Goal: Feedback & Contribution: Submit feedback/report problem

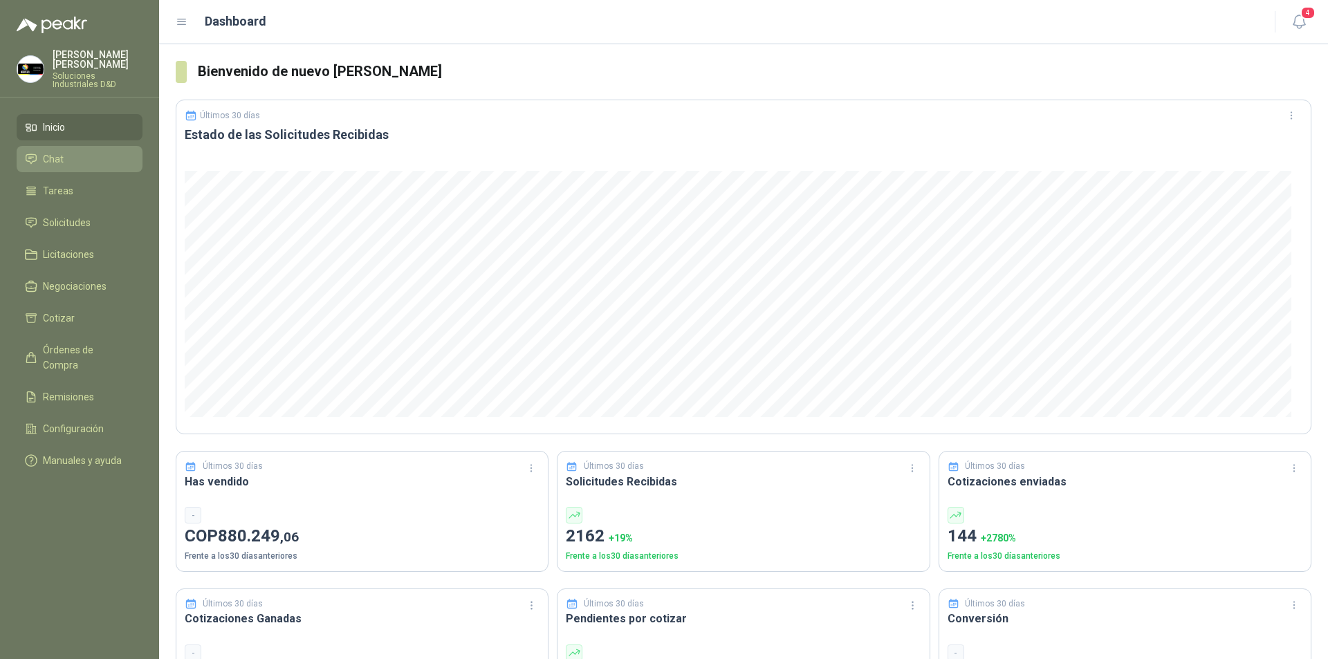
click at [61, 153] on span "Chat" at bounding box center [53, 158] width 21 height 15
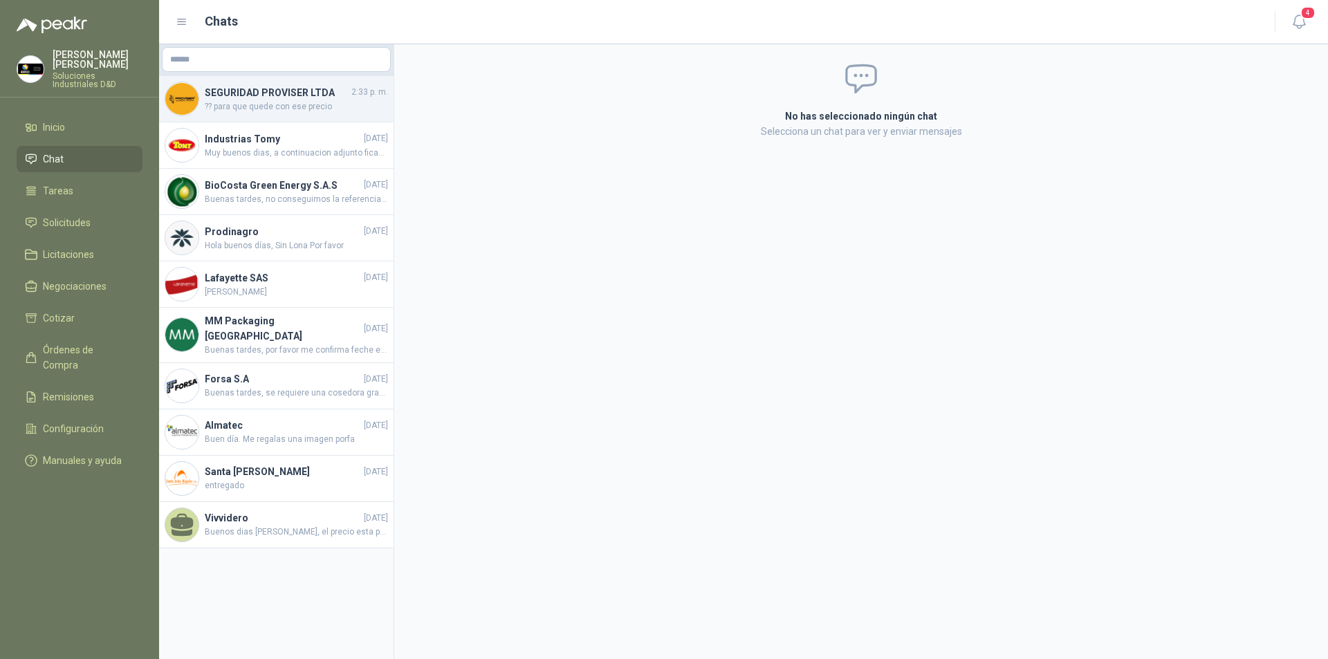
click at [227, 97] on h4 "SEGURIDAD PROVISER LTDA" at bounding box center [277, 92] width 144 height 15
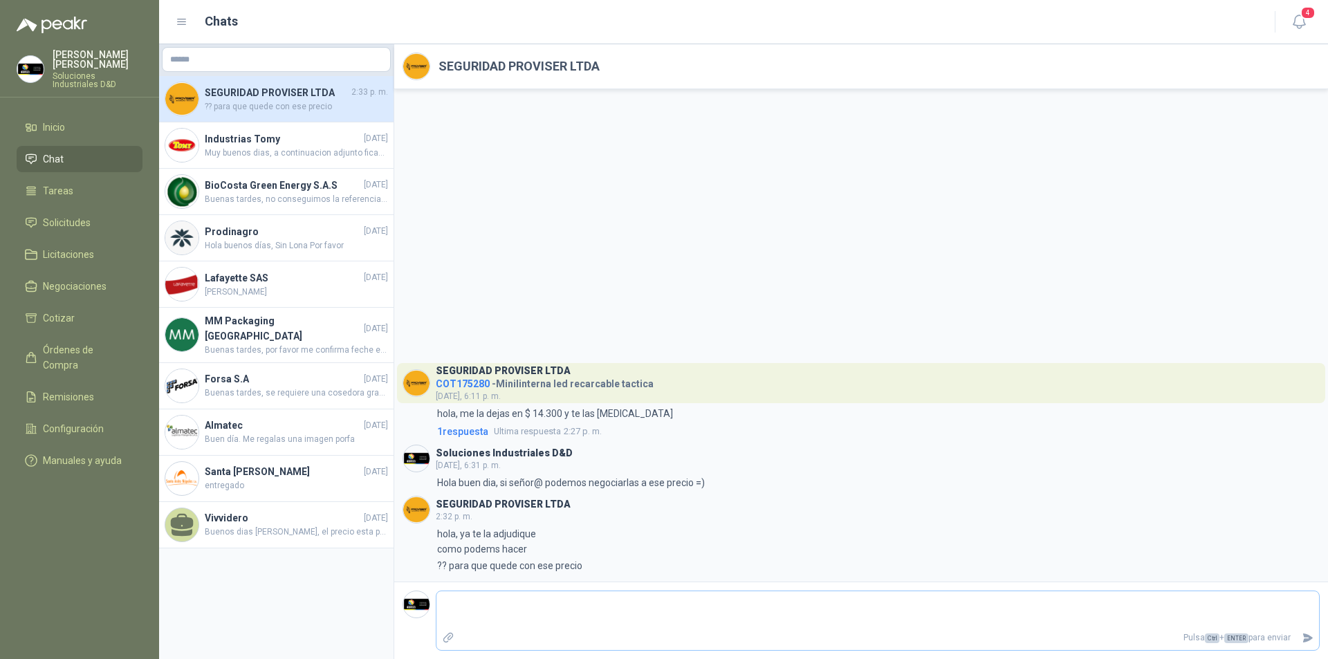
type textarea "*"
type textarea "**"
type textarea "***"
type textarea "****"
type textarea "*****"
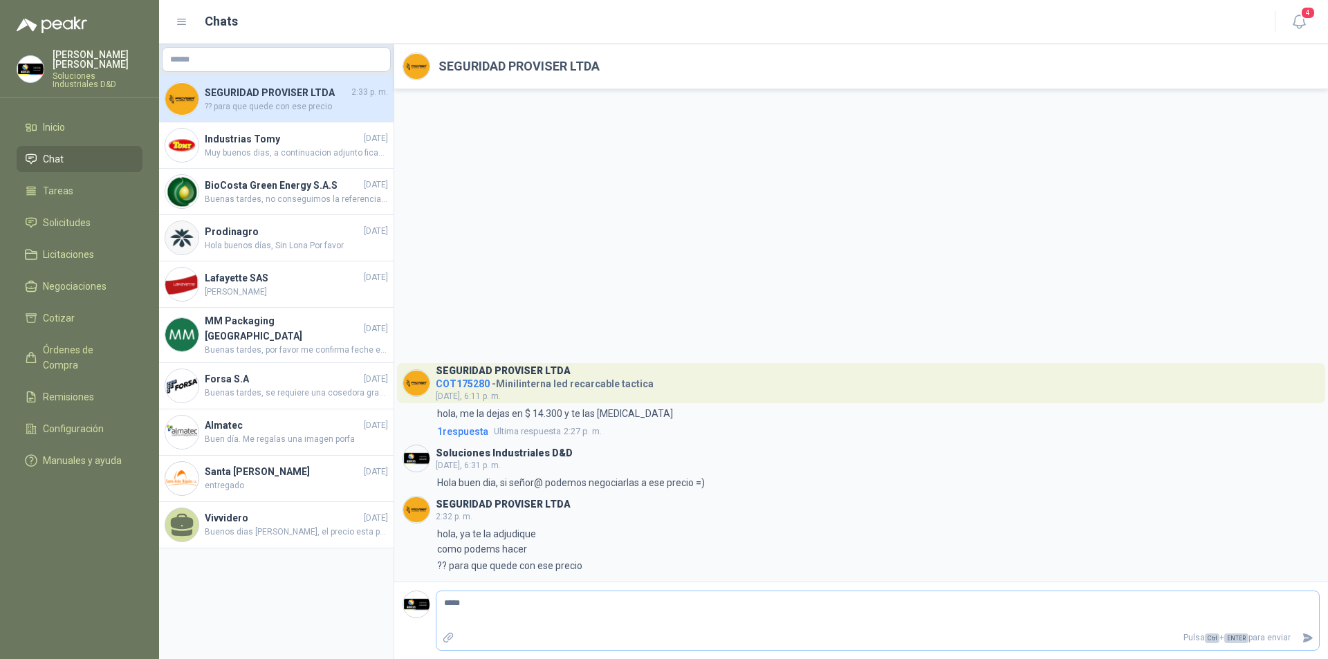
type textarea "******"
type textarea "********"
type textarea "*********"
type textarea "**********"
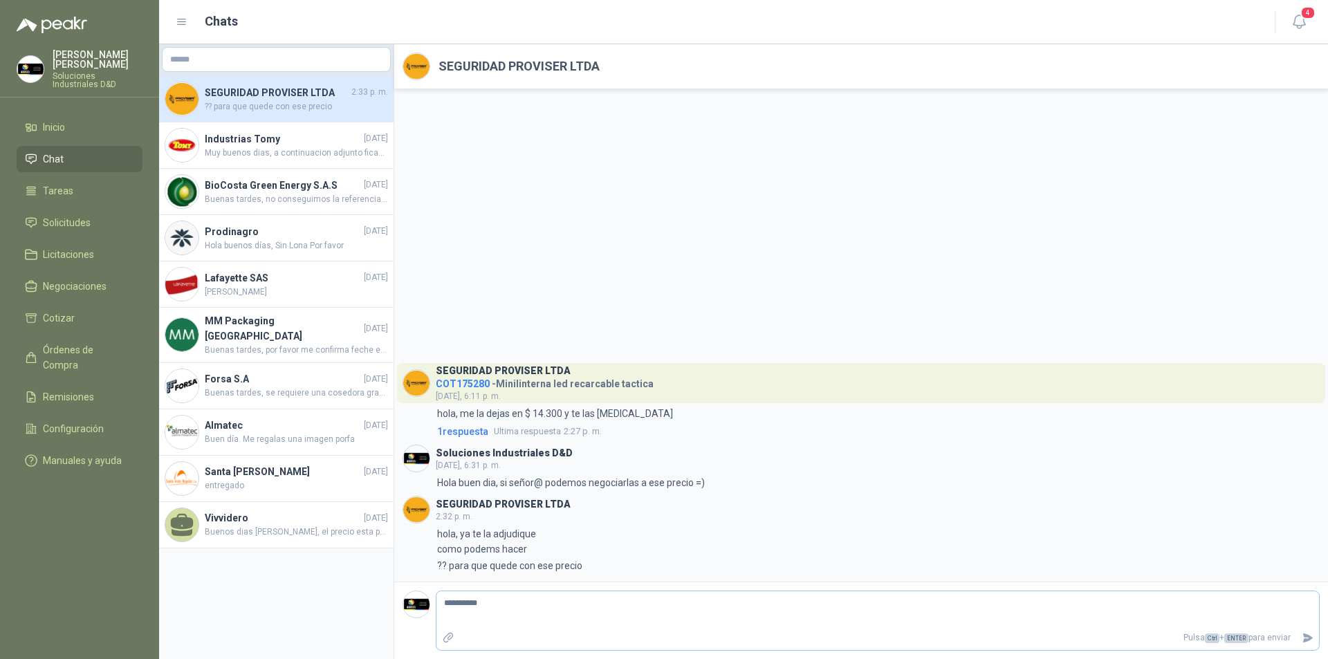
type textarea "**********"
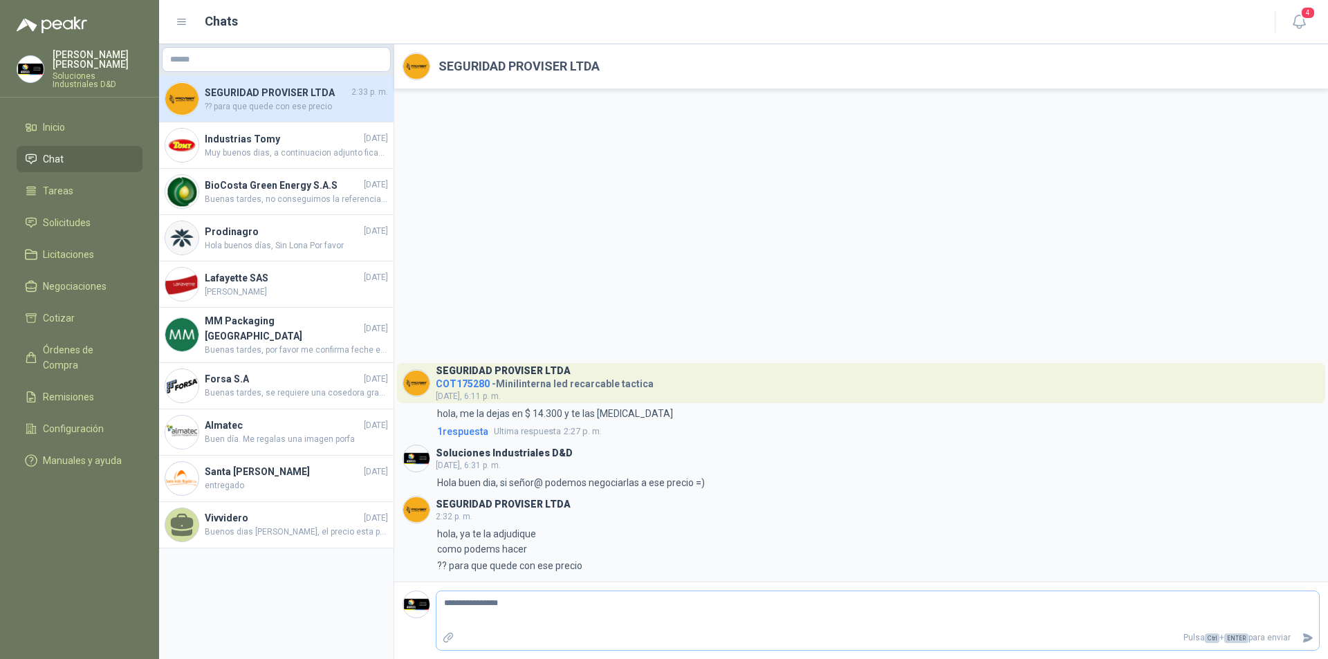
type textarea "**********"
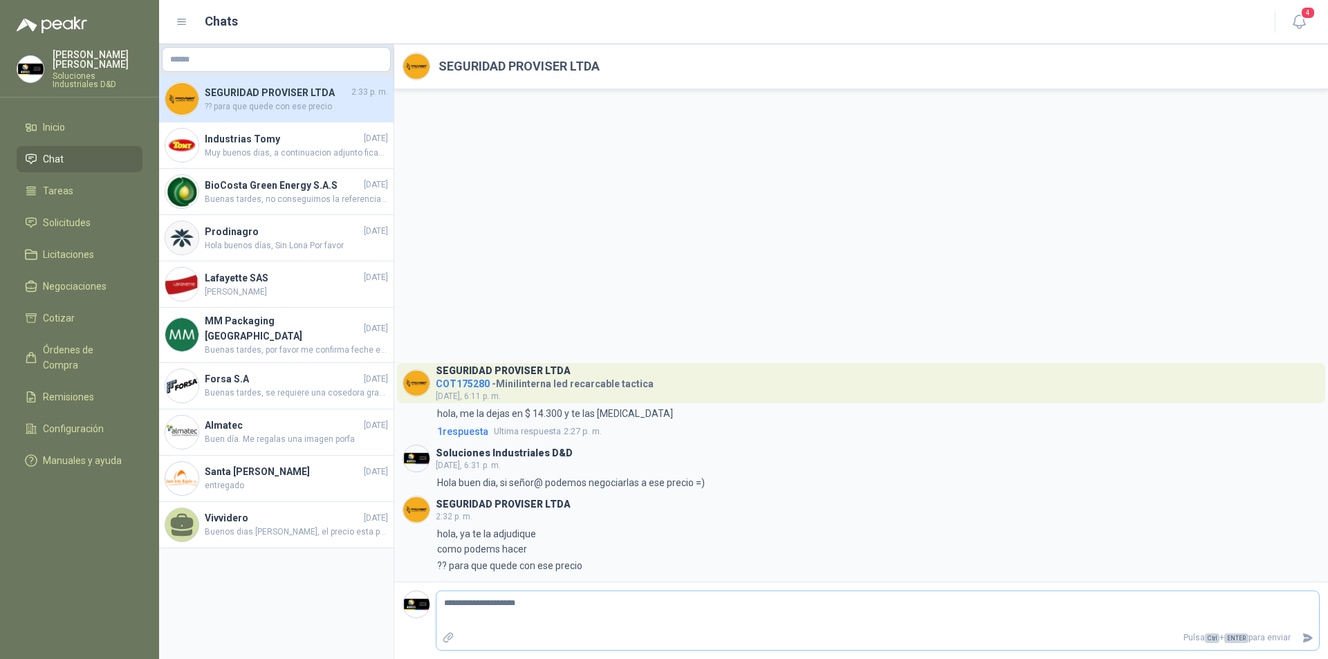
type textarea "**********"
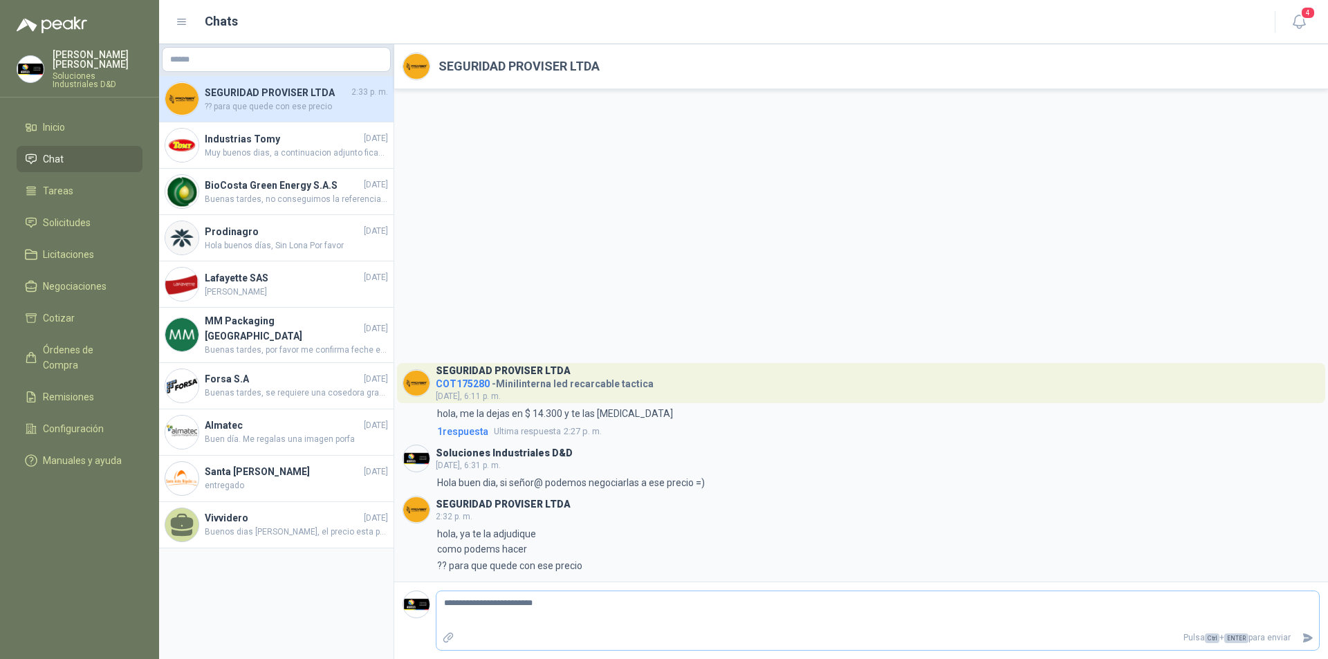
type textarea "**********"
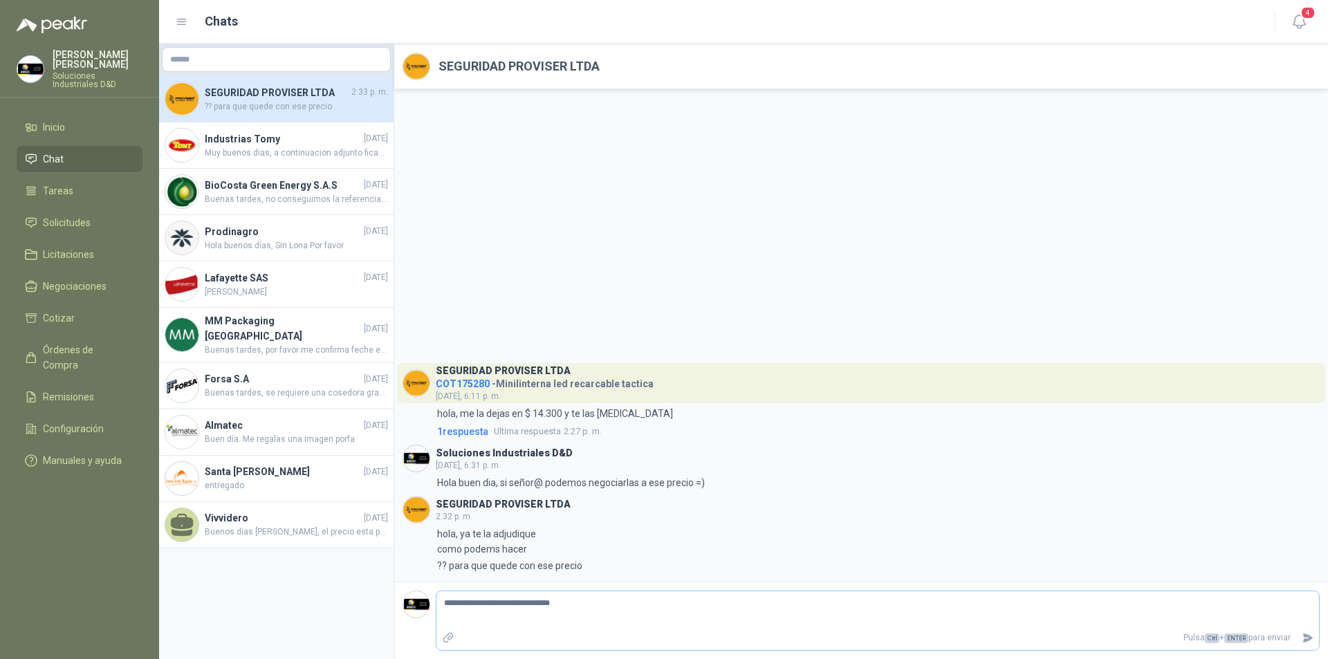
type textarea "**********"
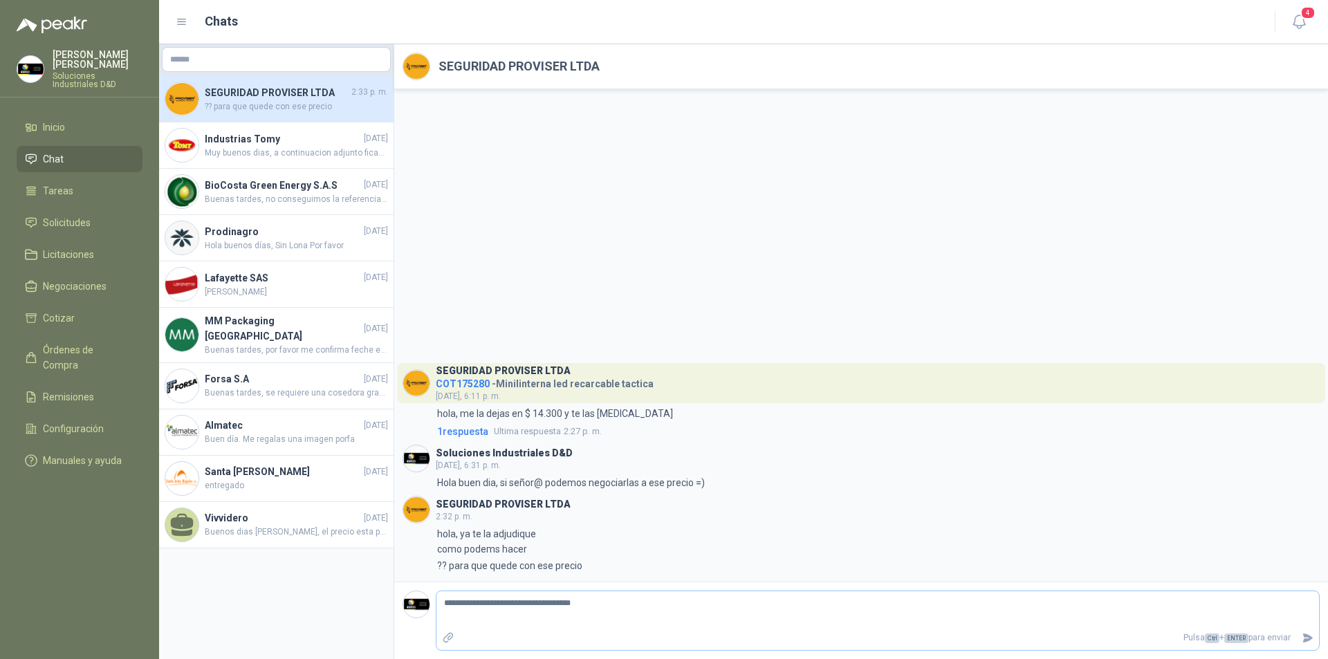
type textarea "**********"
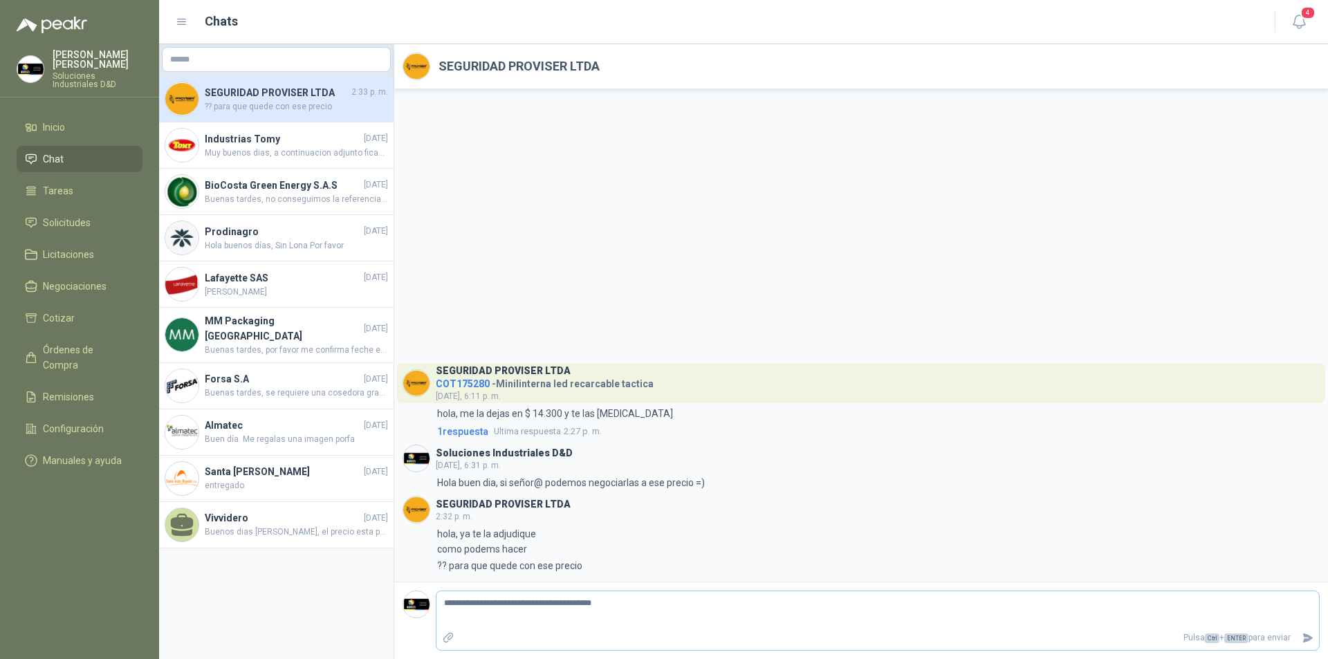
type textarea "**********"
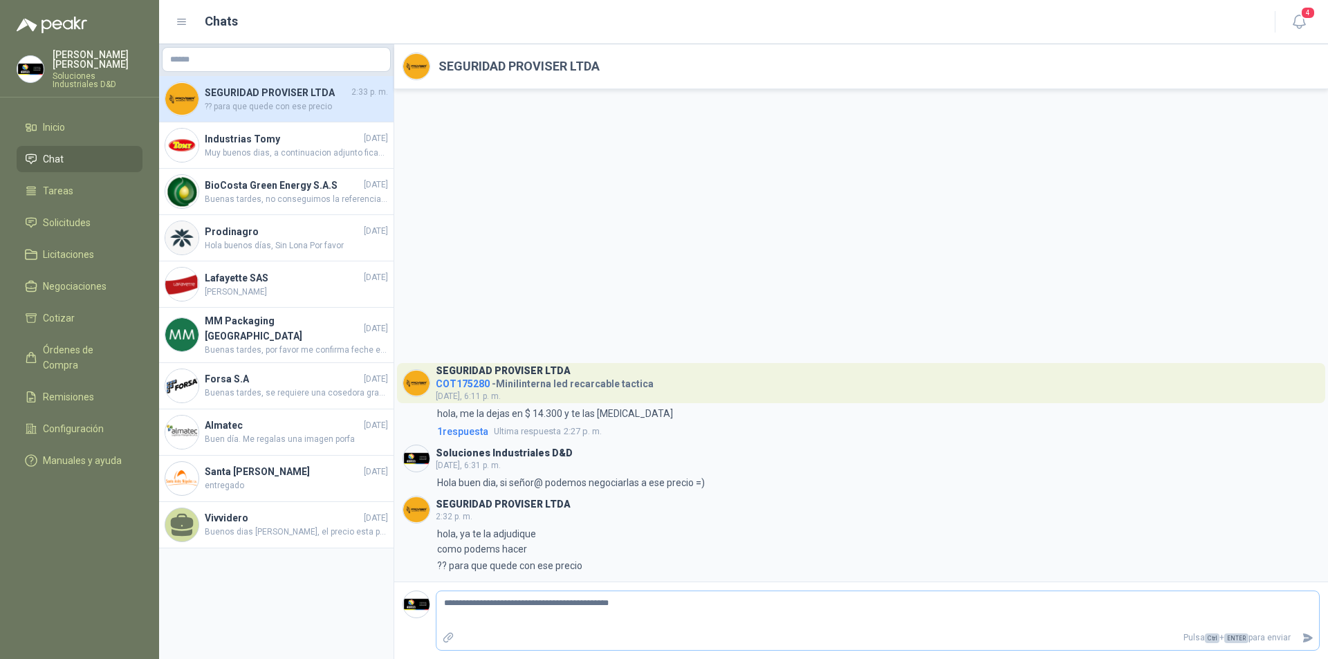
type textarea "**********"
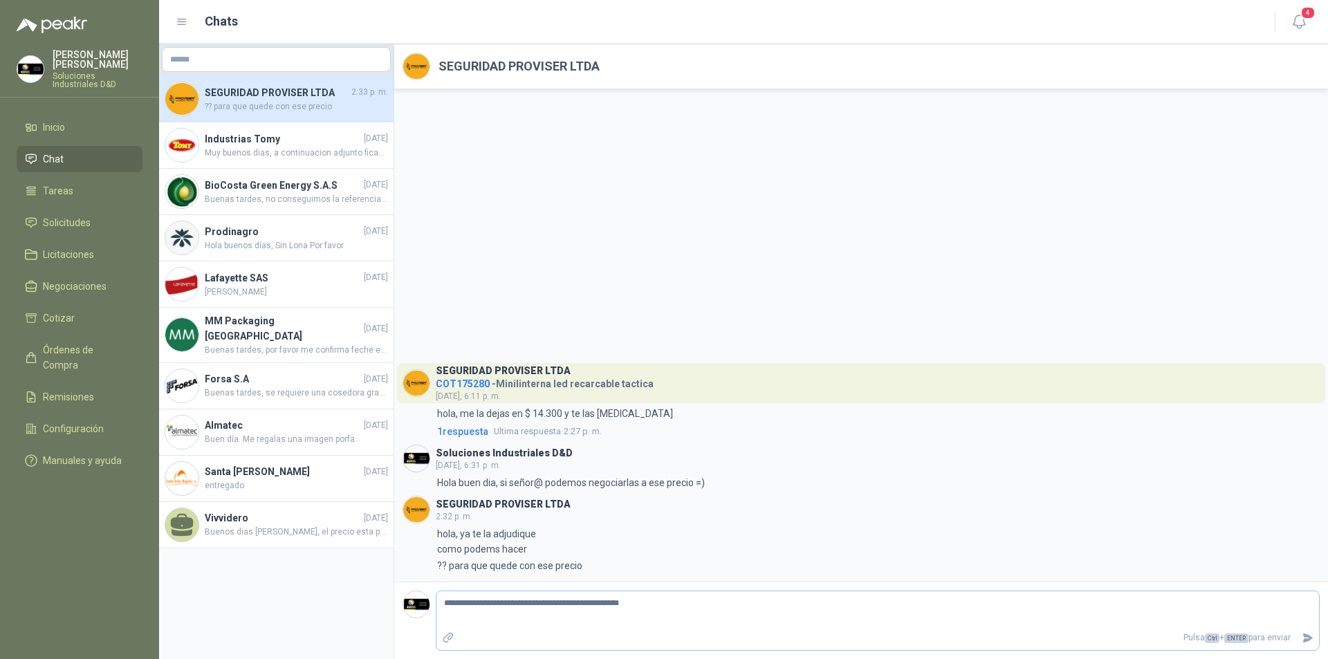
type textarea "**********"
click at [1303, 635] on icon "Enviar" at bounding box center [1308, 637] width 10 height 9
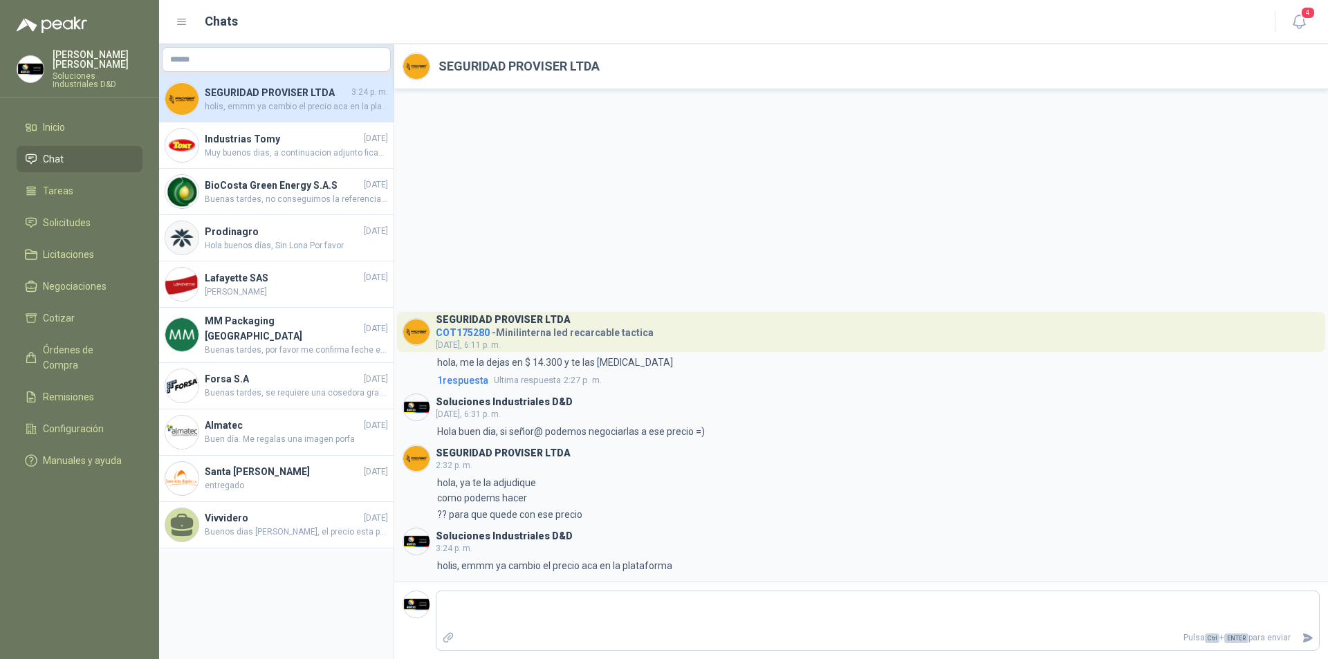
click at [451, 334] on span "COT175280" at bounding box center [463, 332] width 54 height 11
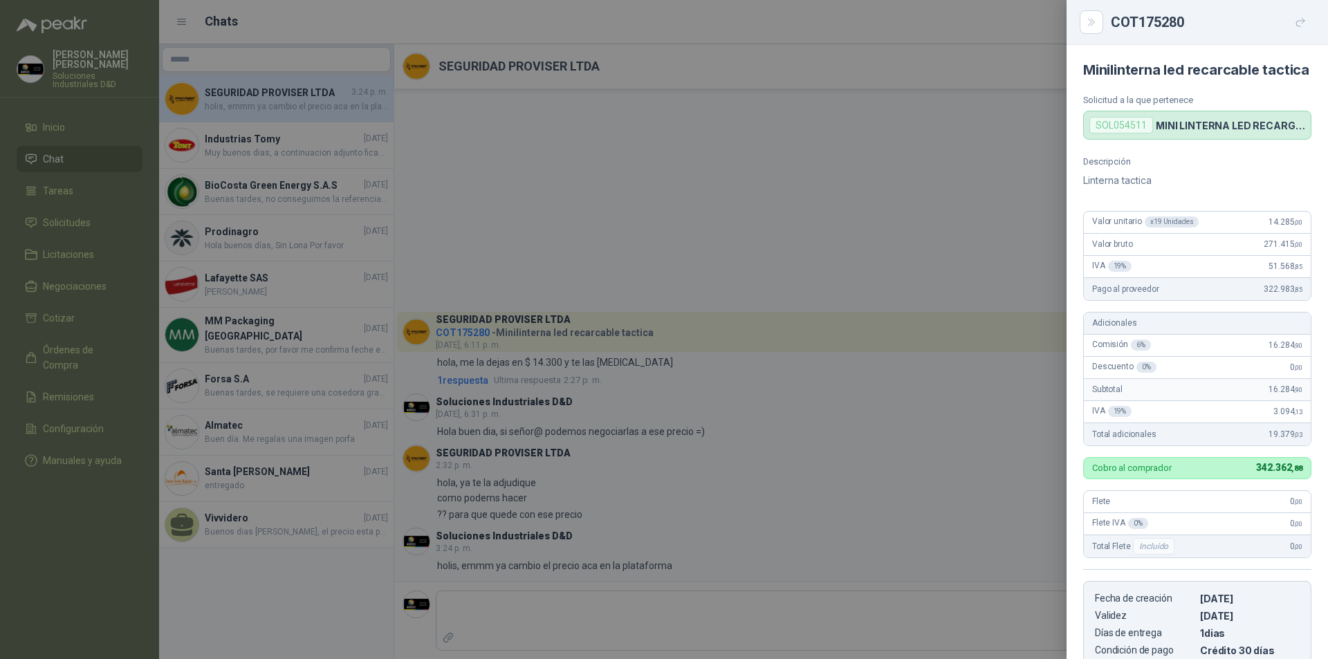
click at [1234, 234] on div "Valor unitario x 19 Unidades 14.285 ,00" at bounding box center [1197, 223] width 227 height 22
click at [1128, 227] on span "Valor unitario x 19 Unidades" at bounding box center [1145, 221] width 106 height 11
drag, startPoint x: 1111, startPoint y: 24, endPoint x: 1191, endPoint y: 26, distance: 80.3
click at [1191, 26] on div "COT175280" at bounding box center [1210, 22] width 201 height 22
copy div "COT175280"
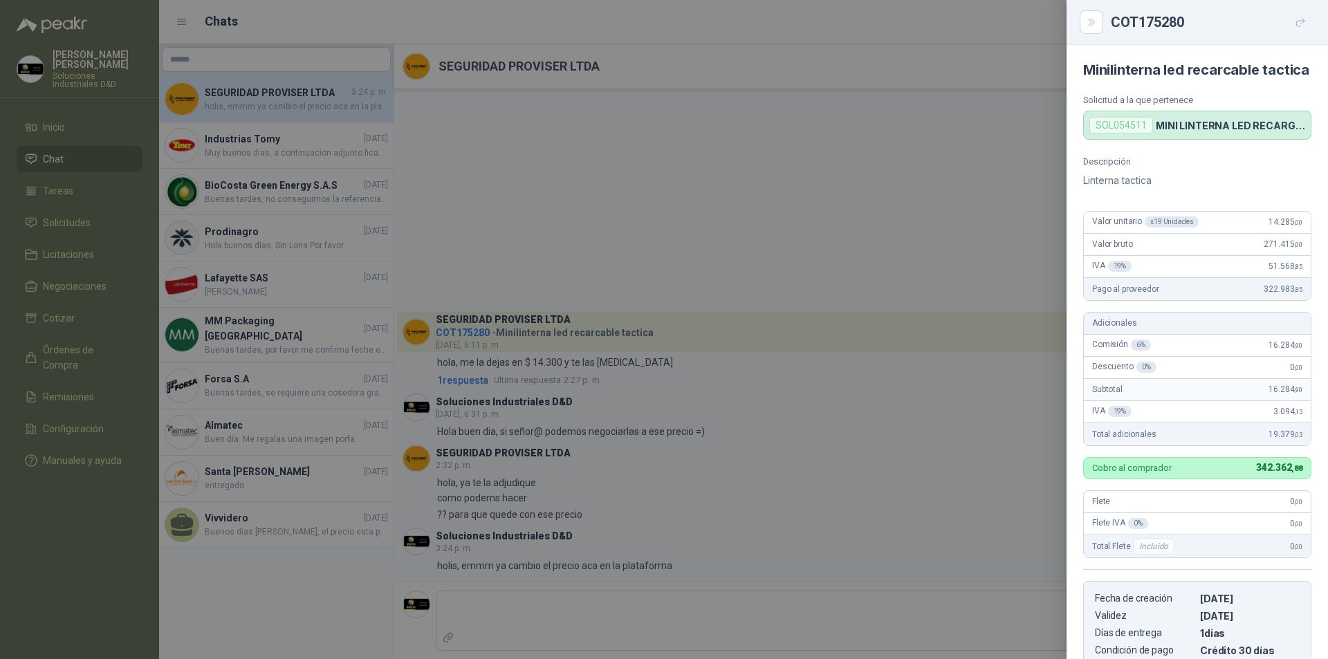
click at [62, 61] on div at bounding box center [664, 329] width 1328 height 659
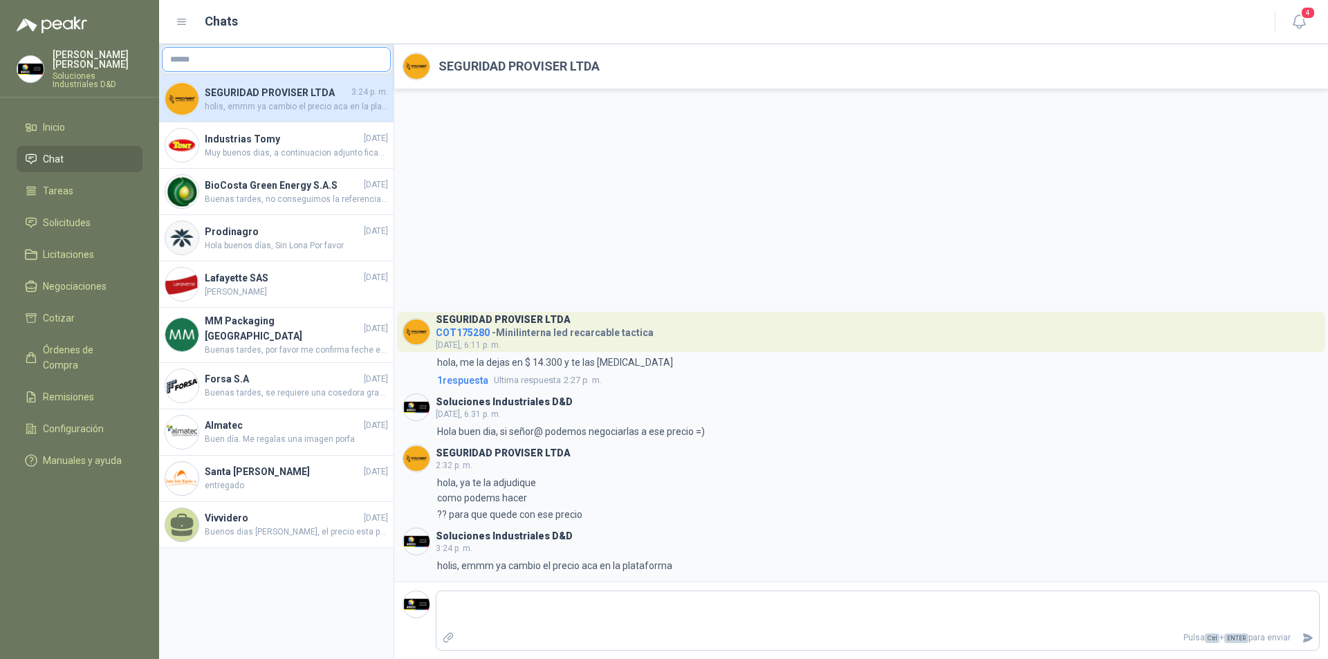
click at [248, 59] on input "text" at bounding box center [275, 60] width 227 height 24
click at [75, 120] on li "Inicio" at bounding box center [79, 127] width 109 height 15
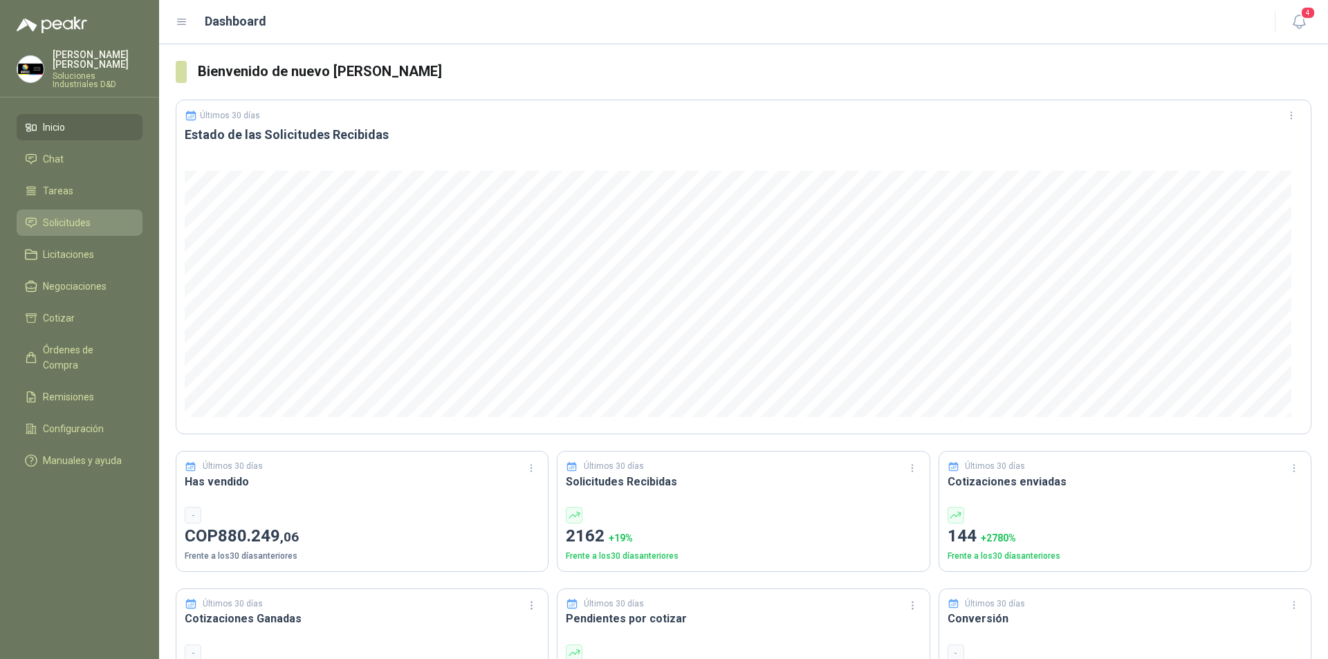
click at [72, 215] on span "Solicitudes" at bounding box center [67, 222] width 48 height 15
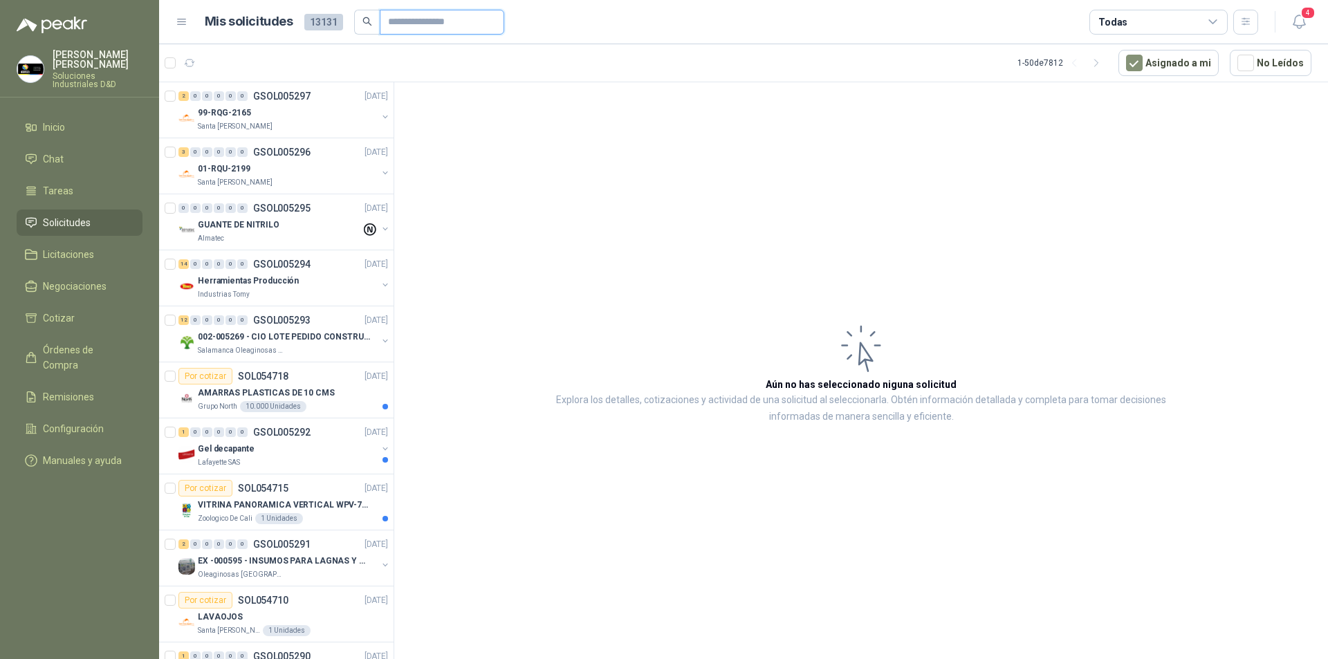
click at [389, 17] on input "text" at bounding box center [436, 22] width 97 height 24
paste input "*********"
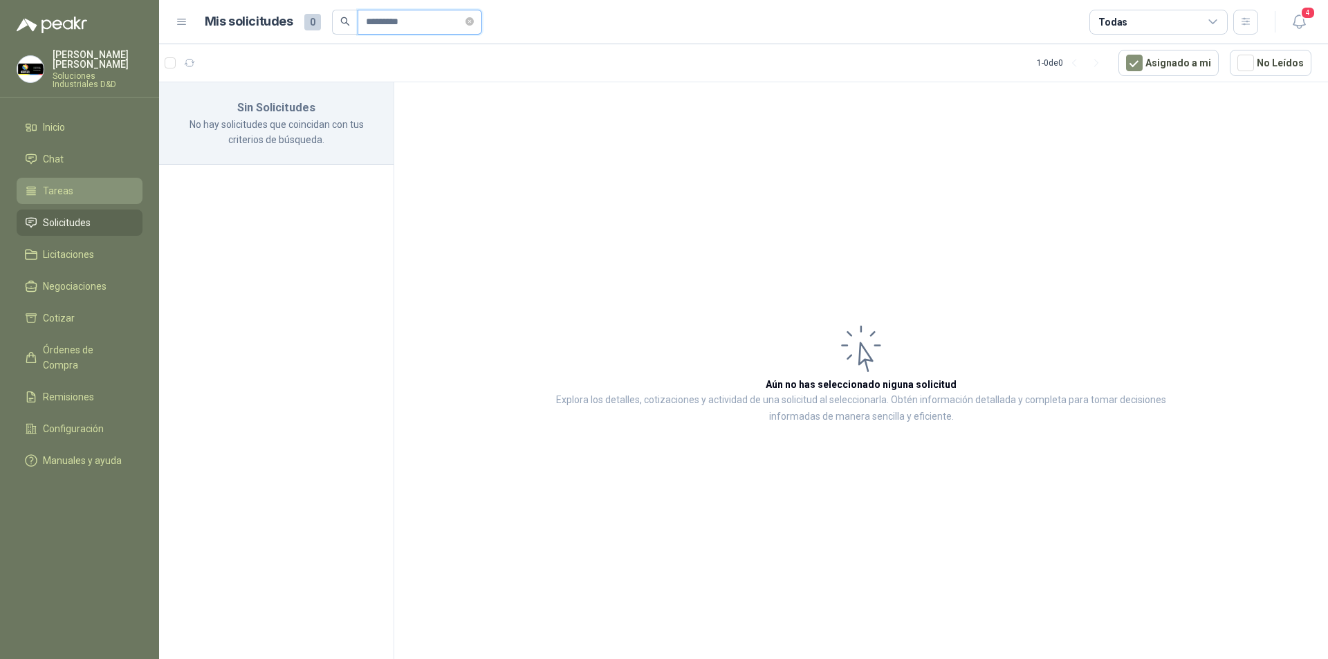
type input "*********"
click at [77, 183] on li "Tareas" at bounding box center [79, 190] width 109 height 15
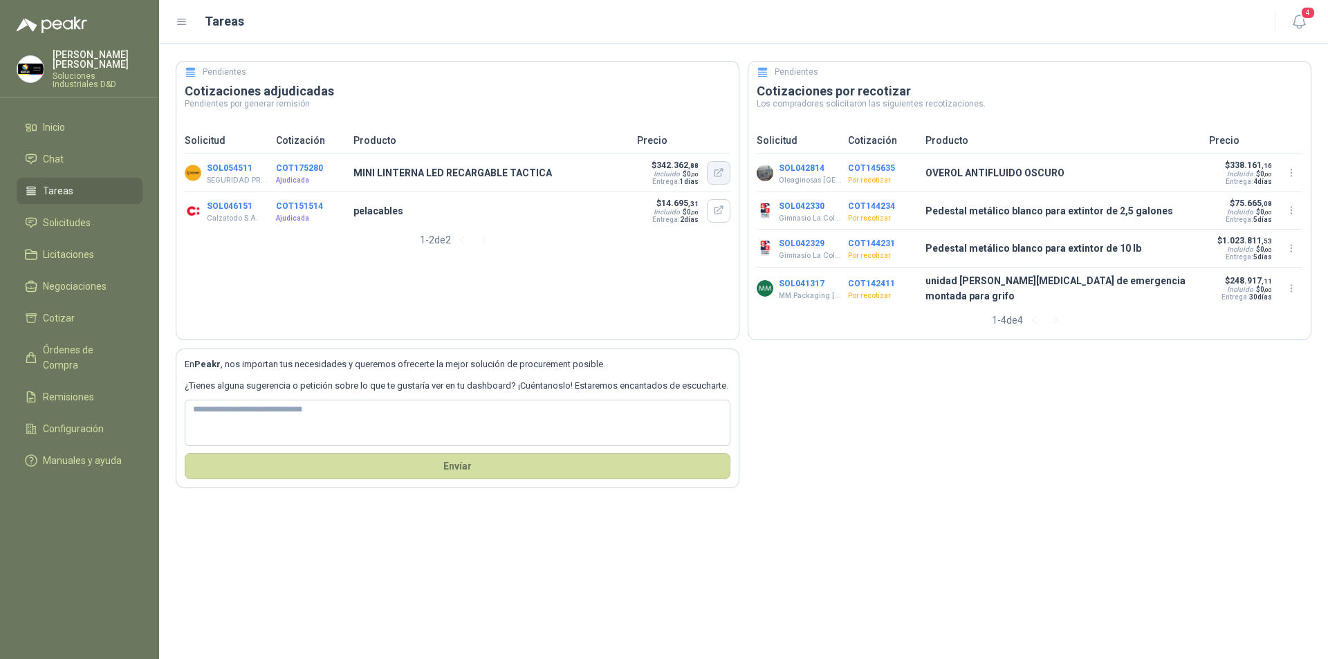
click at [722, 174] on icon "button" at bounding box center [719, 173] width 12 height 12
click at [357, 214] on p "pelacables" at bounding box center [490, 210] width 275 height 15
click at [722, 215] on icon "button" at bounding box center [719, 211] width 12 height 12
click at [194, 73] on icon at bounding box center [191, 72] width 12 height 12
click at [180, 16] on icon at bounding box center [182, 22] width 12 height 12
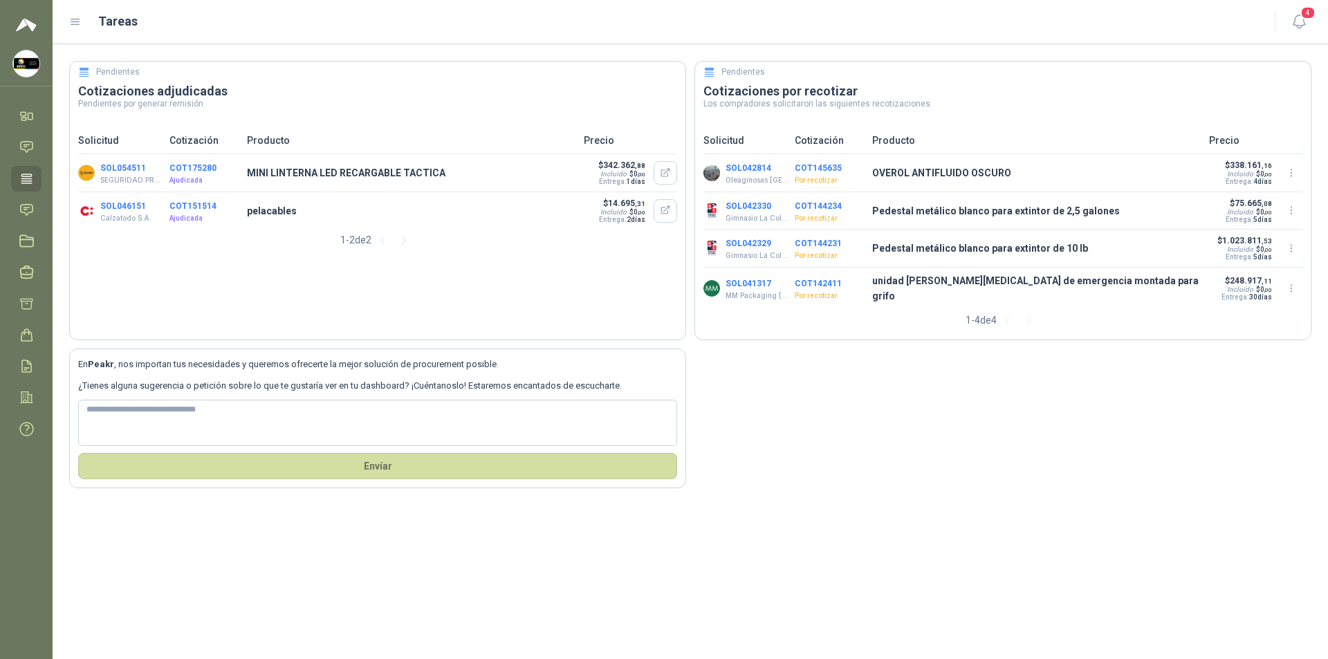
click at [178, 216] on p "Ajudicada" at bounding box center [203, 218] width 69 height 11
click at [136, 221] on p "Calzatodo S.A." at bounding box center [125, 218] width 51 height 11
click at [624, 215] on div "Incluido" at bounding box center [613, 212] width 26 height 8
click at [75, 23] on icon at bounding box center [75, 22] width 12 height 12
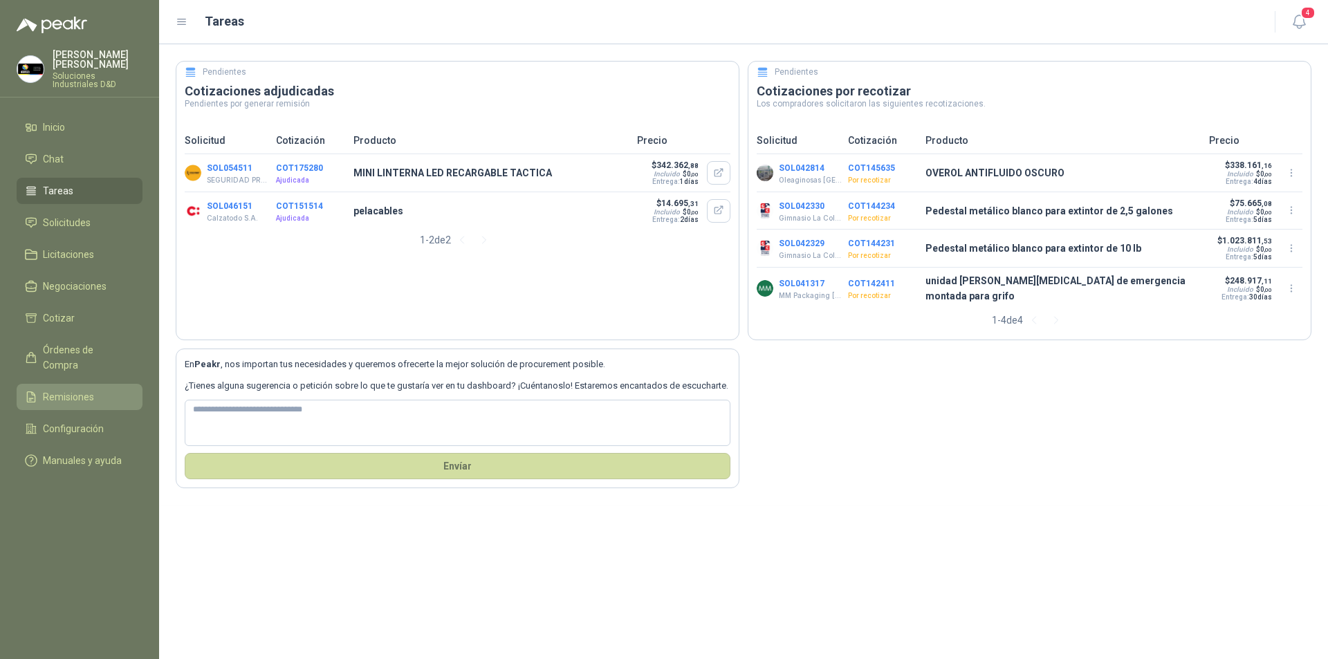
click at [76, 389] on span "Remisiones" at bounding box center [68, 396] width 51 height 15
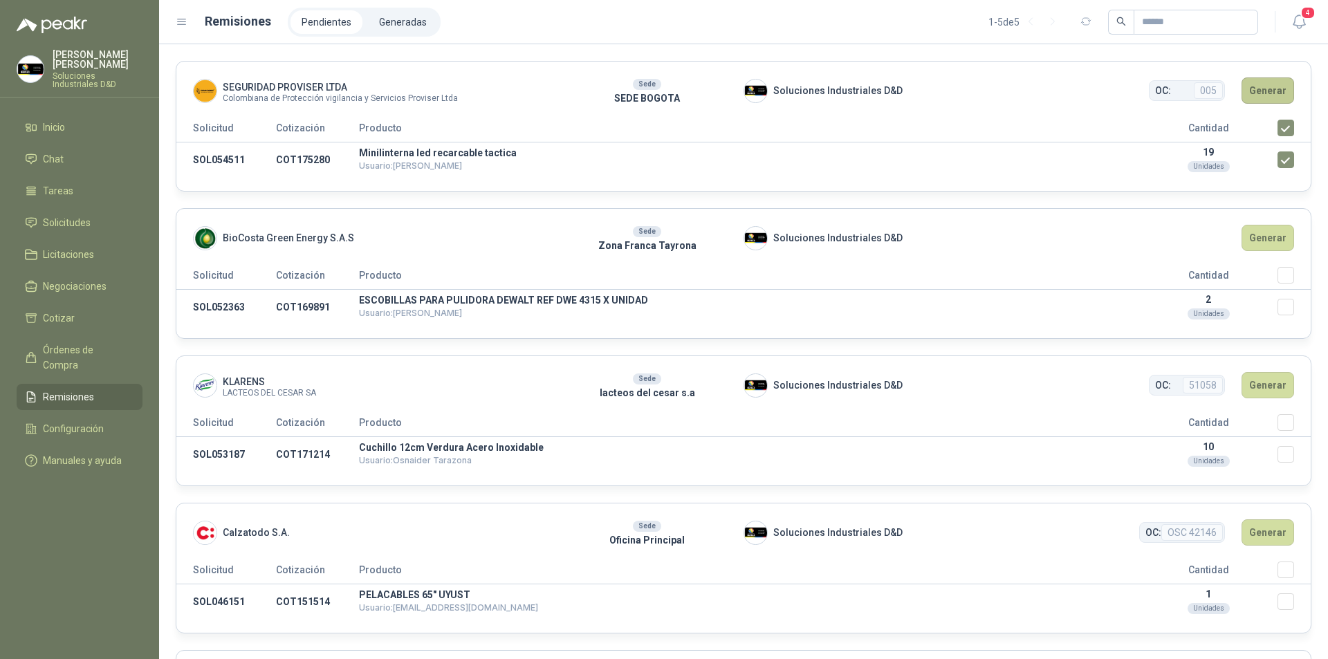
click at [1261, 95] on button "Generar" at bounding box center [1267, 90] width 53 height 26
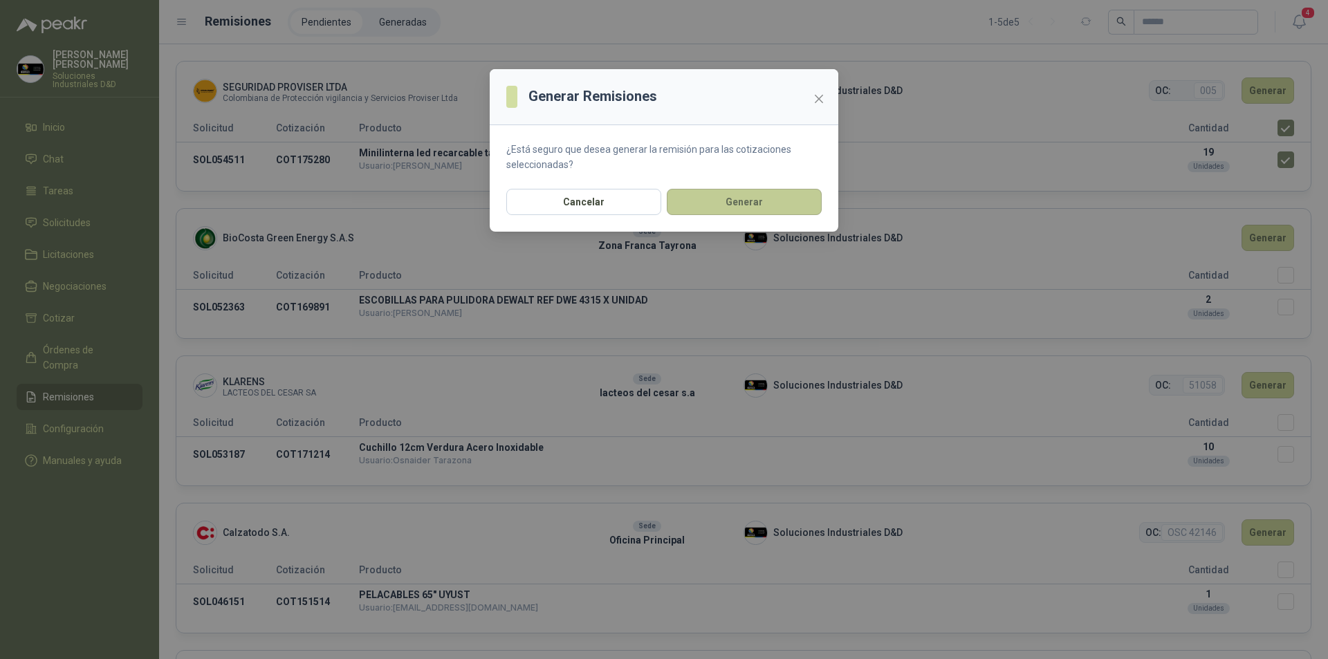
click at [690, 202] on button "Generar" at bounding box center [744, 202] width 155 height 26
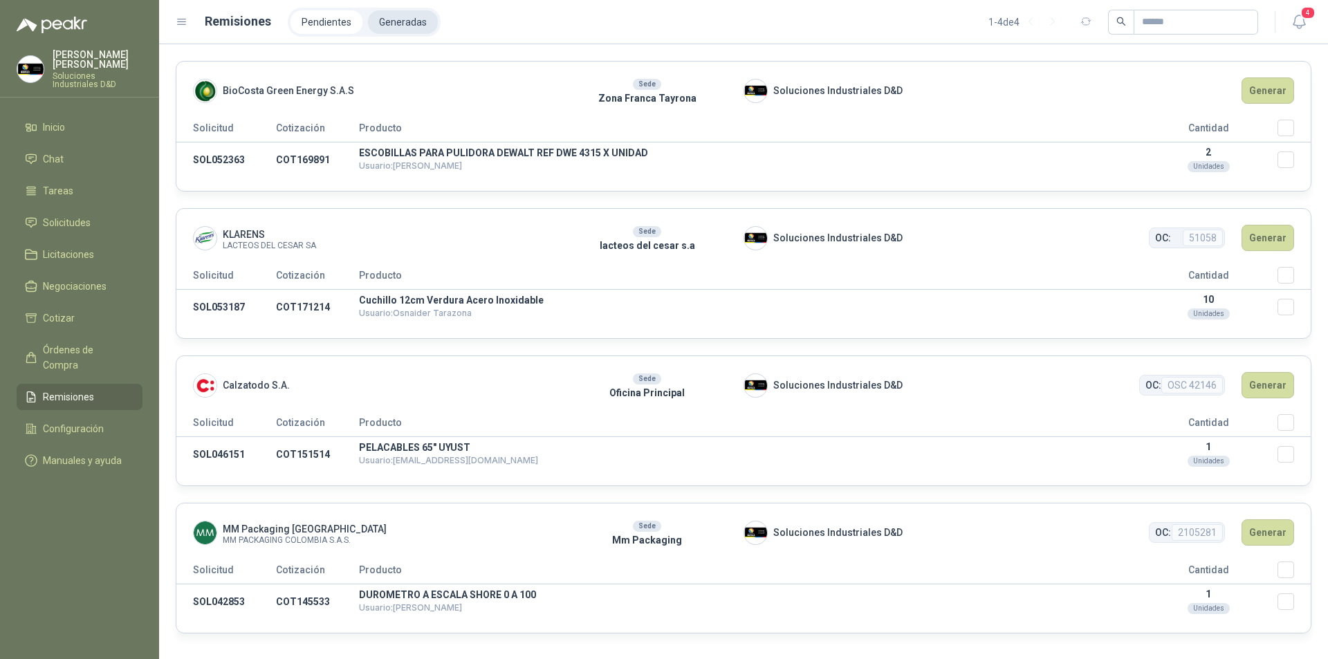
click at [392, 19] on li "Generadas" at bounding box center [403, 22] width 70 height 24
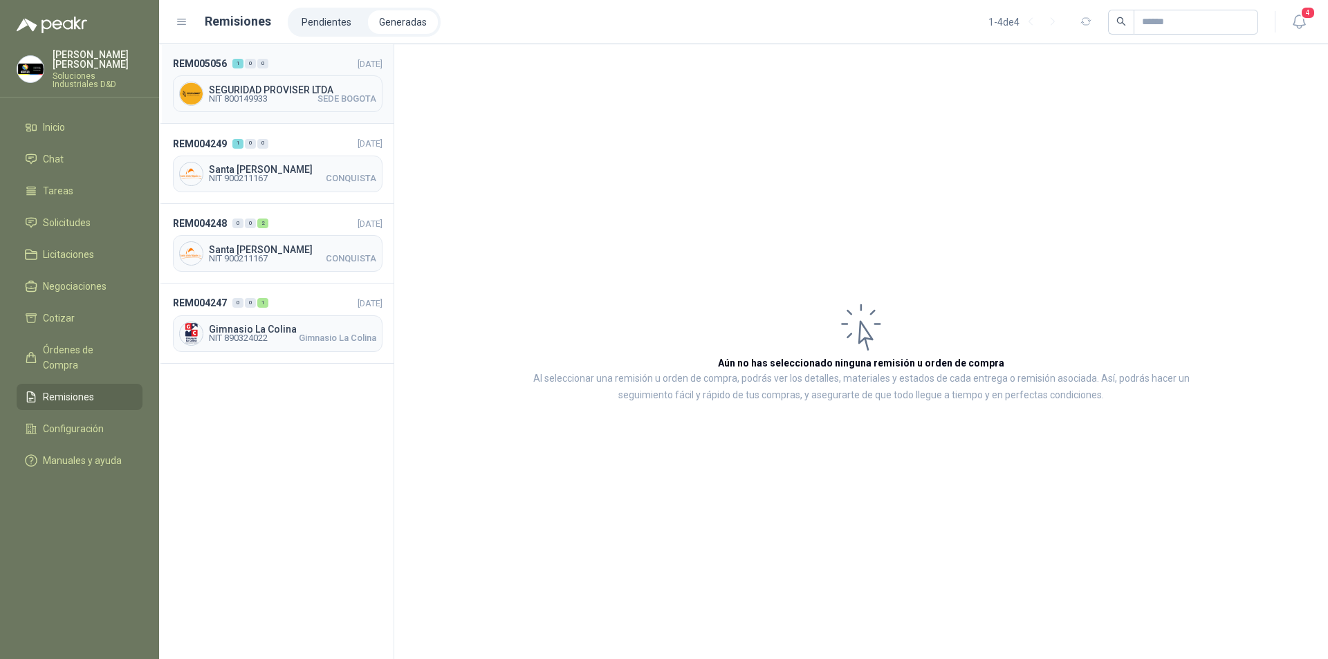
click at [270, 93] on span "SEGURIDAD PROVISER LTDA" at bounding box center [292, 90] width 167 height 10
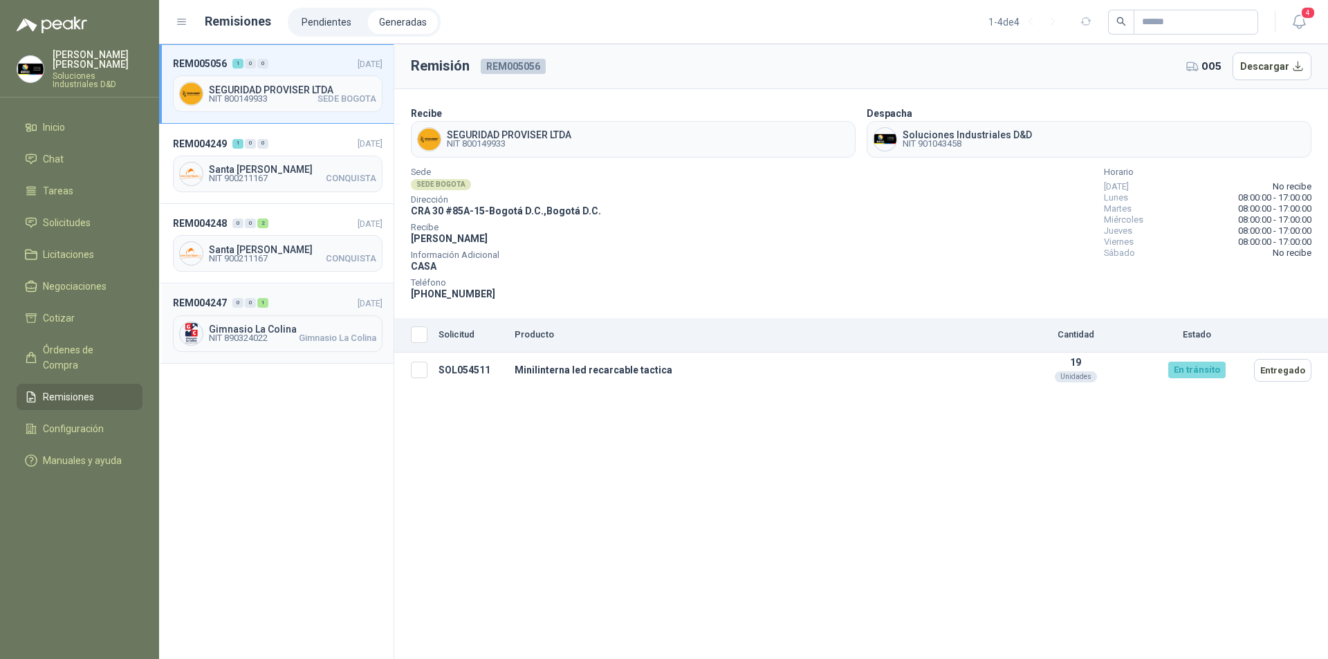
click at [264, 335] on span "NIT 890324022" at bounding box center [238, 338] width 59 height 8
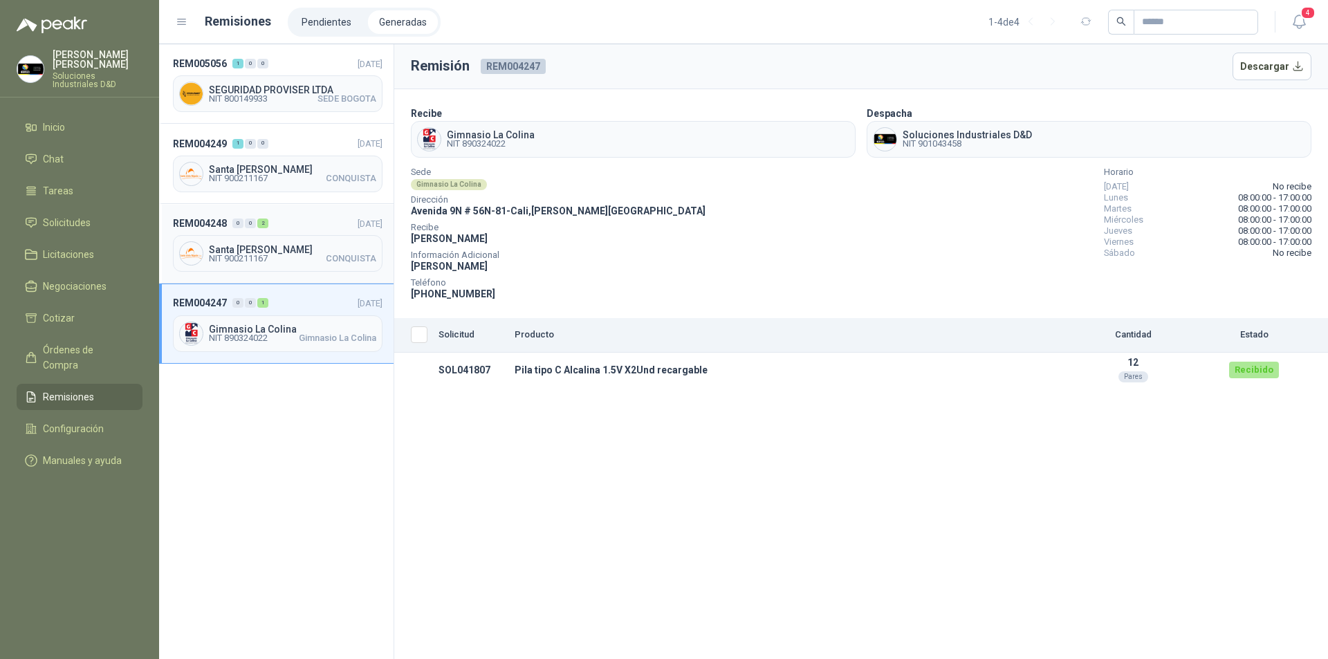
click at [254, 252] on span "Santa [PERSON_NAME]" at bounding box center [292, 250] width 167 height 10
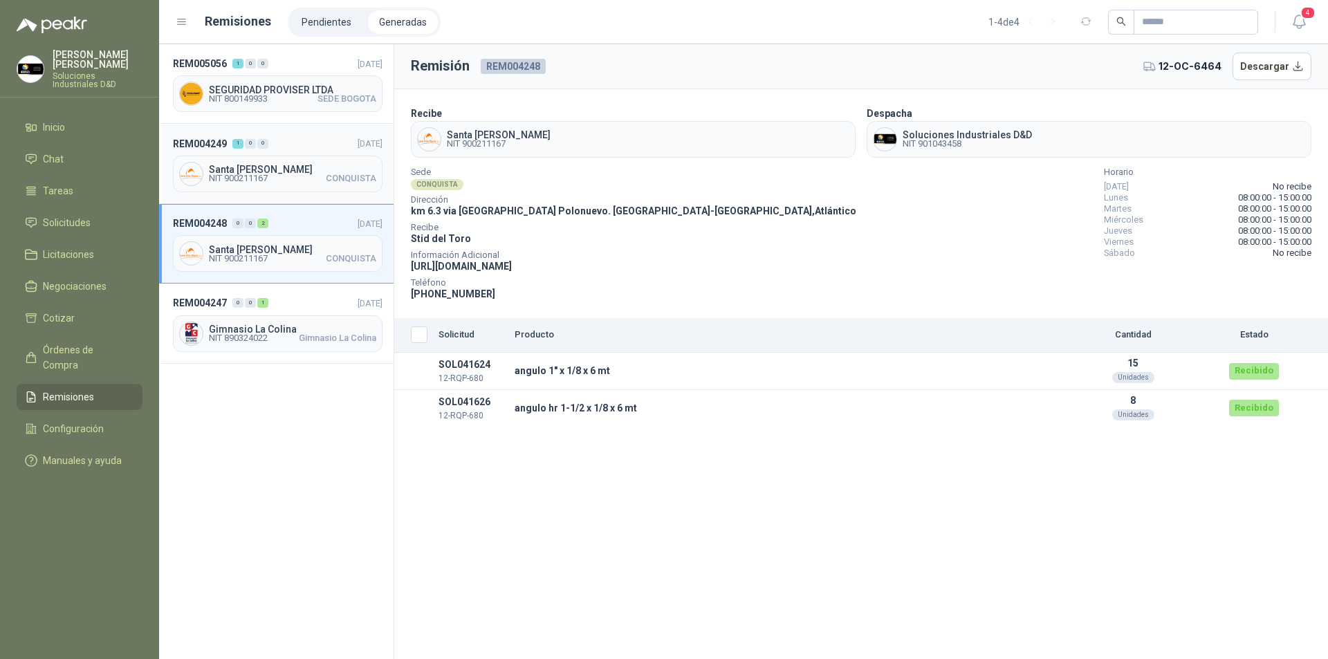
click at [264, 180] on span "NIT 900211167" at bounding box center [238, 178] width 59 height 8
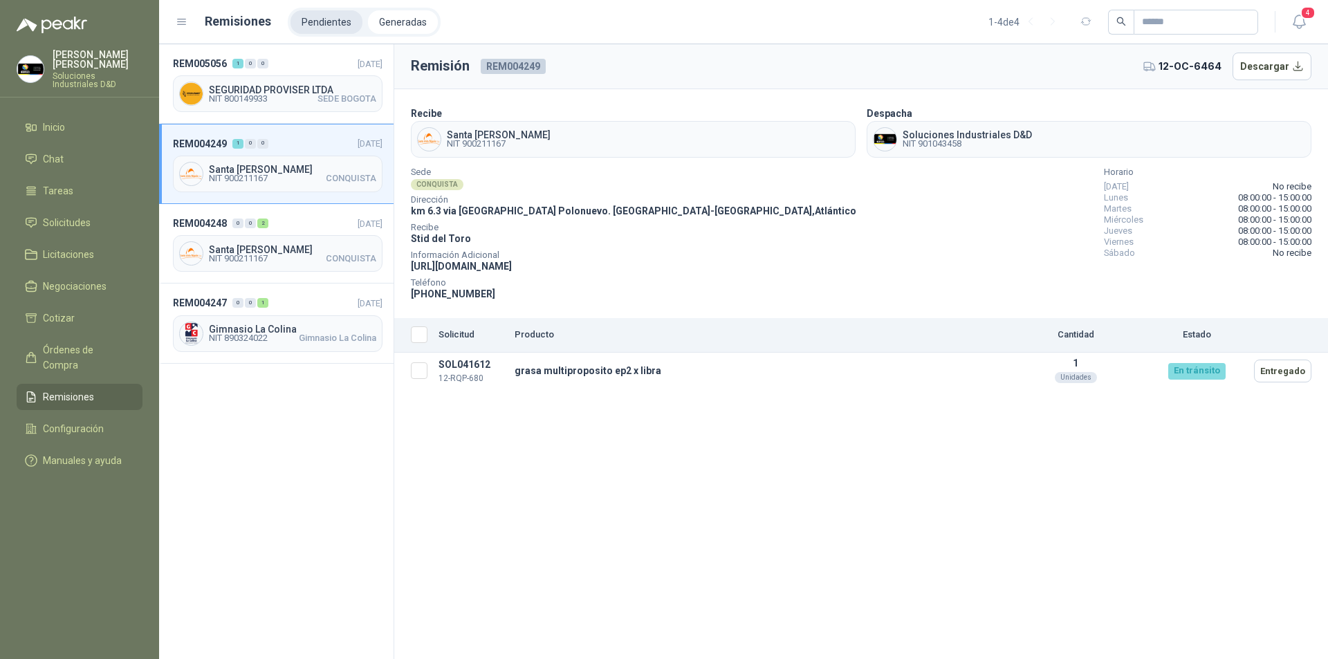
click at [319, 21] on li "Pendientes" at bounding box center [326, 22] width 72 height 24
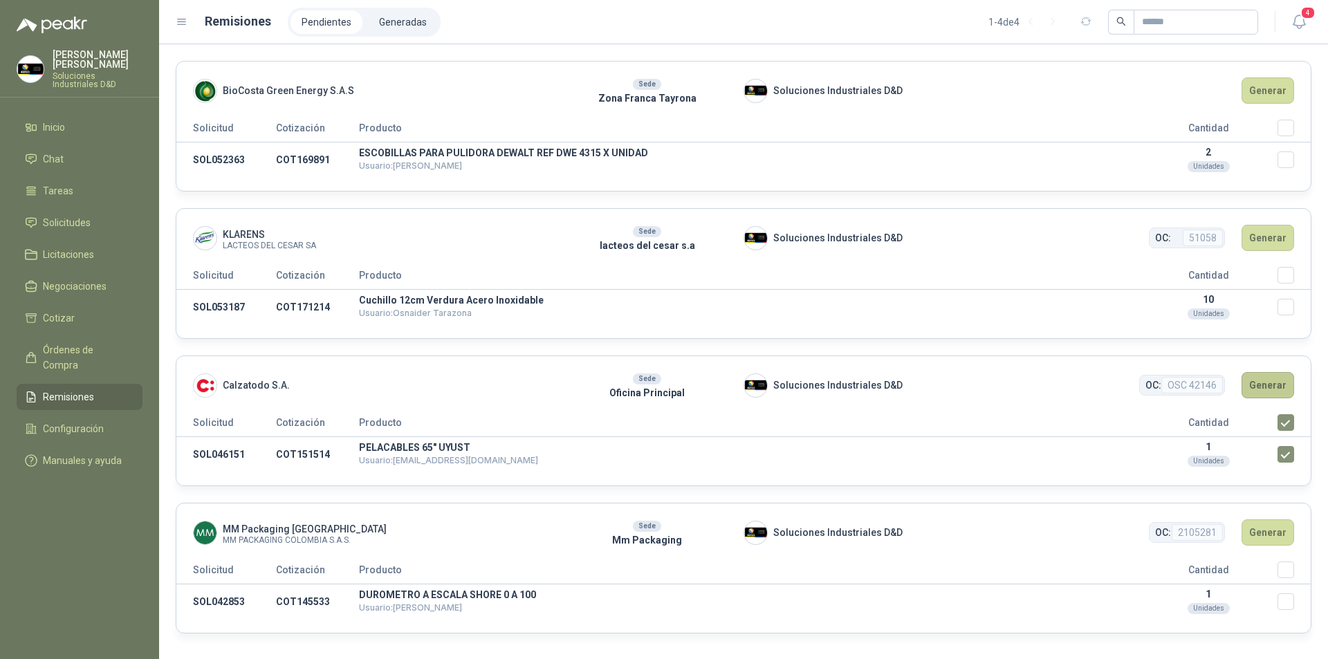
click at [1272, 383] on button "Generar" at bounding box center [1267, 385] width 53 height 26
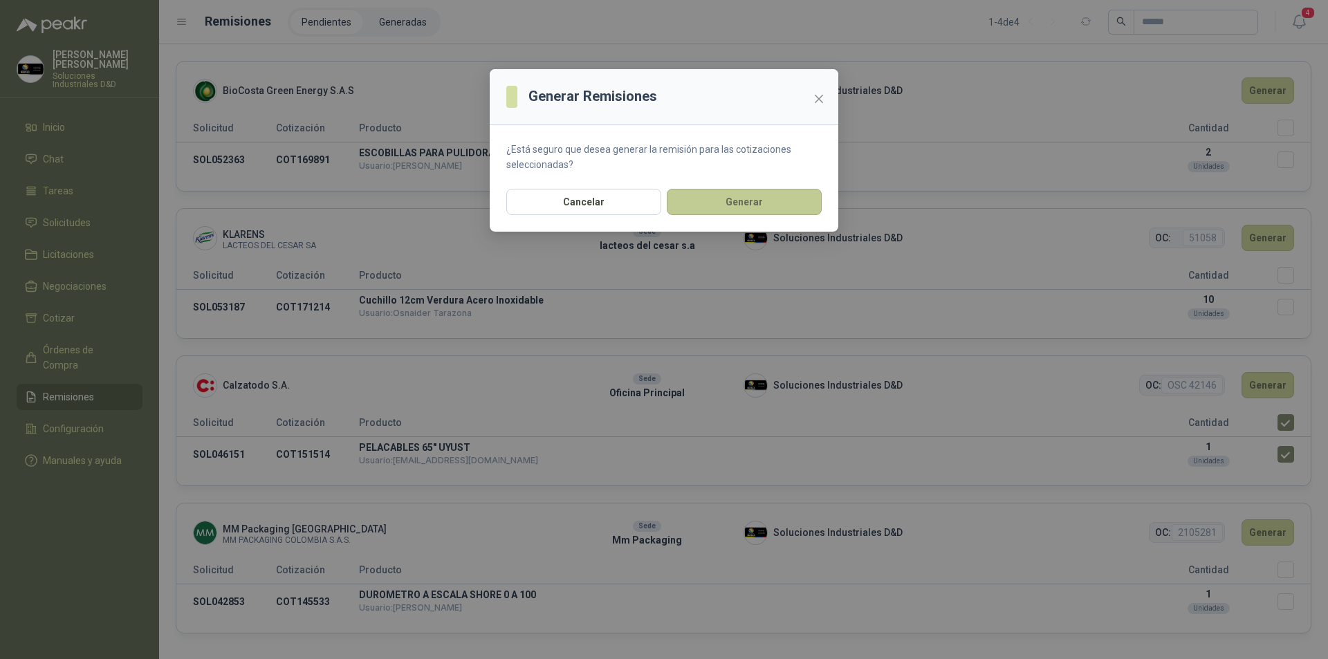
click at [707, 201] on button "Generar" at bounding box center [744, 202] width 155 height 26
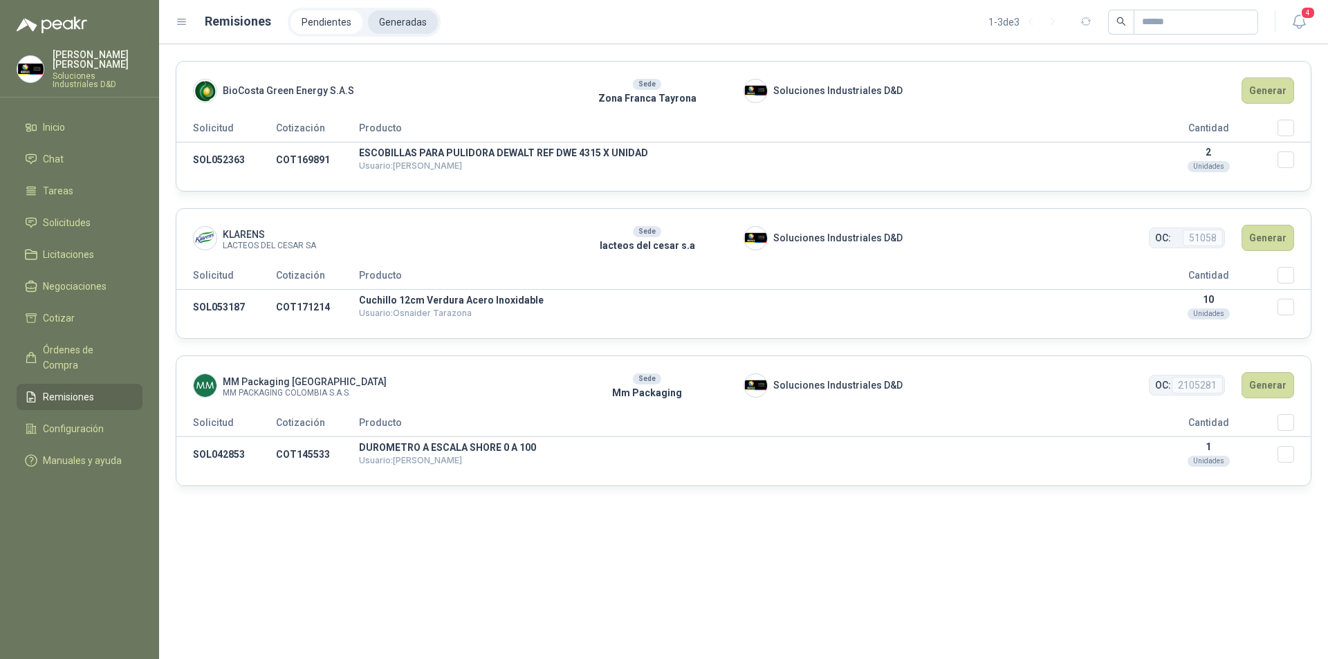
click at [407, 24] on li "Generadas" at bounding box center [403, 22] width 70 height 24
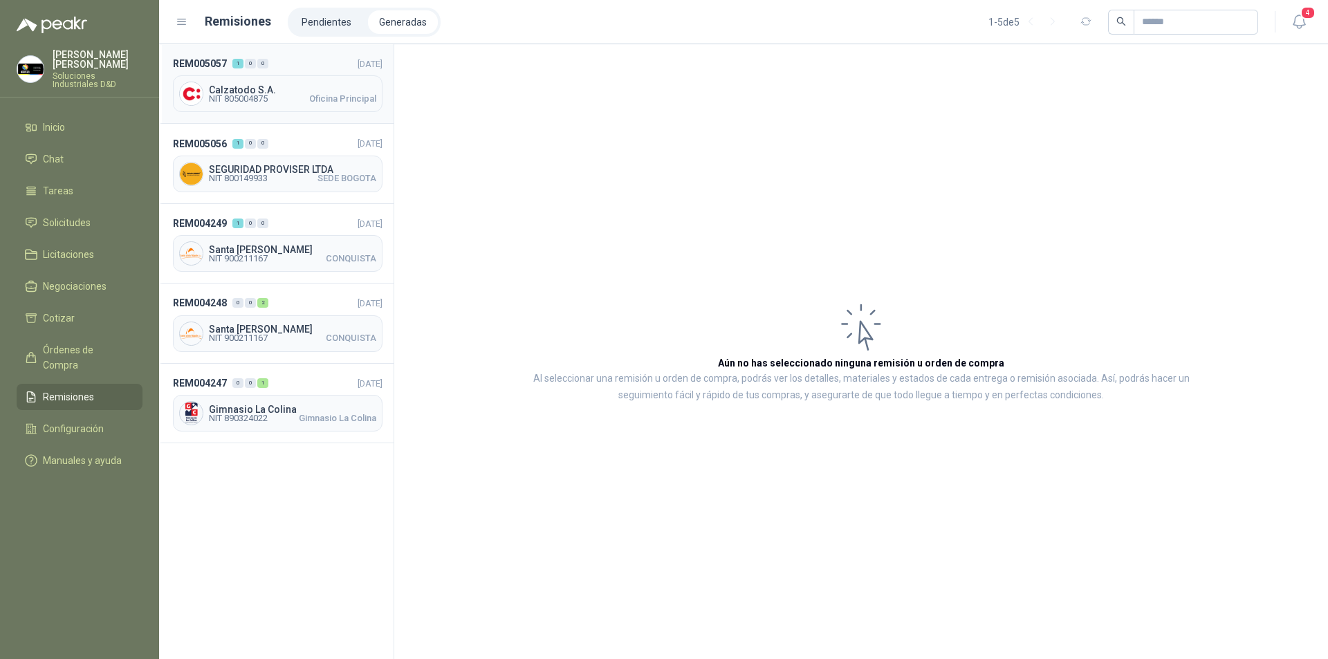
click at [252, 92] on span "Calzatodo S.A." at bounding box center [292, 90] width 167 height 10
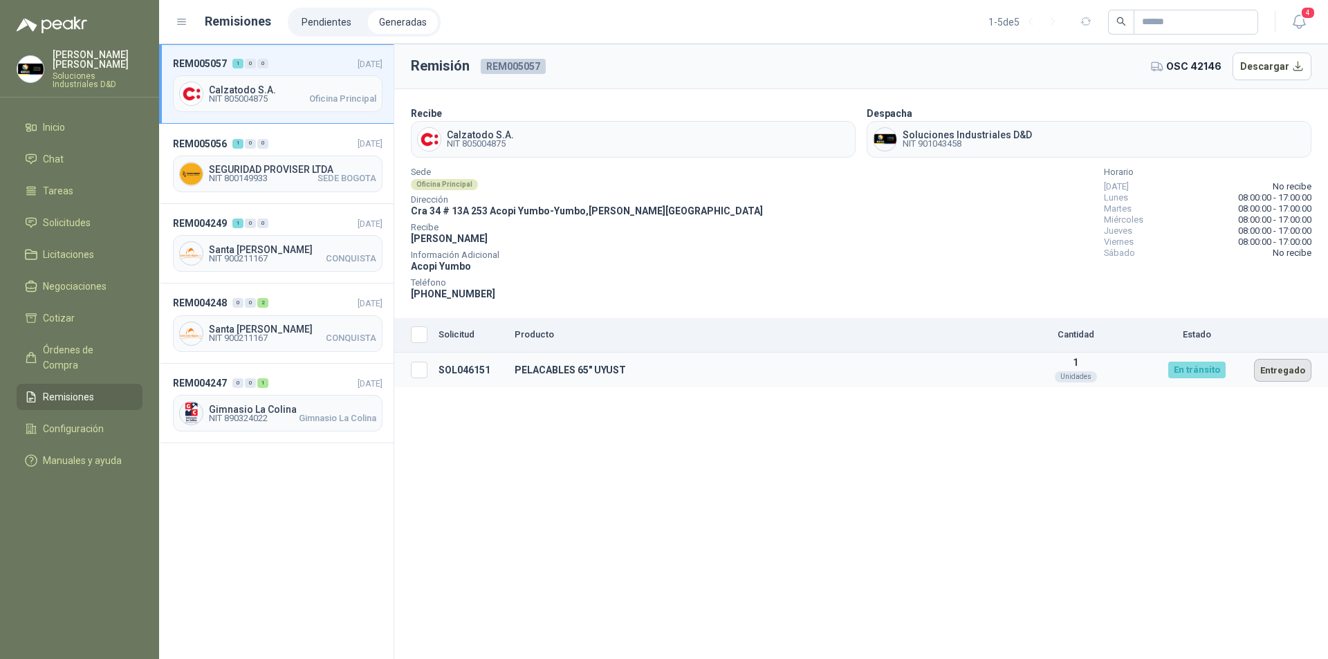
click at [1283, 371] on button "Entregado" at bounding box center [1282, 370] width 57 height 23
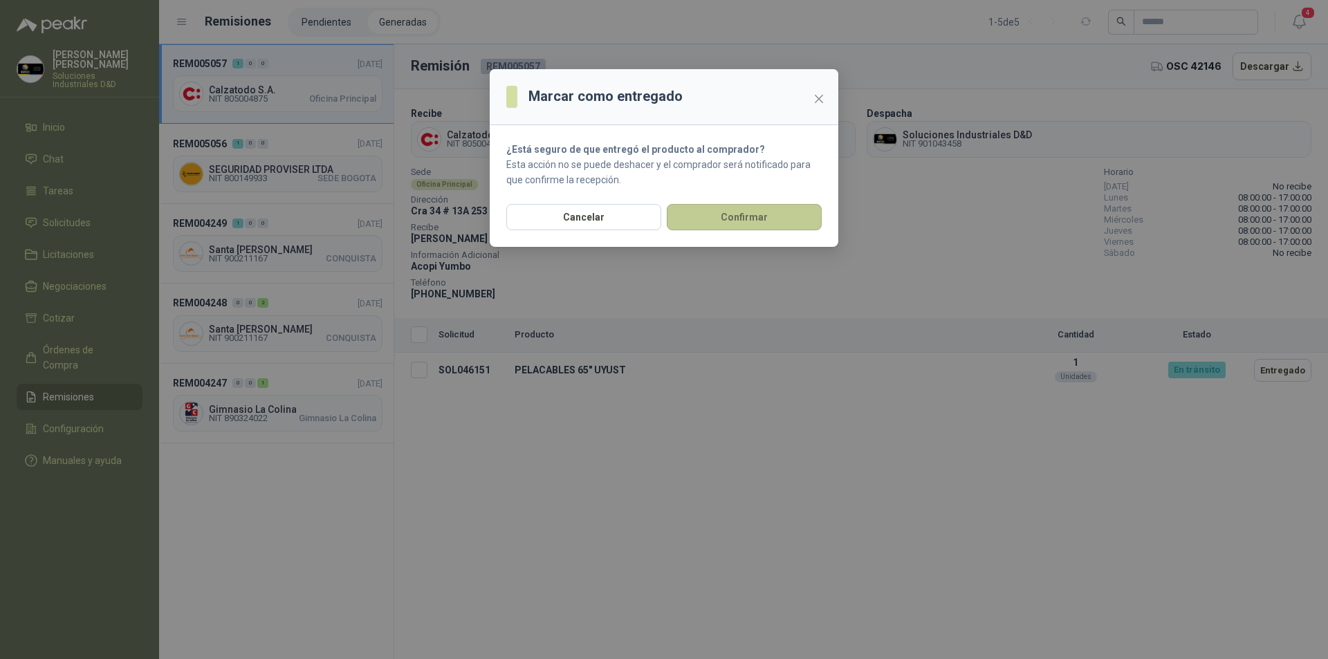
click at [707, 214] on button "Confirmar" at bounding box center [744, 217] width 155 height 26
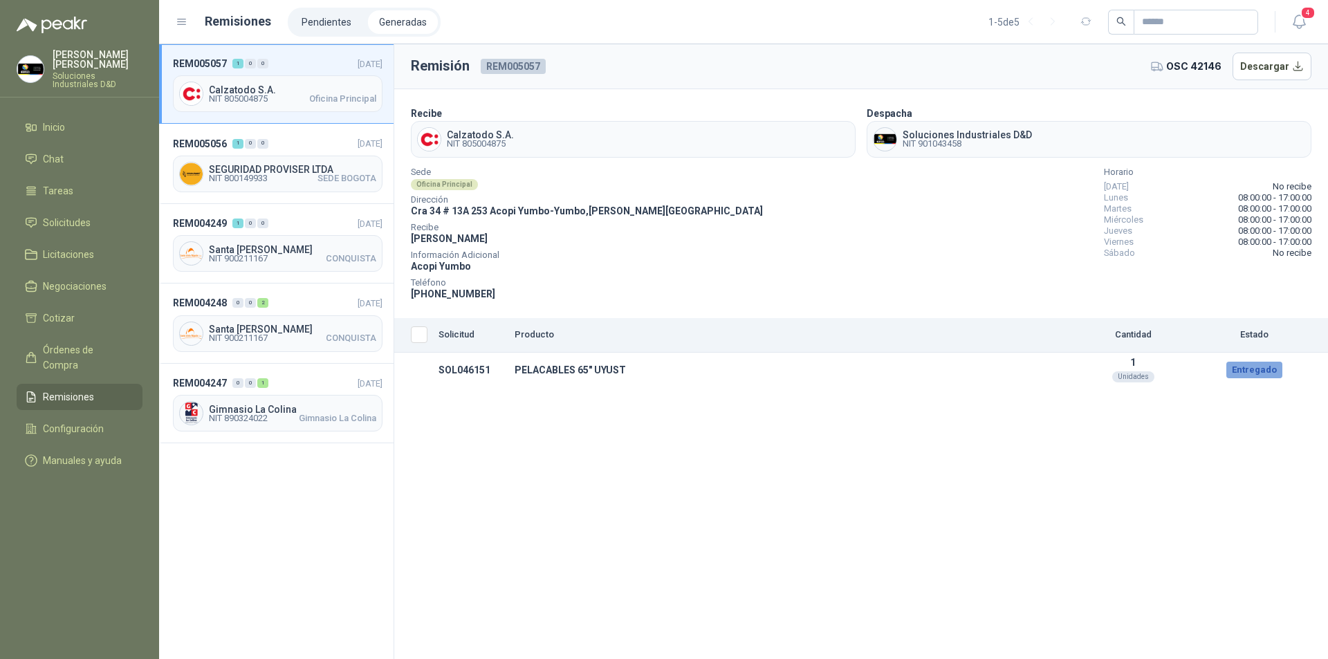
click at [53, 389] on span "Remisiones" at bounding box center [68, 396] width 51 height 15
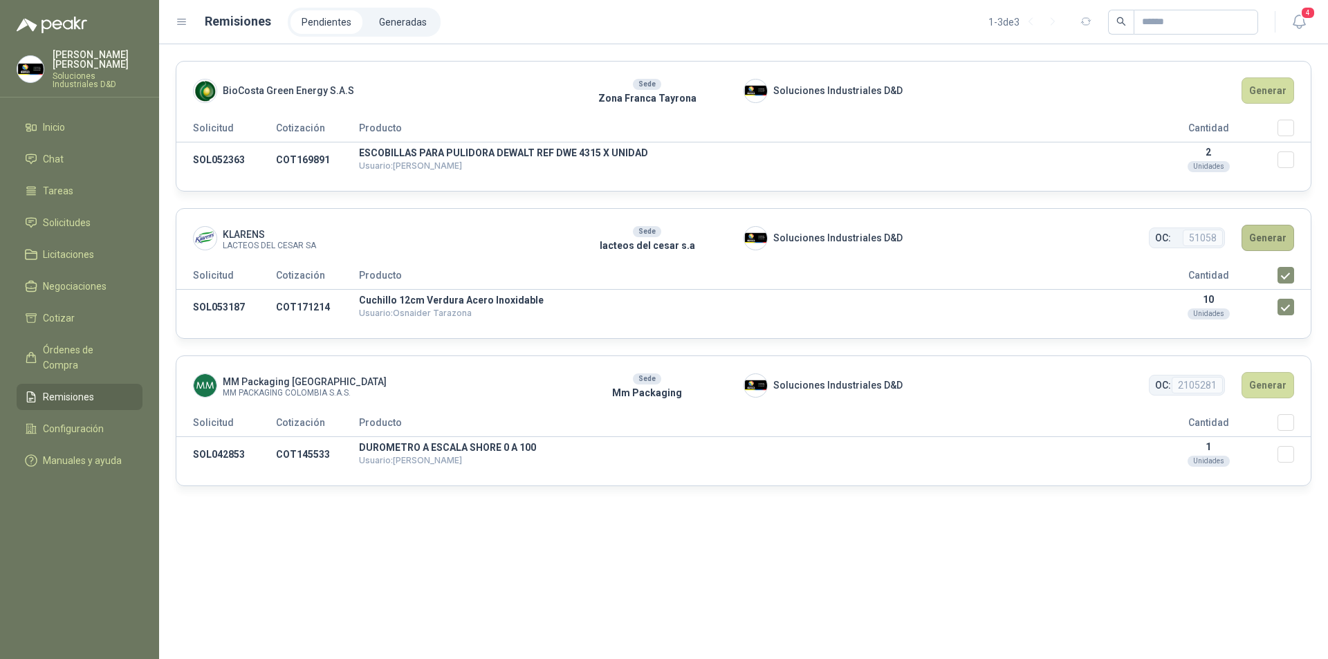
click at [1256, 245] on button "Generar" at bounding box center [1267, 238] width 53 height 26
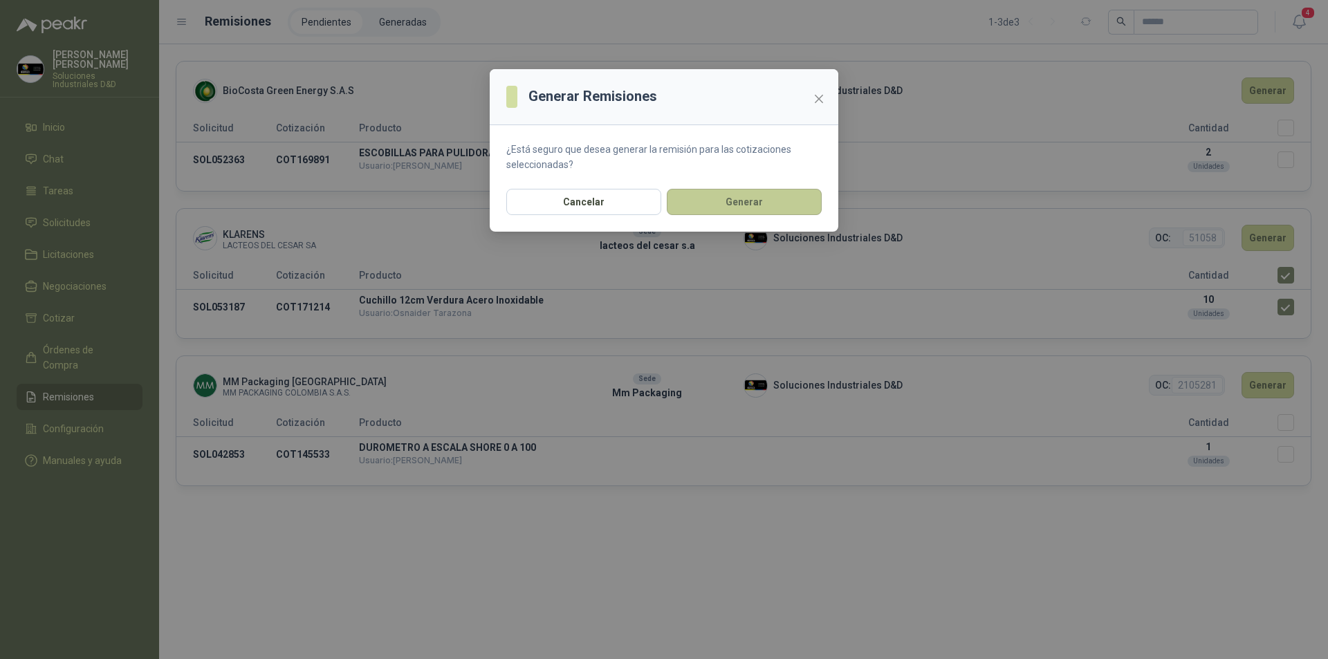
click at [725, 201] on button "Generar" at bounding box center [744, 202] width 155 height 26
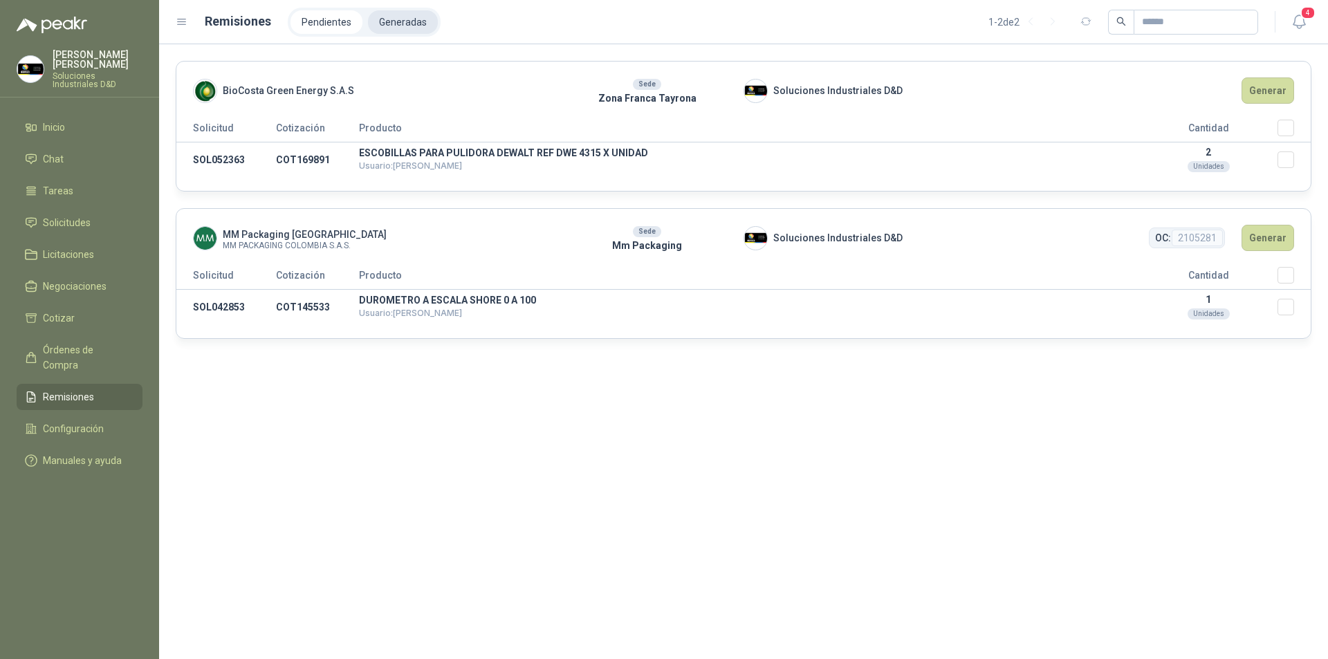
click at [392, 21] on li "Generadas" at bounding box center [403, 22] width 70 height 24
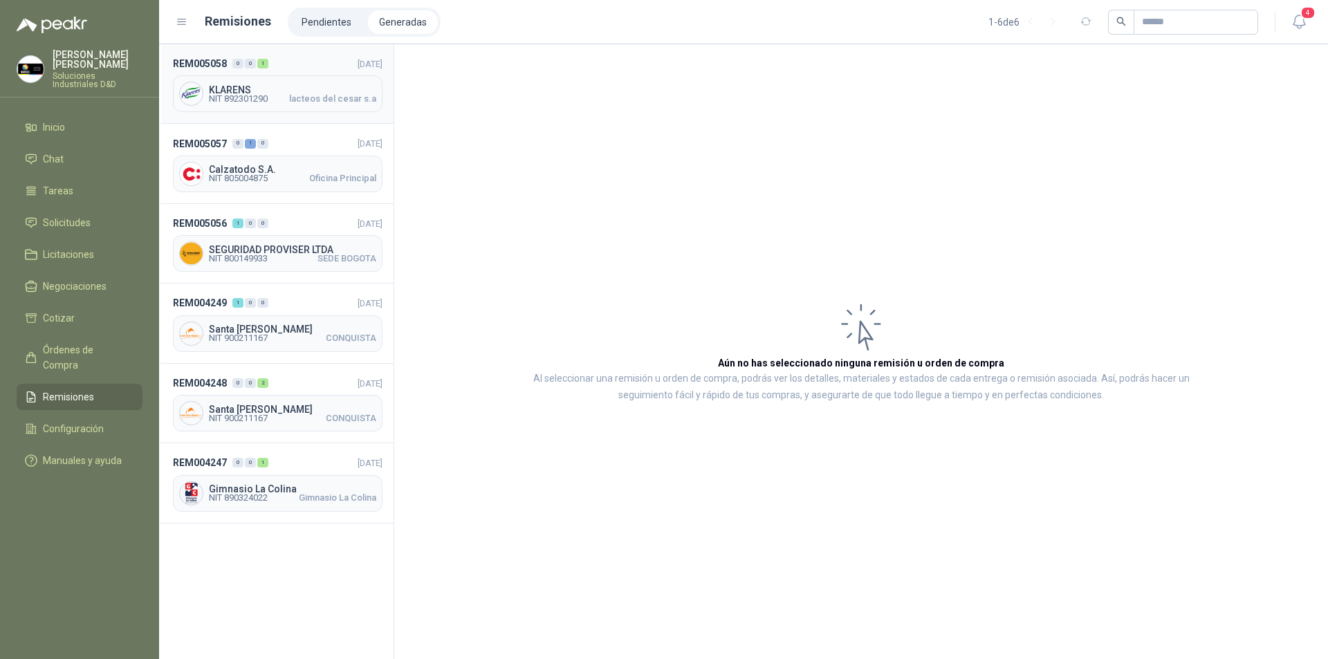
click at [240, 95] on span "NIT 892301290" at bounding box center [238, 99] width 59 height 8
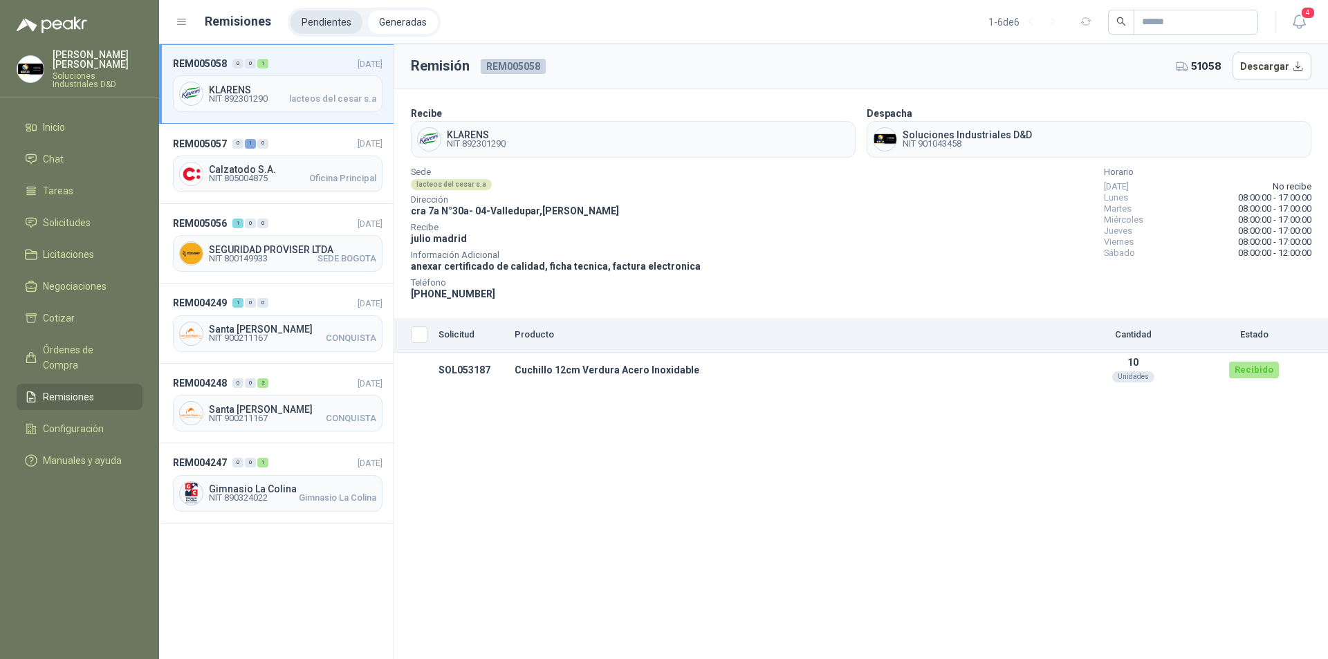
click at [321, 23] on li "Pendientes" at bounding box center [326, 22] width 72 height 24
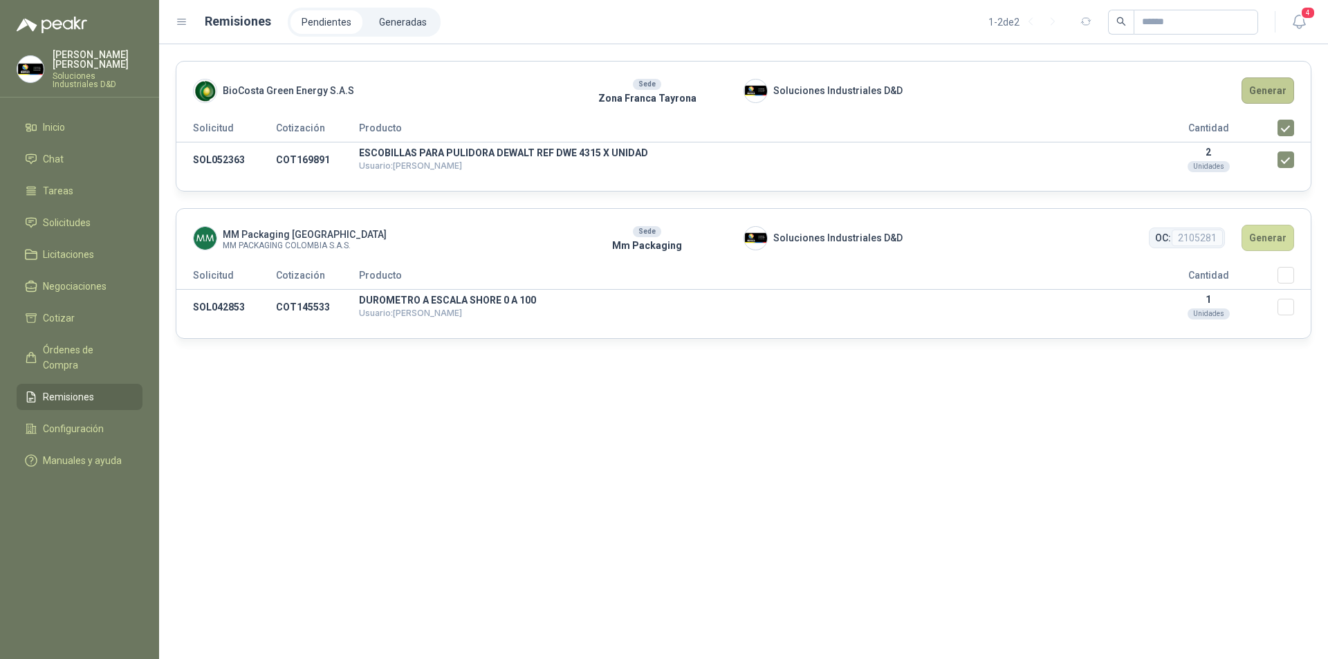
click at [1264, 95] on button "Generar" at bounding box center [1267, 90] width 53 height 26
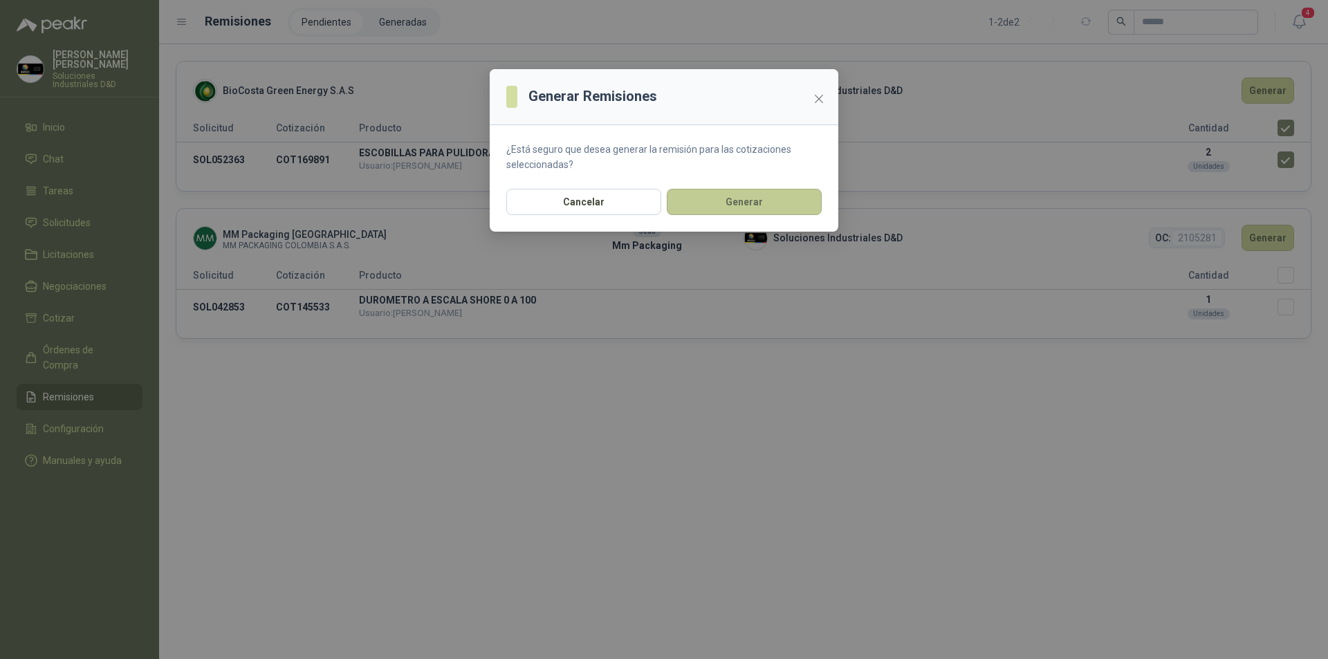
click at [705, 205] on button "Generar" at bounding box center [744, 202] width 155 height 26
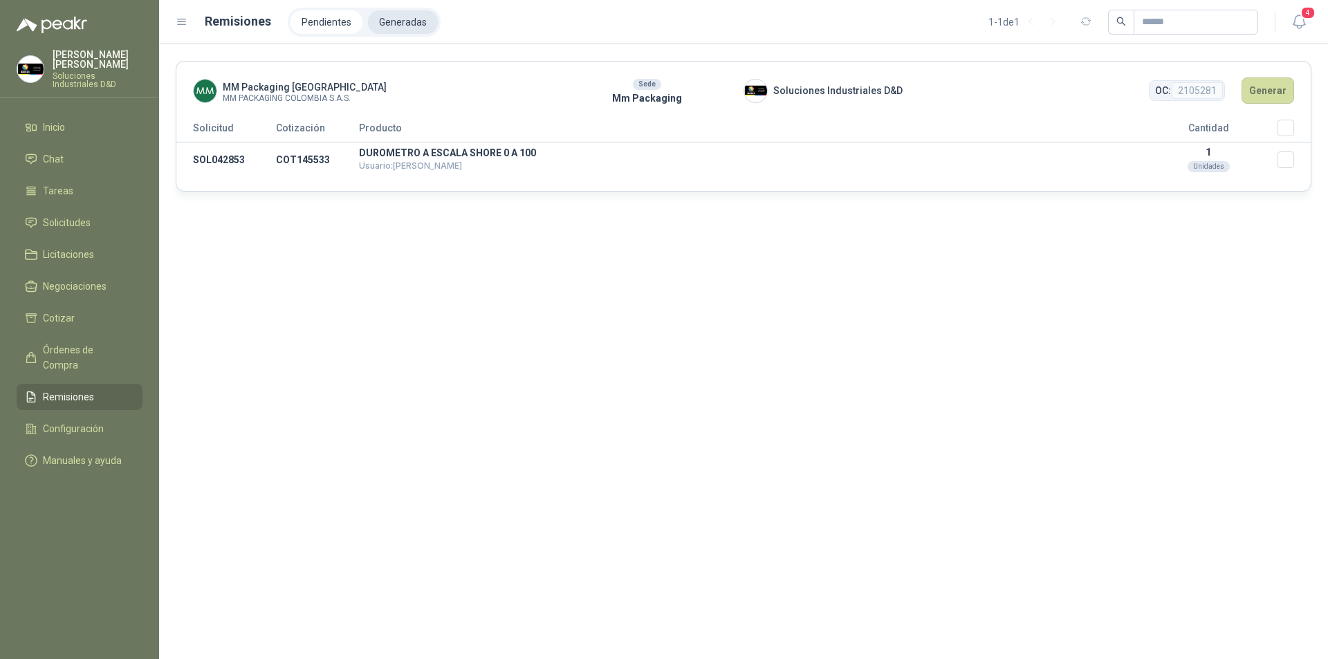
click at [390, 22] on li "Generadas" at bounding box center [403, 22] width 70 height 24
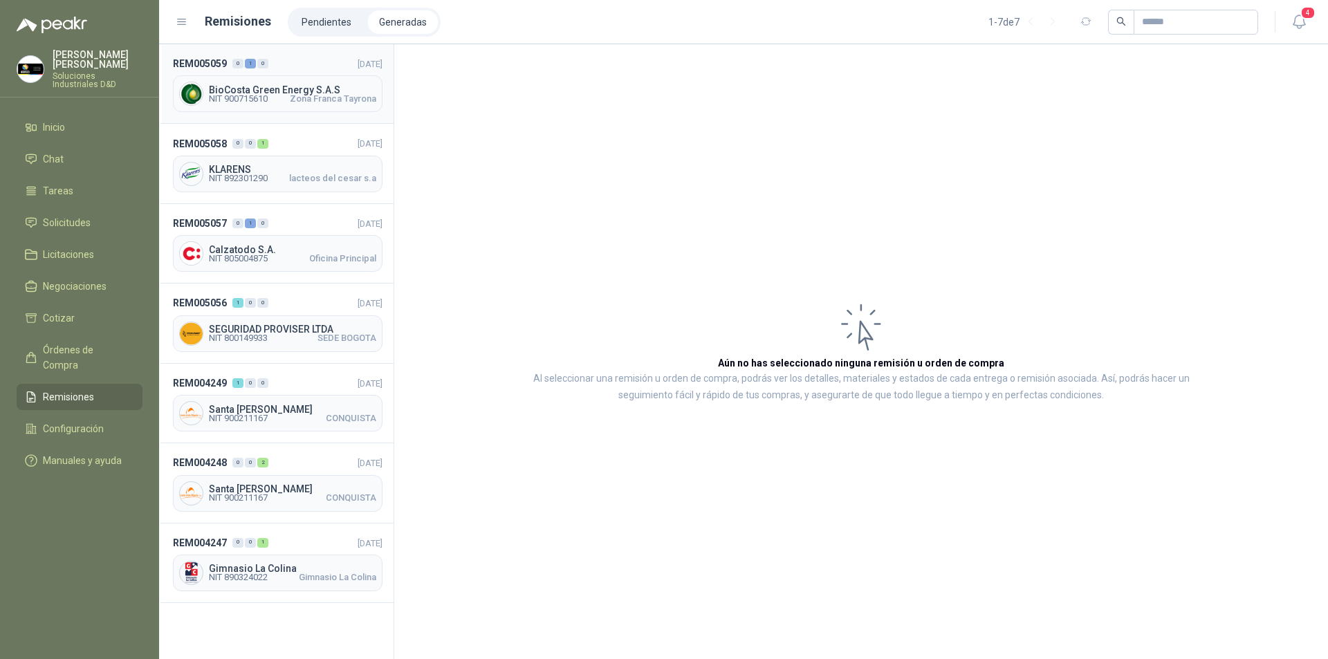
click at [268, 102] on span "NIT 900715610" at bounding box center [238, 99] width 59 height 8
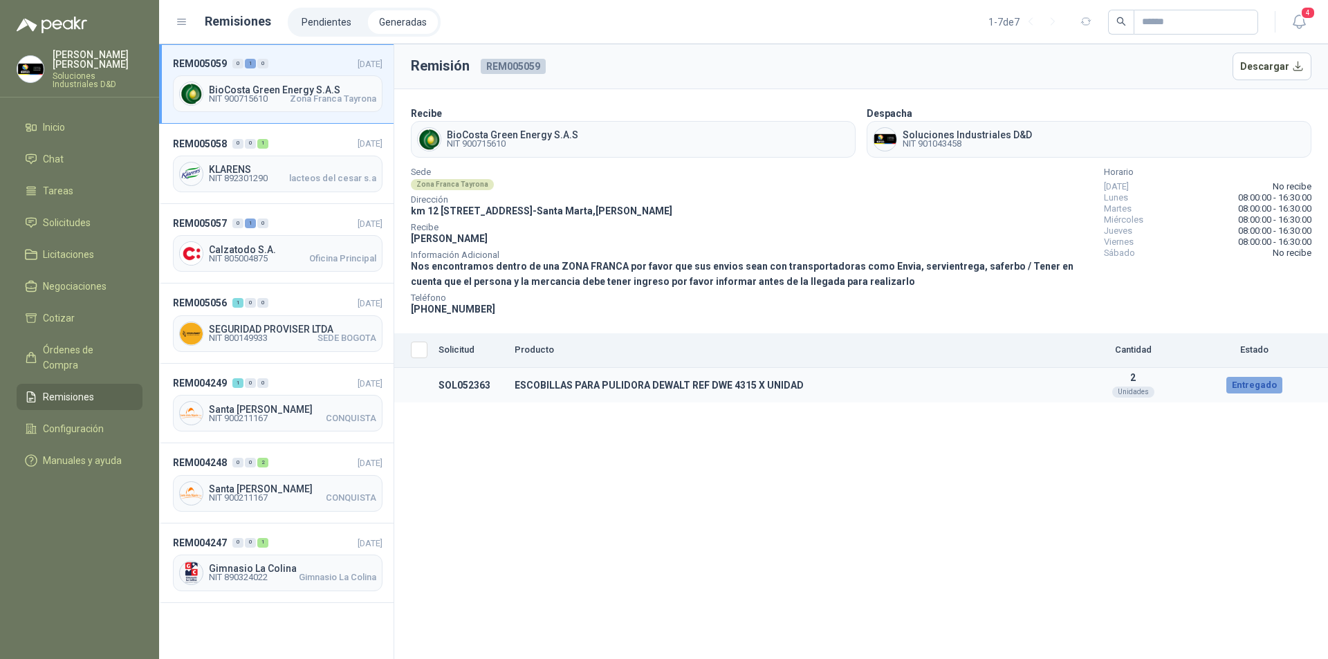
click at [1247, 387] on div "Entregado" at bounding box center [1254, 385] width 56 height 17
click at [1241, 387] on div "Entregado" at bounding box center [1254, 385] width 56 height 17
click at [226, 23] on h1 "Remisiones" at bounding box center [238, 21] width 66 height 19
click at [326, 28] on li "Pendientes" at bounding box center [326, 22] width 72 height 24
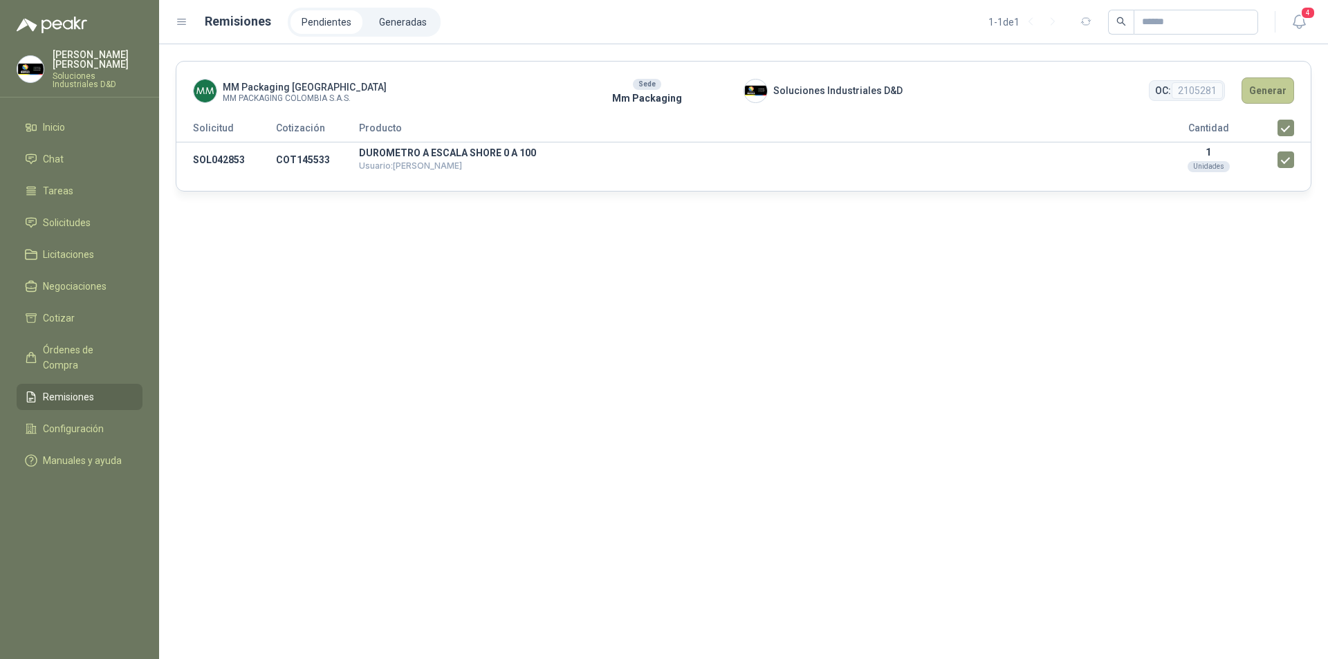
click at [1270, 104] on button "Generar" at bounding box center [1267, 90] width 53 height 26
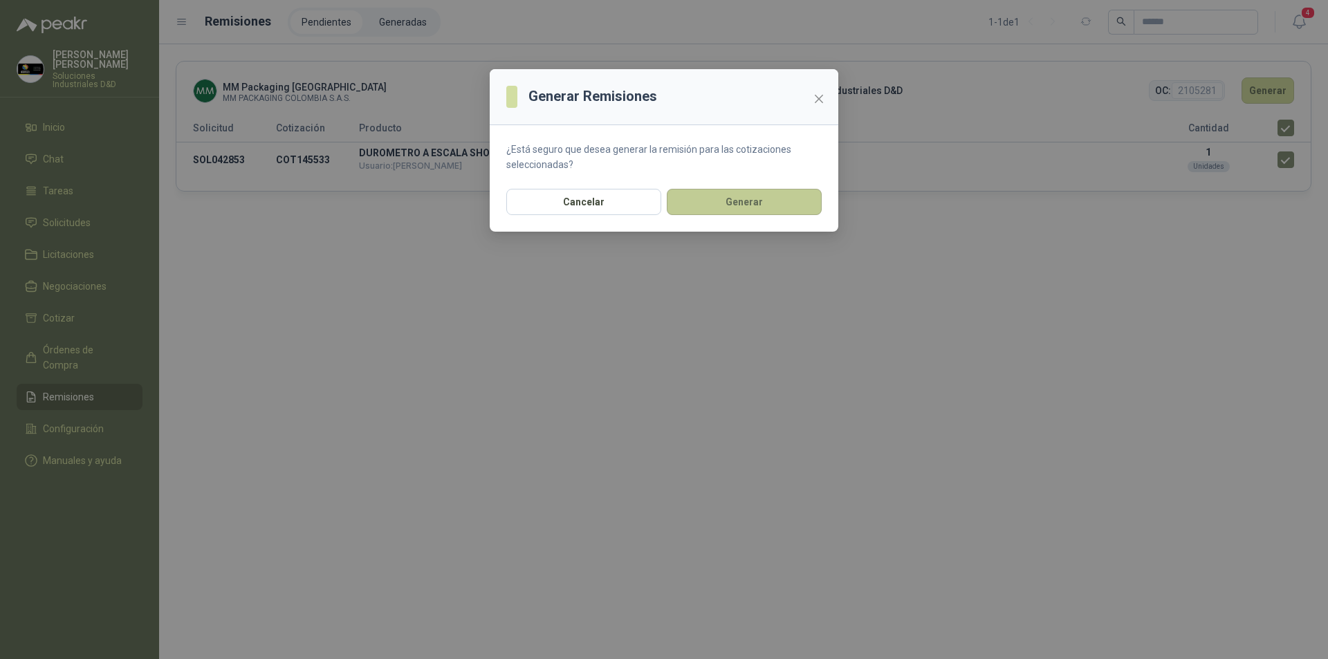
click at [702, 199] on button "Generar" at bounding box center [744, 202] width 155 height 26
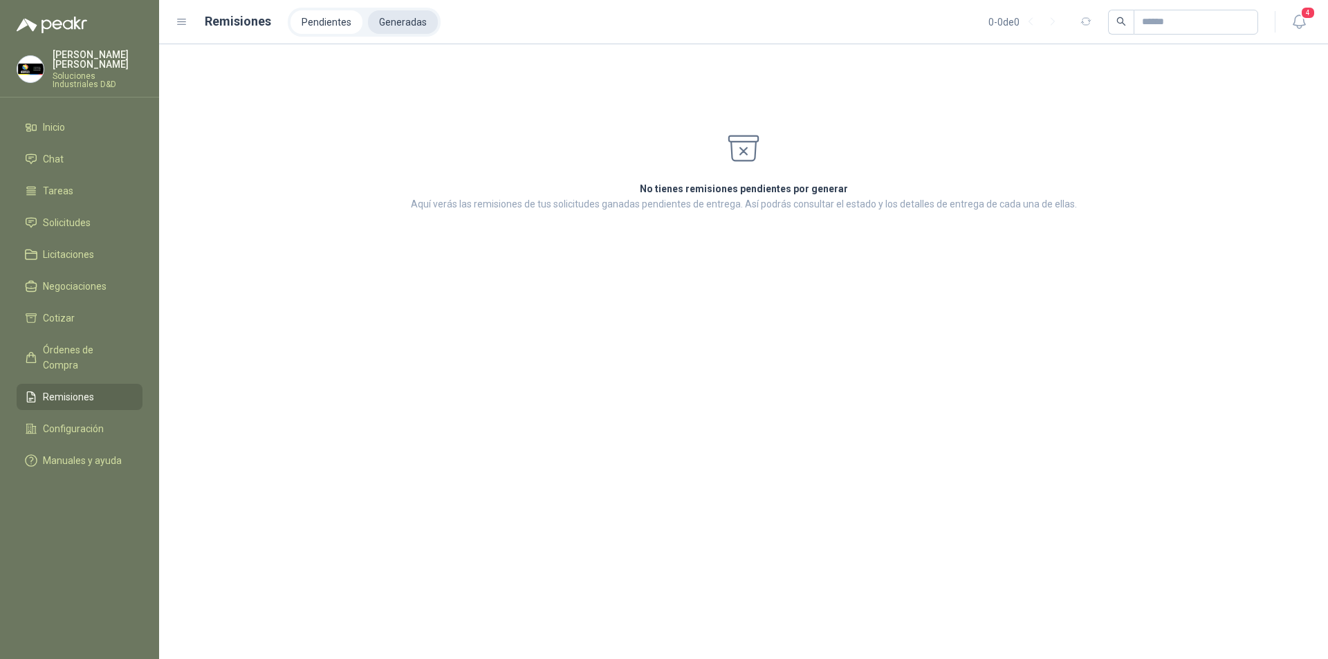
click at [393, 17] on li "Generadas" at bounding box center [403, 22] width 70 height 24
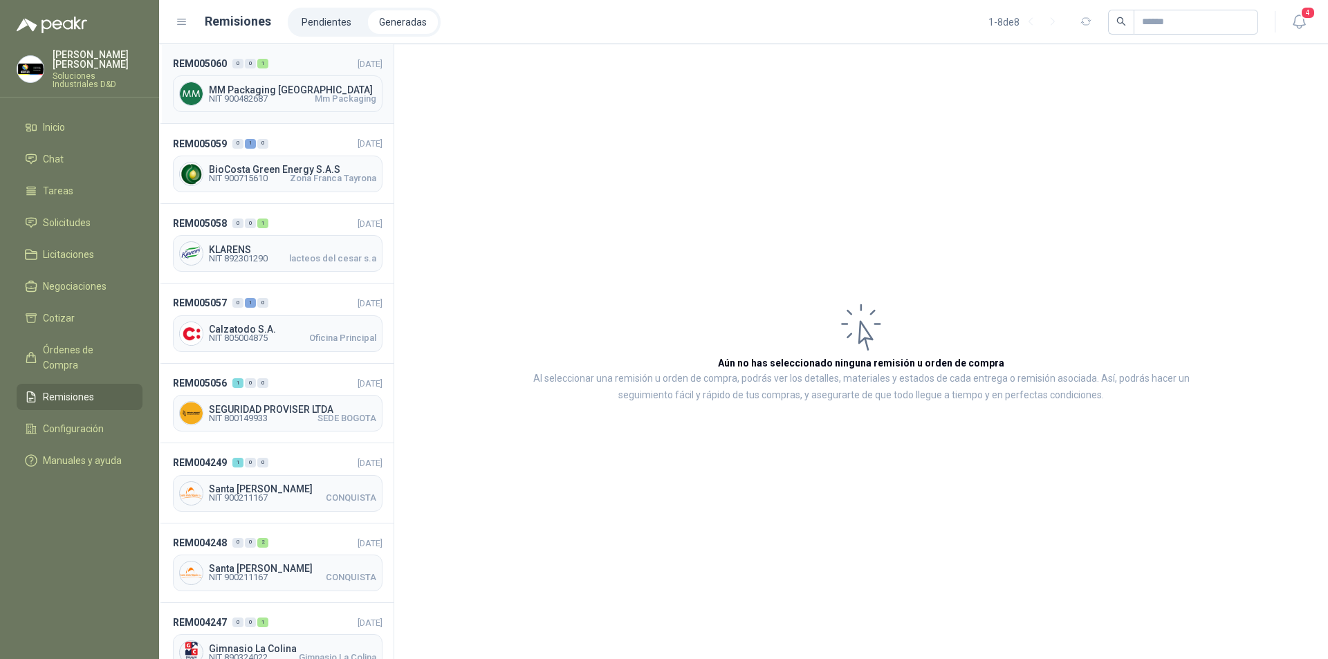
click at [221, 95] on span "NIT 900482687" at bounding box center [238, 99] width 59 height 8
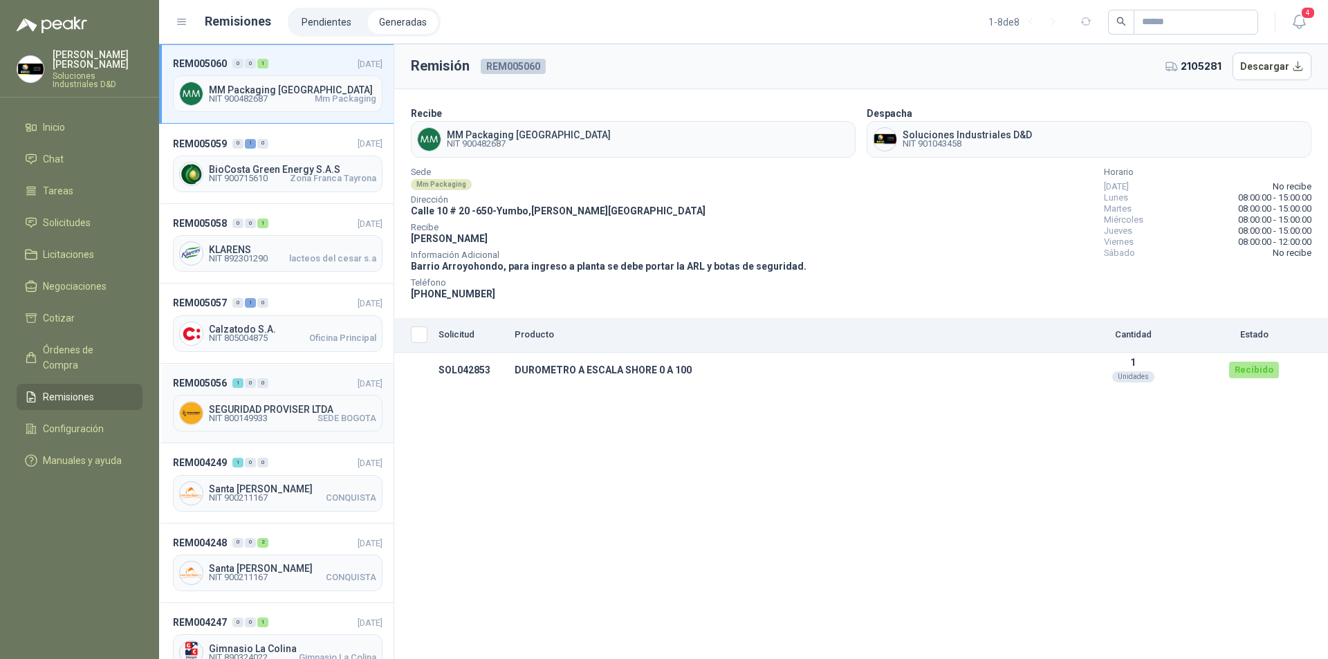
click at [270, 426] on div "SEGURIDAD PROVISER LTDA NIT 800149933 SEDE BOGOTA" at bounding box center [278, 413] width 210 height 37
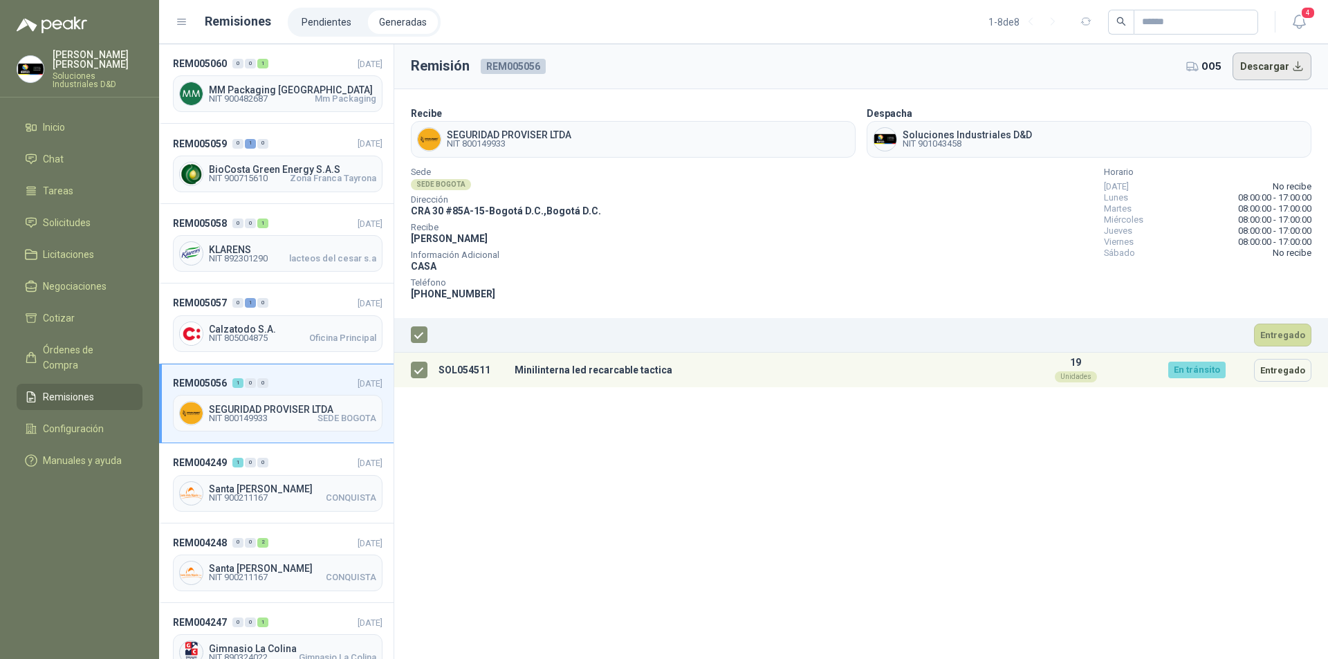
click at [1279, 63] on button "Descargar" at bounding box center [1272, 67] width 80 height 28
click at [57, 120] on span "Inicio" at bounding box center [54, 127] width 22 height 15
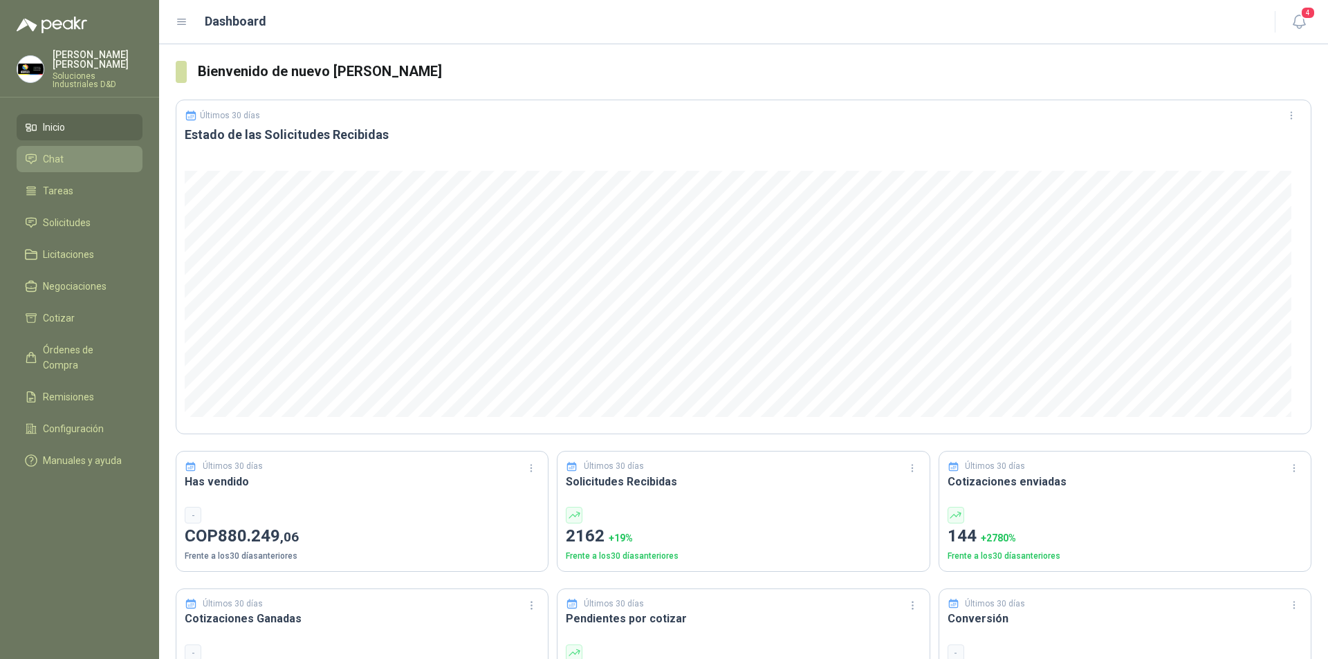
click at [75, 156] on li "Chat" at bounding box center [79, 158] width 109 height 15
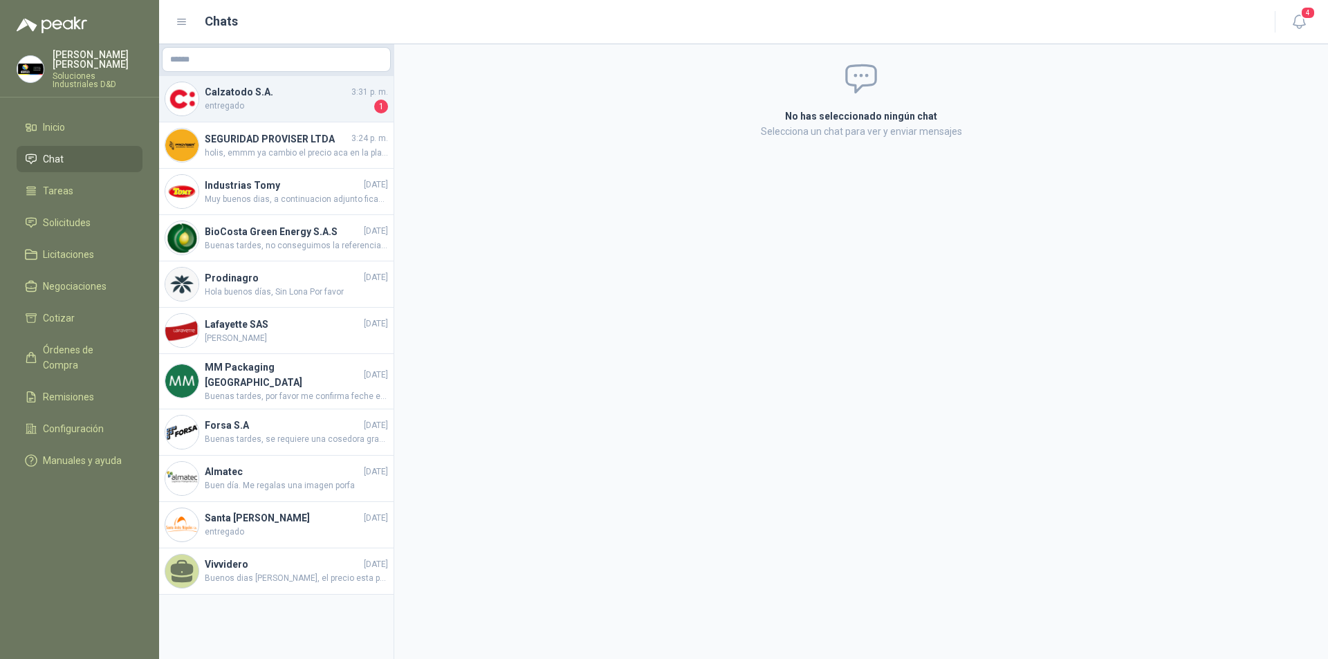
click at [227, 101] on span "entregado" at bounding box center [288, 107] width 167 height 14
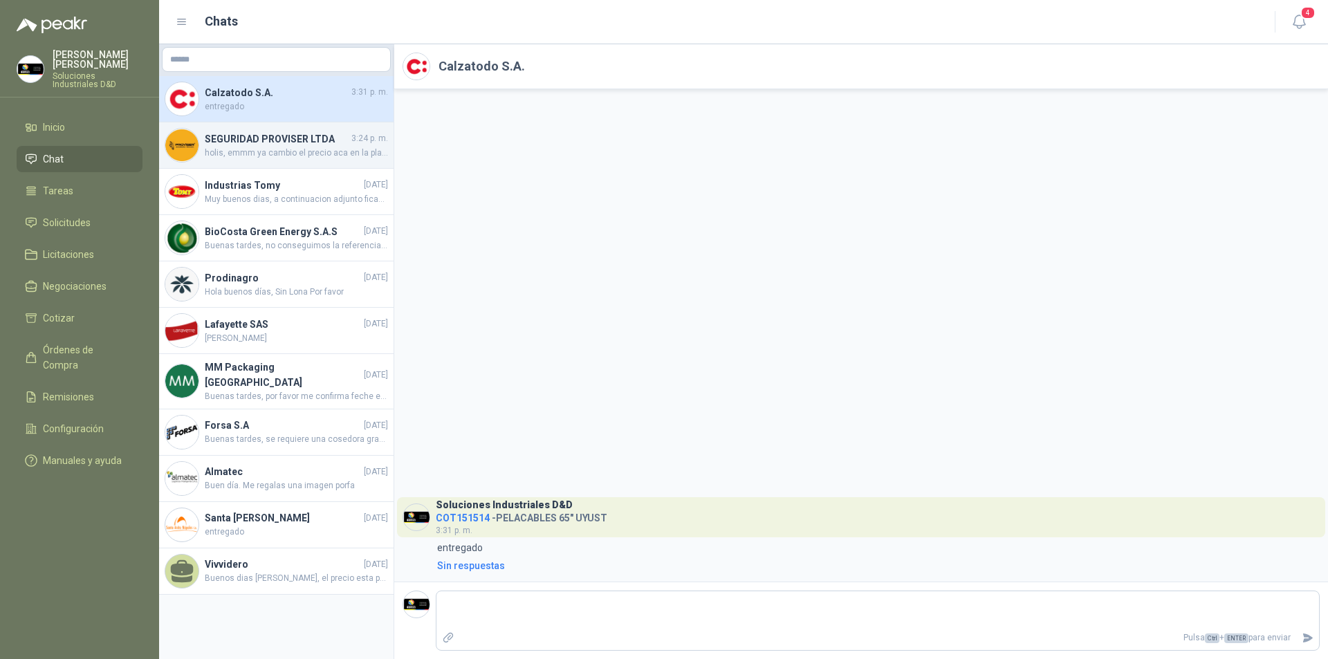
click at [239, 147] on span "holis, emmm ya cambio el precio aca en la plataforma" at bounding box center [296, 153] width 183 height 13
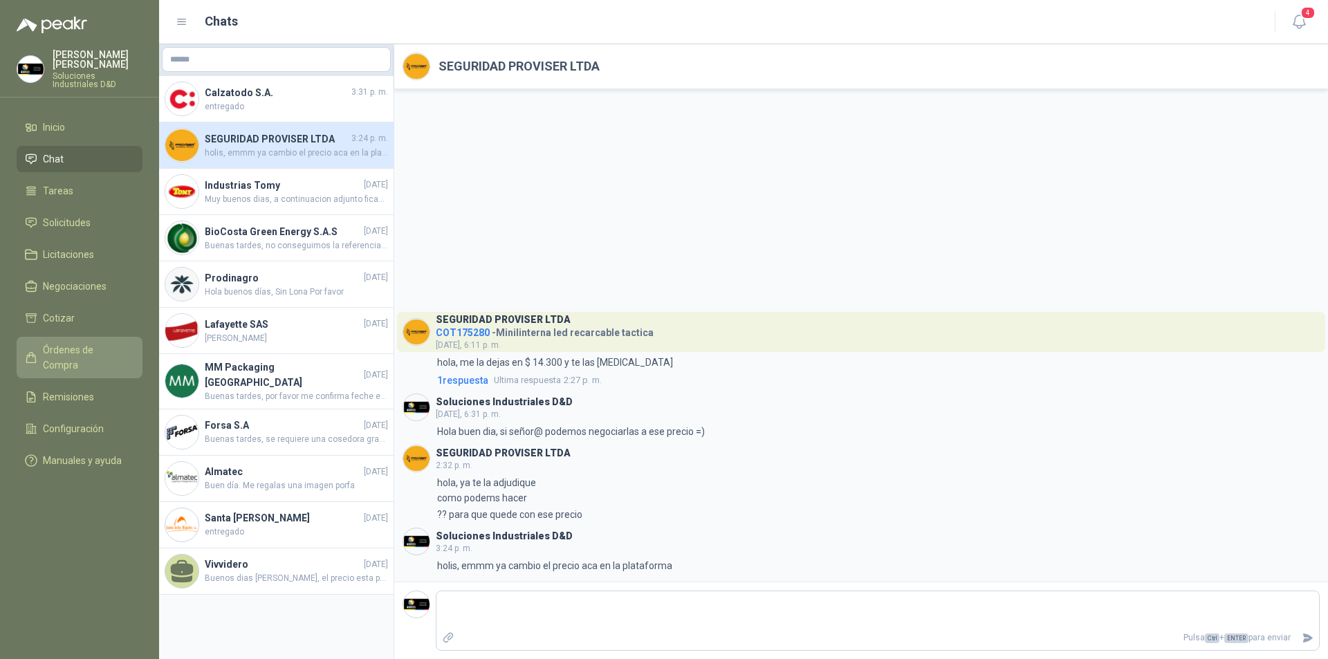
click at [82, 342] on span "Órdenes de Compra" at bounding box center [86, 357] width 86 height 30
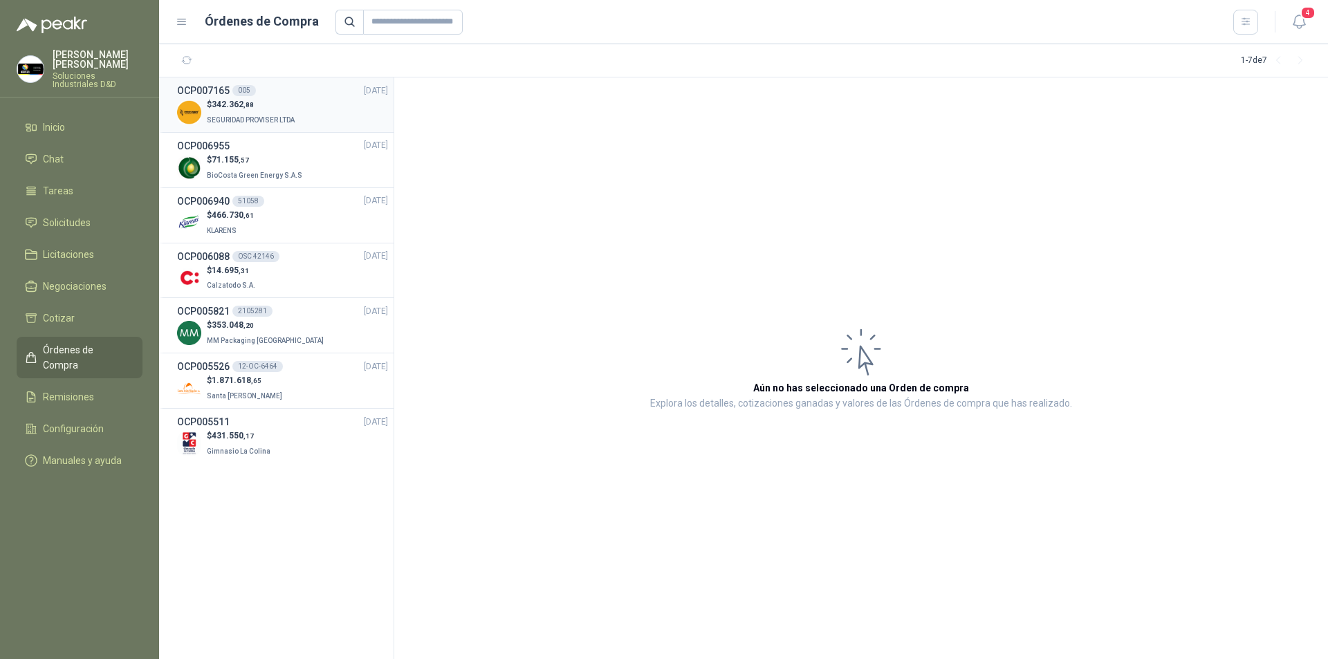
click at [241, 107] on span "342.362 ,88" at bounding box center [233, 105] width 42 height 10
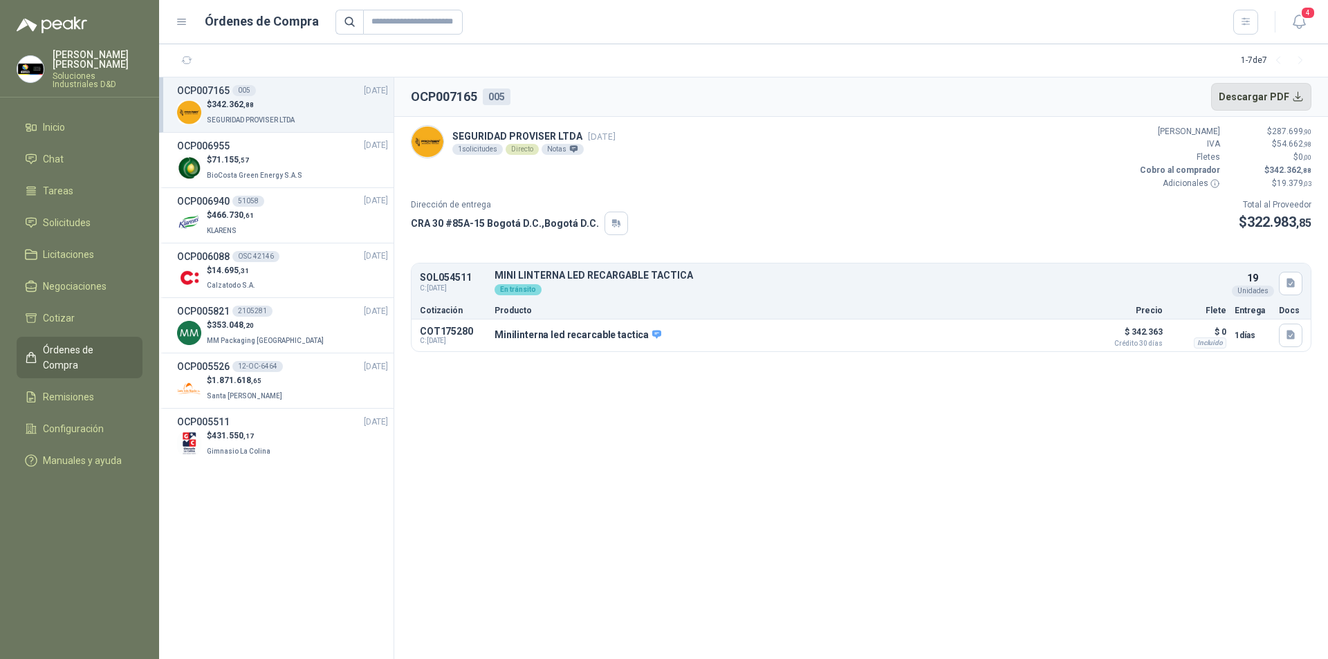
click at [1294, 95] on button "Descargar PDF" at bounding box center [1261, 97] width 101 height 28
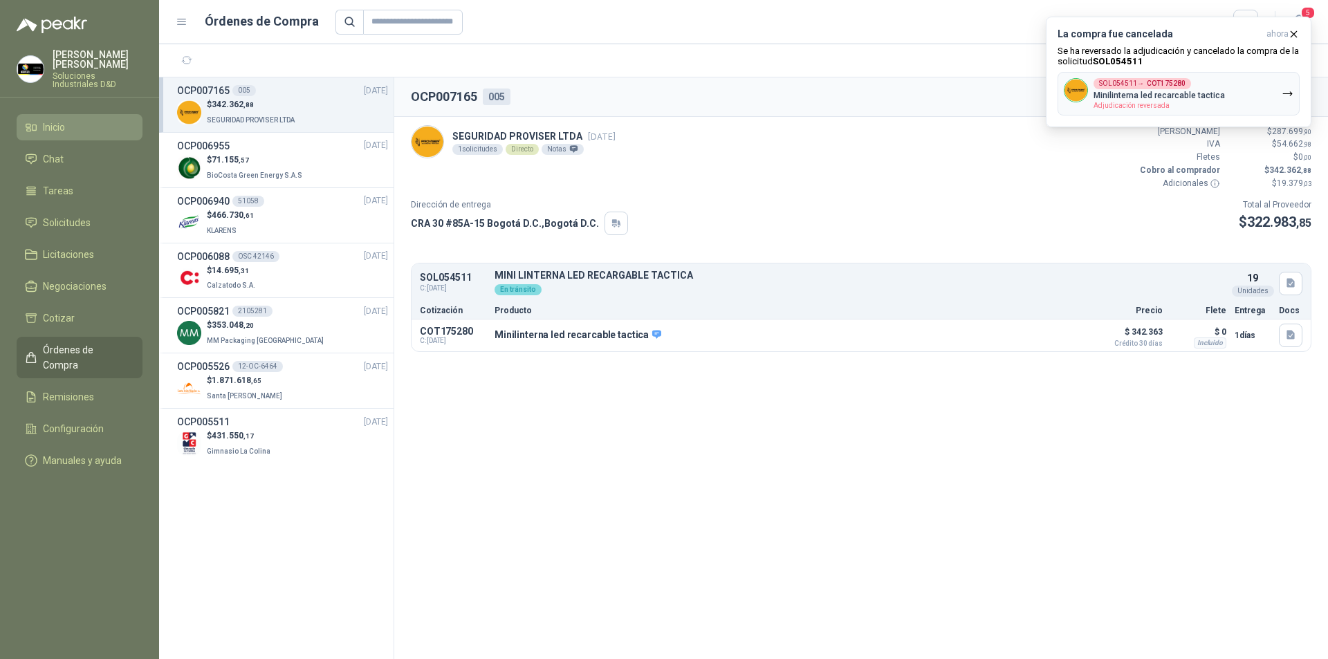
click at [59, 122] on span "Inicio" at bounding box center [54, 127] width 22 height 15
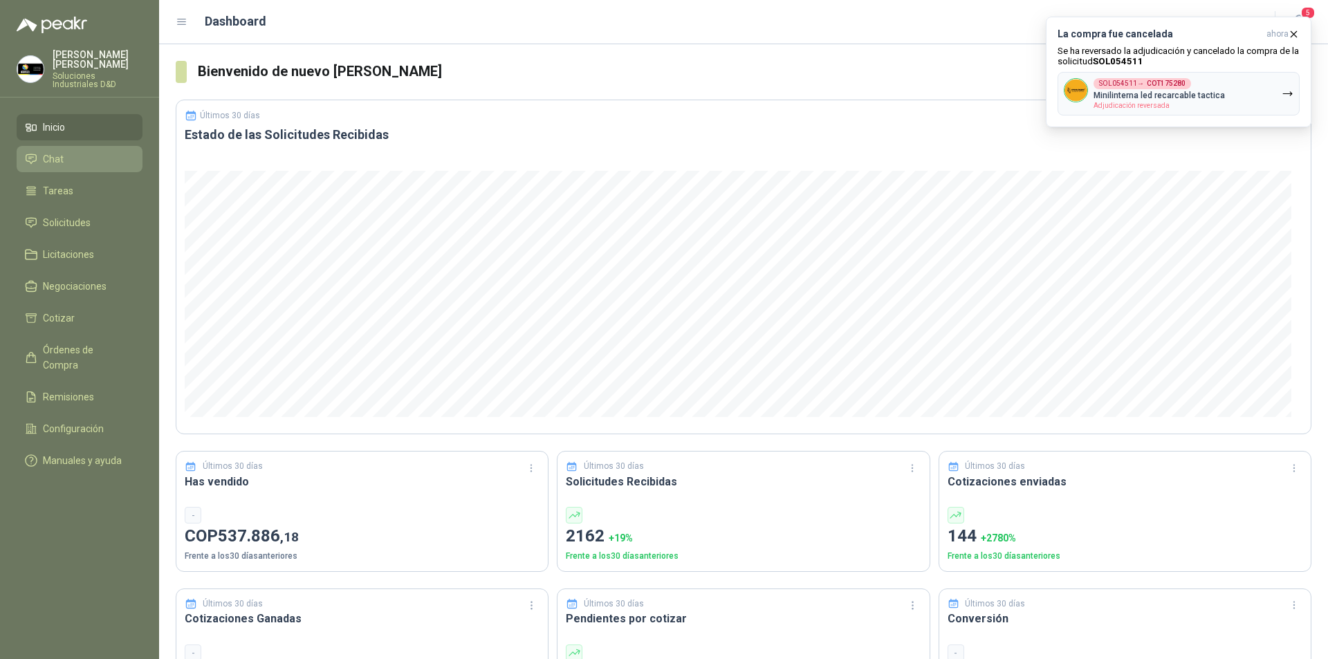
click at [58, 151] on span "Chat" at bounding box center [53, 158] width 21 height 15
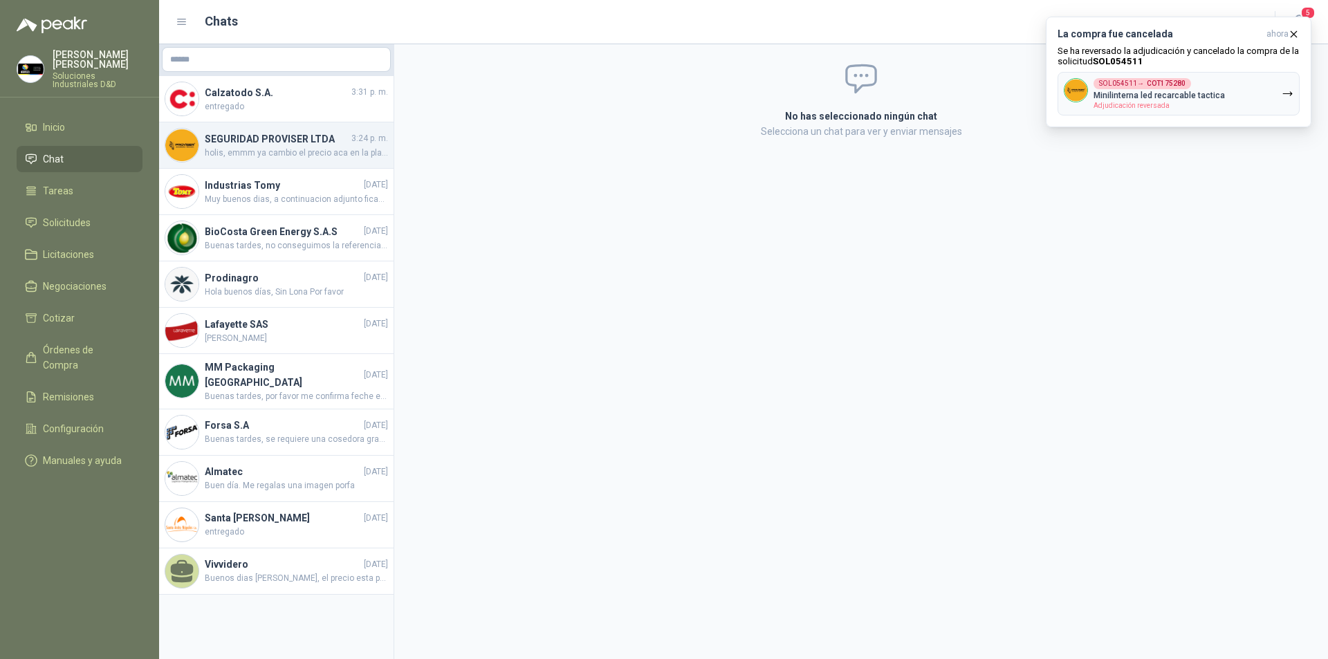
click at [259, 144] on h4 "SEGURIDAD PROVISER LTDA" at bounding box center [277, 138] width 144 height 15
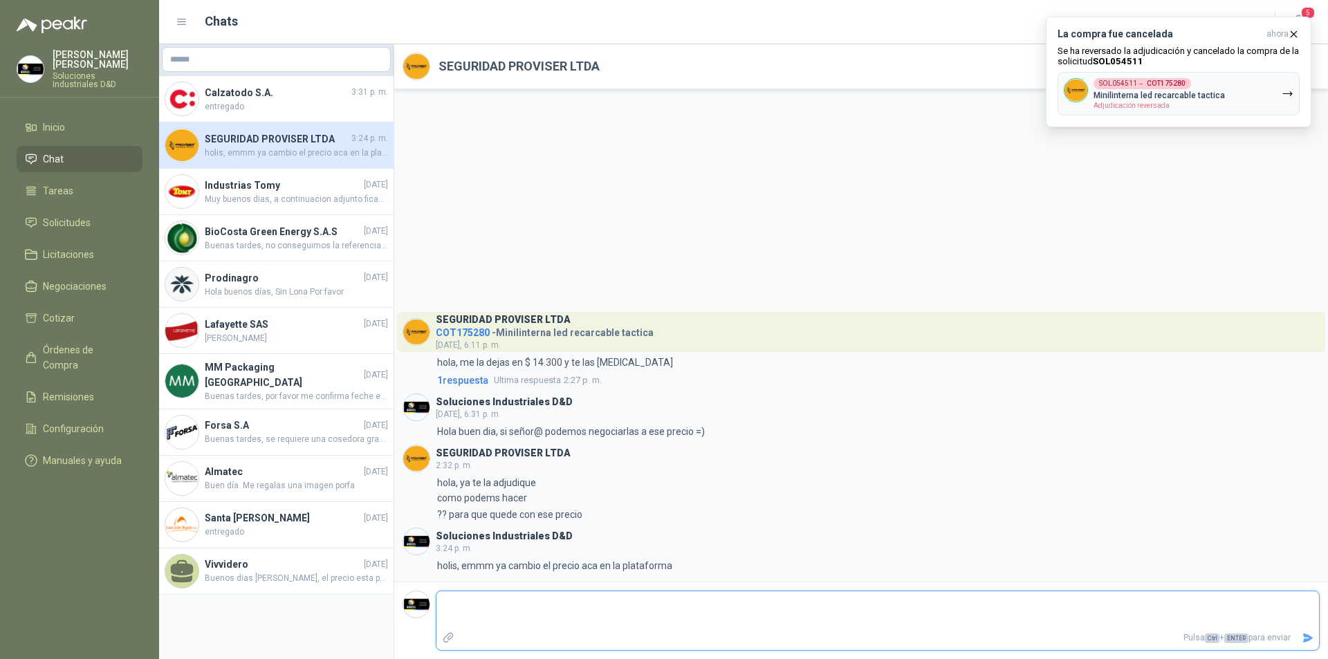
type textarea "*"
type textarea "**"
type textarea "****"
type textarea "*****"
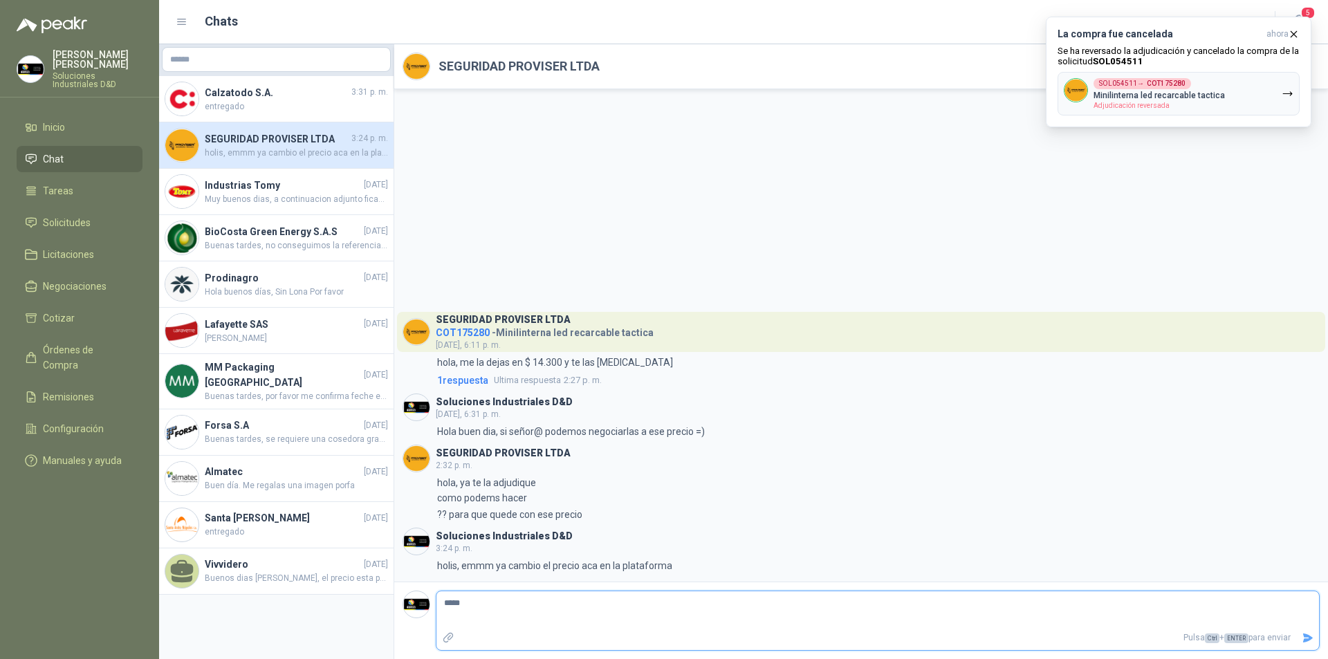
type textarea "*****"
type textarea "*******"
type textarea "********"
type textarea "*********"
type textarea "**********"
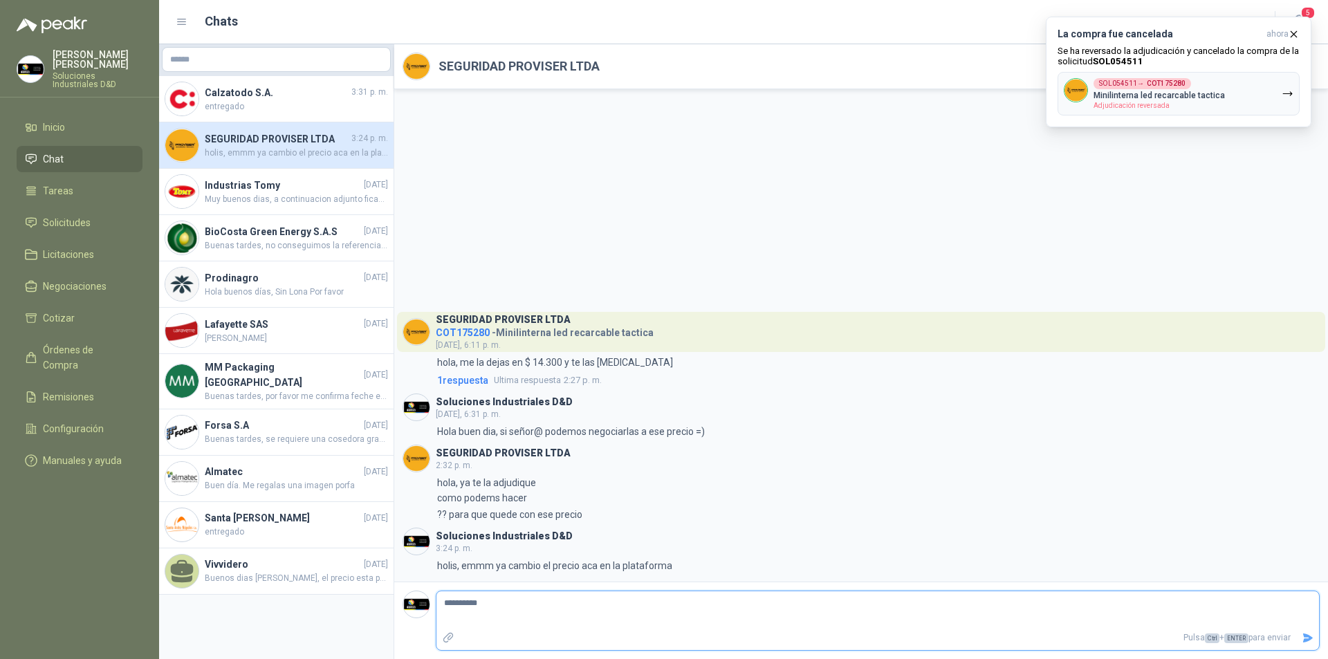
type textarea "**********"
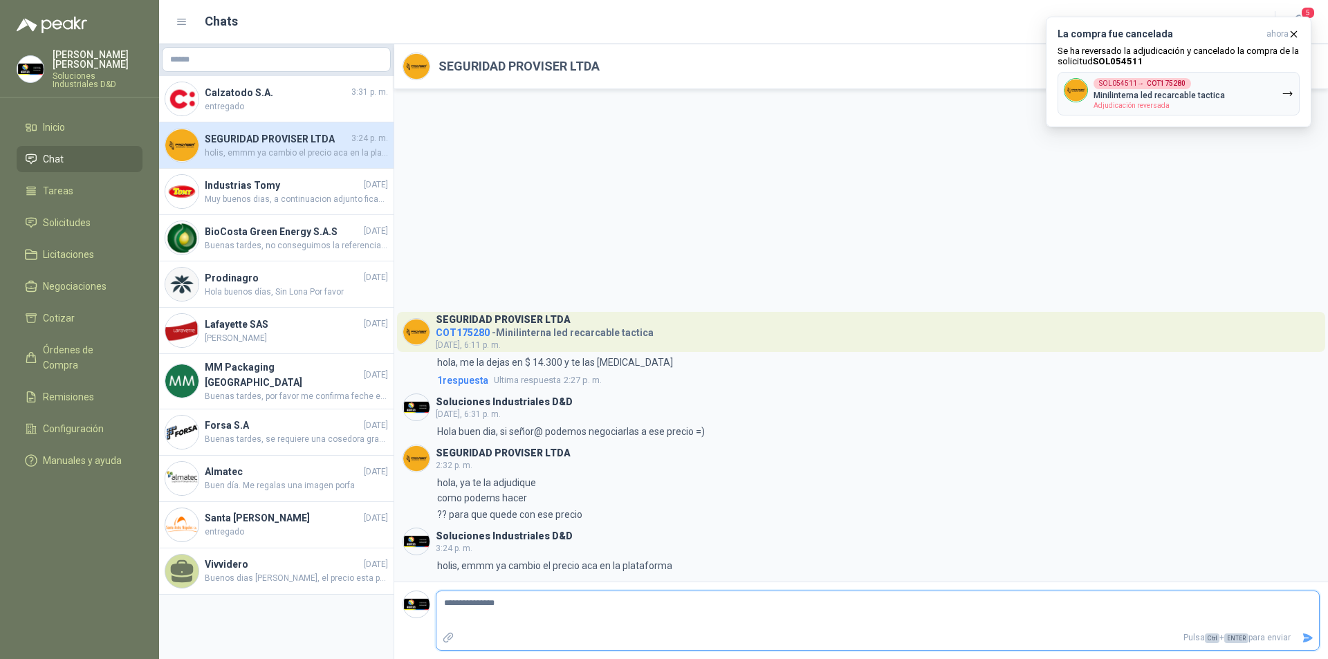
type textarea "**********"
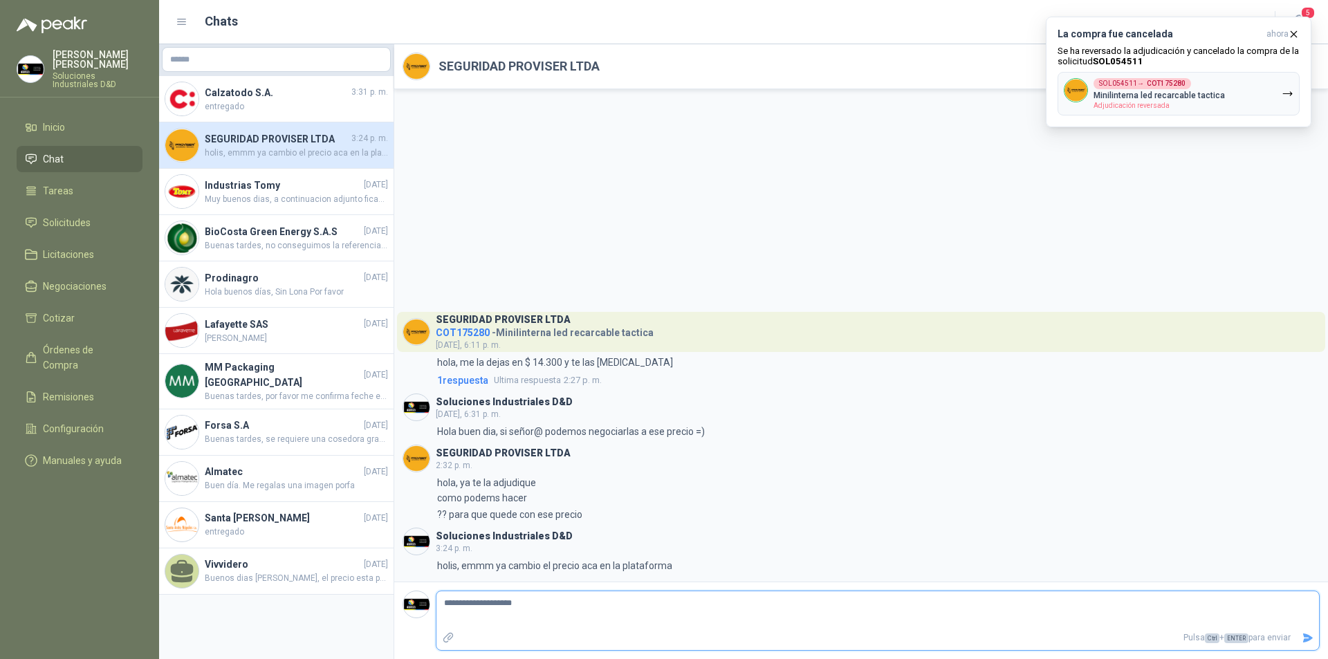
type textarea "**********"
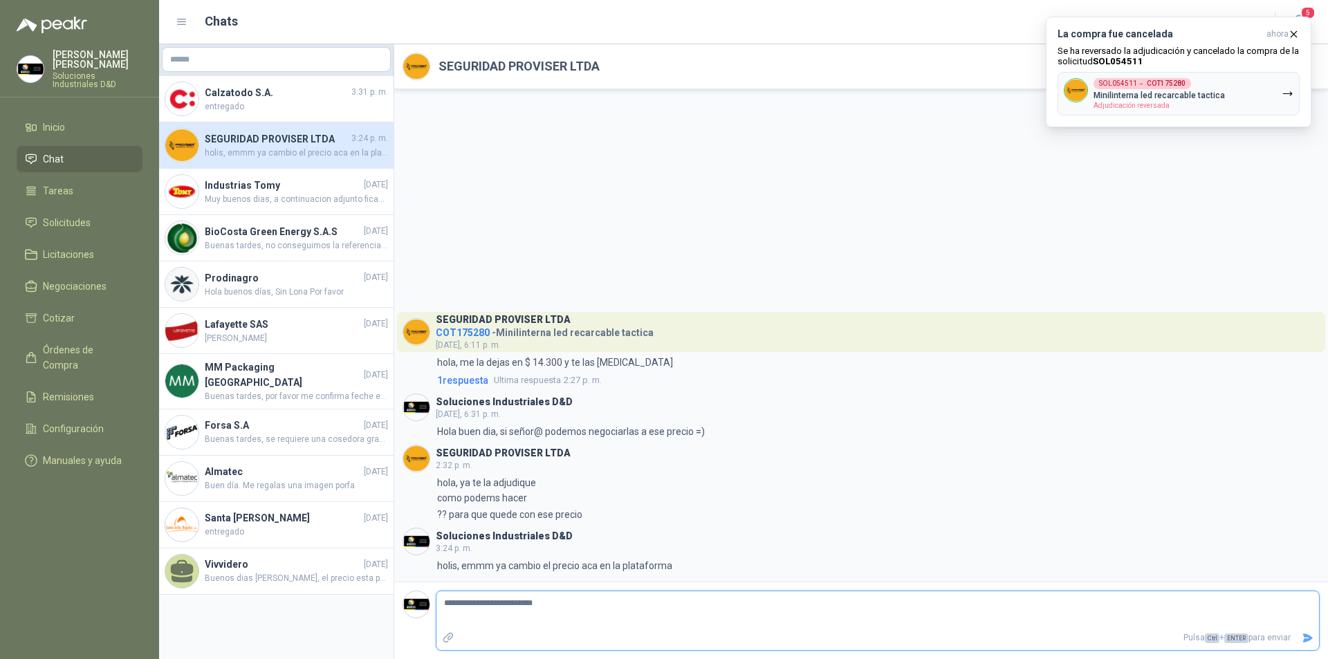
type textarea "**********"
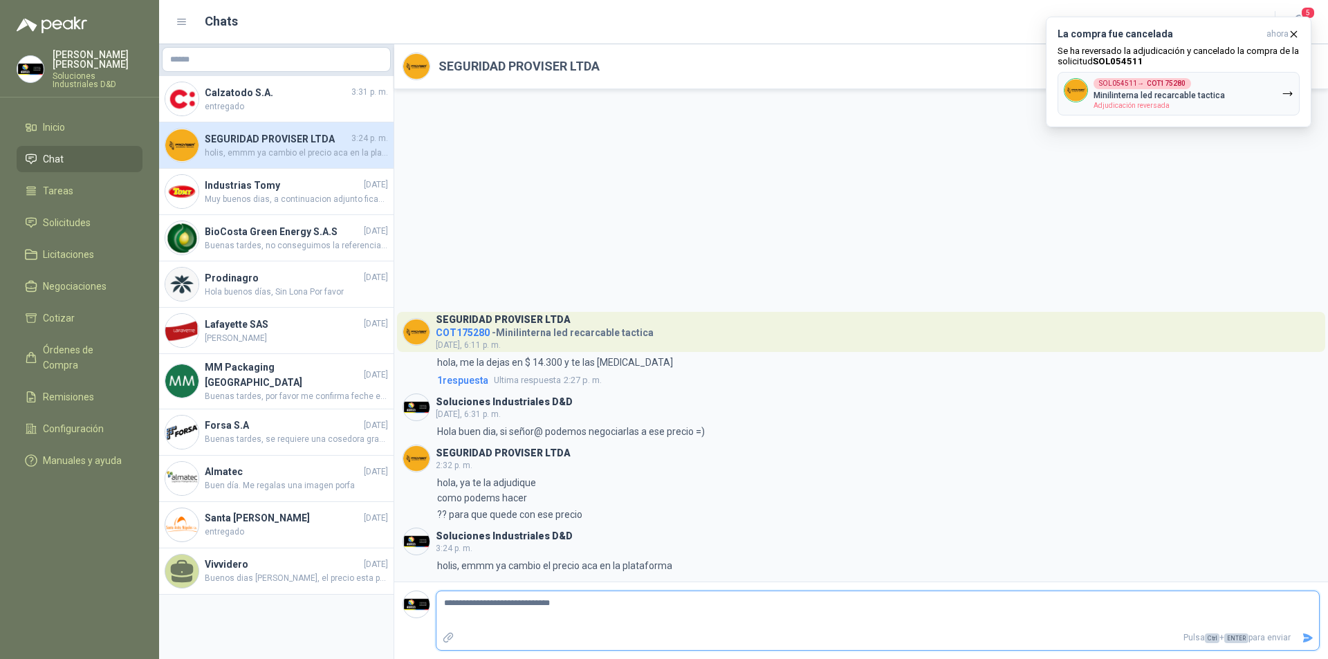
type textarea "**********"
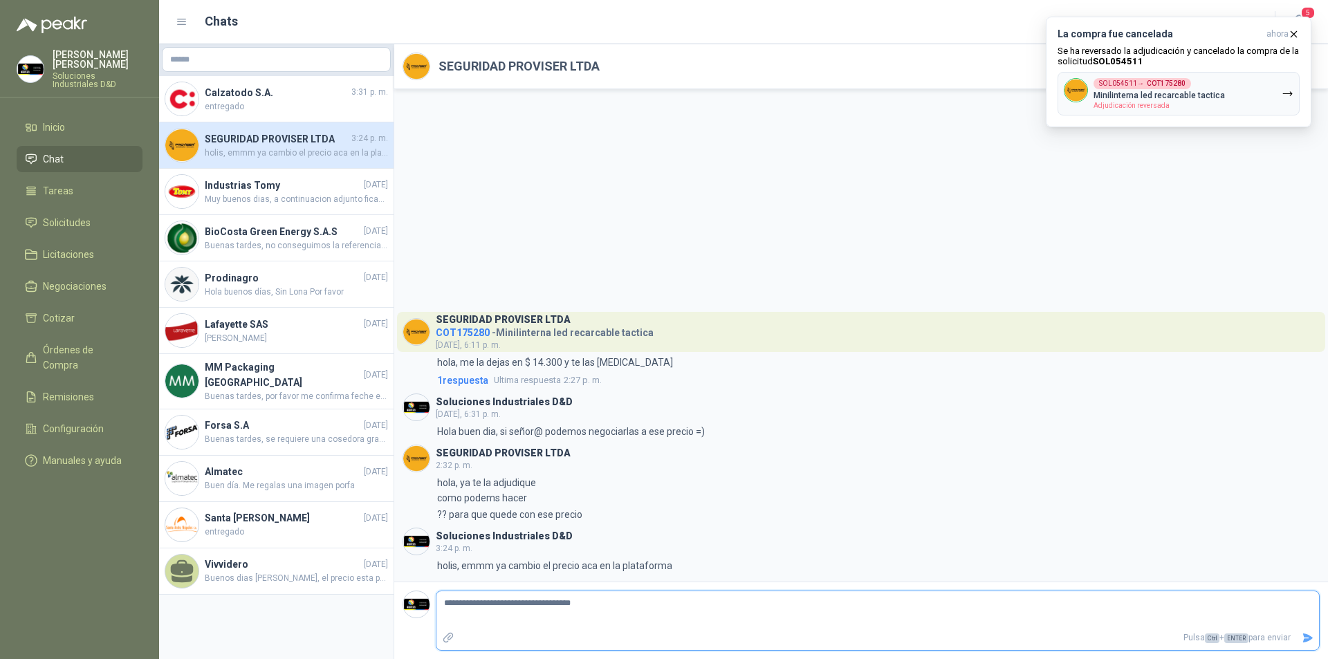
type textarea "**********"
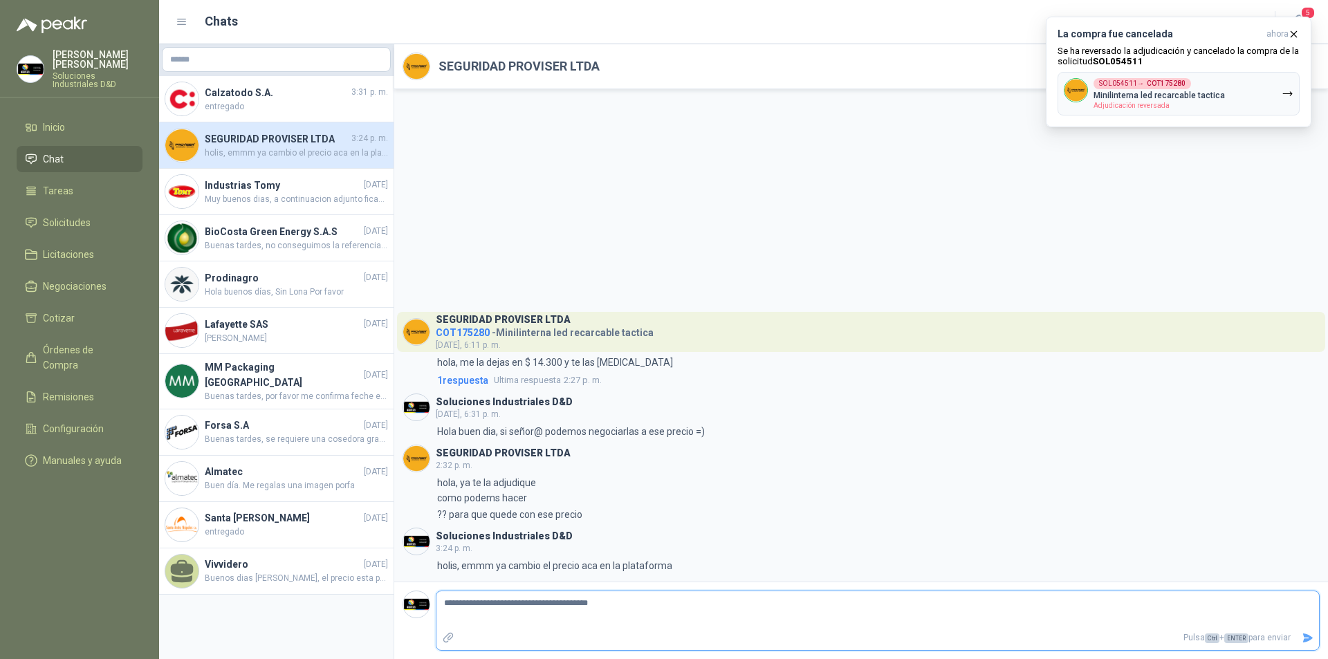
type textarea "**********"
click at [626, 604] on textarea "**********" at bounding box center [877, 610] width 882 height 32
type textarea "**********"
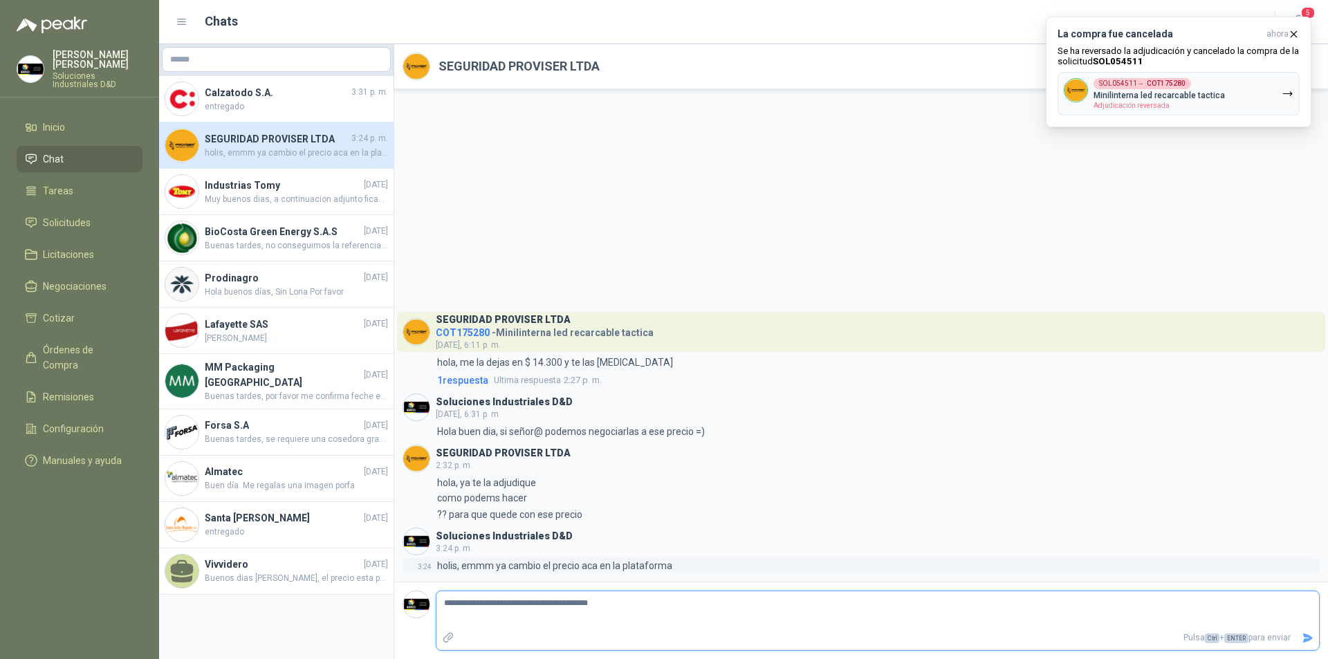
type textarea "**********"
click at [1134, 82] on div "SOL054511 → COT175280" at bounding box center [1141, 83] width 97 height 11
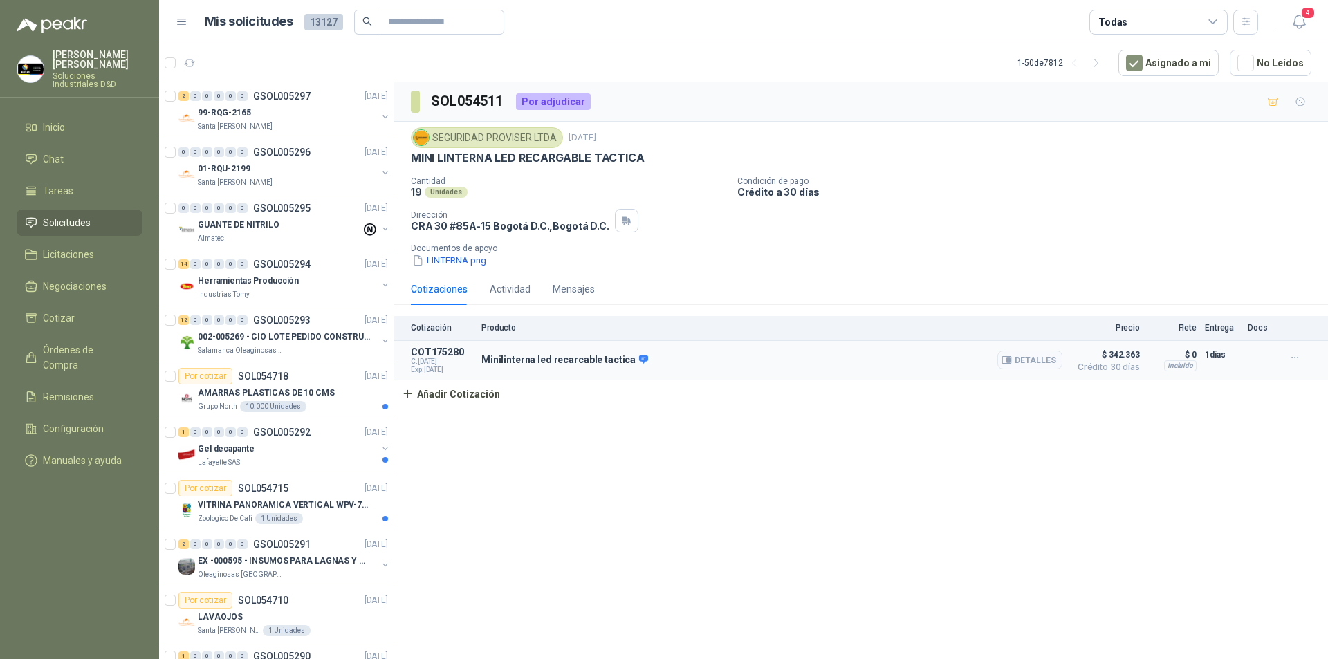
click at [1110, 355] on span "$ 342.363" at bounding box center [1104, 354] width 69 height 17
click at [785, 340] on div "Cotización Producto Precio Flete Entrega Docs" at bounding box center [860, 328] width 933 height 25
click at [1111, 353] on span "$ 342.363" at bounding box center [1104, 354] width 69 height 17
click at [1113, 357] on span "$ 342.363" at bounding box center [1104, 354] width 69 height 17
click at [459, 395] on button "Añadir Cotización" at bounding box center [450, 394] width 113 height 28
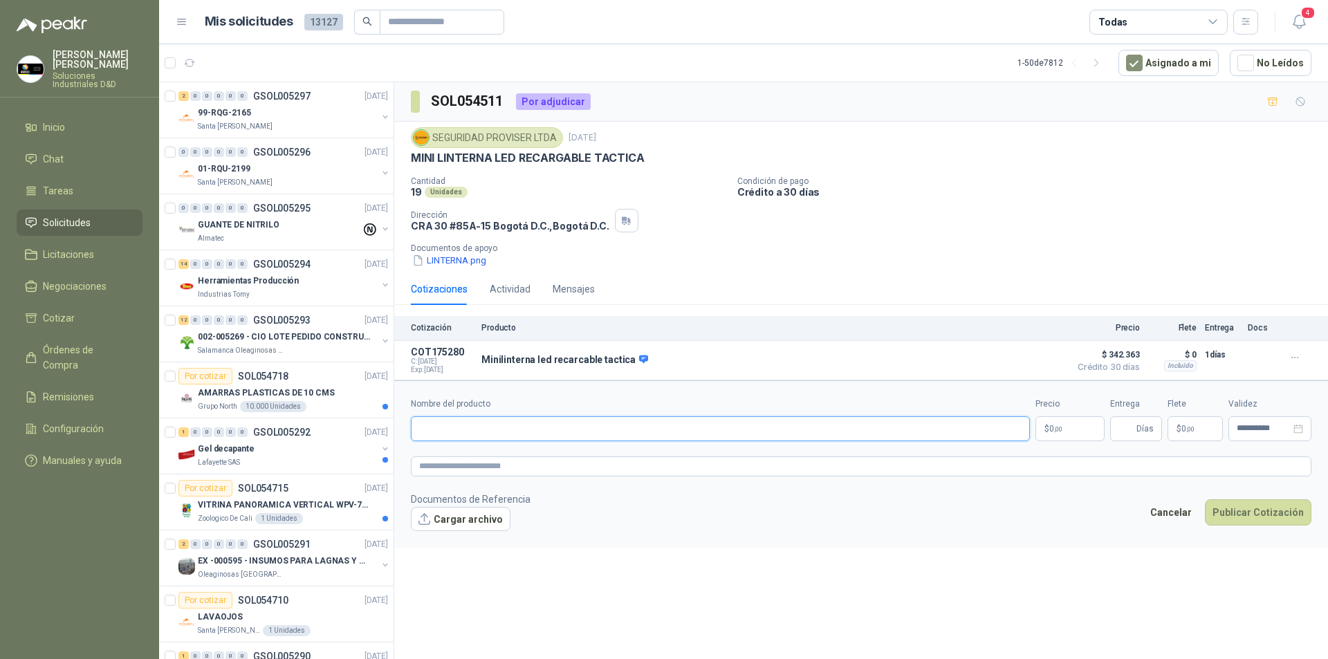
click at [534, 430] on input "Nombre del producto" at bounding box center [720, 428] width 619 height 25
click at [539, 362] on p "Minilinterna led recarcable tactica" at bounding box center [564, 360] width 167 height 12
click at [528, 472] on textarea at bounding box center [861, 466] width 900 height 20
click at [445, 261] on button "LINTERNA.png" at bounding box center [449, 260] width 77 height 15
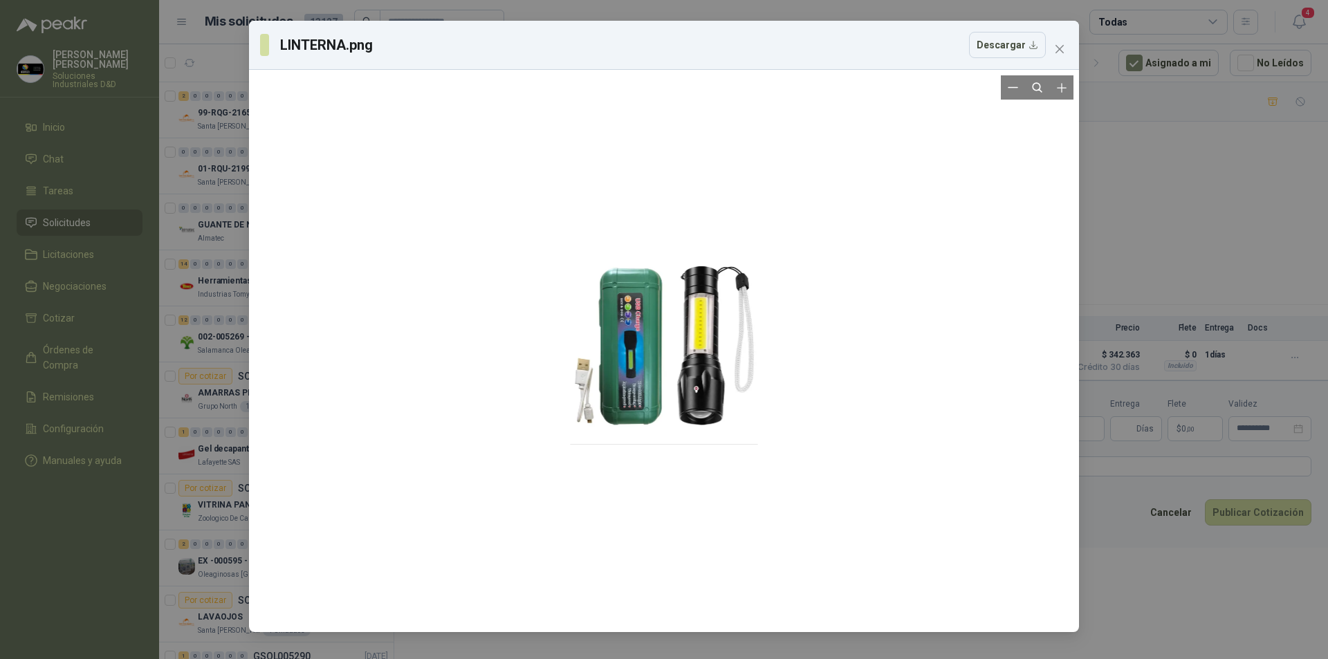
drag, startPoint x: 662, startPoint y: 331, endPoint x: 621, endPoint y: 368, distance: 55.4
click at [621, 368] on div at bounding box center [663, 350] width 187 height 551
click at [640, 366] on div at bounding box center [663, 350] width 187 height 551
click at [1061, 53] on icon "close" at bounding box center [1059, 49] width 11 height 11
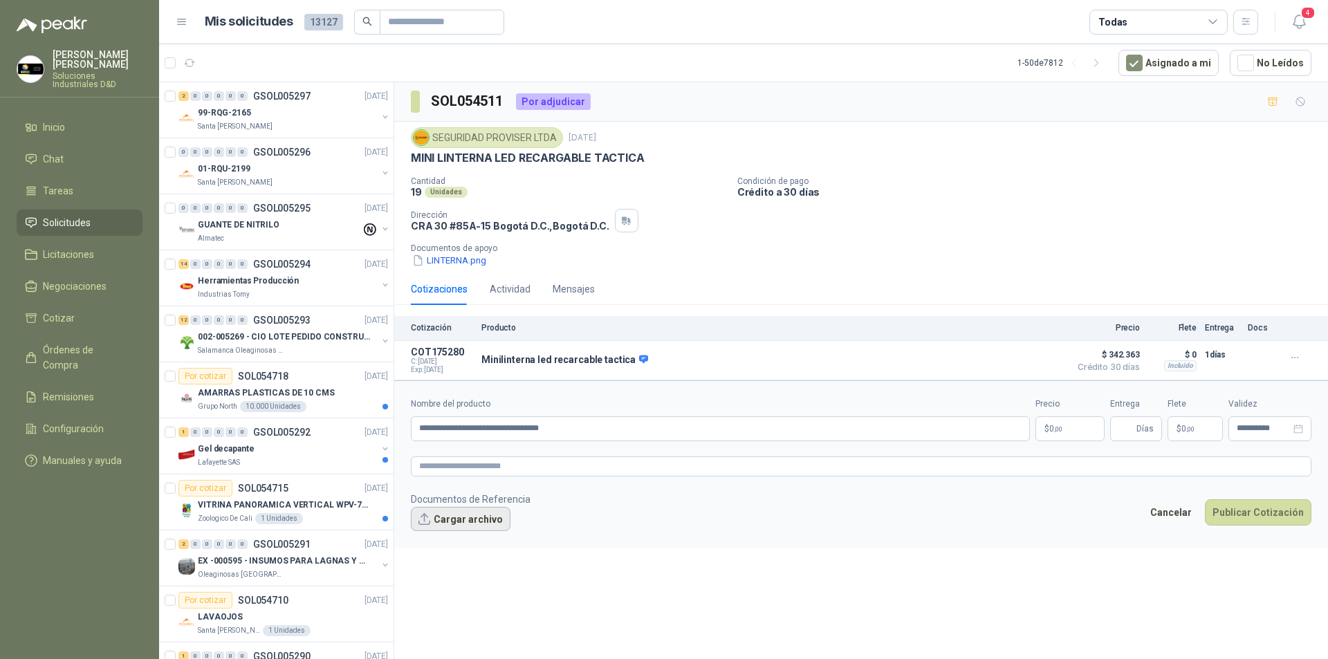
click at [463, 520] on button "Cargar archivo" at bounding box center [461, 519] width 100 height 25
click at [465, 523] on button "Cargar archivo" at bounding box center [461, 519] width 100 height 25
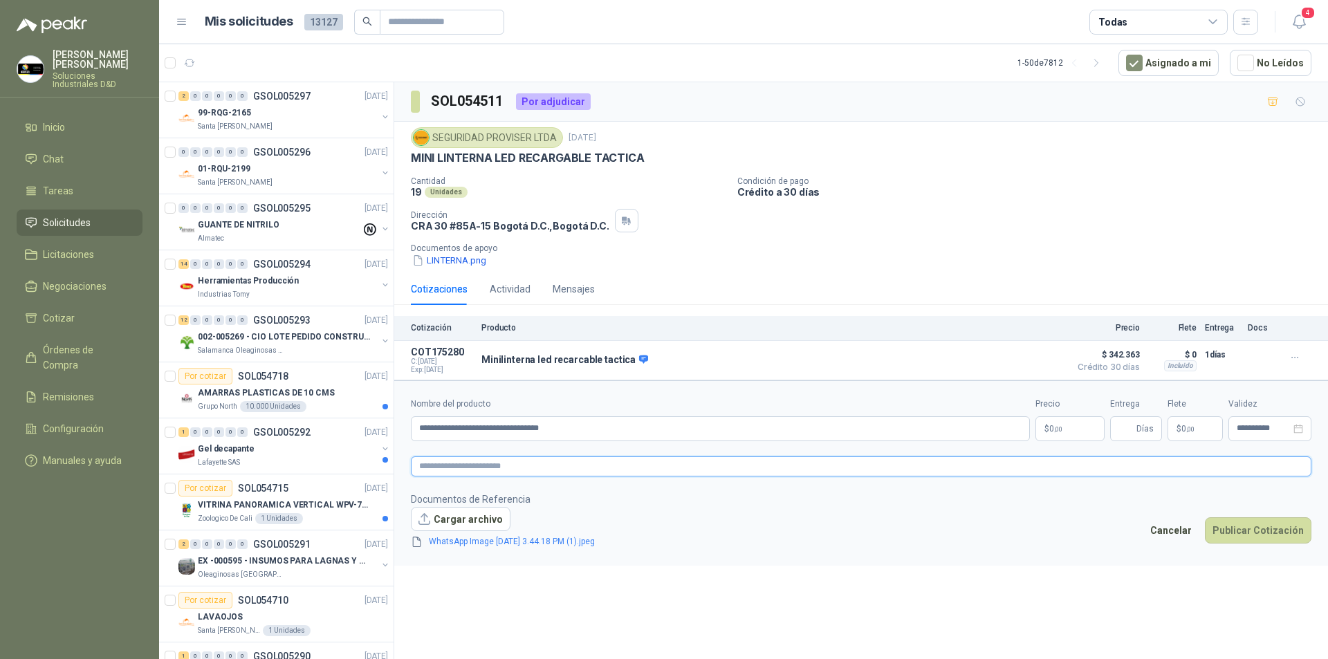
click at [529, 467] on textarea at bounding box center [861, 466] width 900 height 20
click at [1075, 425] on body "[PERSON_NAME] Soluciones Industriales D&D Inicio Chat Tareas Solicitudes Licita…" at bounding box center [664, 329] width 1328 height 659
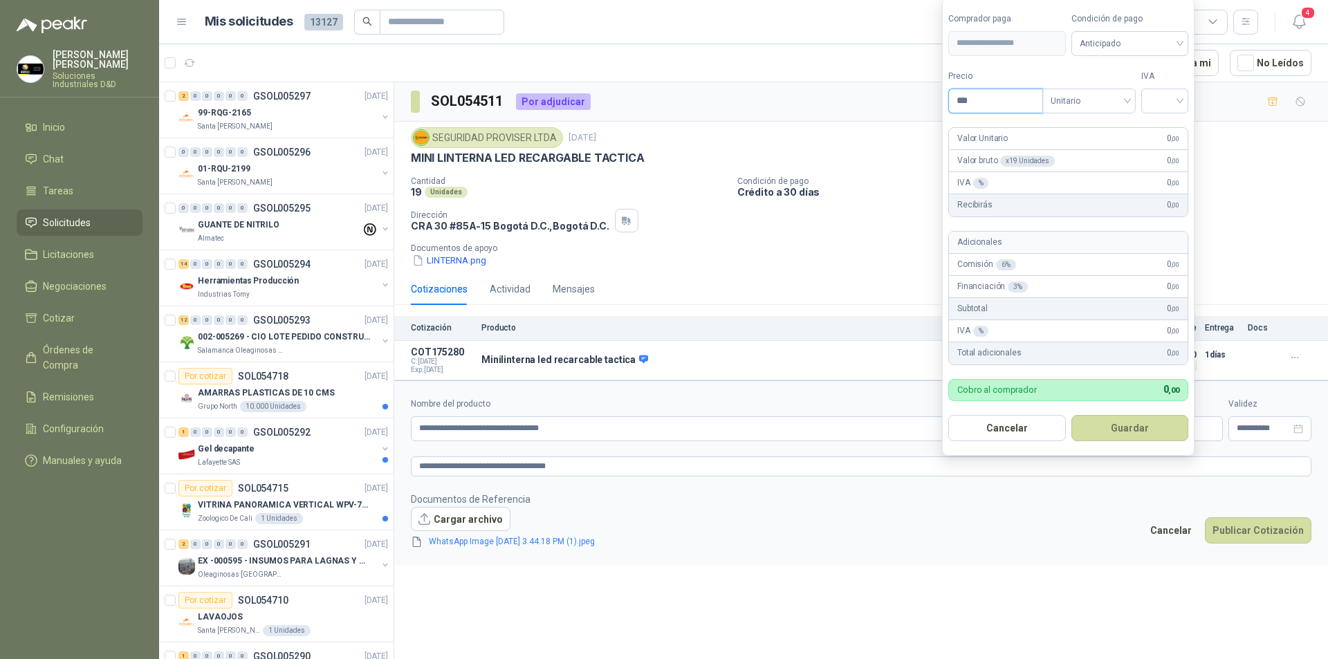
click at [971, 95] on input "***" at bounding box center [995, 101] width 93 height 24
click at [1179, 35] on span "Anticipado" at bounding box center [1129, 43] width 101 height 21
click at [1129, 97] on div "Crédito a 30 días" at bounding box center [1132, 93] width 97 height 15
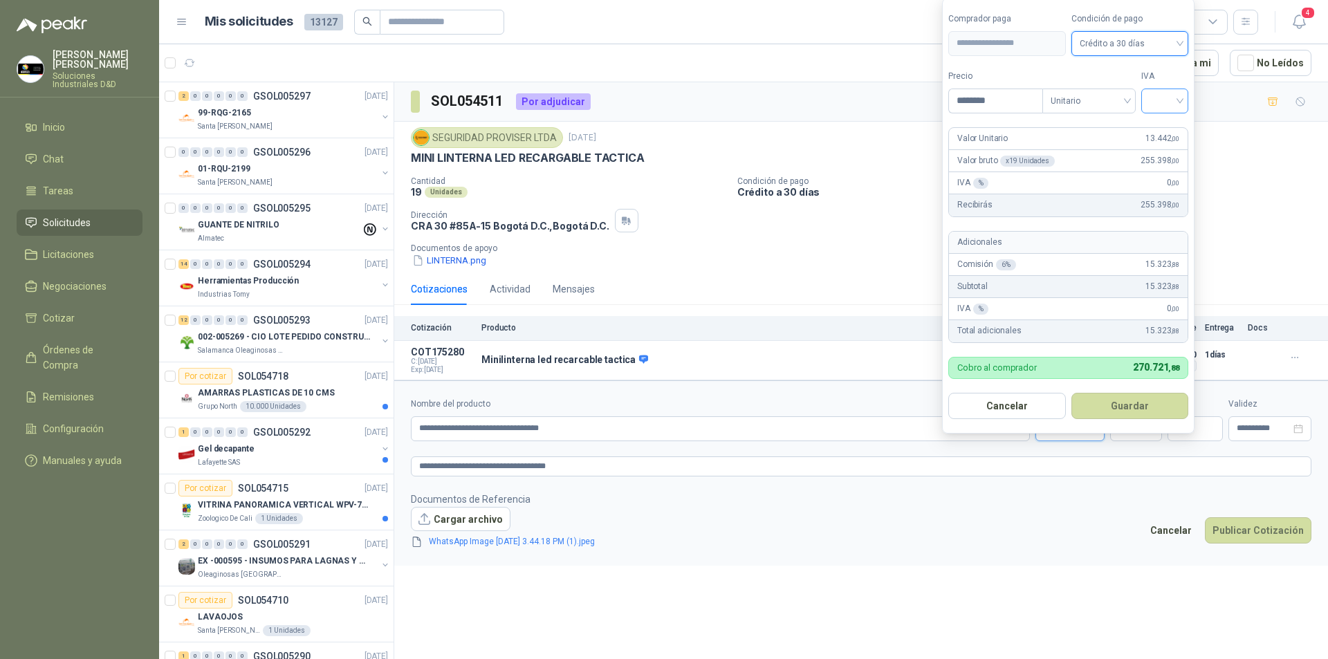
click at [1180, 97] on input "search" at bounding box center [1164, 99] width 30 height 21
click at [1166, 132] on div "19%" at bounding box center [1168, 129] width 26 height 15
click at [1165, 95] on span "19%" at bounding box center [1167, 101] width 31 height 21
click at [1158, 174] on div "0%" at bounding box center [1168, 173] width 26 height 15
click at [1182, 104] on span "0%" at bounding box center [1167, 101] width 31 height 21
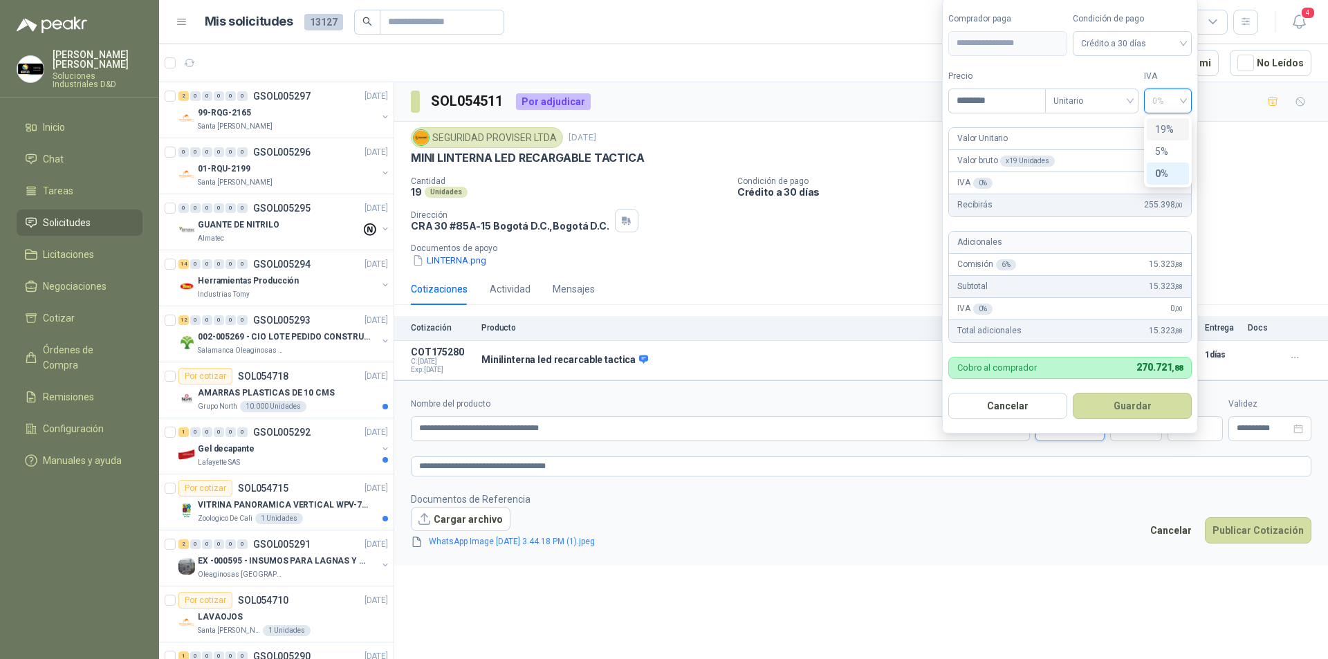
click at [1166, 132] on div "19%" at bounding box center [1168, 129] width 26 height 15
click at [1179, 105] on span "19%" at bounding box center [1167, 101] width 31 height 21
click at [1159, 177] on div "0%" at bounding box center [1168, 173] width 26 height 15
click at [987, 102] on input "********" at bounding box center [997, 101] width 96 height 24
drag, startPoint x: 1001, startPoint y: 102, endPoint x: 950, endPoint y: 88, distance: 52.5
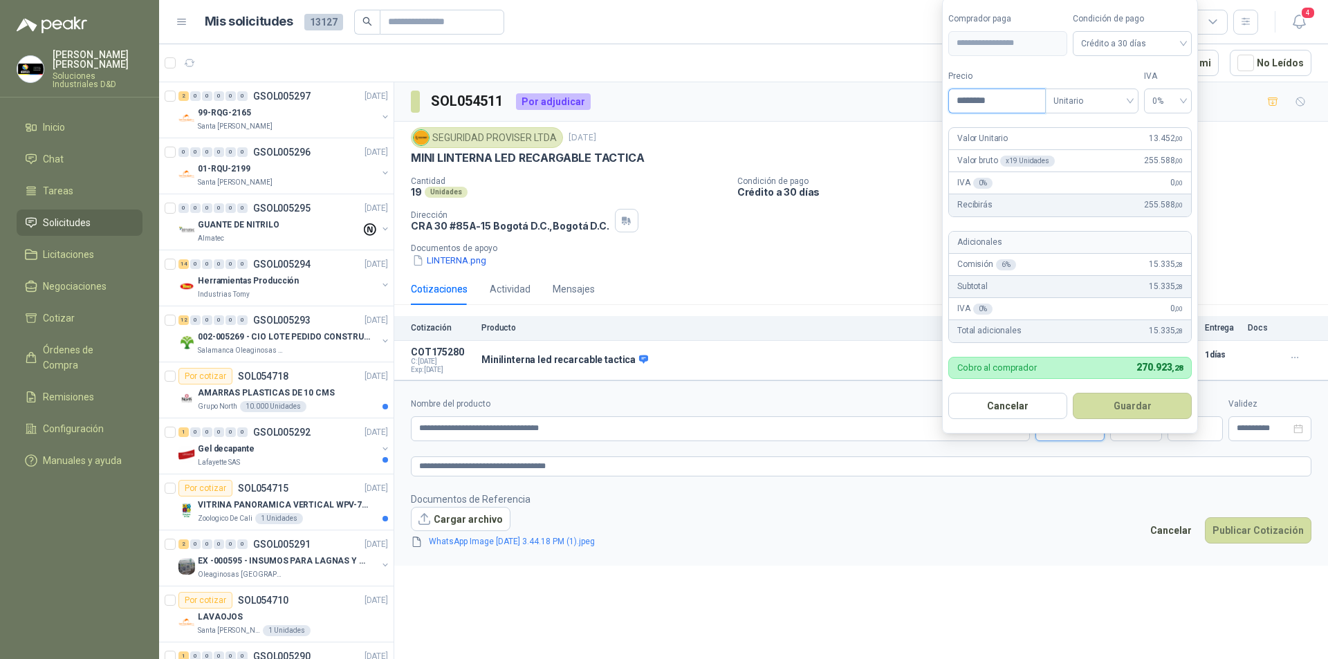
click at [950, 89] on div "********" at bounding box center [997, 101] width 96 height 24
click at [1171, 102] on span "0%" at bounding box center [1167, 101] width 31 height 21
click at [1158, 132] on div "19%" at bounding box center [1168, 129] width 26 height 15
drag, startPoint x: 984, startPoint y: 100, endPoint x: 997, endPoint y: 99, distance: 13.2
click at [997, 99] on input "********" at bounding box center [997, 101] width 96 height 24
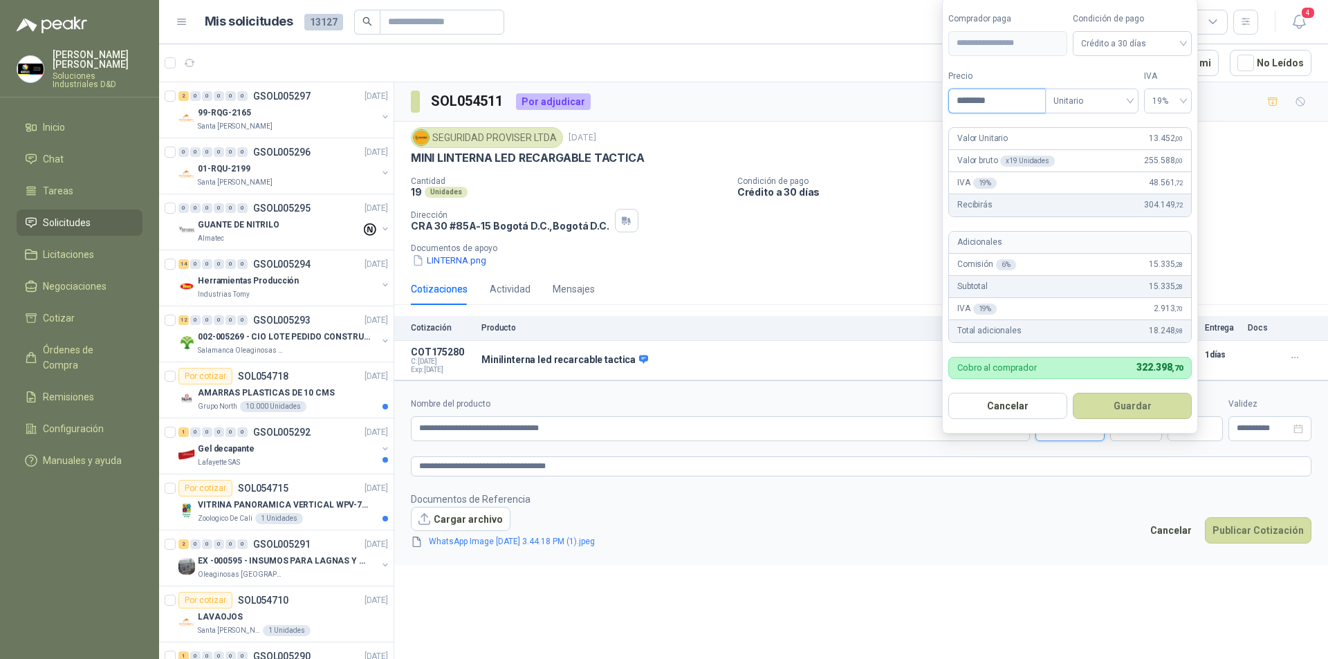
click at [997, 99] on input "********" at bounding box center [997, 101] width 96 height 24
click at [1127, 405] on button "Guardar" at bounding box center [1131, 406] width 119 height 26
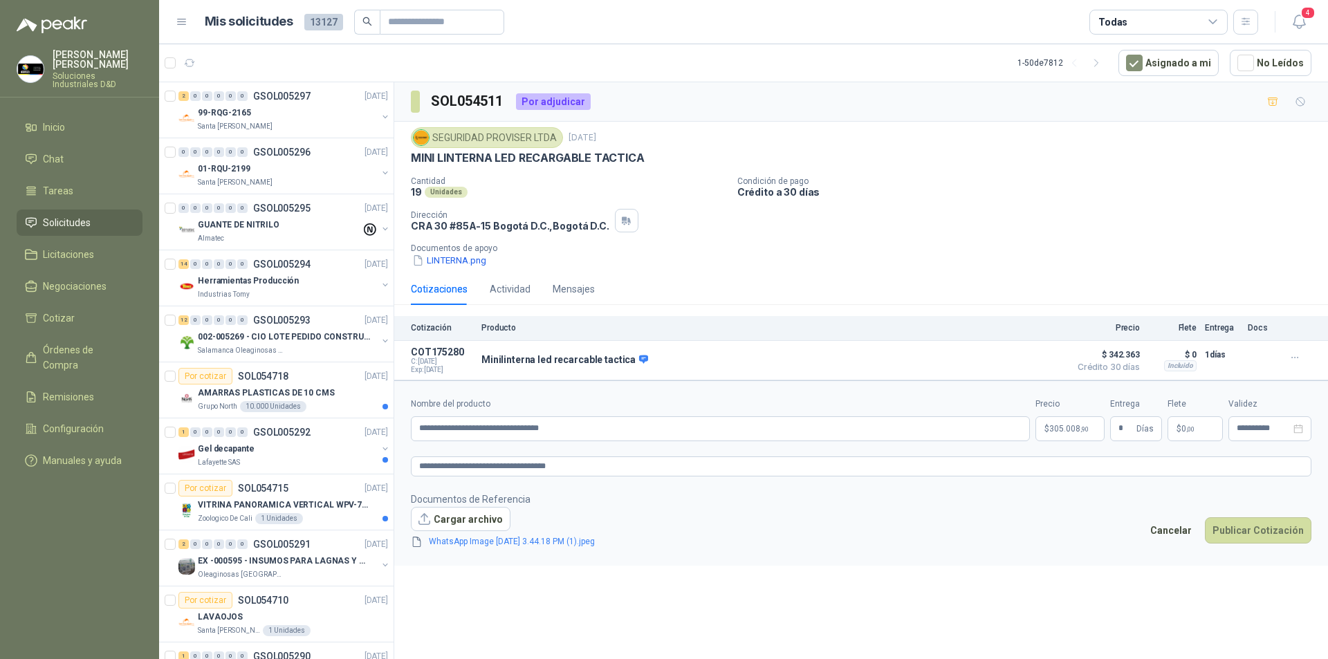
click at [1198, 422] on p "$ 0 ,00" at bounding box center [1194, 428] width 55 height 25
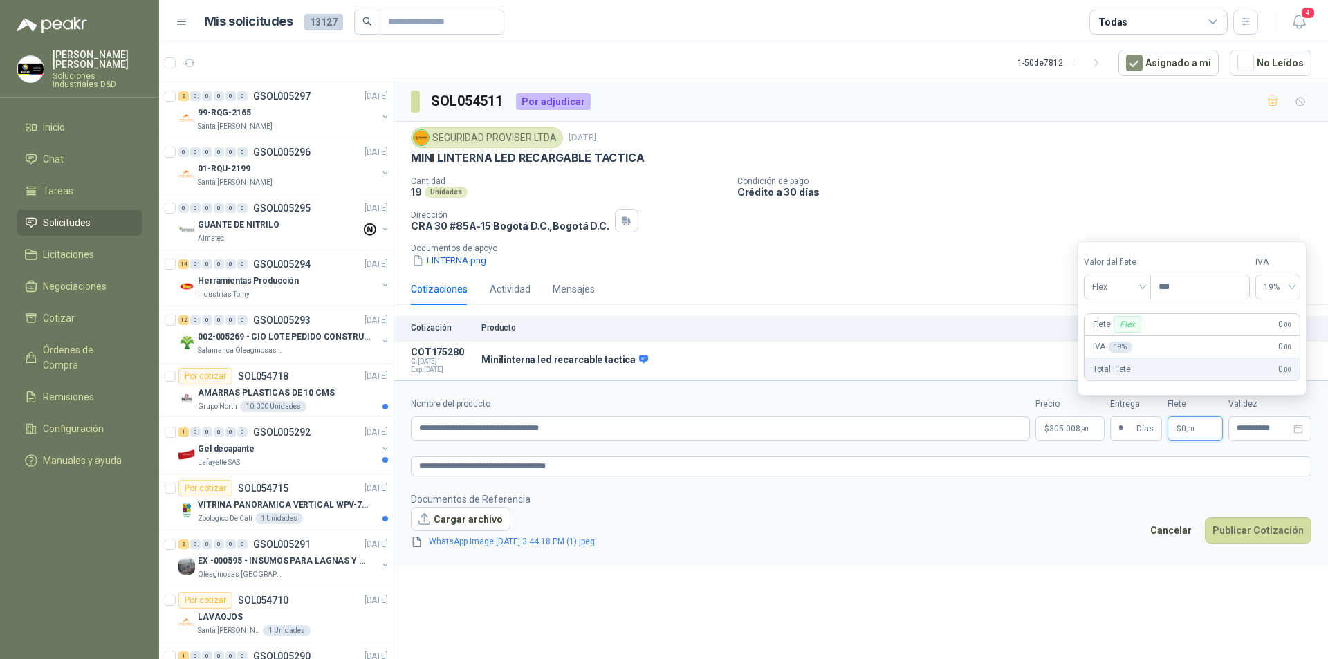
click at [925, 296] on div "Cotizaciones Actividad Mensajes" at bounding box center [861, 289] width 900 height 32
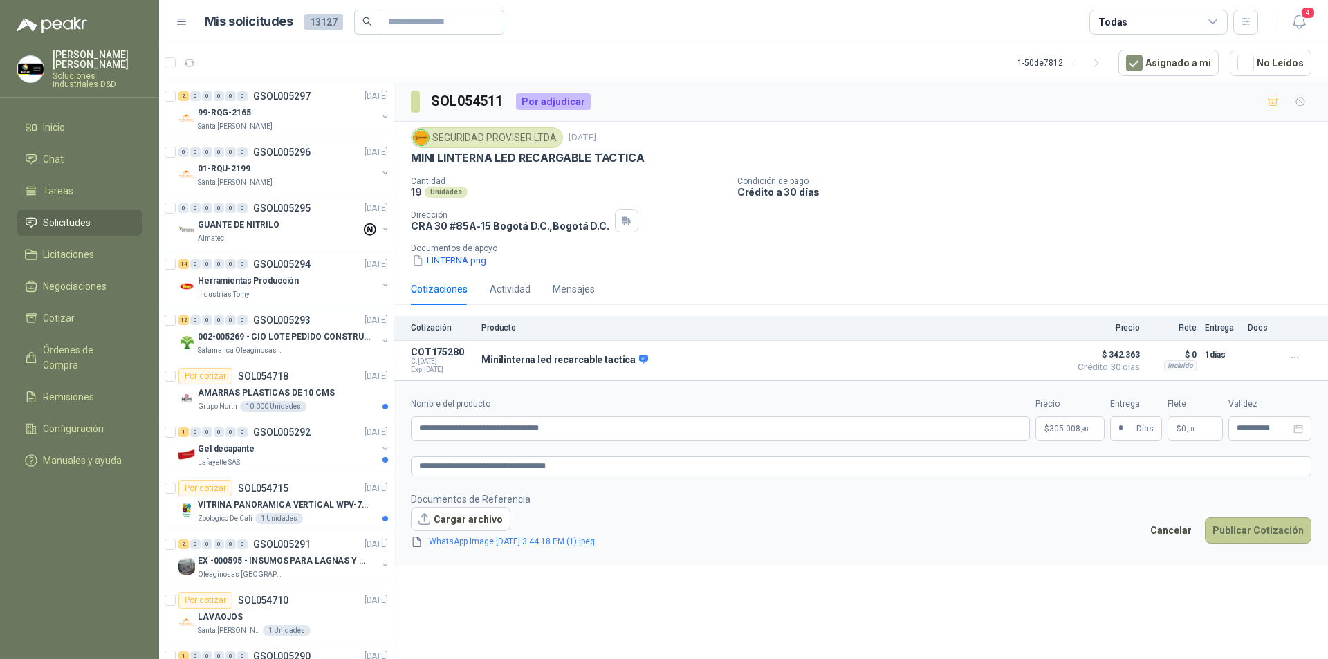
click at [1242, 524] on button "Publicar Cotización" at bounding box center [1258, 530] width 106 height 26
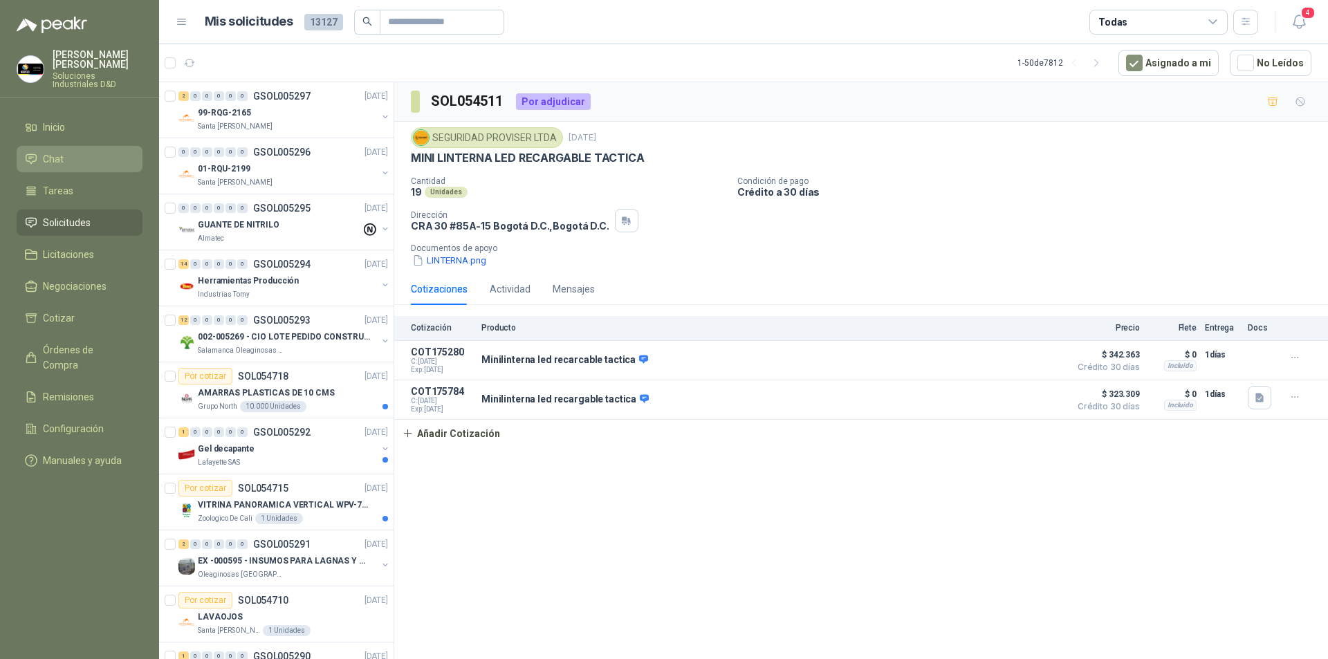
click at [53, 151] on span "Chat" at bounding box center [53, 158] width 21 height 15
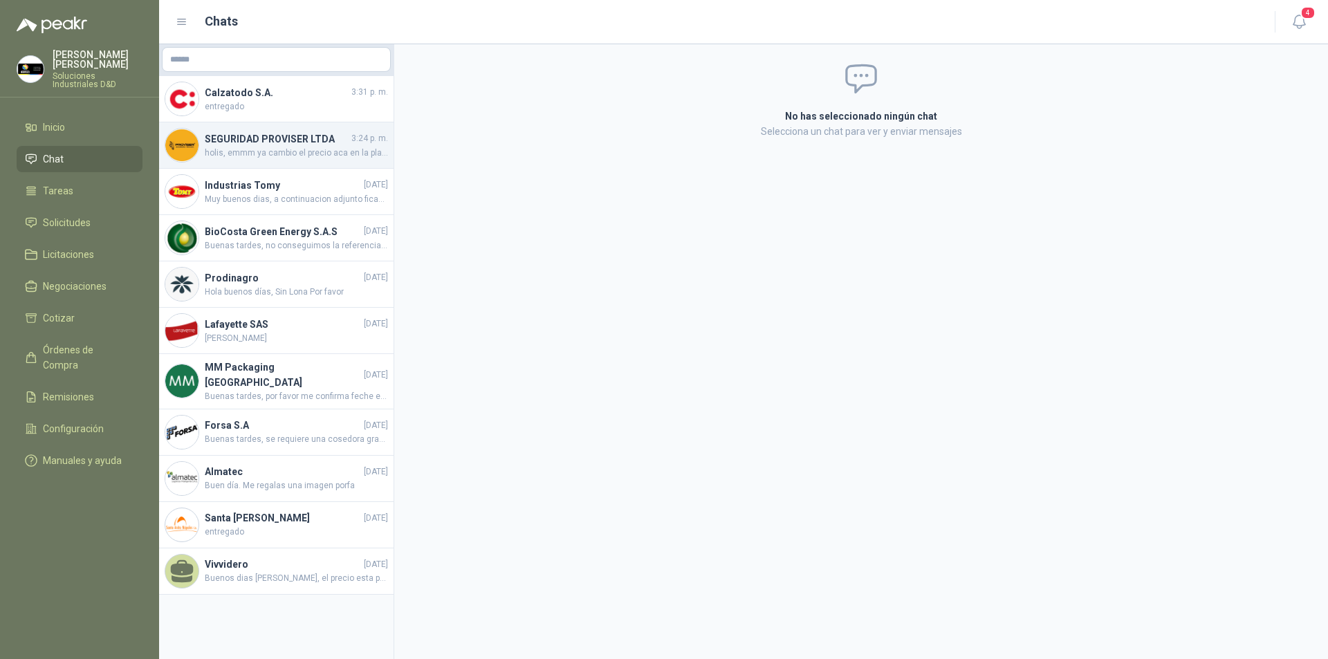
click at [251, 144] on h4 "SEGURIDAD PROVISER LTDA" at bounding box center [277, 138] width 144 height 15
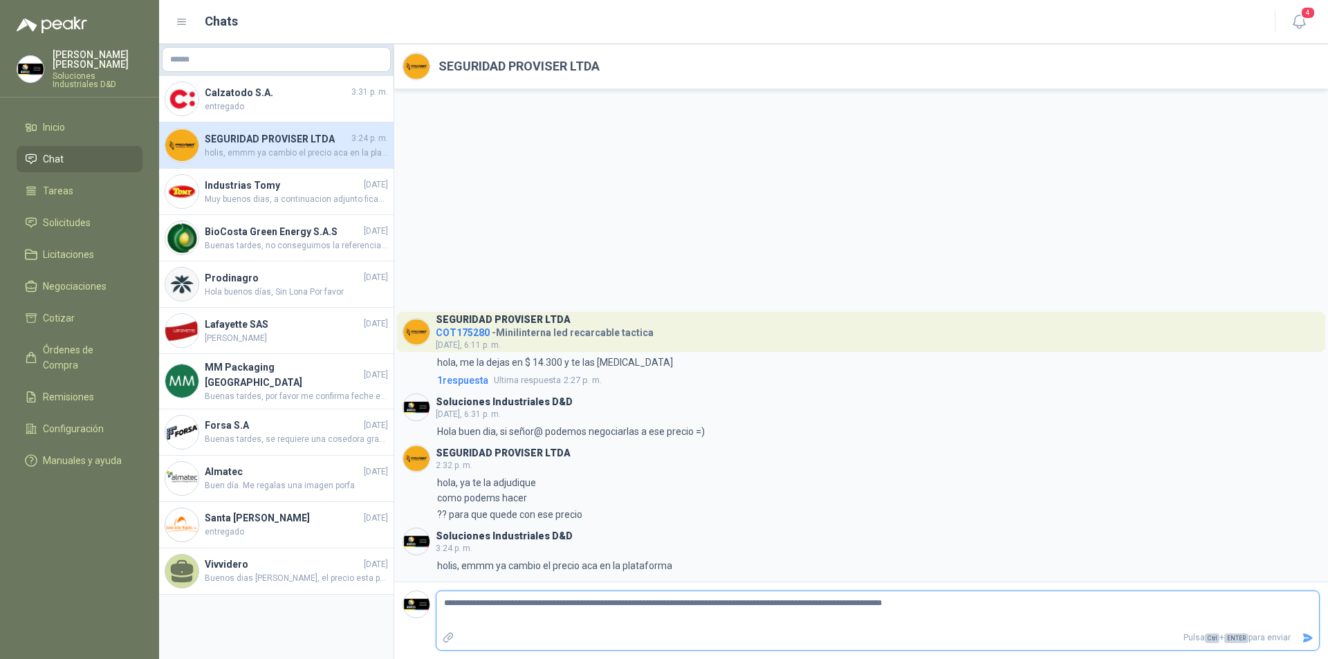
click at [1301, 635] on icon "Enviar" at bounding box center [1307, 638] width 12 height 12
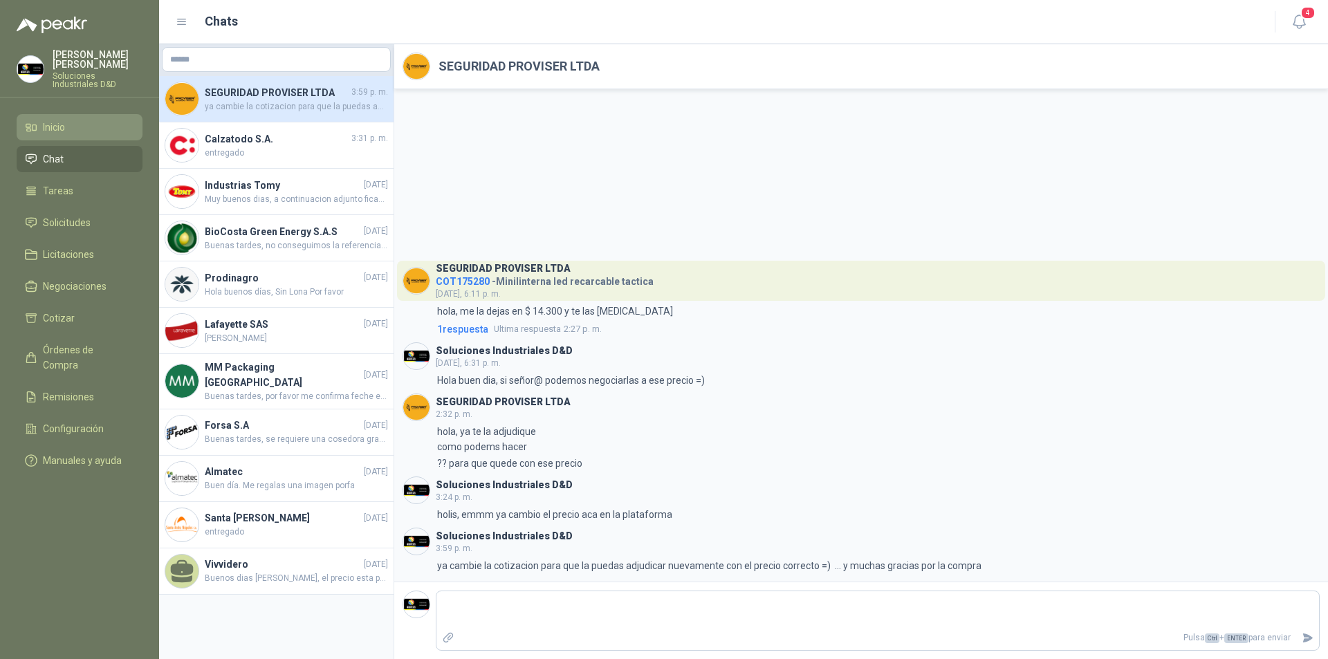
click at [59, 120] on span "Inicio" at bounding box center [54, 127] width 22 height 15
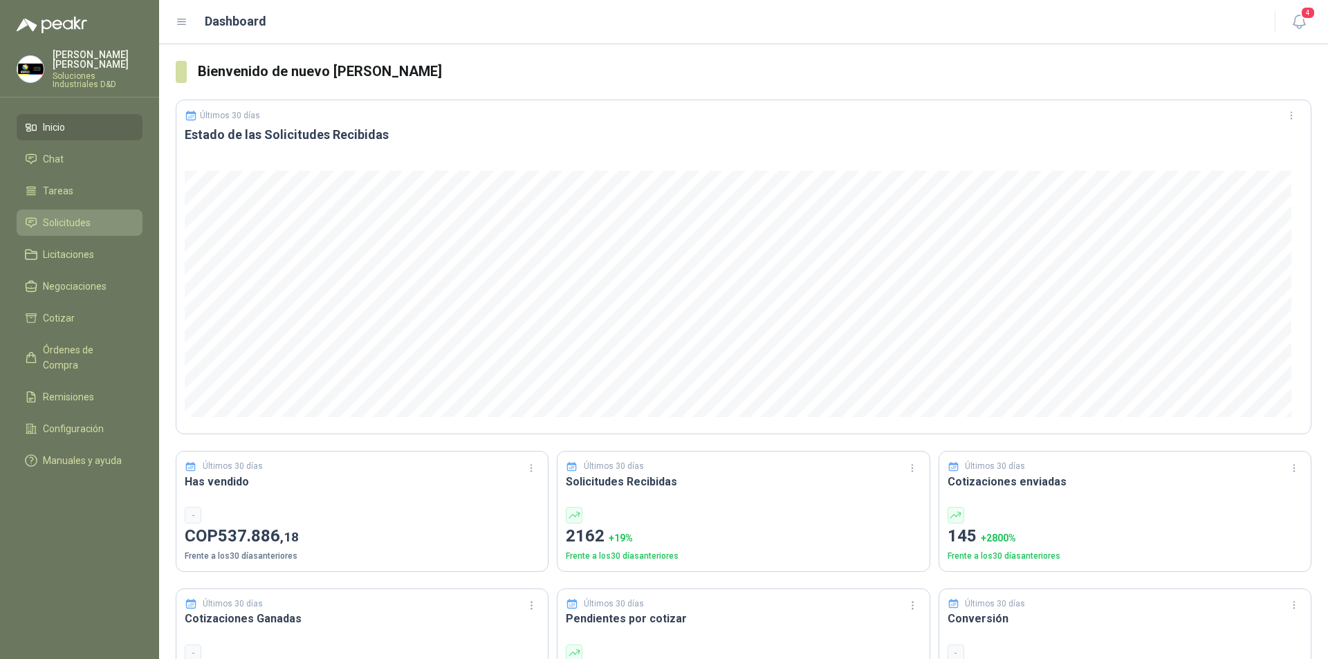
click at [68, 215] on span "Solicitudes" at bounding box center [67, 222] width 48 height 15
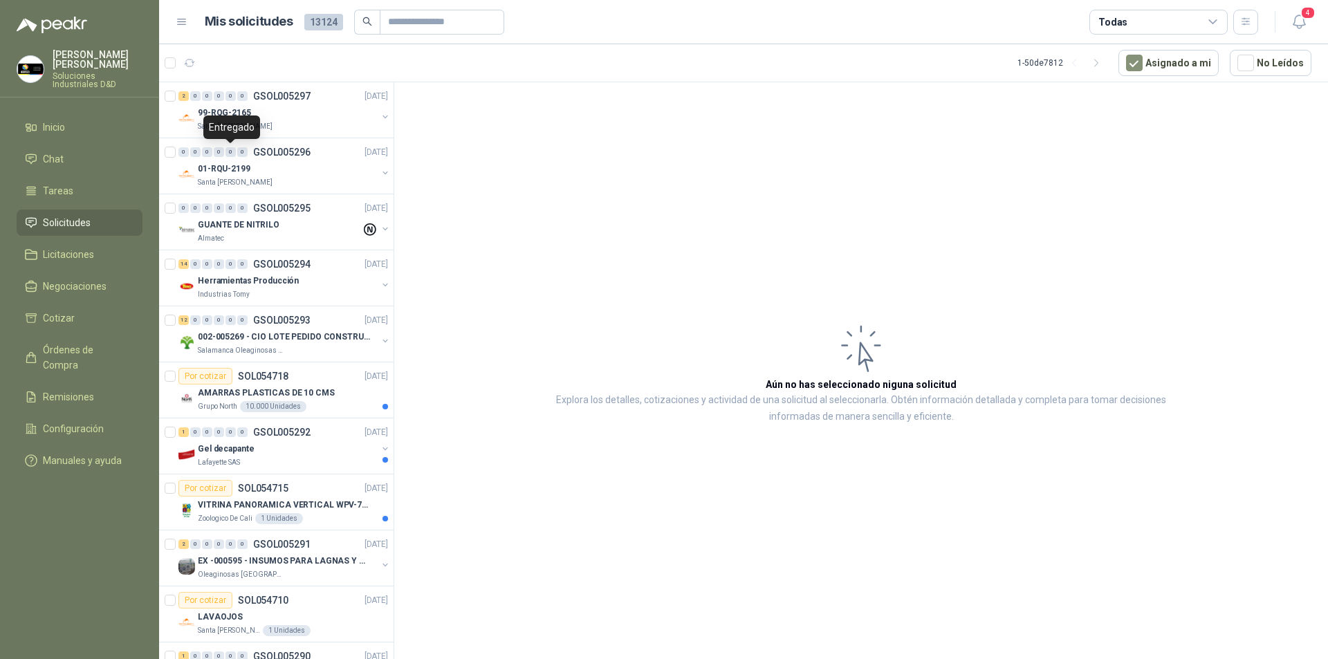
click at [229, 126] on div "Entregado" at bounding box center [231, 127] width 57 height 24
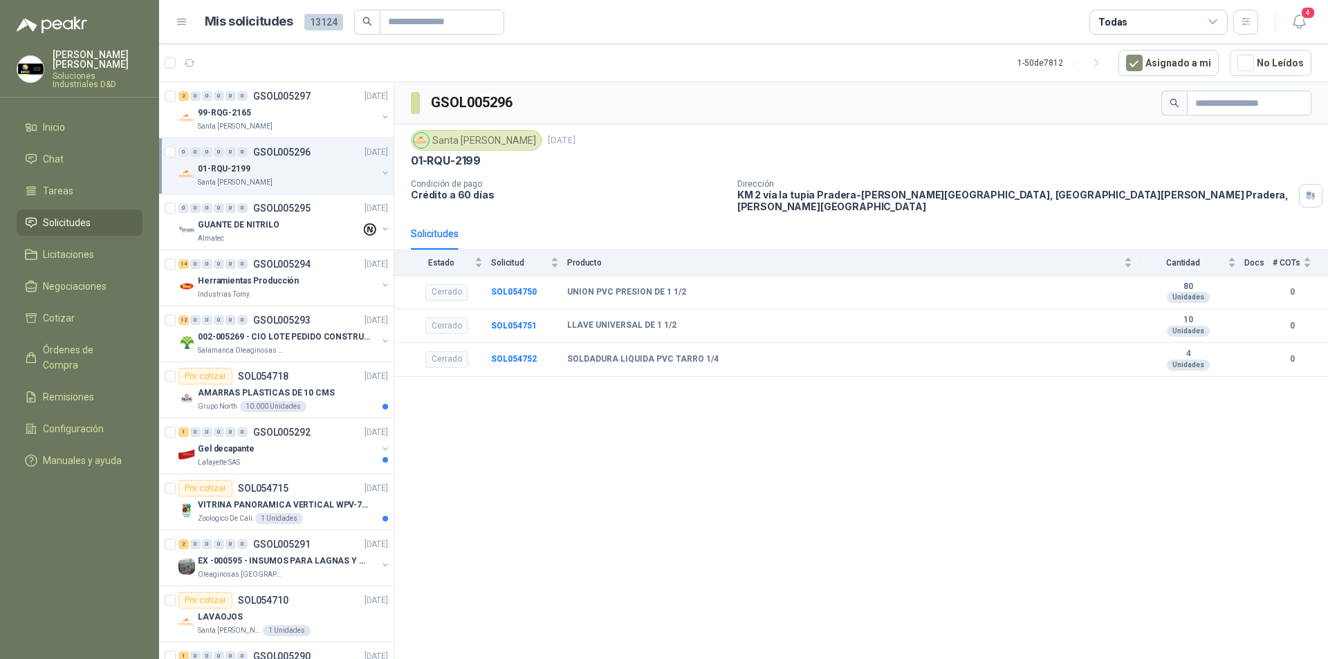
click at [261, 169] on div "01-RQU-2199" at bounding box center [287, 168] width 179 height 17
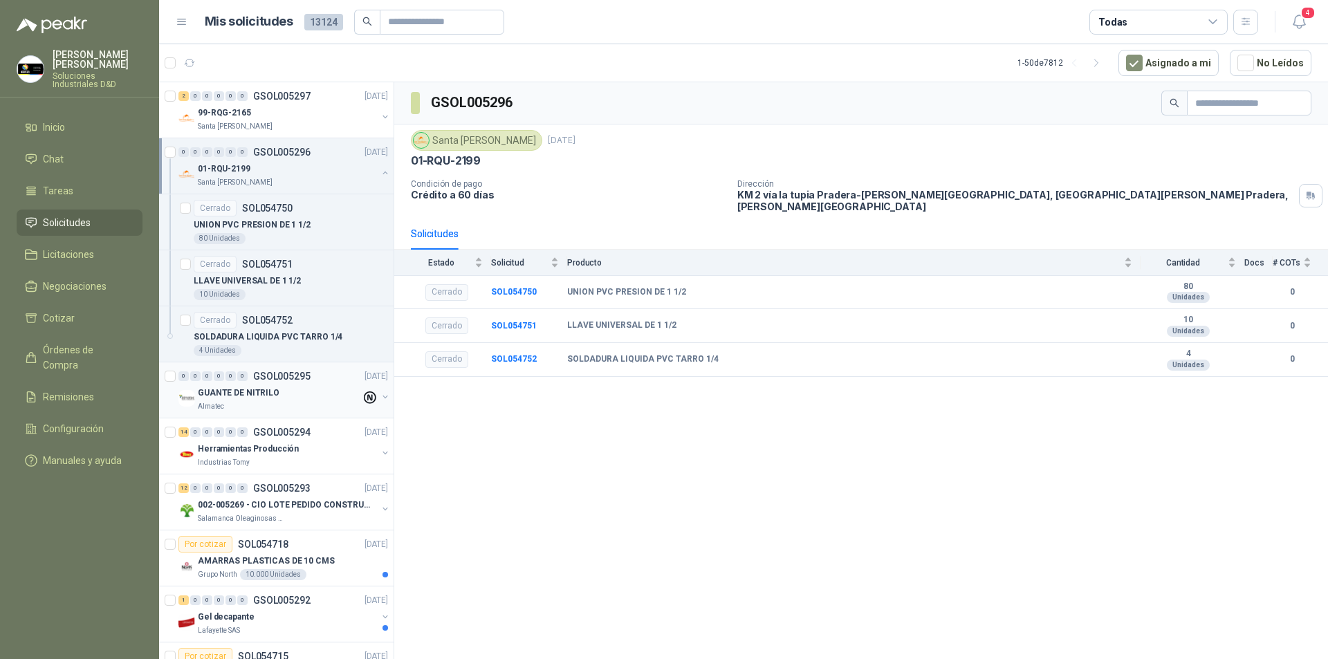
click at [254, 388] on p "GUANTE DE NITRILO" at bounding box center [239, 393] width 82 height 13
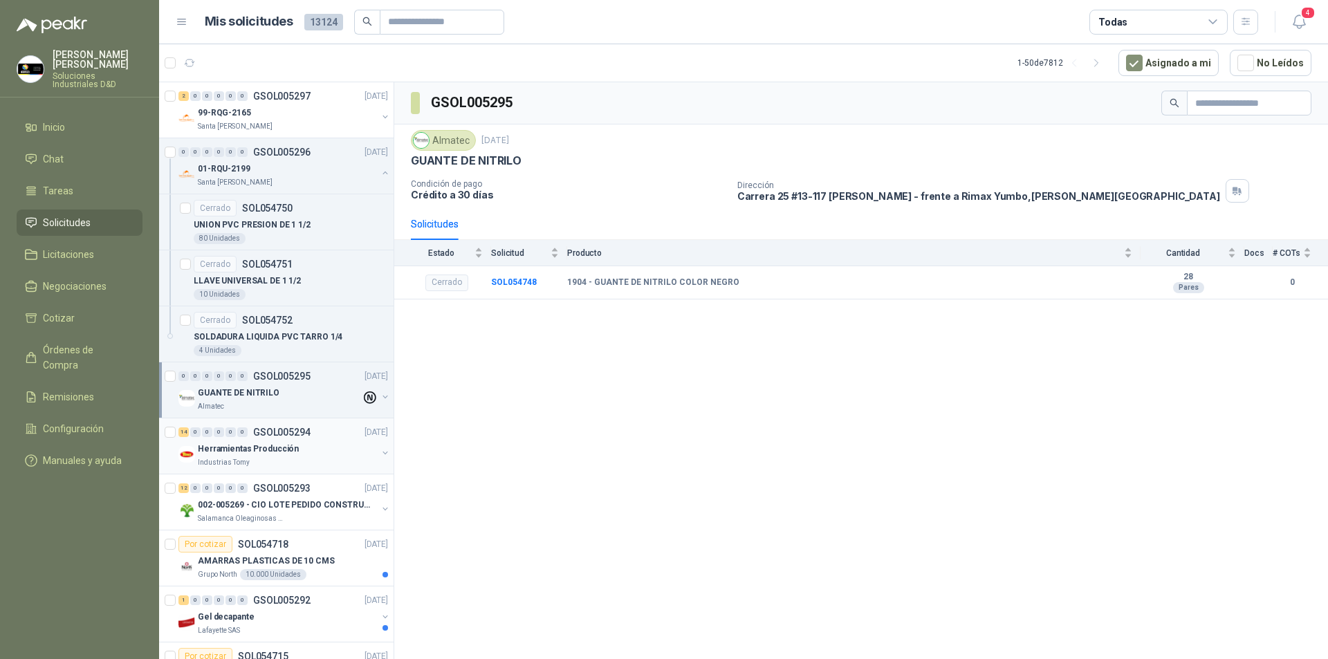
click at [292, 447] on div "Herramientas Producción" at bounding box center [287, 448] width 179 height 17
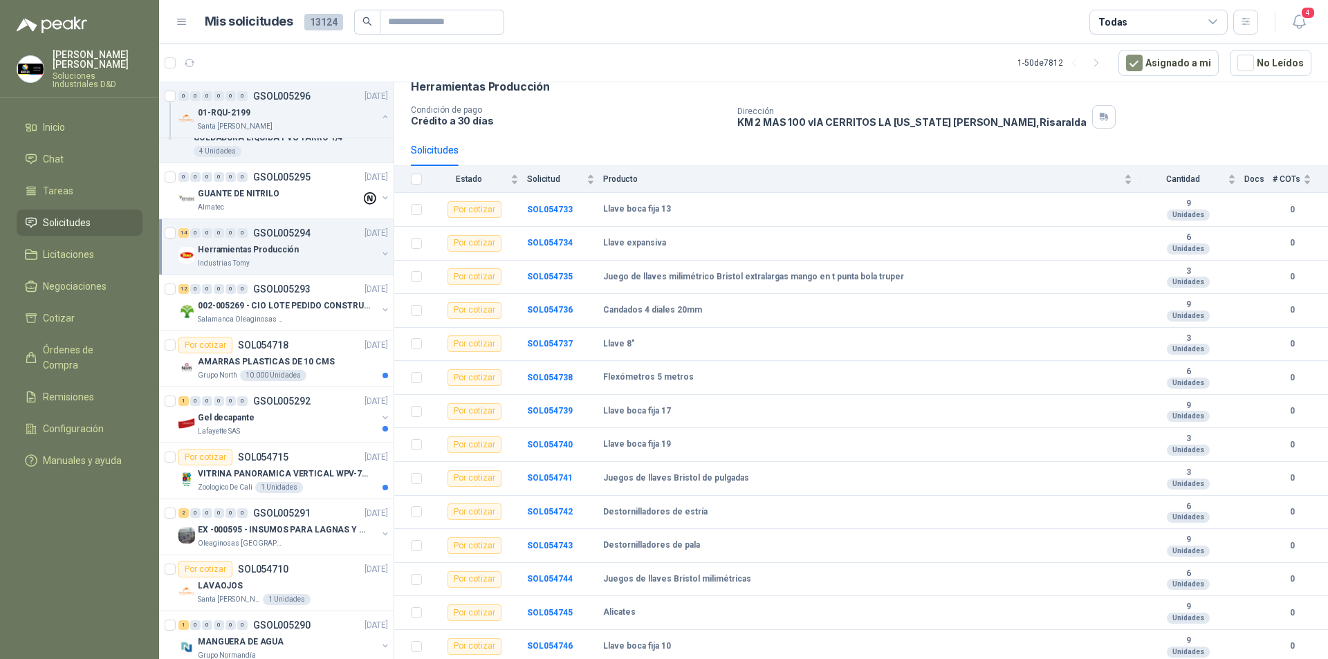
scroll to position [203, 0]
click at [1173, 58] on button "Asignado a mi" at bounding box center [1168, 63] width 100 height 26
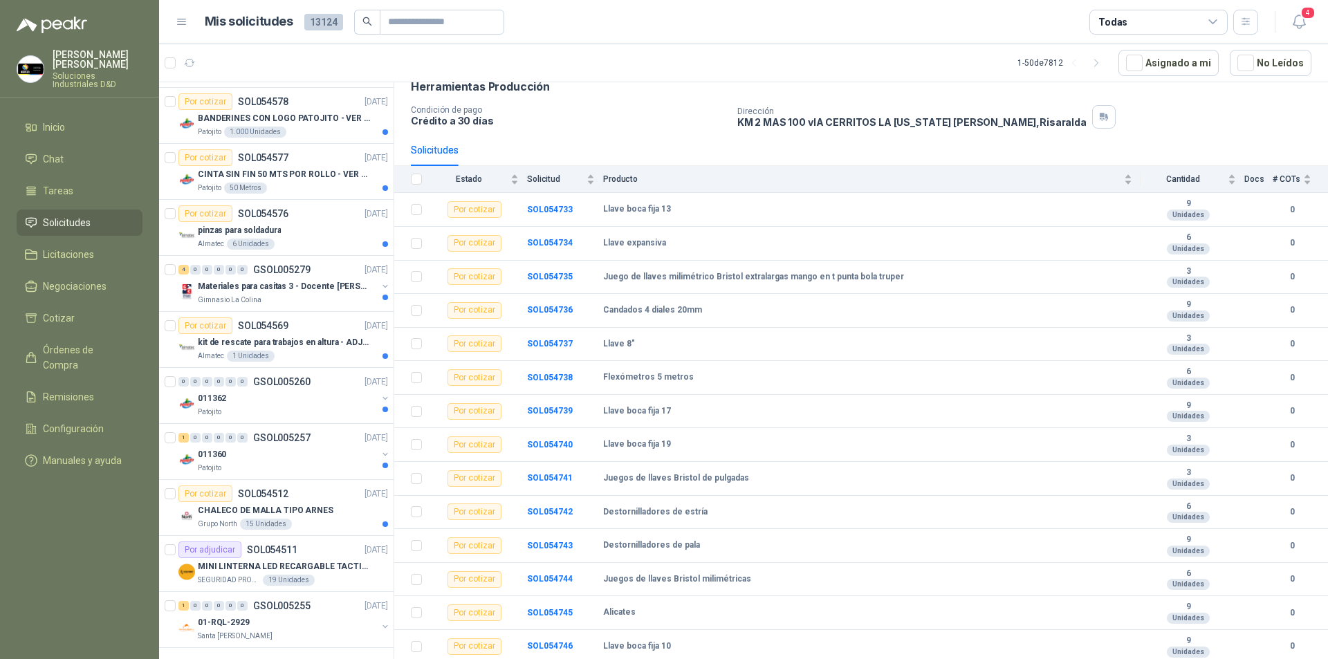
scroll to position [2417, 0]
click at [233, 613] on p "01-RQL-2929" at bounding box center [224, 619] width 52 height 13
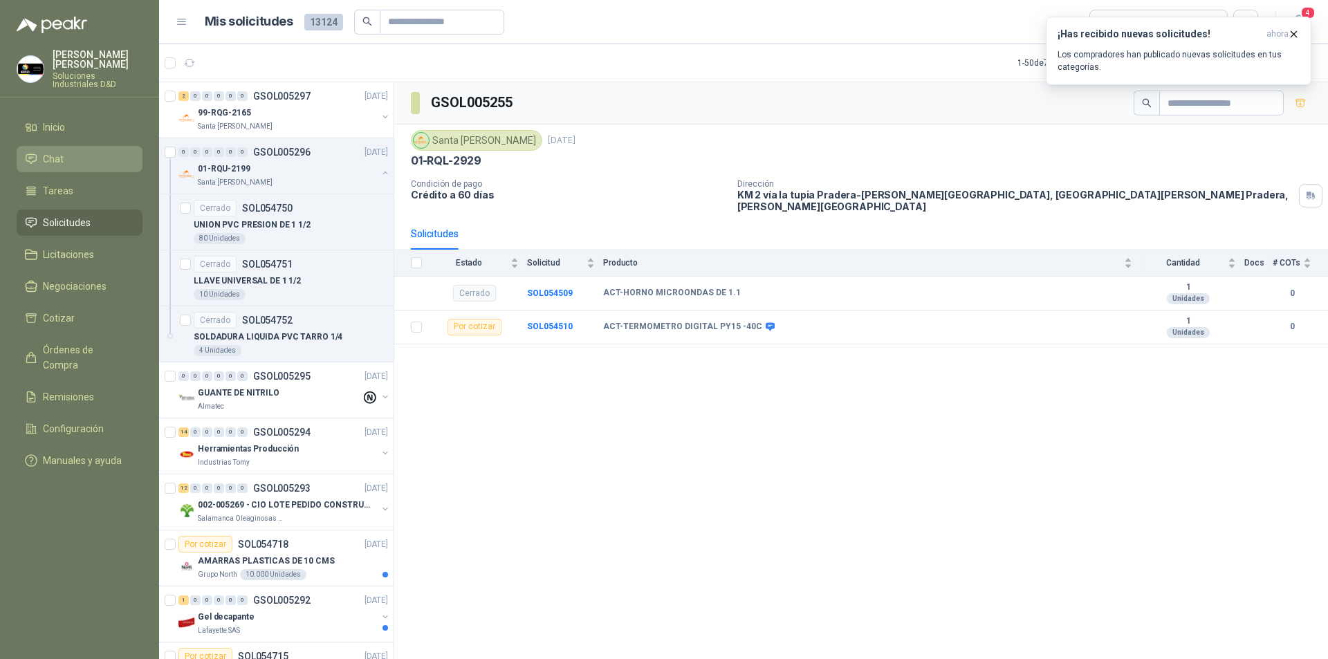
click at [62, 151] on span "Chat" at bounding box center [53, 158] width 21 height 15
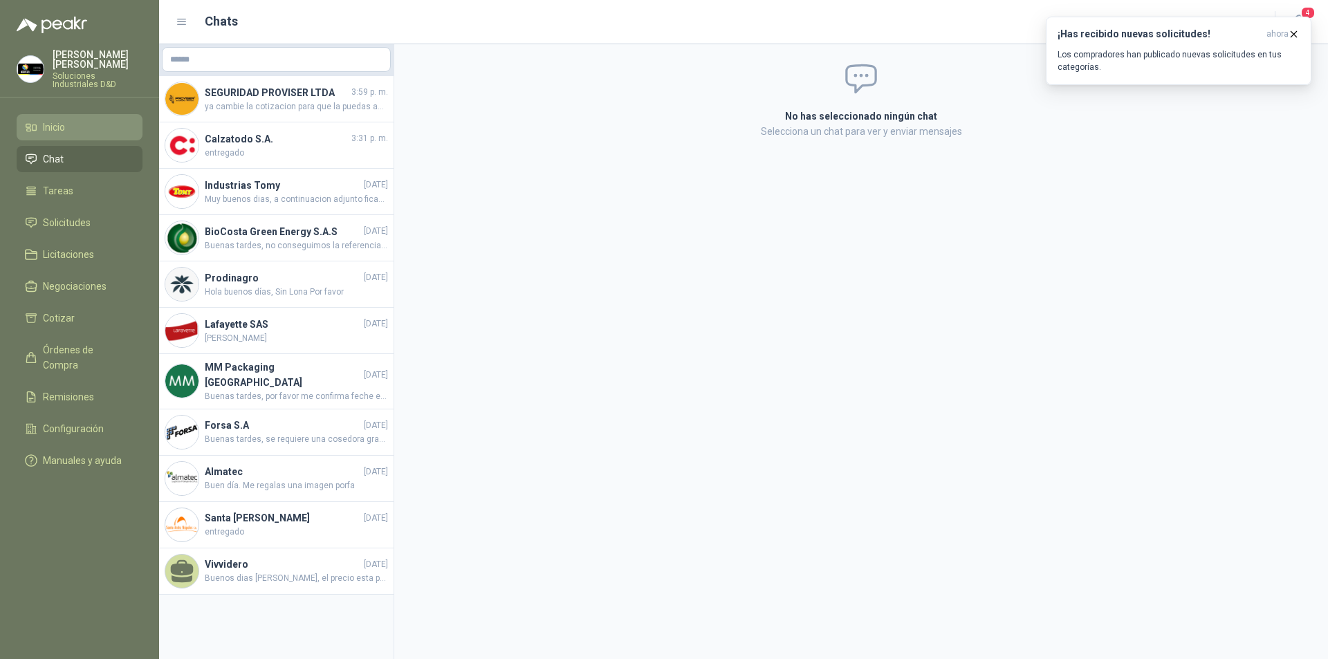
click at [49, 120] on span "Inicio" at bounding box center [54, 127] width 22 height 15
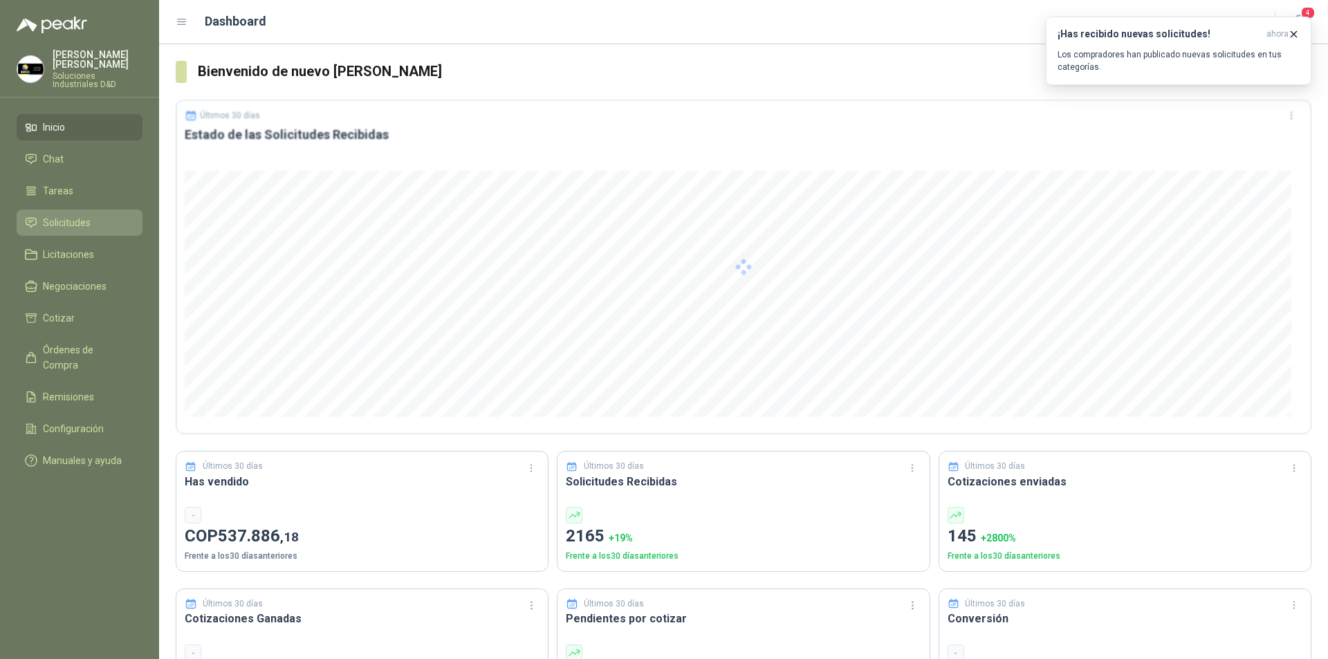
click at [66, 215] on span "Solicitudes" at bounding box center [67, 222] width 48 height 15
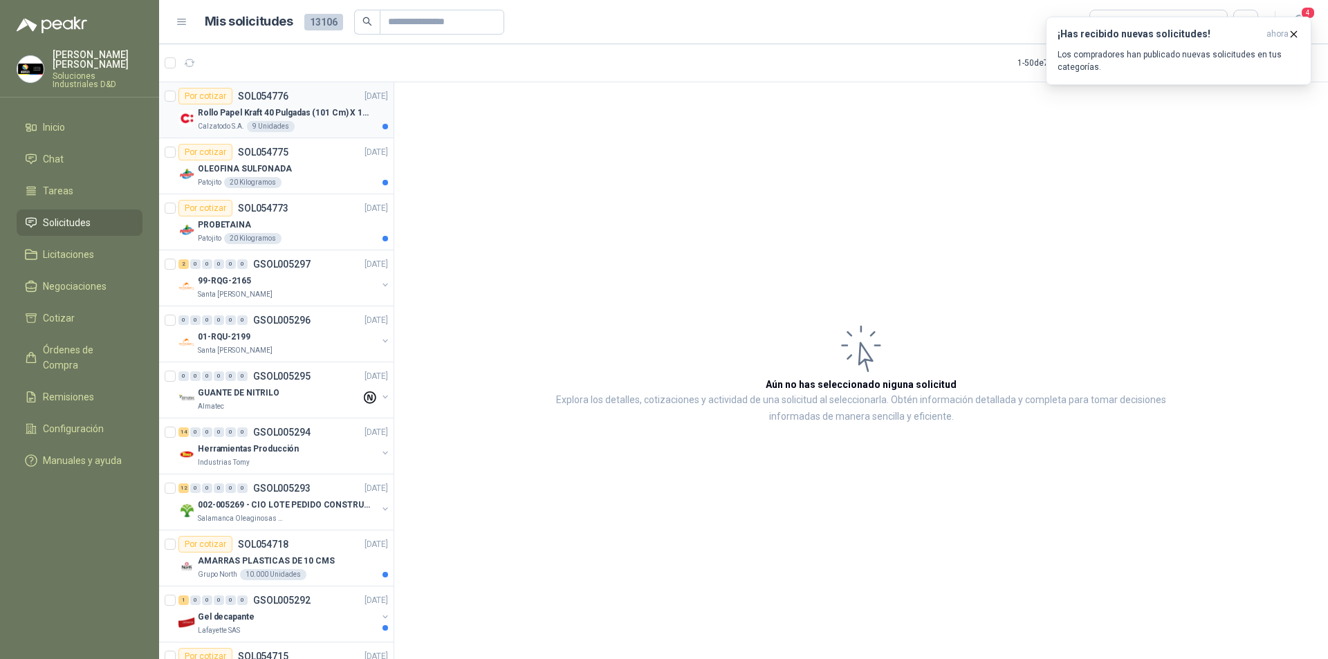
click at [230, 124] on p "Calzatodo S.A." at bounding box center [221, 126] width 46 height 11
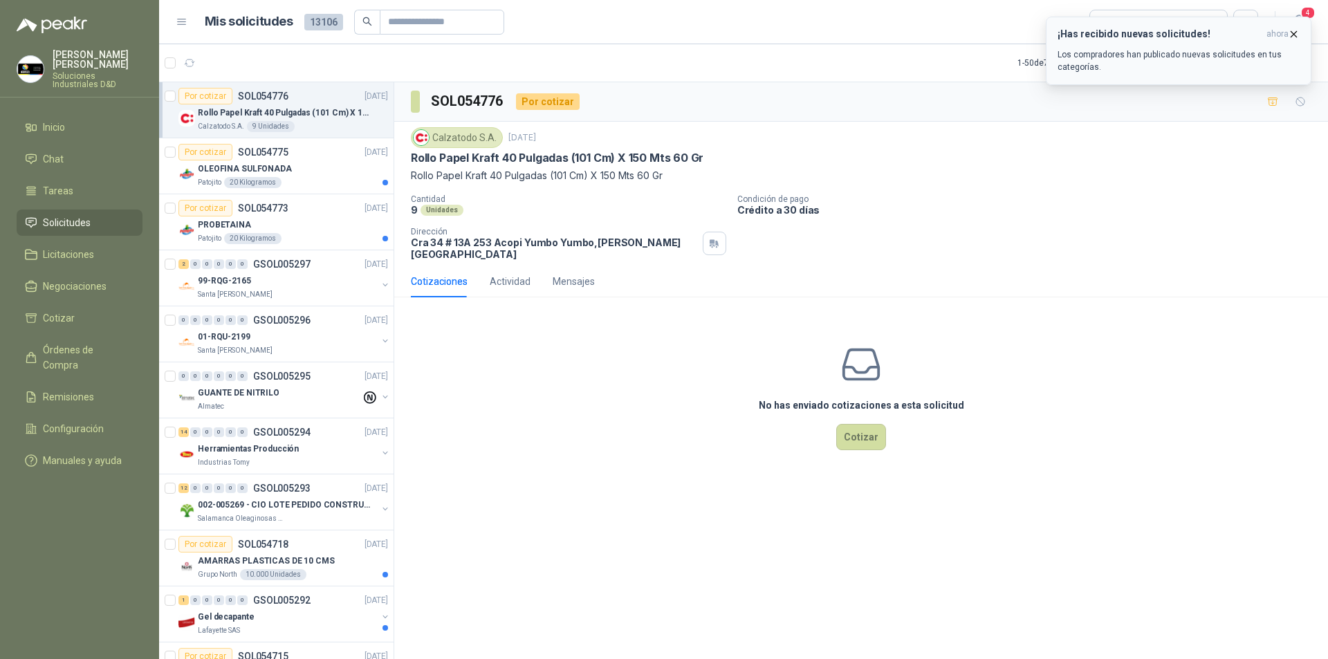
click at [1294, 32] on icon "button" at bounding box center [1294, 34] width 12 height 12
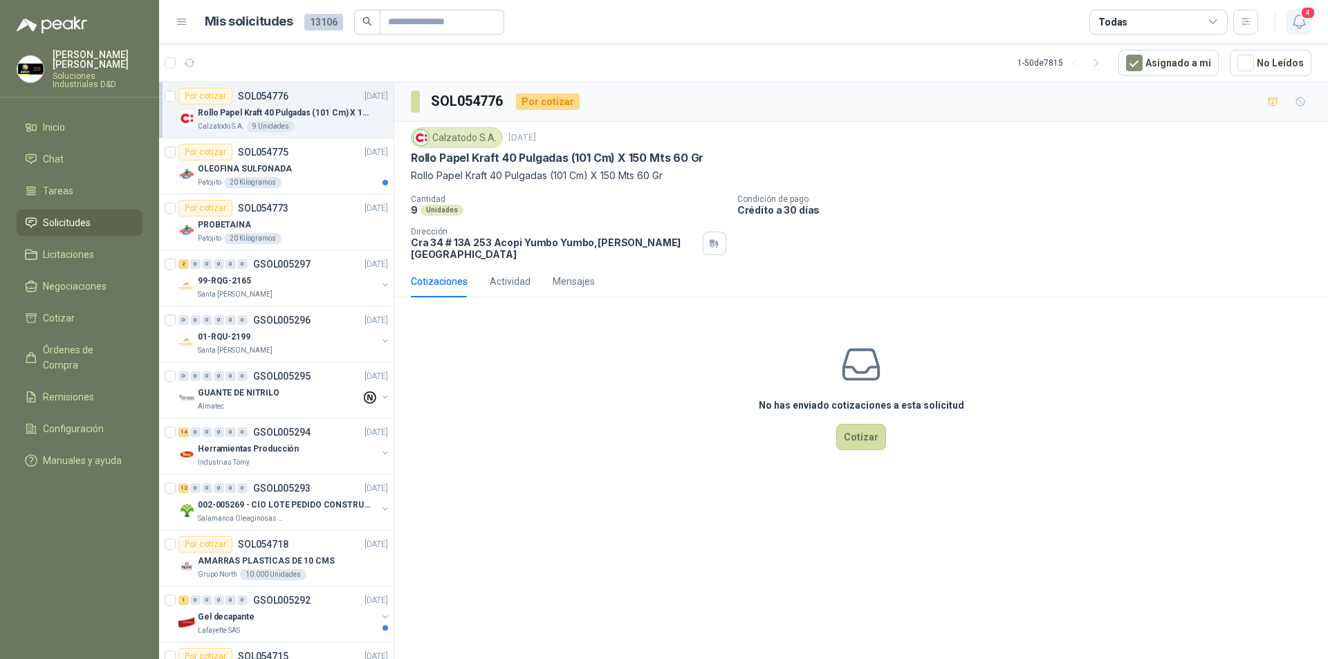
click at [1296, 17] on icon "button" at bounding box center [1298, 21] width 17 height 17
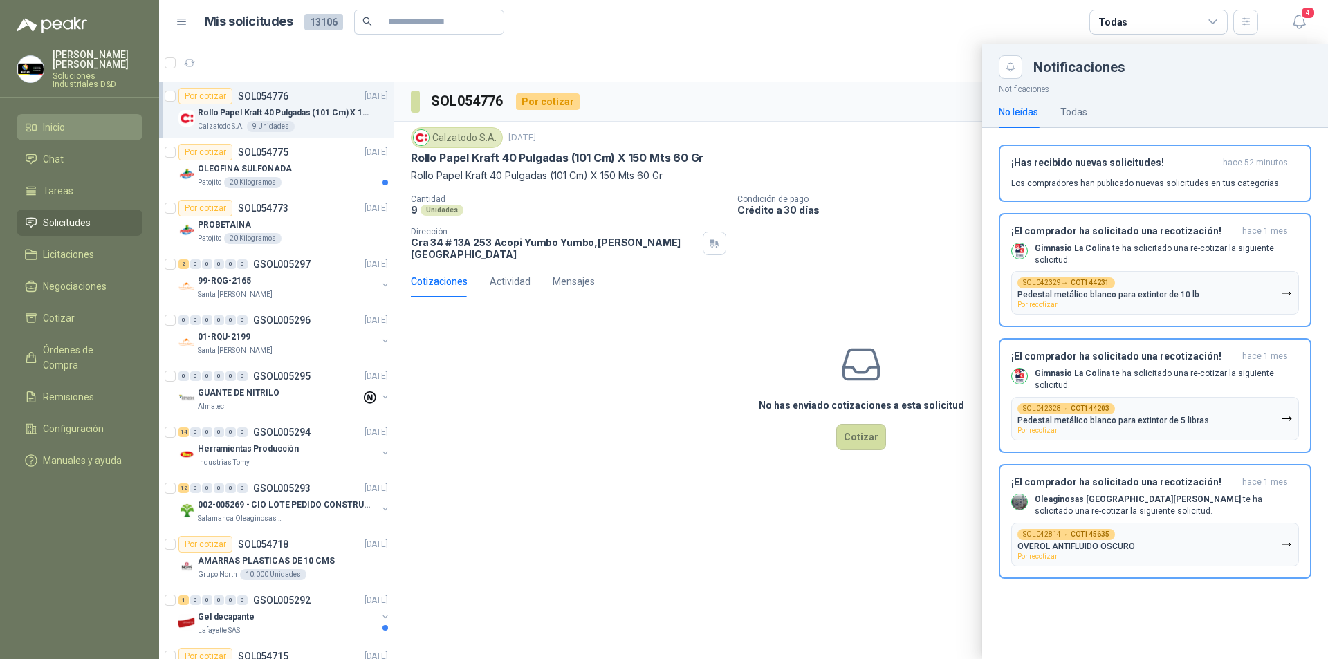
click at [46, 120] on span "Inicio" at bounding box center [54, 127] width 22 height 15
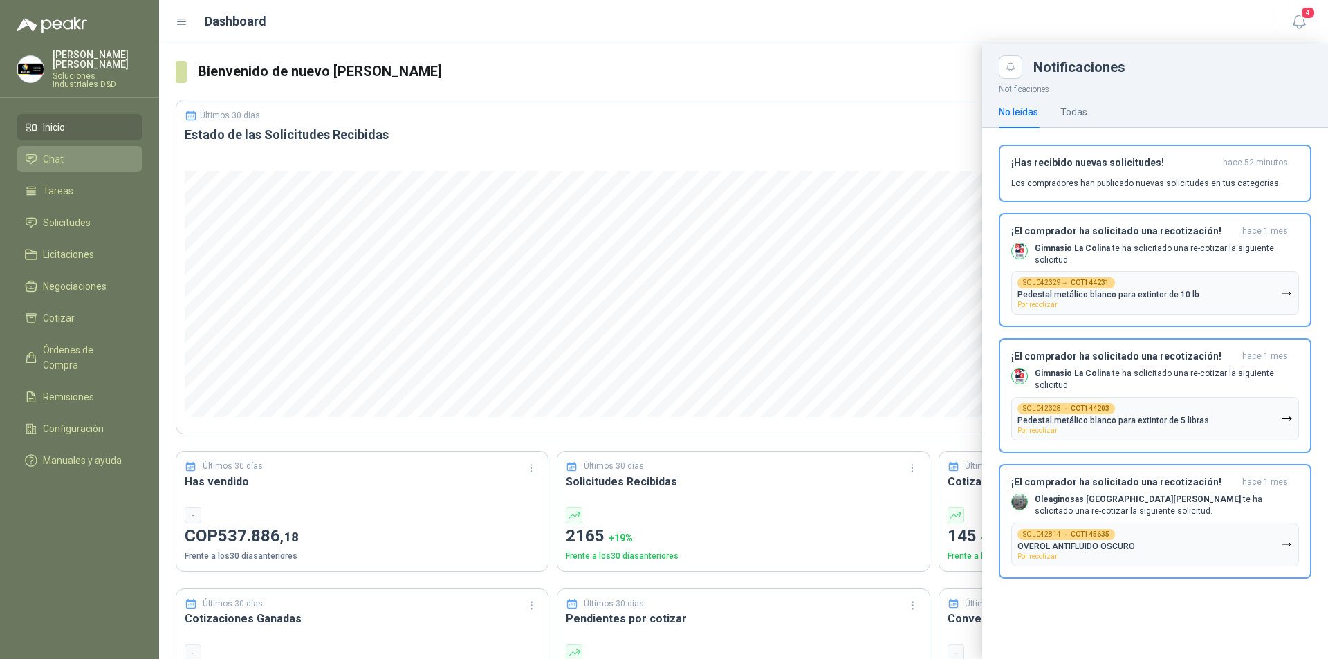
click at [71, 146] on link "Chat" at bounding box center [80, 159] width 126 height 26
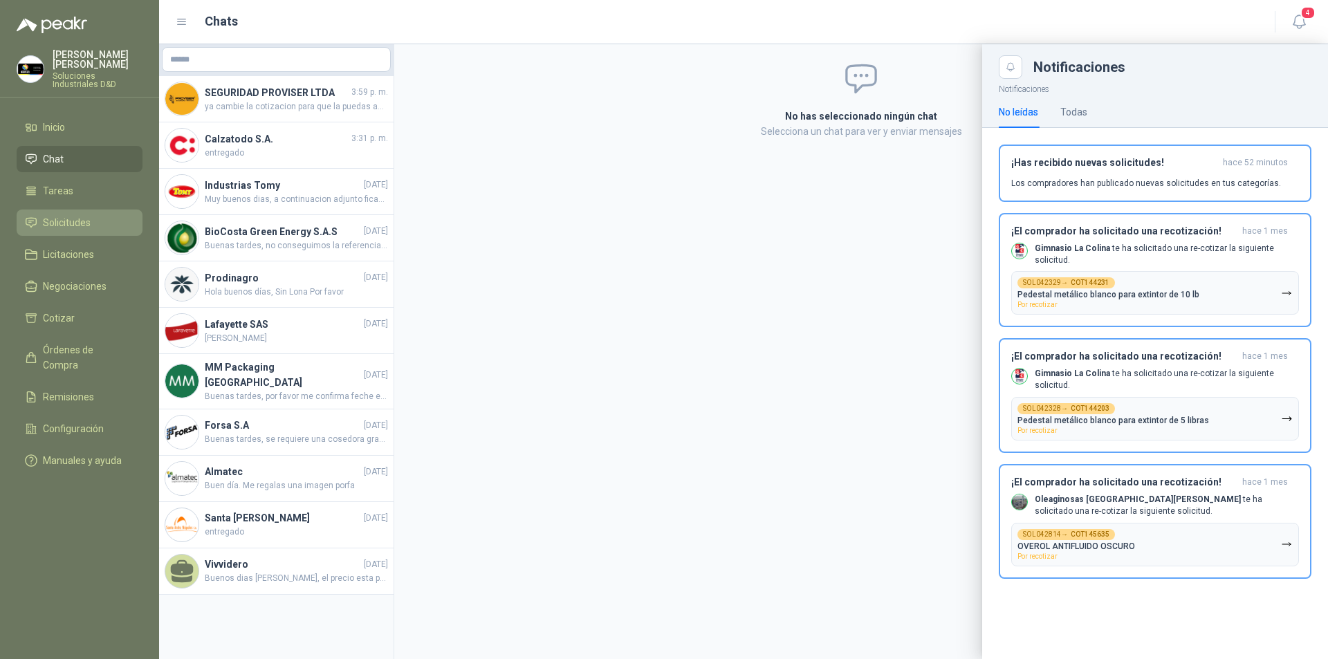
click at [72, 215] on span "Solicitudes" at bounding box center [67, 222] width 48 height 15
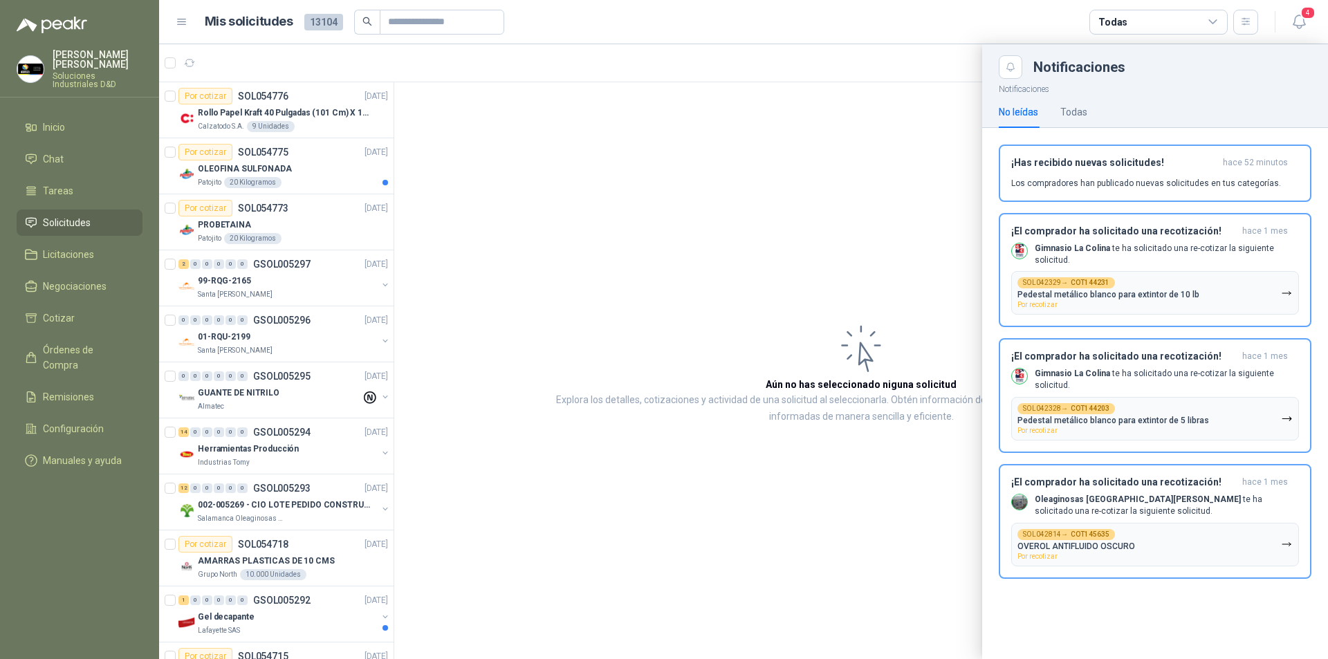
click at [299, 115] on div at bounding box center [743, 351] width 1169 height 615
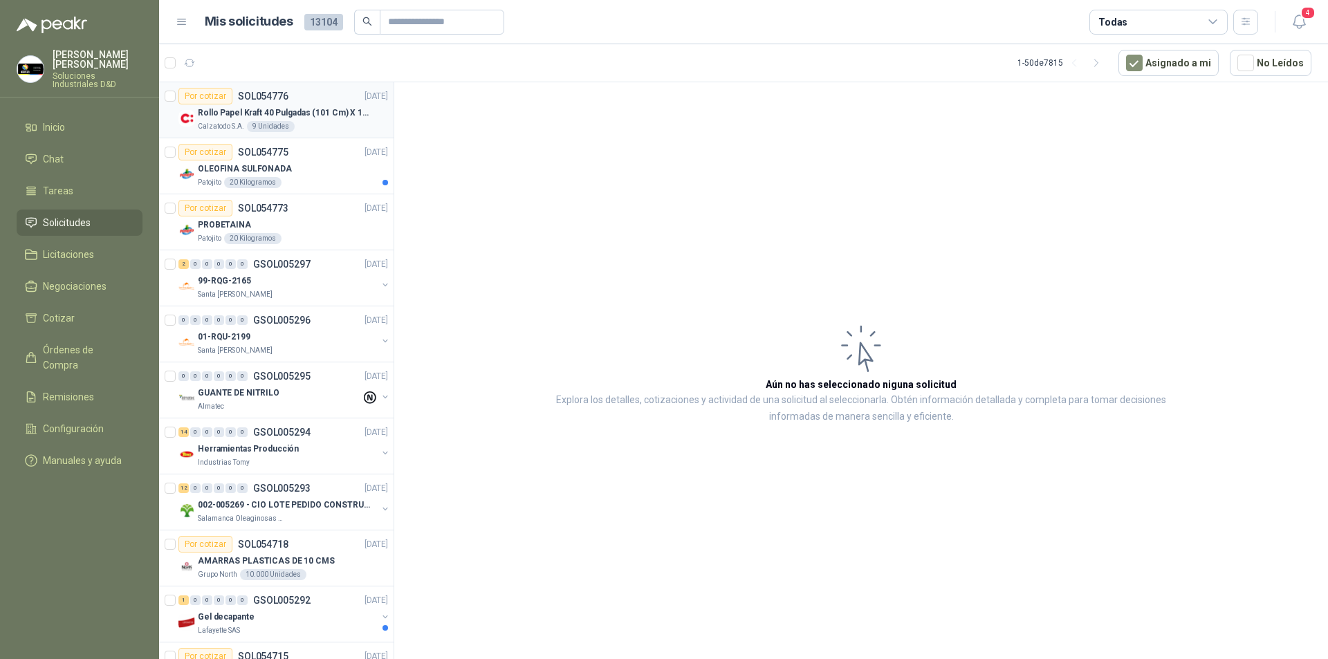
click at [236, 108] on p "Rollo Papel Kraft 40 Pulgadas (101 Cm) X 150 Mts 60 Gr" at bounding box center [284, 112] width 172 height 13
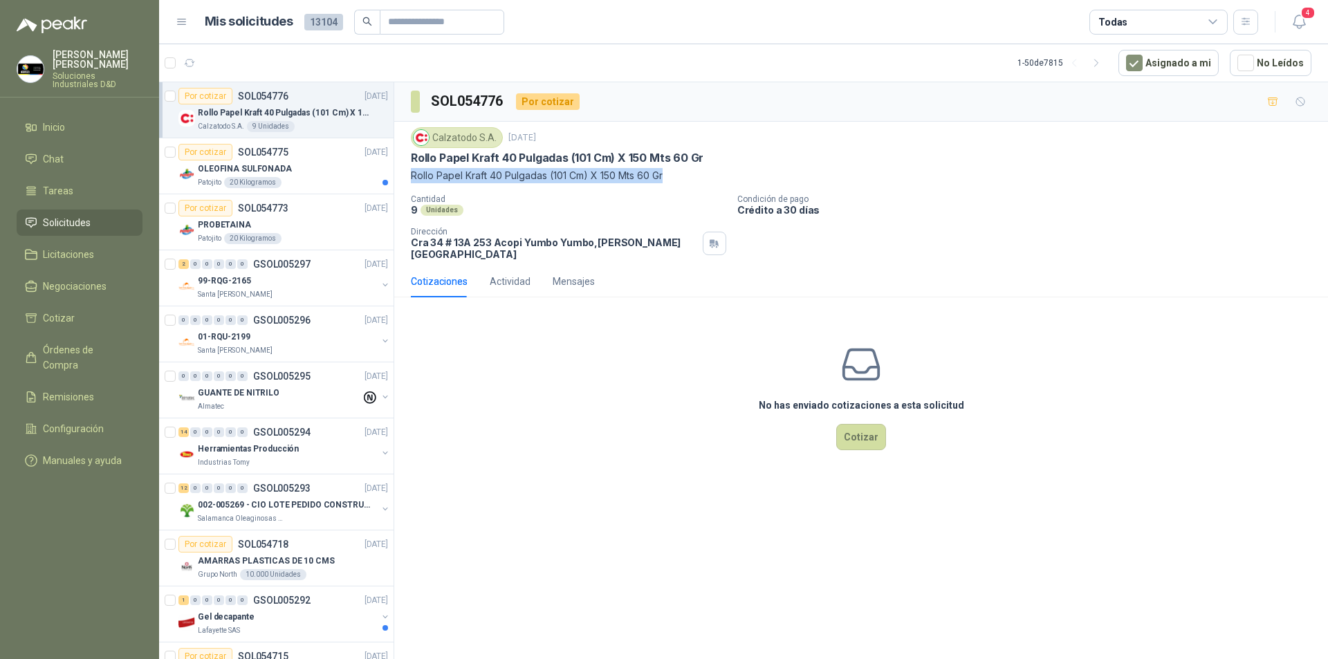
drag, startPoint x: 412, startPoint y: 176, endPoint x: 664, endPoint y: 176, distance: 251.7
click at [664, 176] on p "Rollo Papel Kraft 40 Pulgadas (101 Cm) X 150 Mts 60 Gr" at bounding box center [861, 175] width 900 height 15
copy p "Rollo Papel Kraft 40 Pulgadas (101 Cm) X 150 Mts 60 Gr"
drag, startPoint x: 432, startPoint y: 98, endPoint x: 503, endPoint y: 98, distance: 70.5
click at [503, 98] on h3 "SOL054776" at bounding box center [468, 101] width 74 height 21
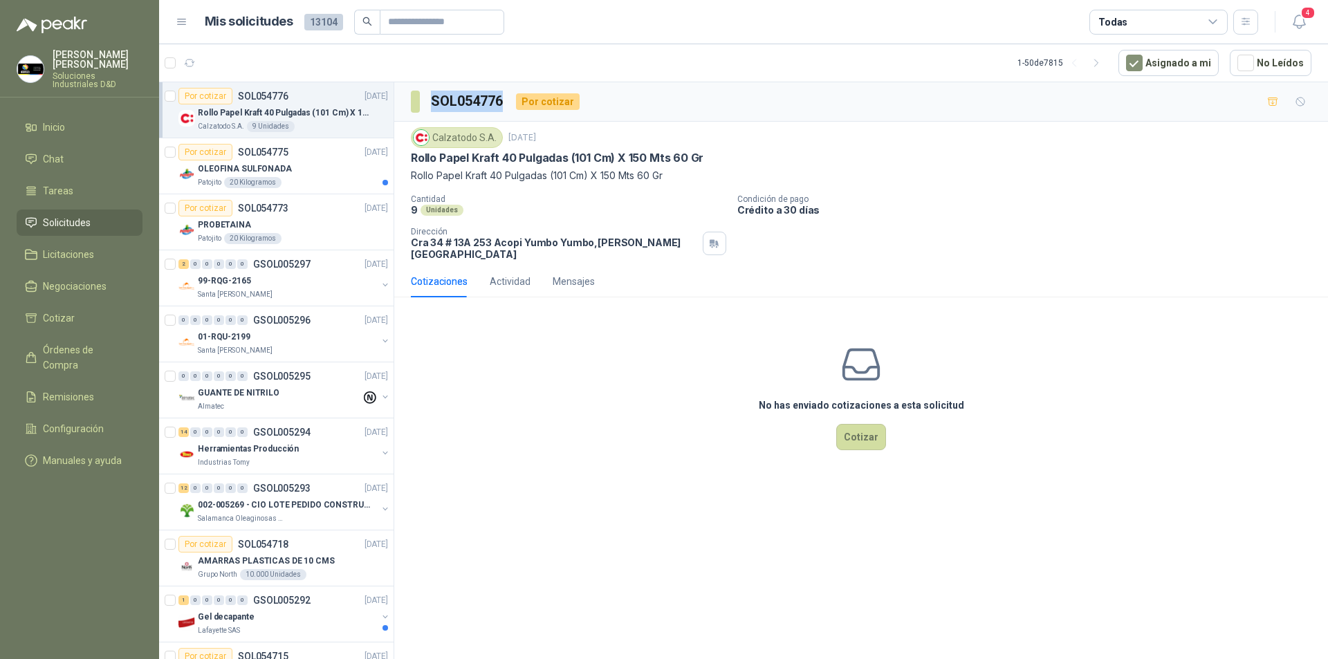
copy h3 "SOL054776"
click at [425, 172] on p "Rollo Papel Kraft 40 Pulgadas (101 Cm) X 150 Mts 60 Gr" at bounding box center [861, 175] width 900 height 15
drag, startPoint x: 413, startPoint y: 174, endPoint x: 679, endPoint y: 172, distance: 266.2
click at [679, 172] on p "Rollo Papel Kraft 40 Pulgadas (101 Cm) X 150 Mts 60 Gr" at bounding box center [861, 175] width 900 height 15
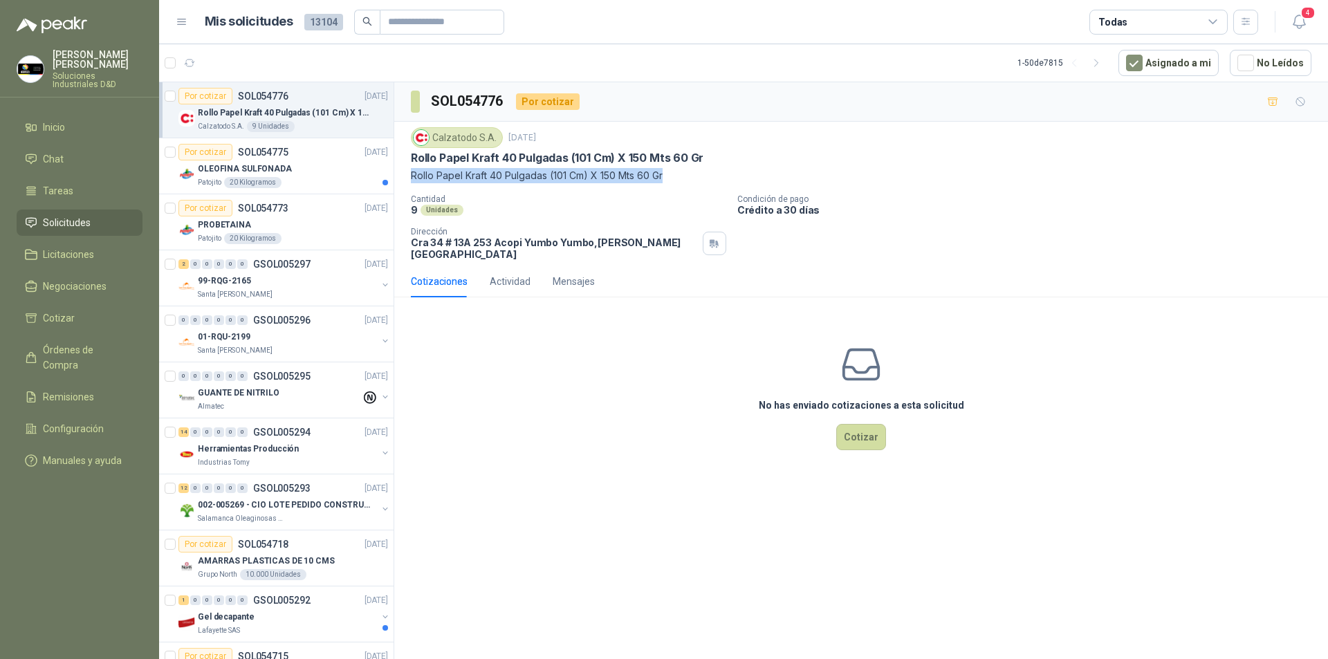
copy p "Rollo Papel Kraft 40 Pulgadas (101 Cm) X 150 Mts 60 Gr"
click at [860, 427] on button "Cotizar" at bounding box center [861, 437] width 50 height 26
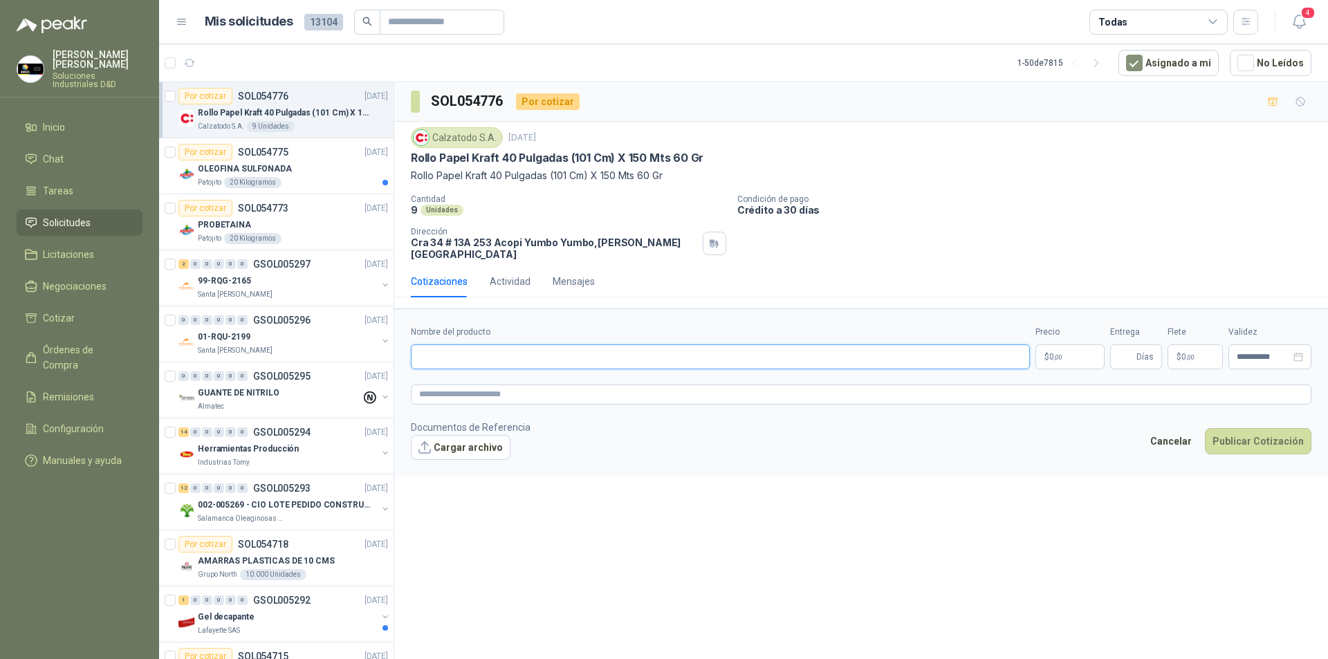
click at [439, 344] on input "Nombre del producto" at bounding box center [720, 356] width 619 height 25
drag, startPoint x: 592, startPoint y: 351, endPoint x: 377, endPoint y: 329, distance: 216.1
click at [377, 329] on div "Por cotizar SOL054776 [DATE] Rollo Papel [PERSON_NAME] 40 Pulgadas (101 Cm) X 1…" at bounding box center [743, 373] width 1169 height 582
click at [533, 384] on textarea at bounding box center [861, 394] width 900 height 20
paste textarea "**********"
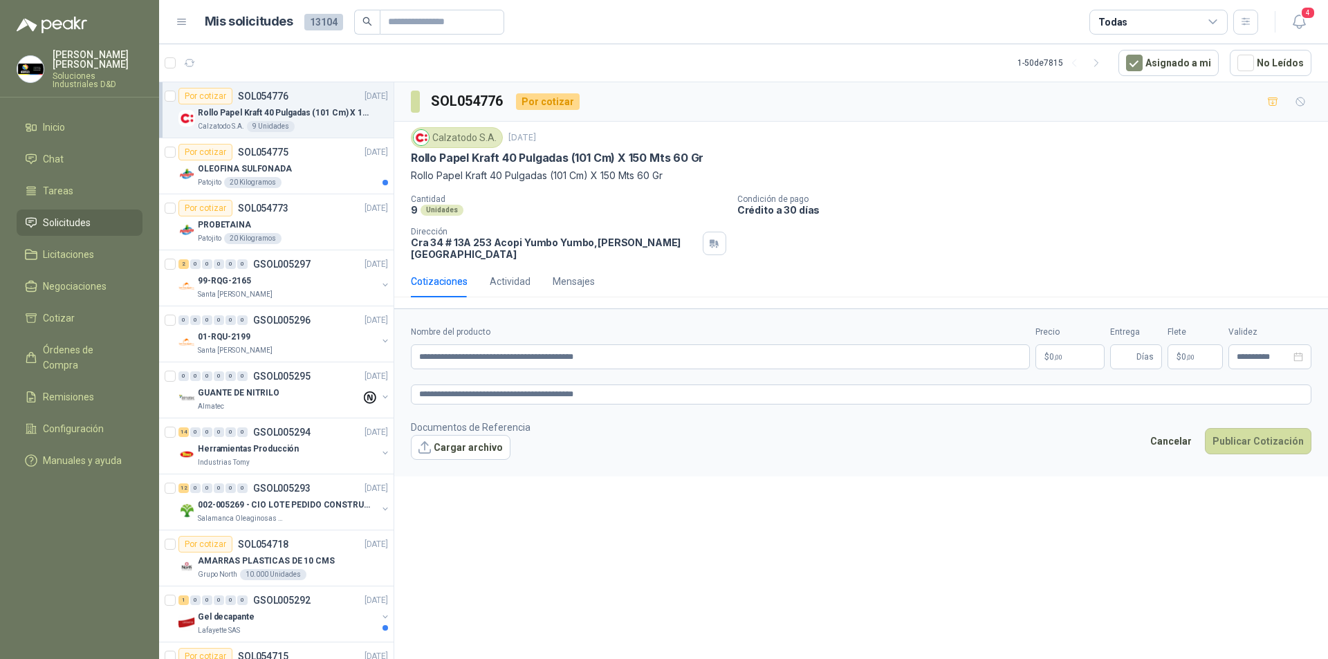
click at [1050, 346] on body "[PERSON_NAME] Soluciones Industriales D&D Inicio Chat Tareas Solicitudes Licita…" at bounding box center [664, 329] width 1328 height 659
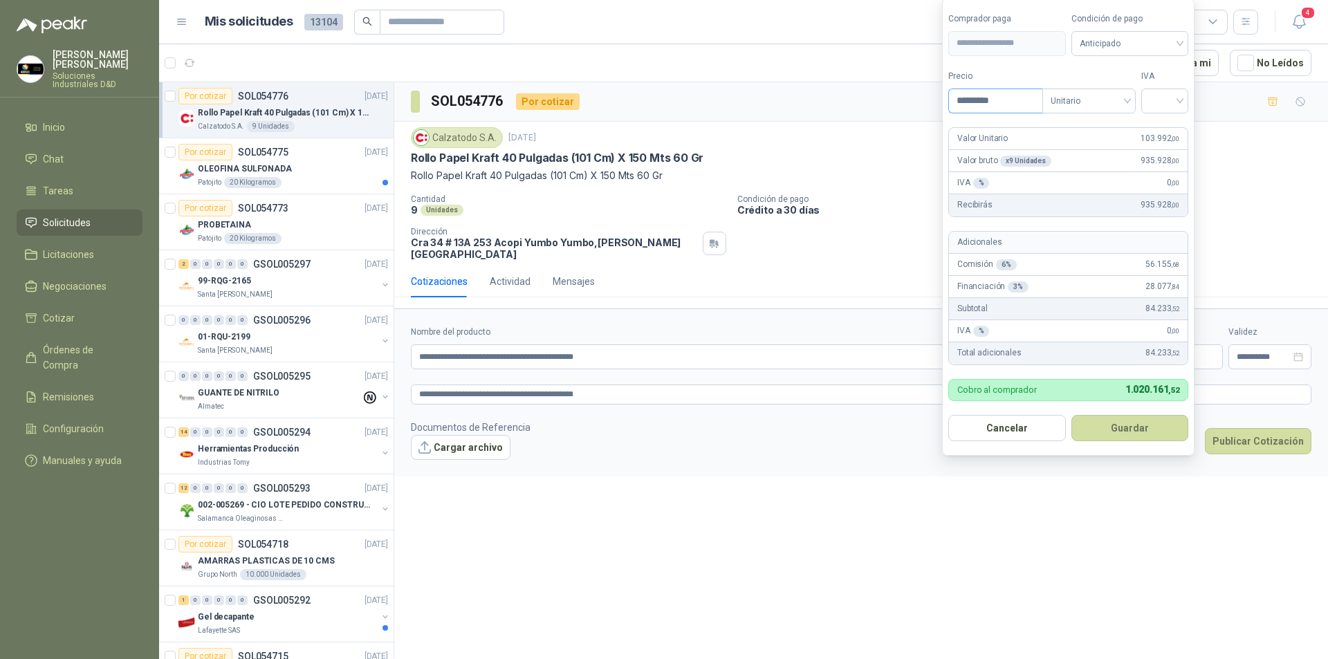
click at [969, 100] on input "*********" at bounding box center [995, 101] width 93 height 24
click at [1171, 98] on input "search" at bounding box center [1164, 99] width 30 height 21
click at [1160, 131] on div "19%" at bounding box center [1168, 129] width 26 height 15
click at [1149, 44] on span "Anticipado" at bounding box center [1132, 43] width 102 height 21
click at [1115, 93] on div "Crédito a 30 días" at bounding box center [1132, 93] width 97 height 15
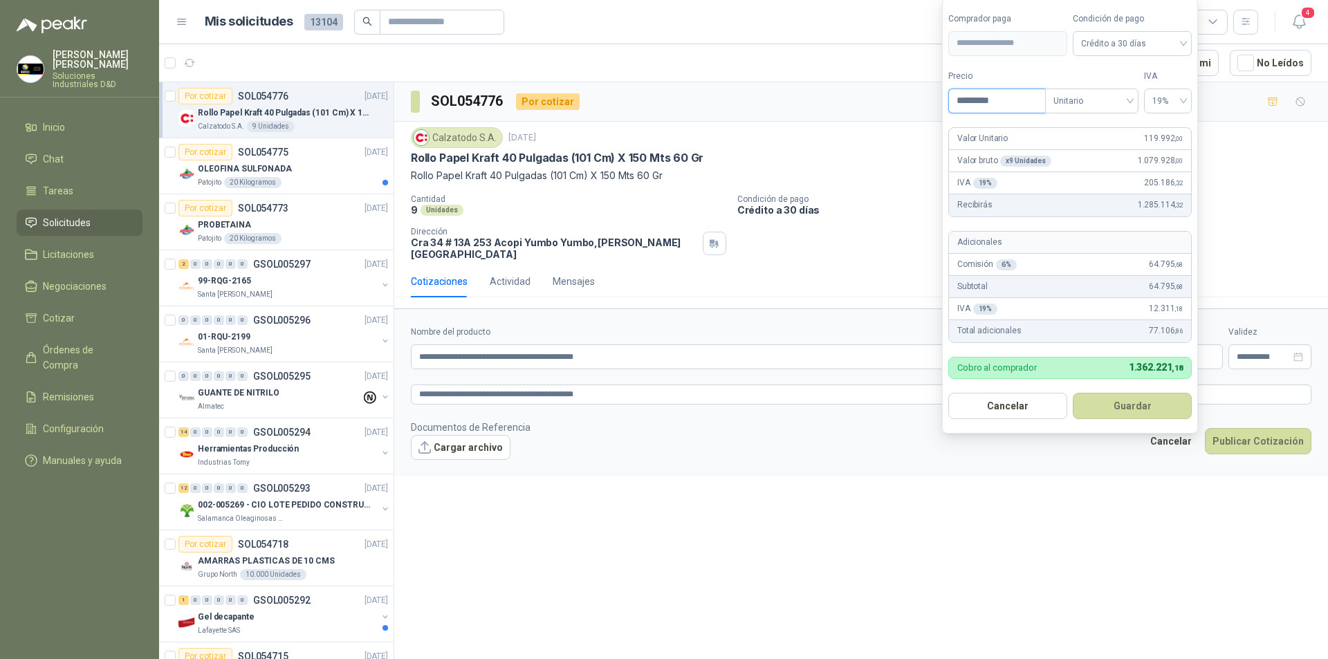
drag, startPoint x: 999, startPoint y: 100, endPoint x: 926, endPoint y: 94, distance: 73.6
click at [926, 94] on body "[PERSON_NAME] Soluciones Industriales D&D Inicio Chat Tareas Solicitudes Licita…" at bounding box center [664, 329] width 1328 height 659
click at [1119, 400] on button "Guardar" at bounding box center [1131, 406] width 119 height 26
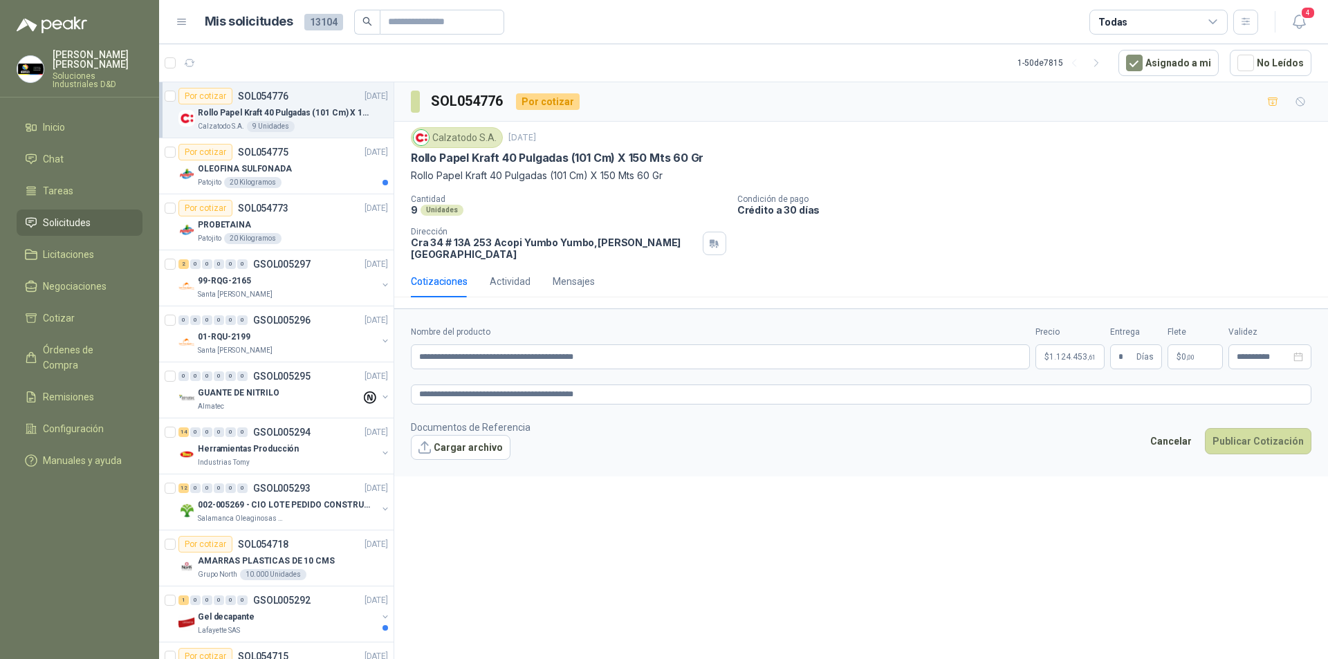
click at [992, 409] on form "**********" at bounding box center [860, 391] width 933 height 167
click at [425, 440] on button "Cargar archivo" at bounding box center [461, 447] width 100 height 25
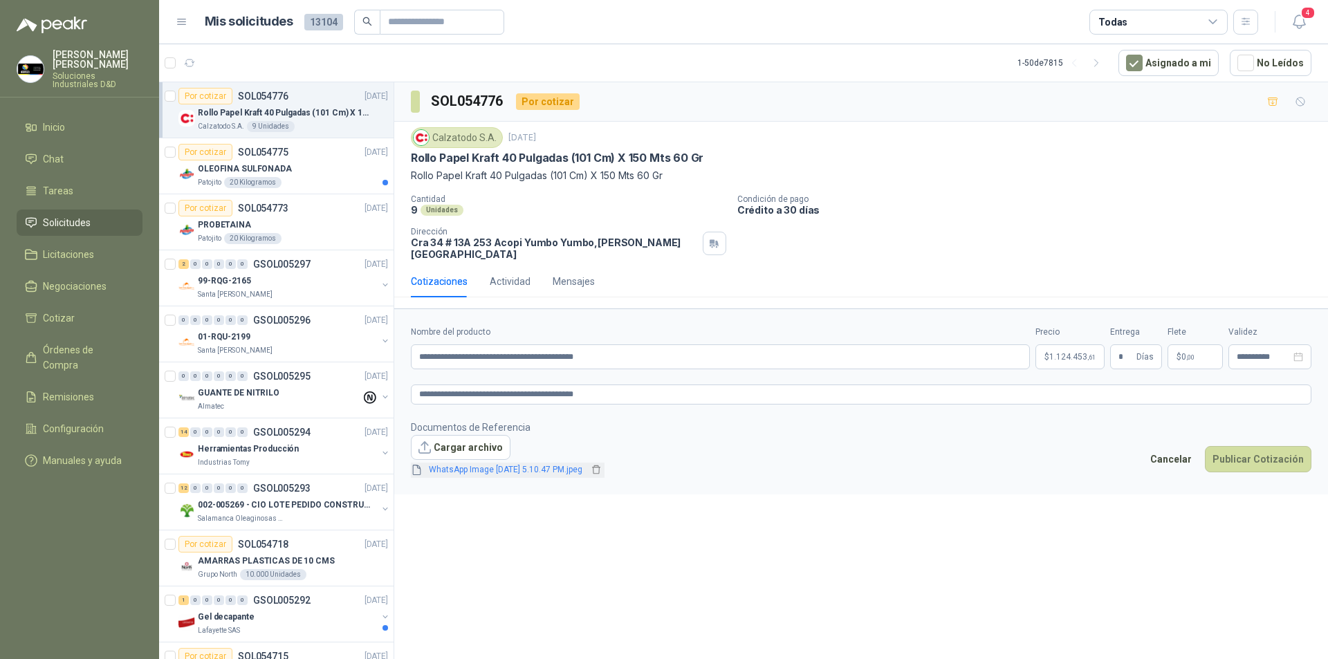
click at [471, 463] on link "WhatsApp Image [DATE] 5.10.47 PM.jpeg" at bounding box center [505, 469] width 165 height 13
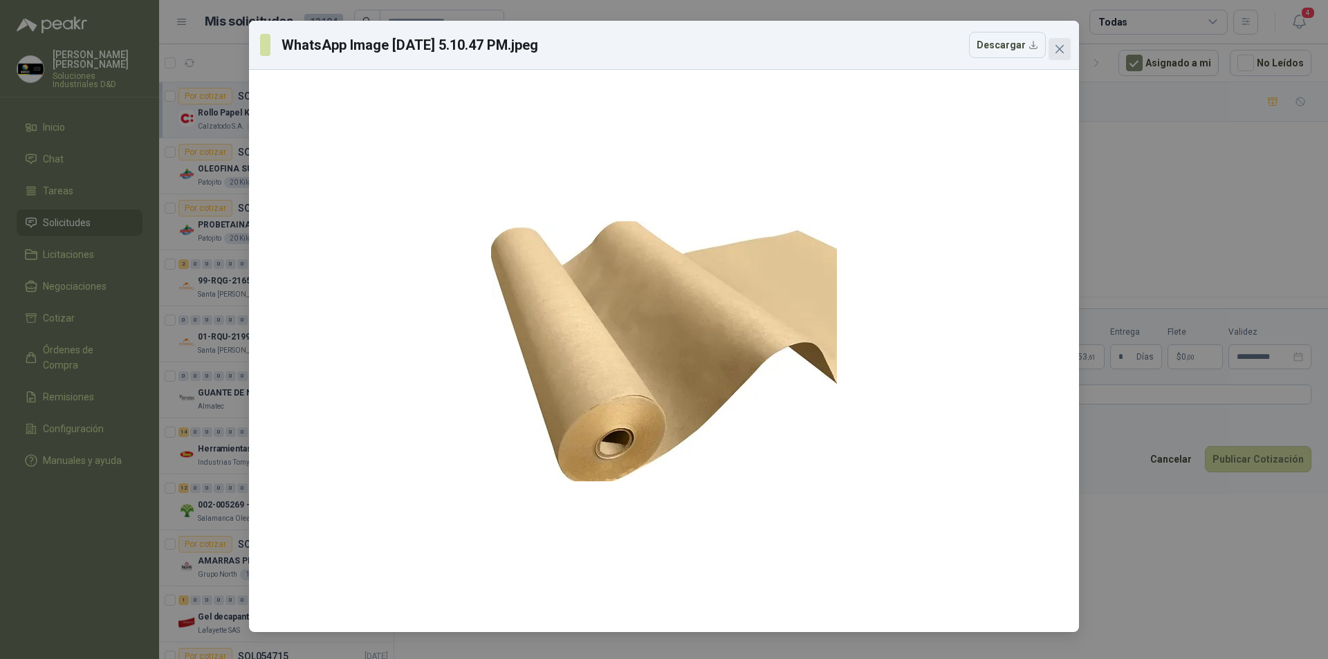
click at [1059, 42] on button "Close" at bounding box center [1059, 49] width 22 height 22
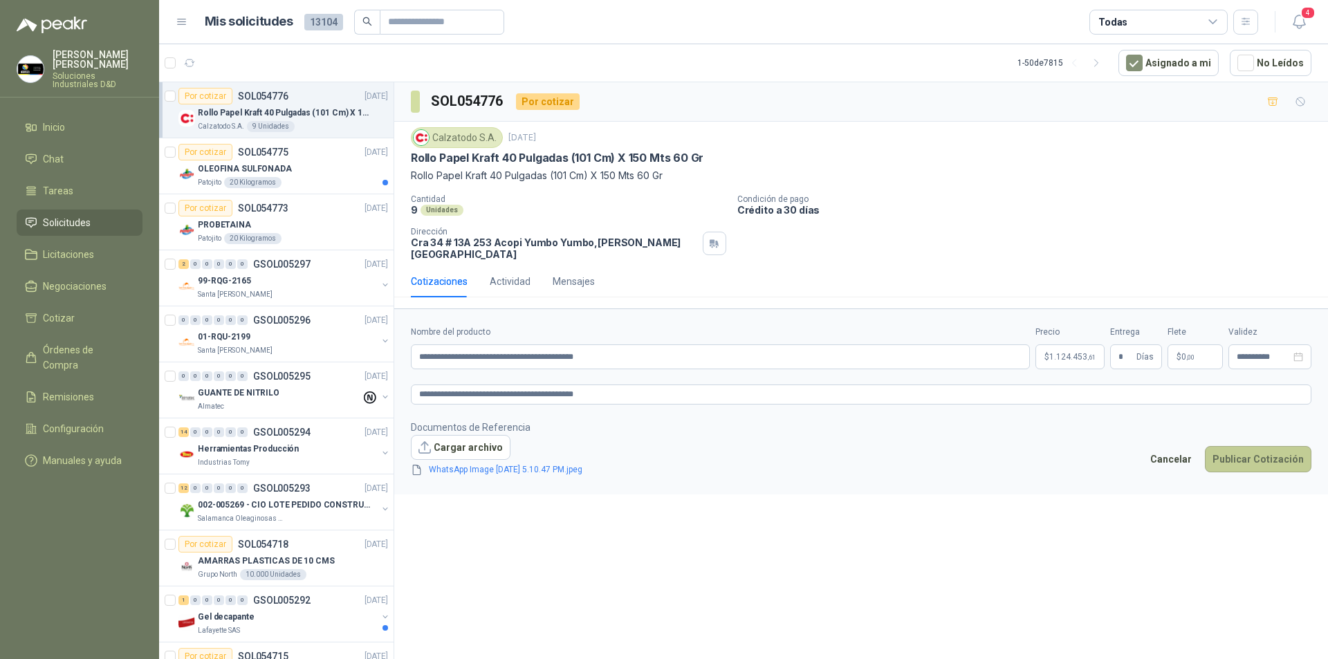
click at [1250, 447] on button "Publicar Cotización" at bounding box center [1258, 459] width 106 height 26
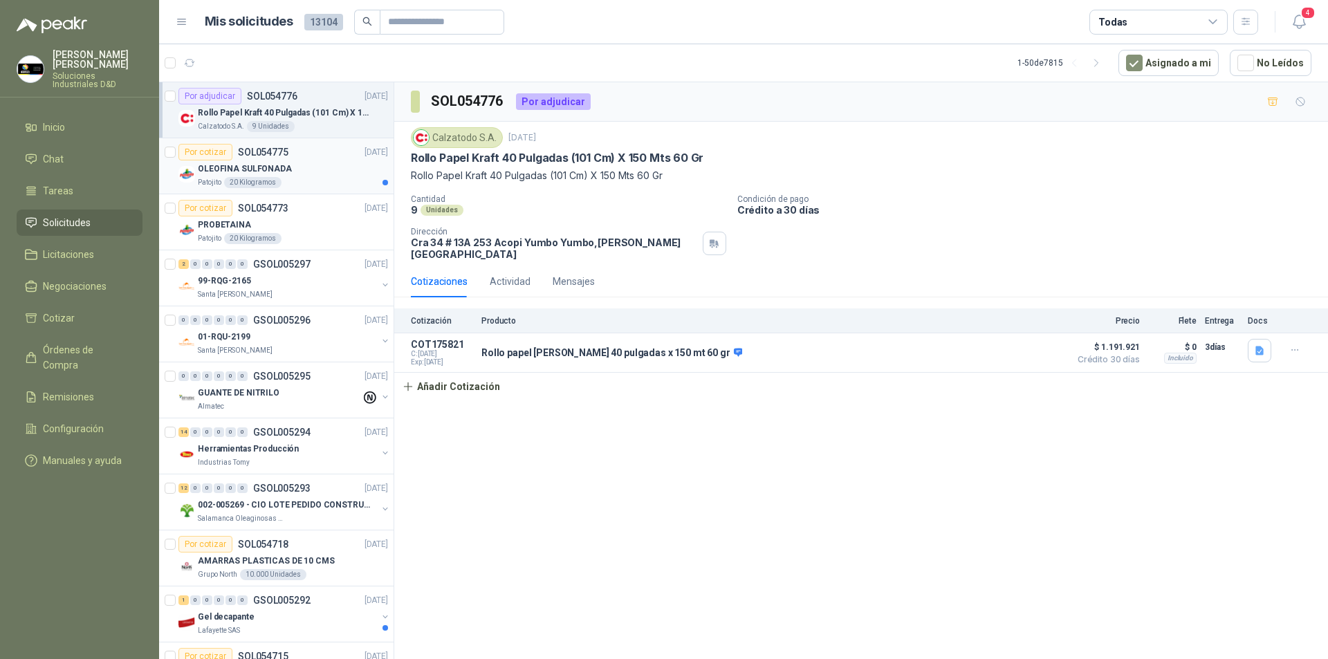
click at [268, 170] on p "OLEOFINA SULFONADA" at bounding box center [245, 168] width 94 height 13
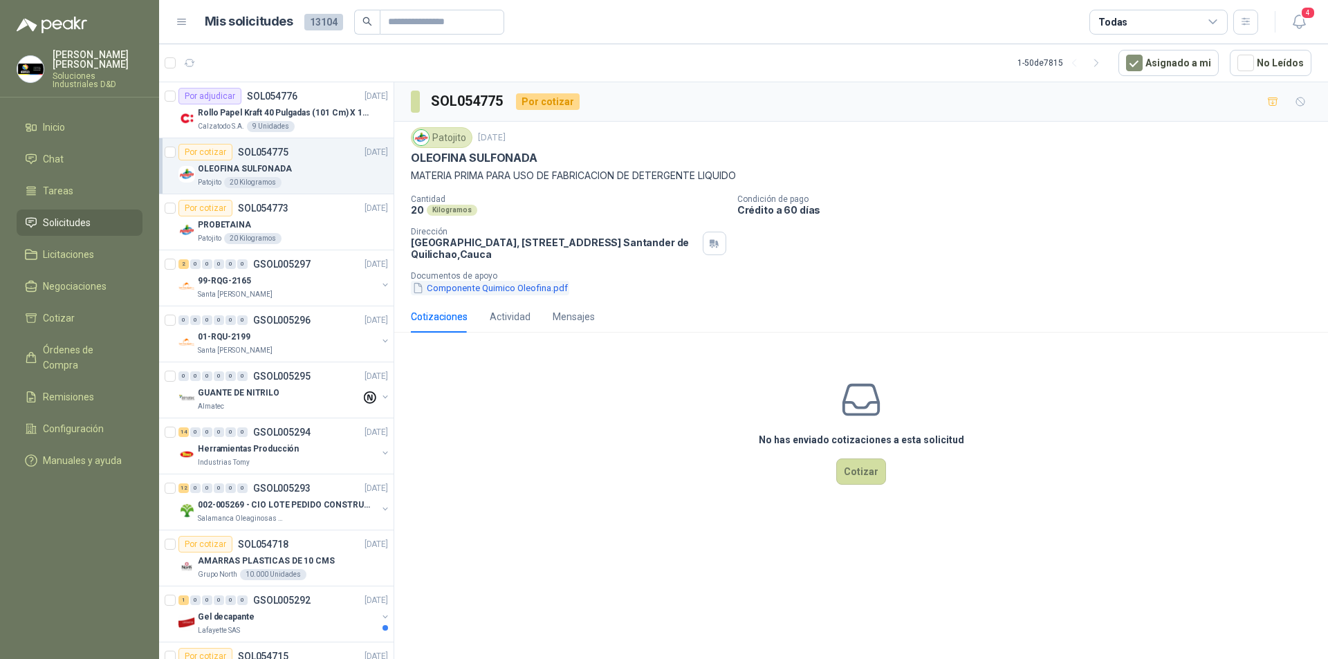
click at [534, 287] on button "Componente Quimico Oleofina.pdf" at bounding box center [490, 288] width 158 height 15
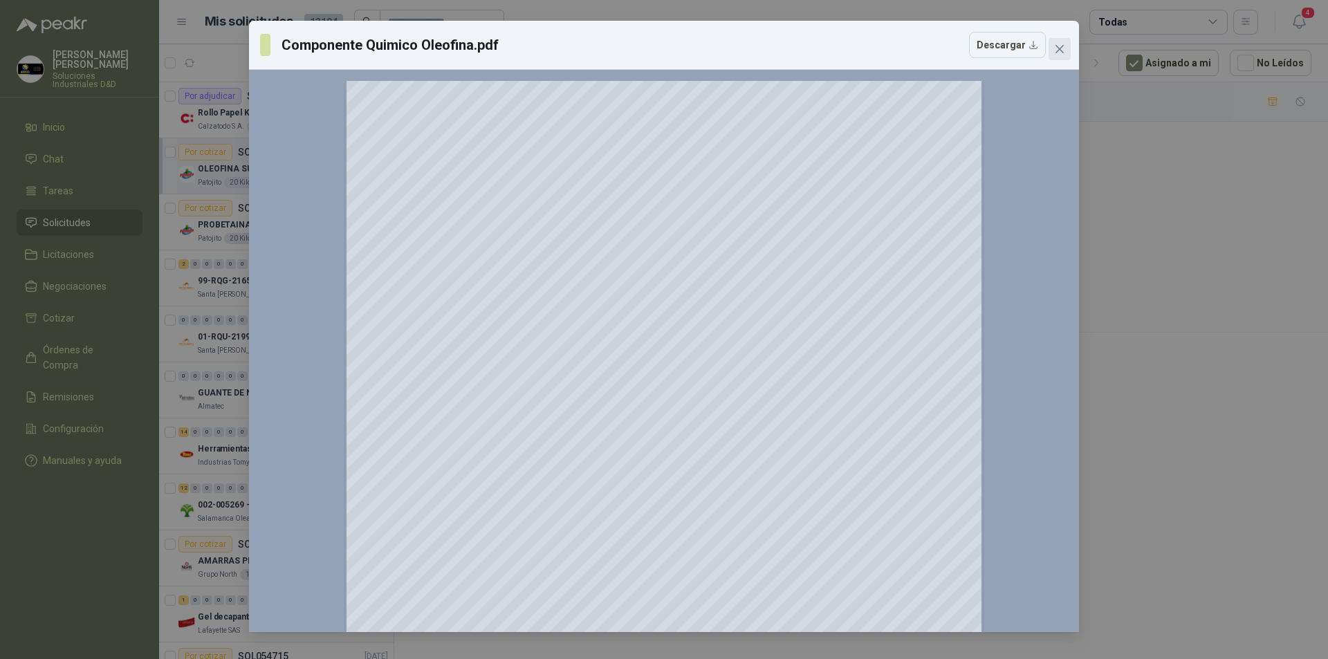
click at [1060, 44] on icon "close" at bounding box center [1059, 49] width 11 height 11
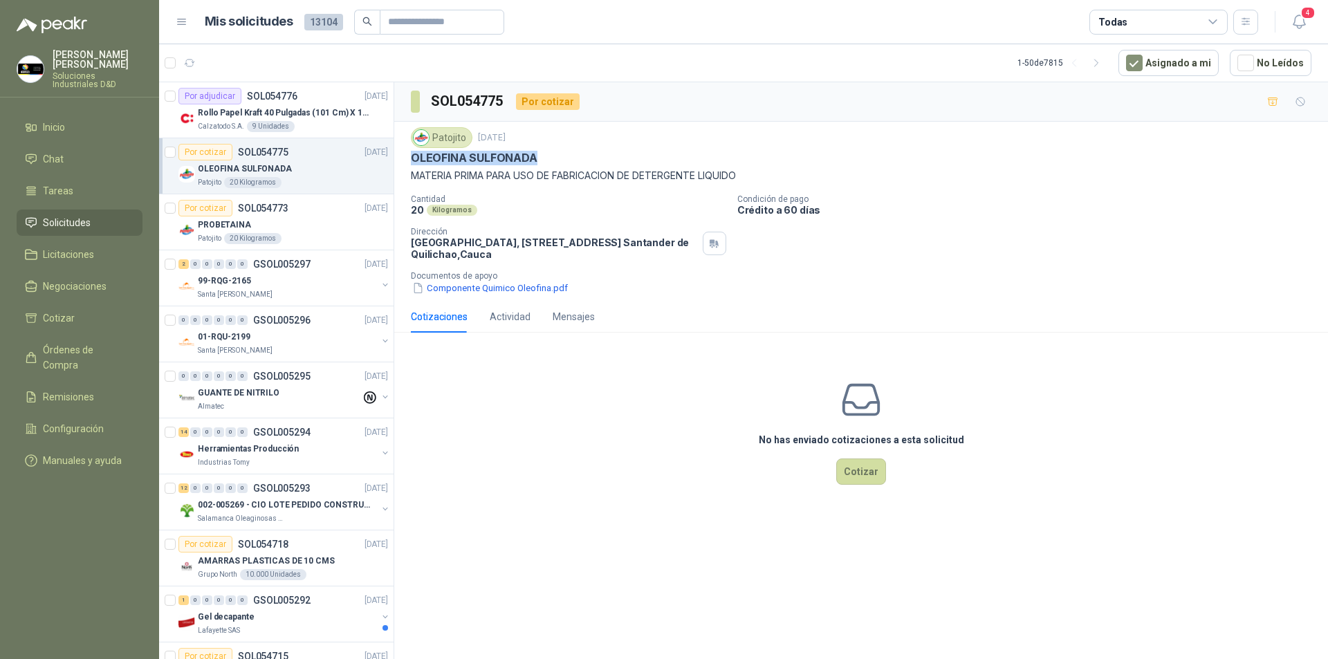
drag, startPoint x: 414, startPoint y: 158, endPoint x: 541, endPoint y: 158, distance: 127.2
click at [541, 158] on div "OLEOFINA SULFONADA" at bounding box center [861, 158] width 900 height 15
copy p "OLEOFINA SULFONADA"
click at [253, 391] on p "GUANTE DE NITRILO" at bounding box center [239, 393] width 82 height 13
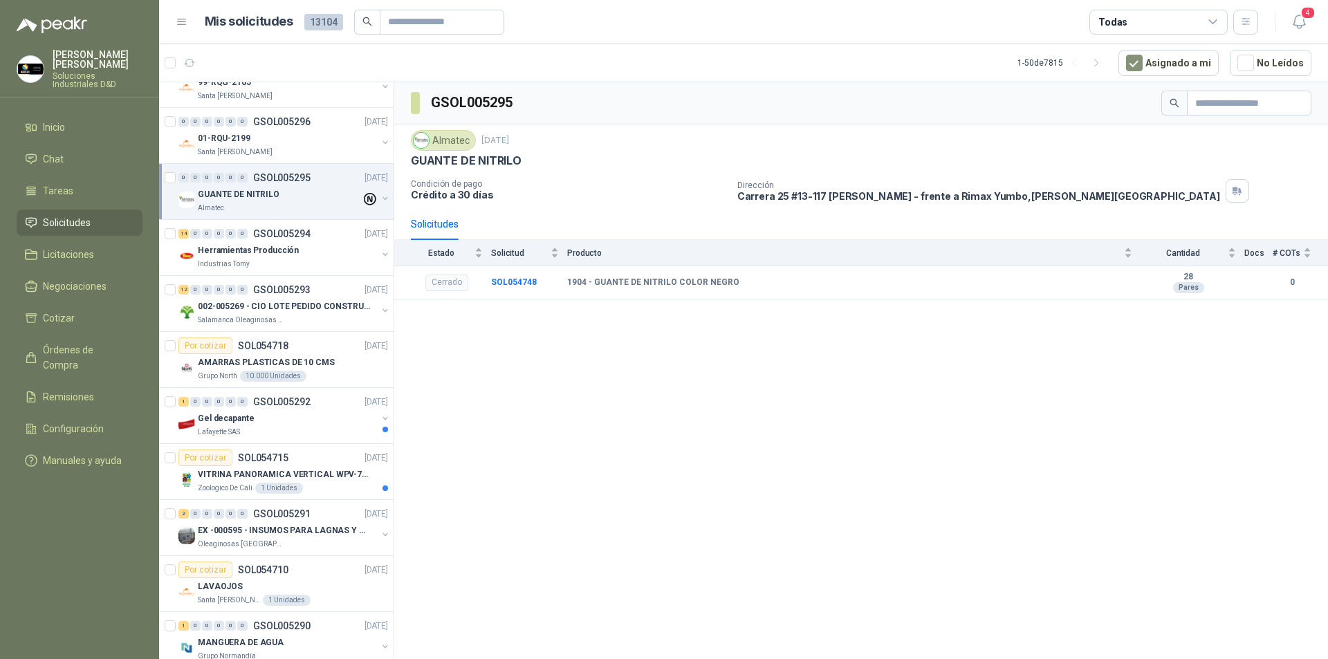
scroll to position [201, 0]
click at [254, 257] on div "Industrias Tomy" at bounding box center [287, 261] width 179 height 11
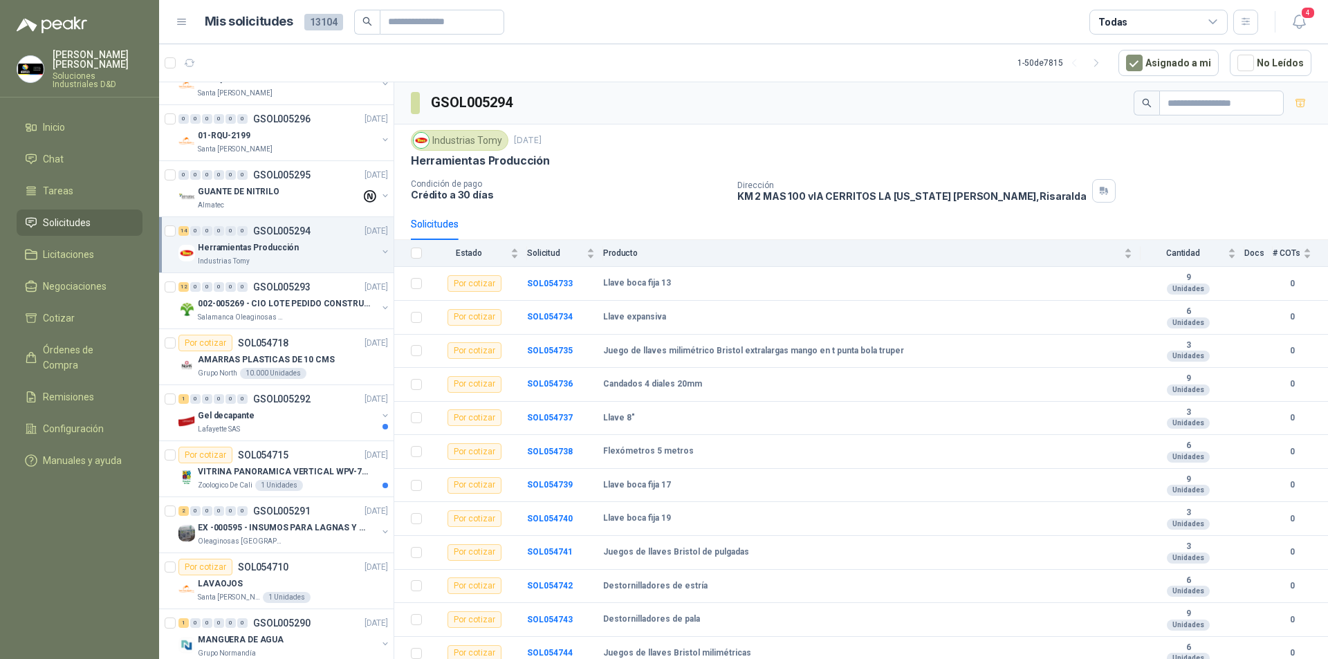
scroll to position [74, 0]
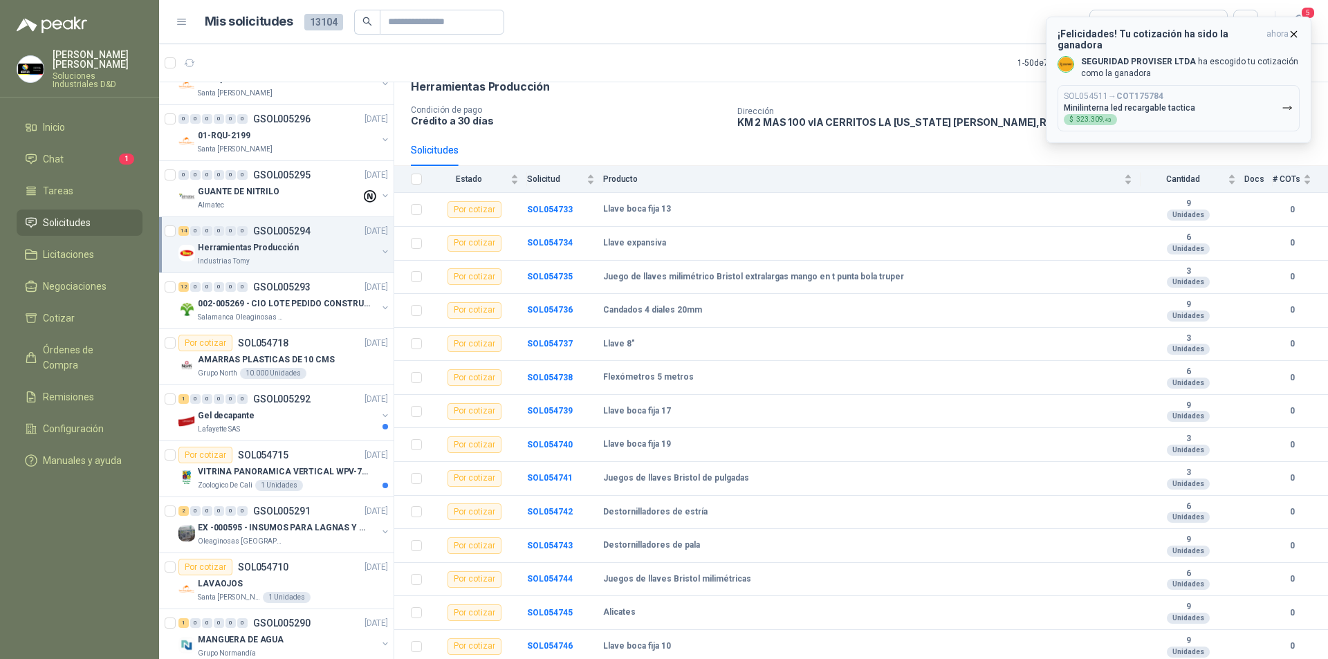
click at [1293, 33] on icon "button" at bounding box center [1294, 34] width 6 height 6
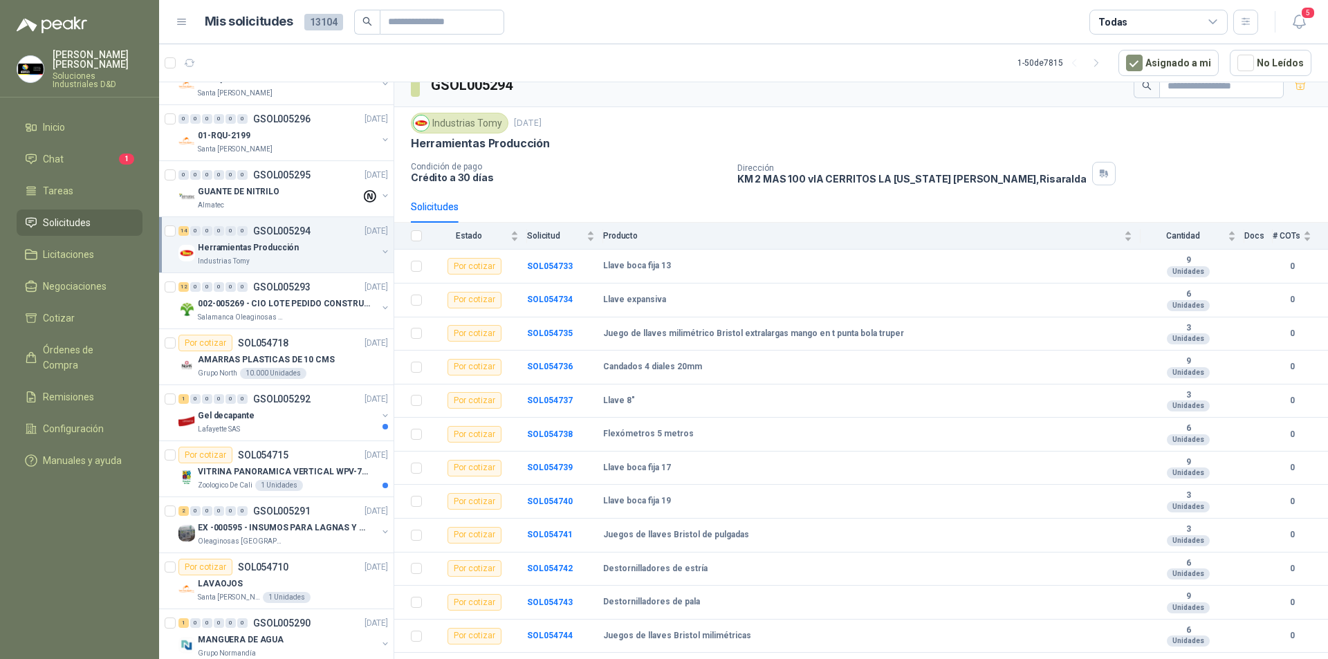
scroll to position [0, 0]
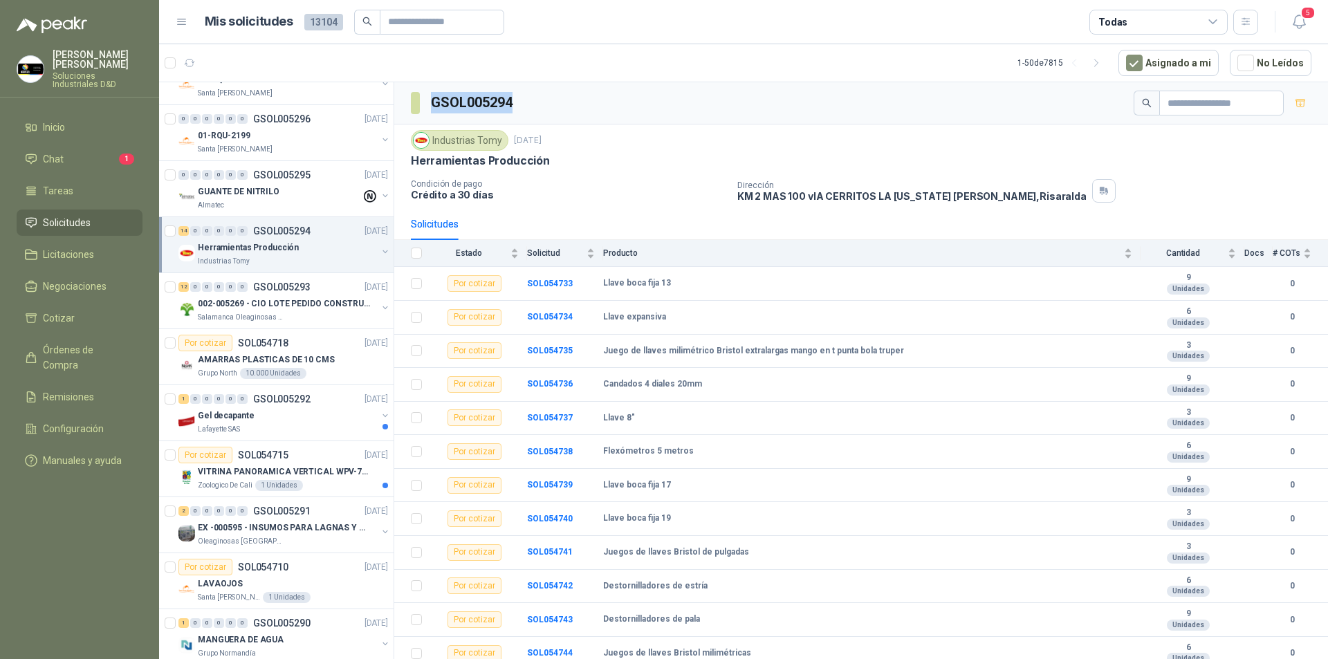
drag, startPoint x: 432, startPoint y: 100, endPoint x: 533, endPoint y: 99, distance: 101.0
click at [533, 99] on div "GSOL005294" at bounding box center [860, 103] width 933 height 42
copy h3 "GSOL005294"
click at [538, 284] on b "SOL054733" at bounding box center [550, 284] width 46 height 10
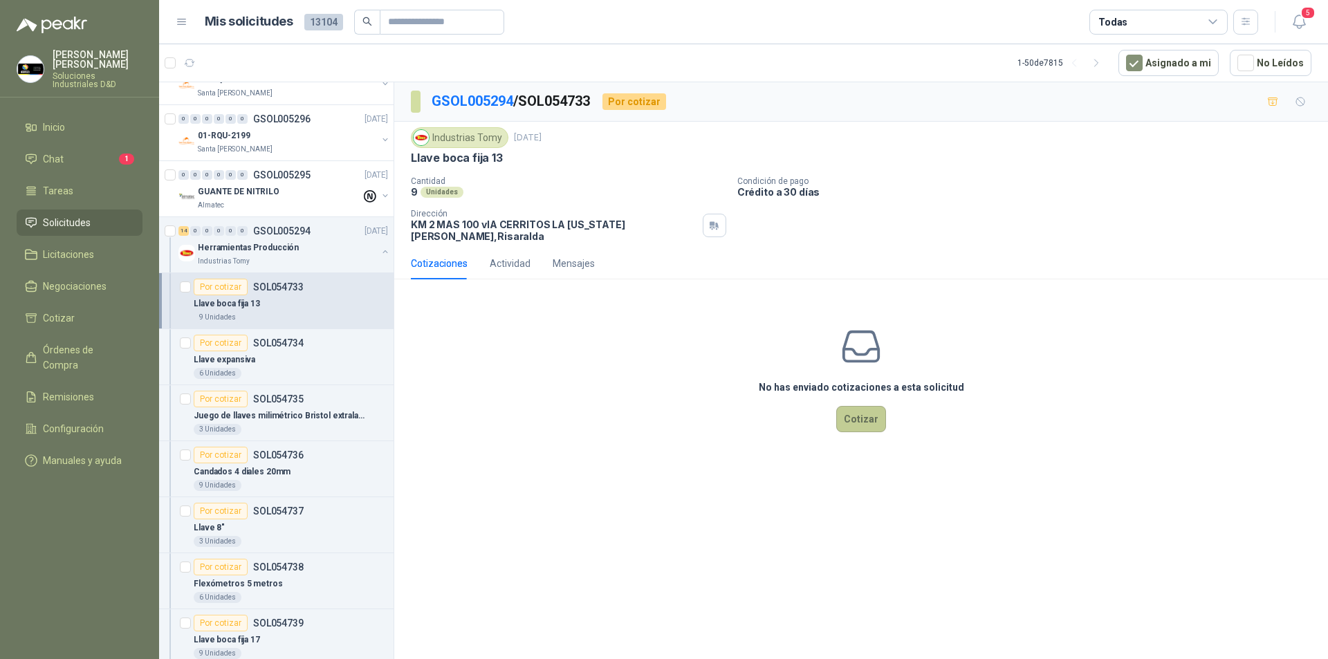
click at [862, 407] on button "Cotizar" at bounding box center [861, 419] width 50 height 26
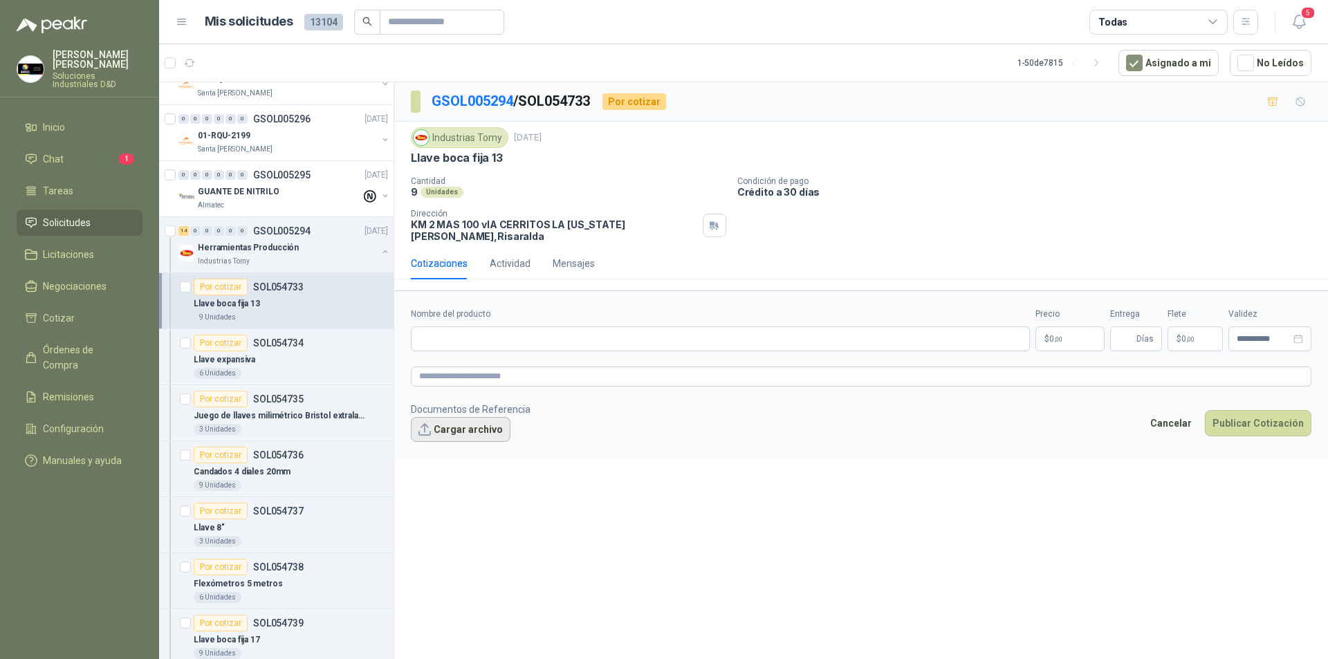
click at [481, 423] on button "Cargar archivo" at bounding box center [461, 429] width 100 height 25
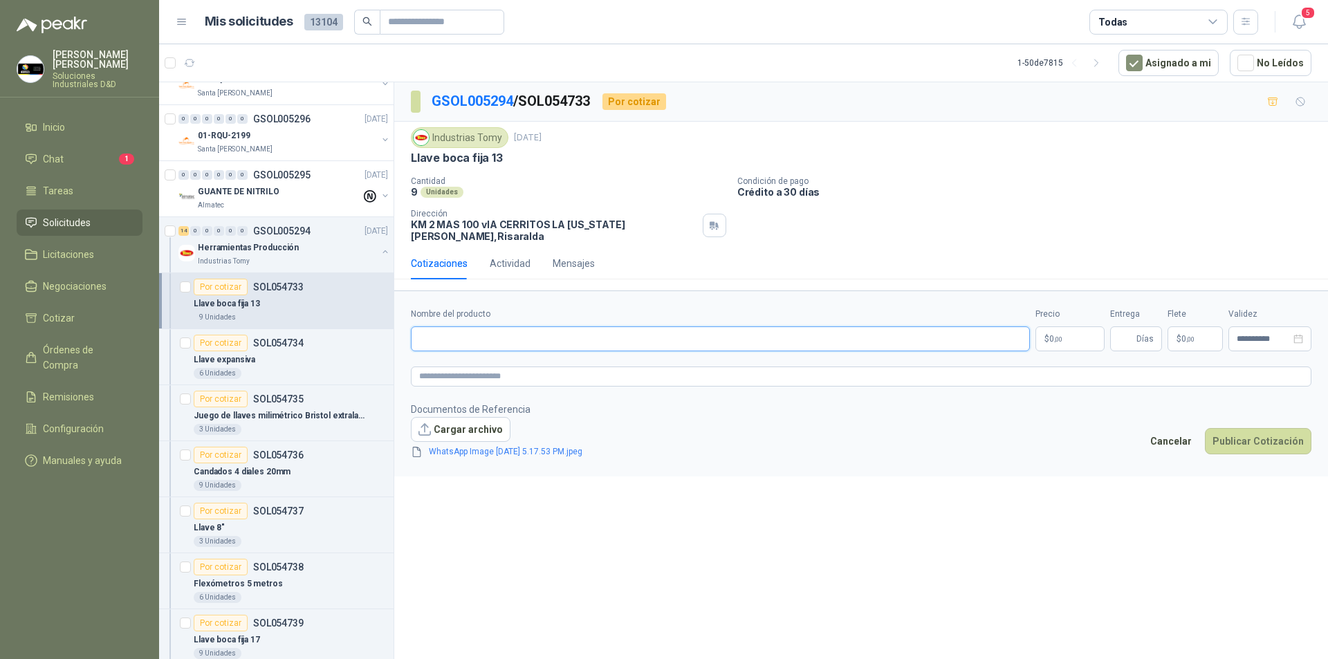
click at [520, 326] on input "Nombre del producto" at bounding box center [720, 338] width 619 height 25
click at [499, 370] on textarea at bounding box center [861, 376] width 900 height 20
click at [1074, 326] on p "$ 0 ,00" at bounding box center [1069, 338] width 69 height 25
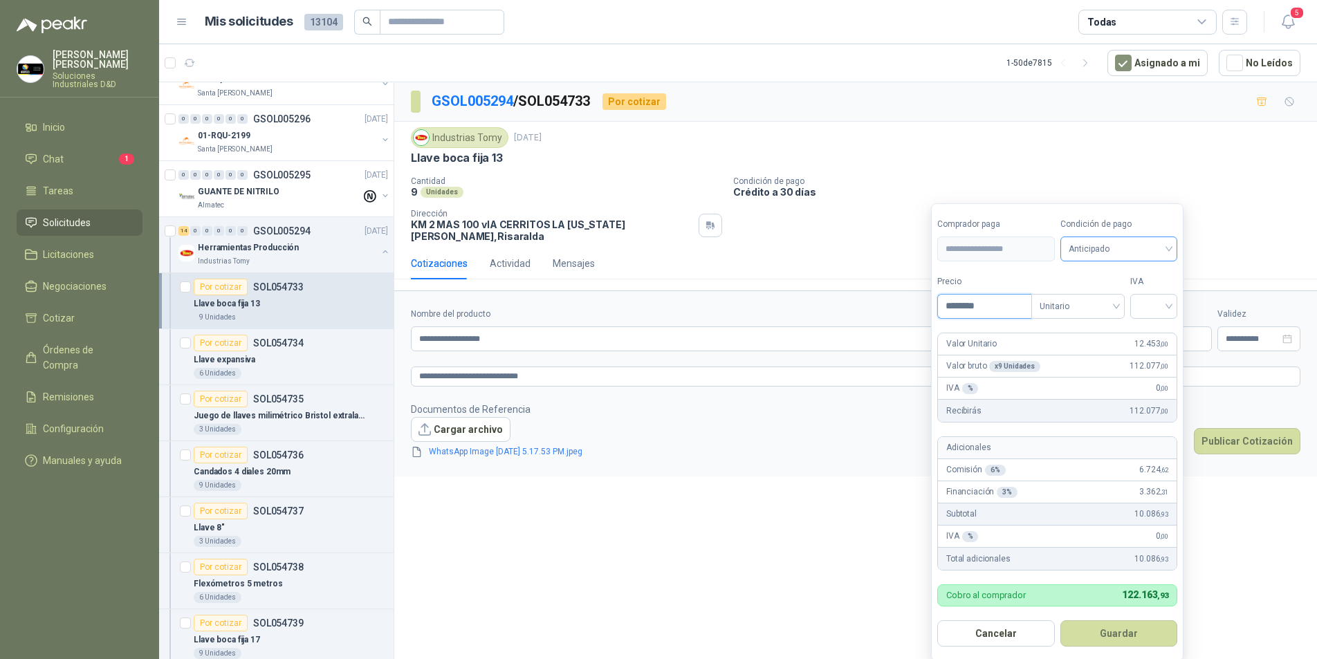
click at [1153, 244] on span "Anticipado" at bounding box center [1118, 249] width 101 height 21
click at [1098, 299] on div "Crédito a 30 días" at bounding box center [1120, 299] width 97 height 15
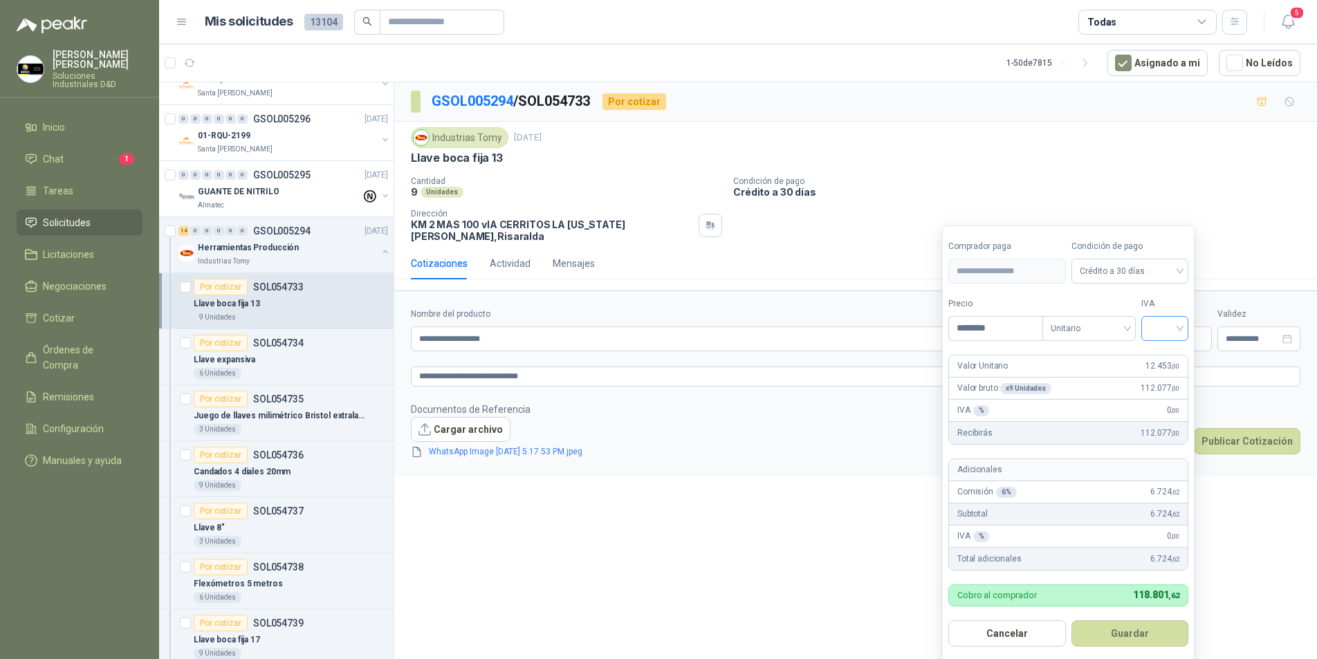
drag, startPoint x: 1164, startPoint y: 316, endPoint x: 1166, endPoint y: 325, distance: 9.1
click at [1166, 317] on div "IVA" at bounding box center [1164, 319] width 47 height 44
click at [1166, 328] on input "search" at bounding box center [1164, 327] width 30 height 21
click at [1165, 360] on div "19%" at bounding box center [1168, 357] width 26 height 15
click at [1007, 332] on input "********" at bounding box center [997, 329] width 96 height 24
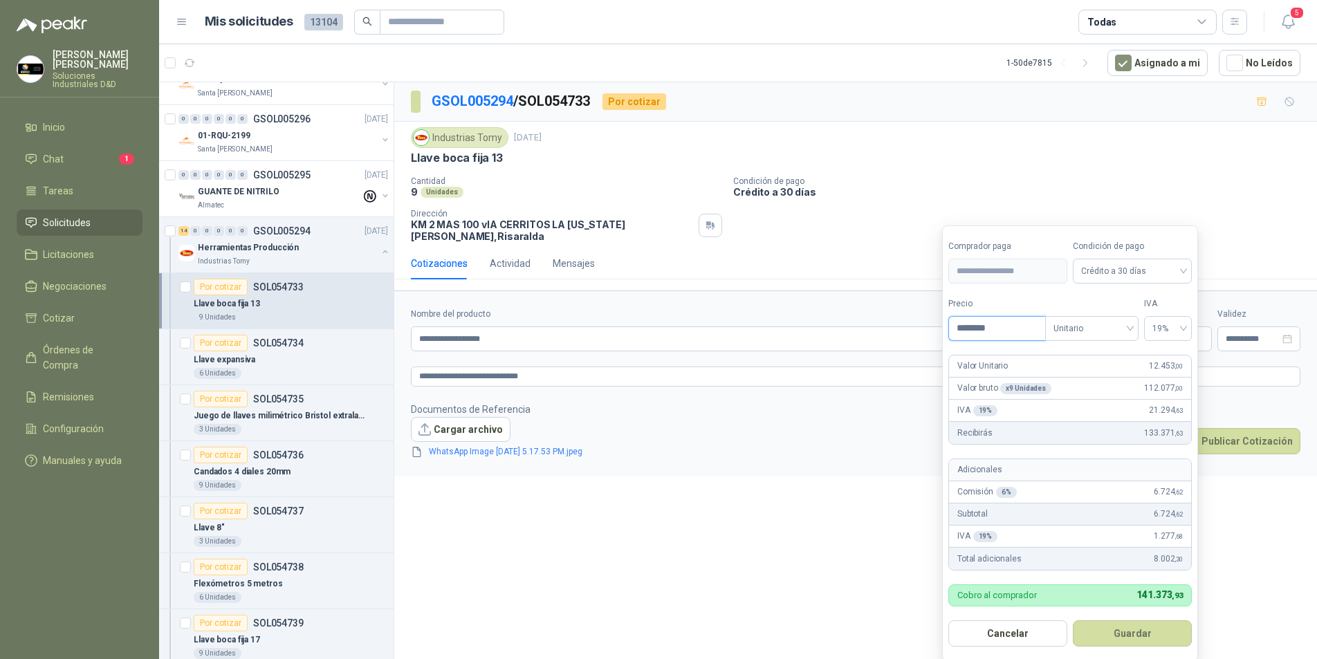
drag, startPoint x: 1007, startPoint y: 332, endPoint x: 947, endPoint y: 315, distance: 62.6
click at [947, 315] on form "**********" at bounding box center [1070, 443] width 256 height 436
click at [1072, 620] on button "Guardar" at bounding box center [1131, 633] width 119 height 26
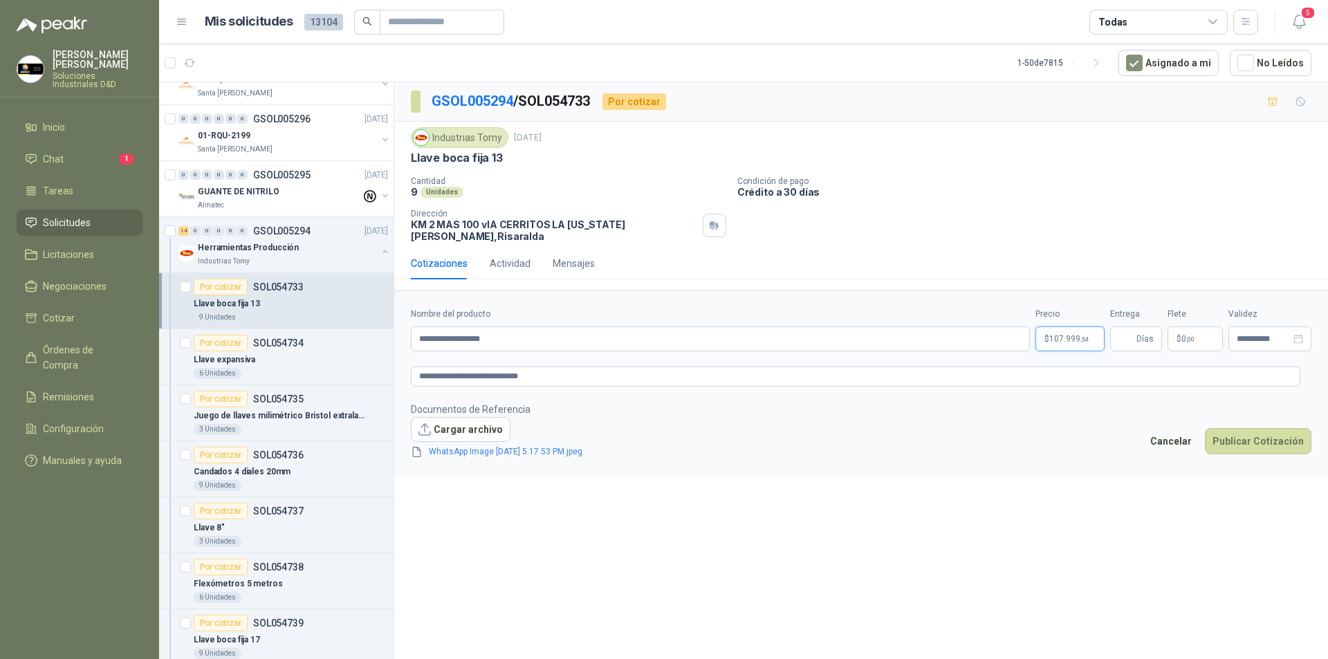
click at [1070, 327] on body "[PERSON_NAME] Soluciones Industriales D&D Inicio Chat 1 Tareas Solicitudes Lici…" at bounding box center [664, 329] width 1328 height 659
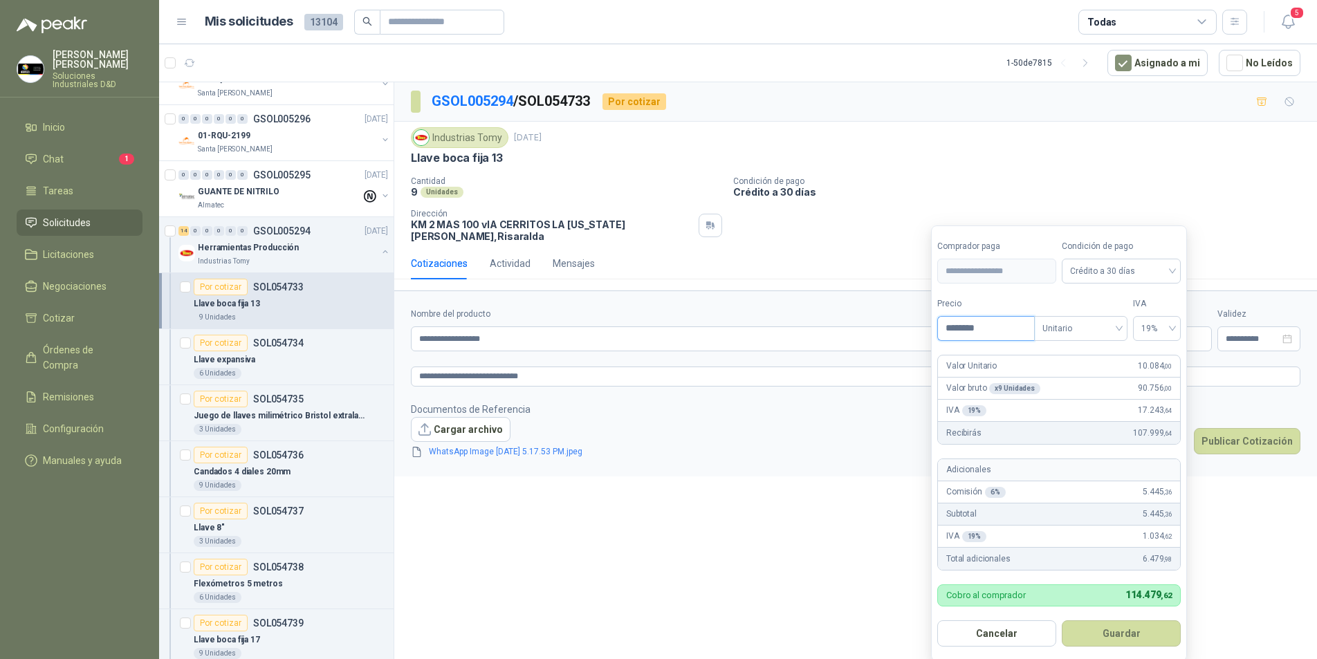
click at [1004, 326] on input "********" at bounding box center [986, 329] width 96 height 24
drag, startPoint x: 1003, startPoint y: 326, endPoint x: 931, endPoint y: 317, distance: 72.5
click at [936, 317] on form "**********" at bounding box center [1059, 443] width 256 height 436
click at [1095, 633] on button "Guardar" at bounding box center [1120, 633] width 119 height 26
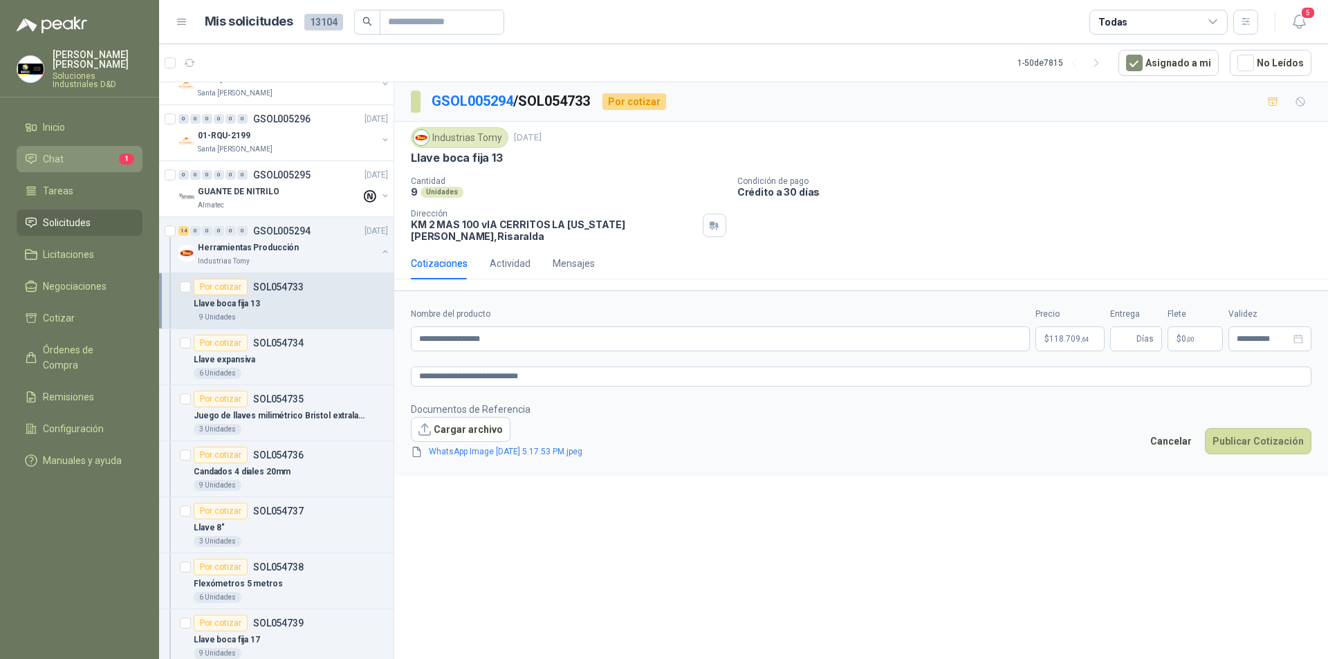
click at [59, 151] on span "Chat" at bounding box center [53, 158] width 21 height 15
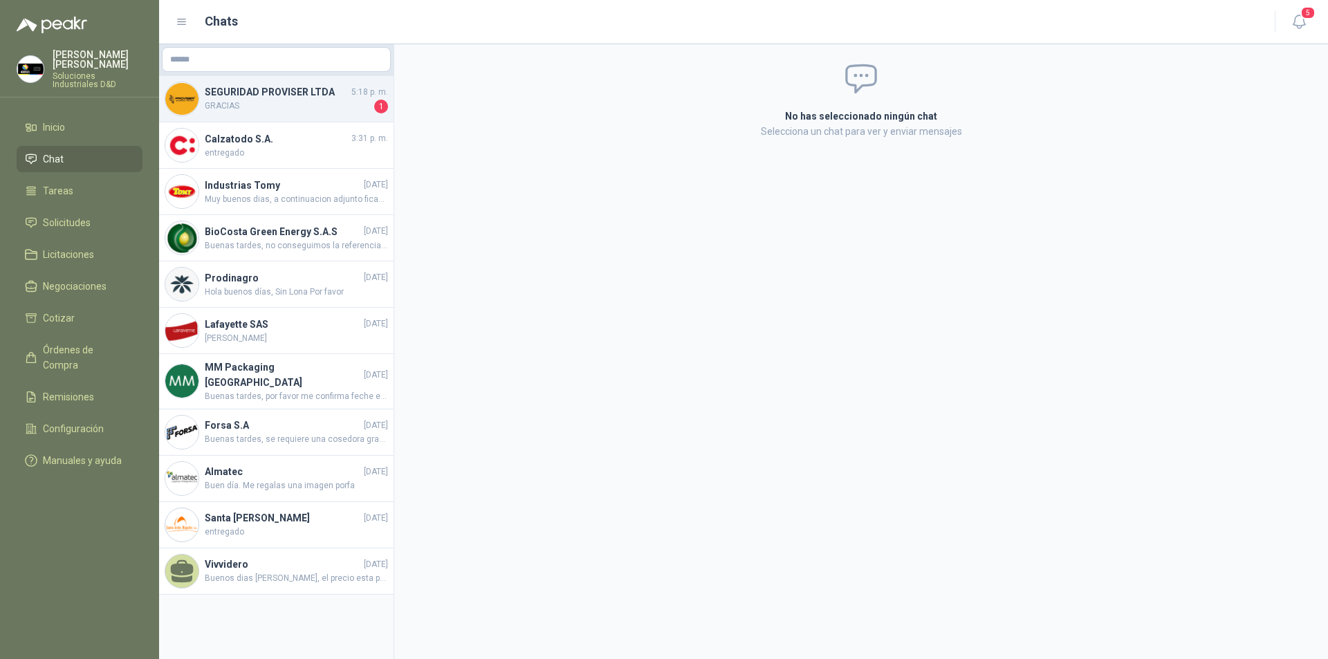
click at [227, 97] on h4 "SEGURIDAD PROVISER LTDA" at bounding box center [277, 91] width 144 height 15
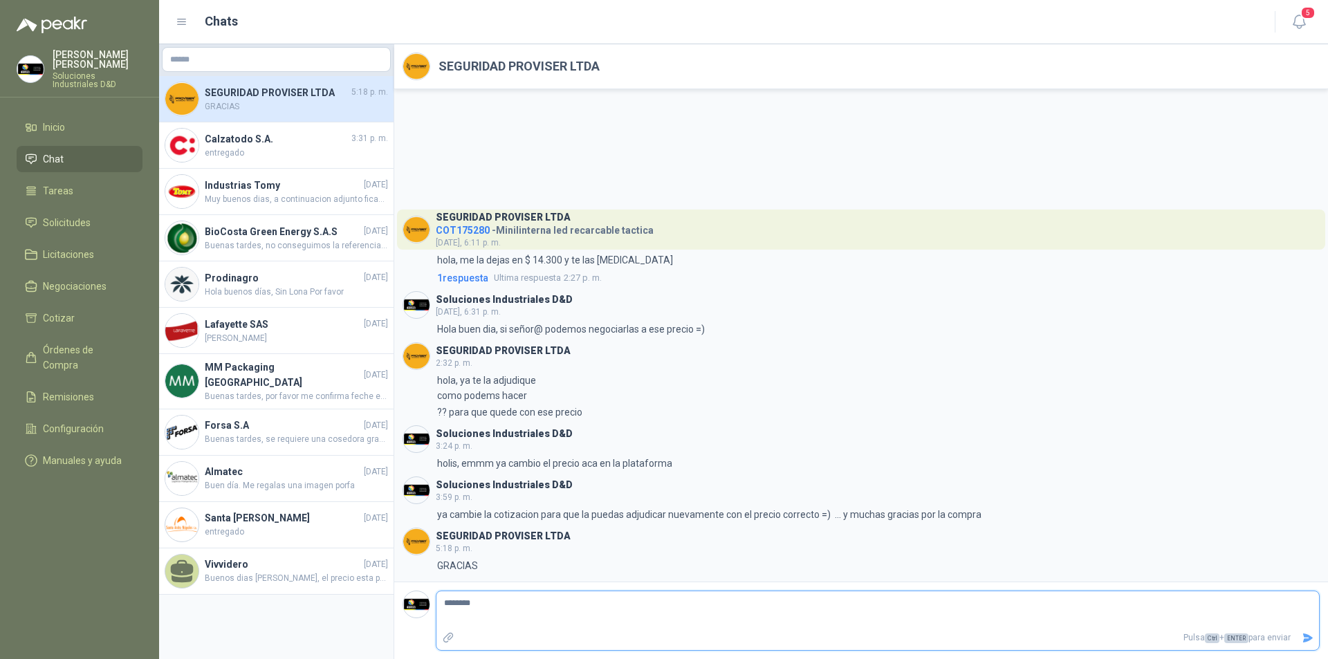
drag, startPoint x: 1302, startPoint y: 641, endPoint x: 1294, endPoint y: 638, distance: 8.1
click at [1303, 641] on icon "Enviar" at bounding box center [1307, 638] width 12 height 12
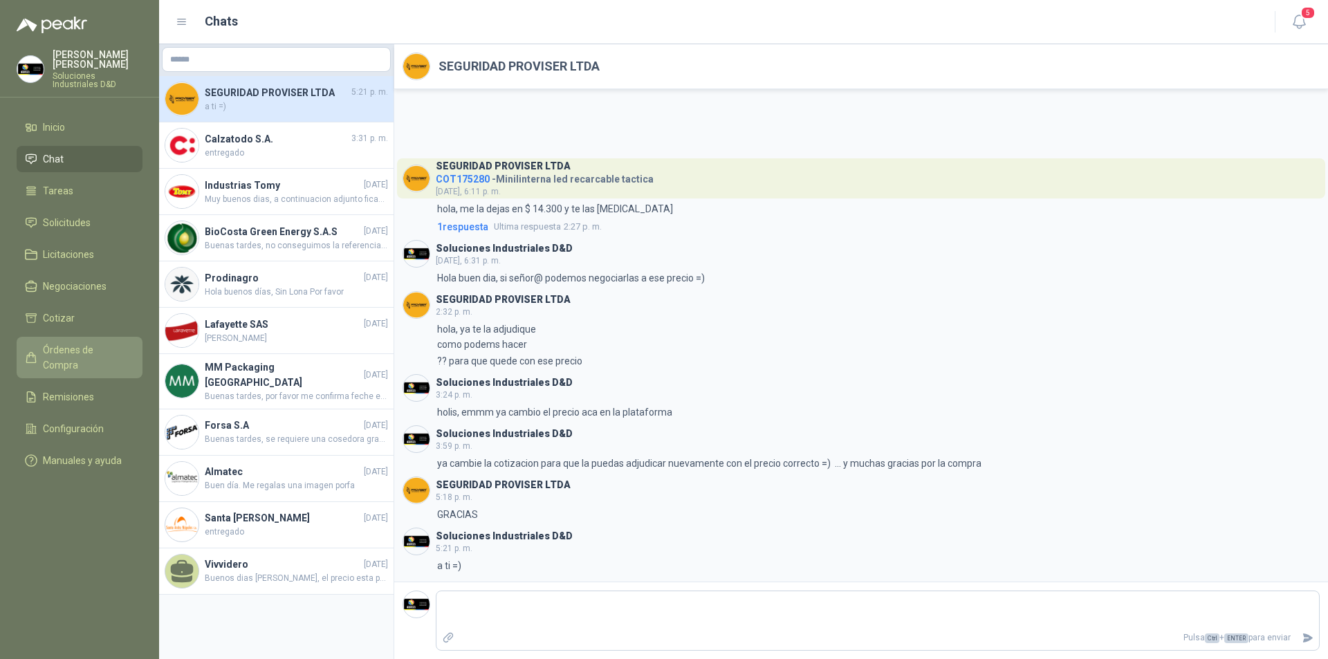
click at [89, 342] on span "Órdenes de Compra" at bounding box center [86, 357] width 86 height 30
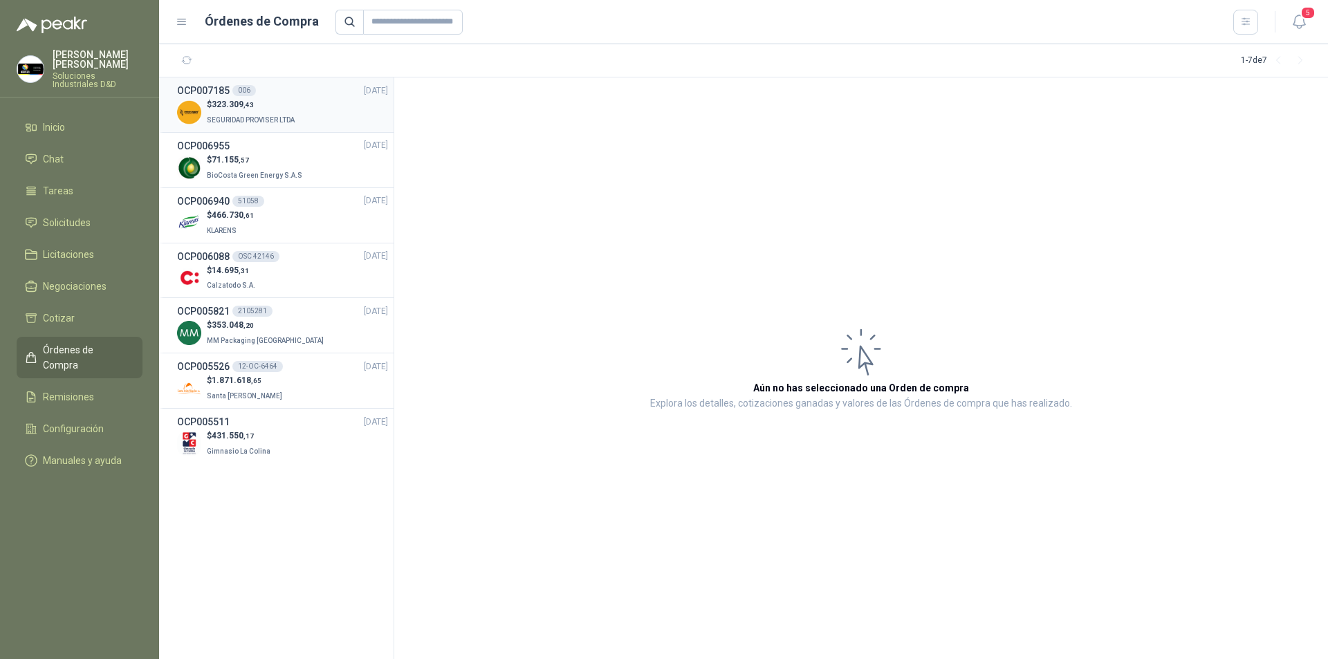
click at [239, 114] on p "SEGURIDAD PROVISER LTDA" at bounding box center [252, 118] width 91 height 15
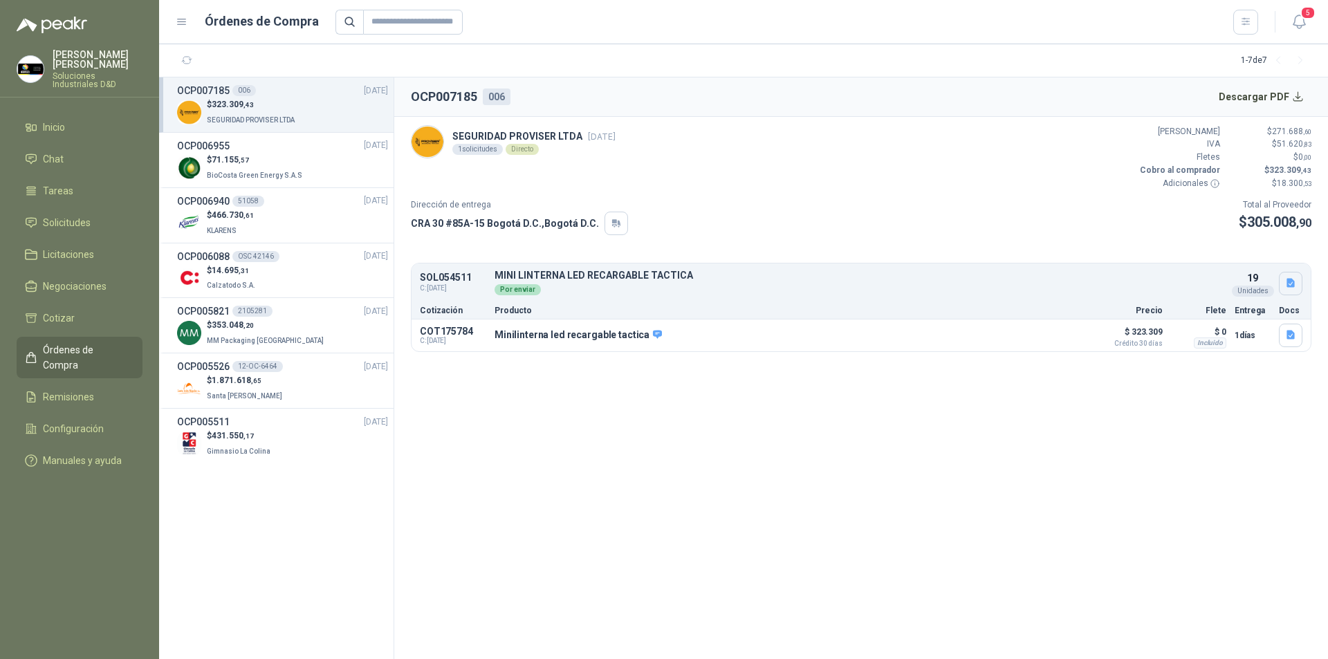
click at [1286, 283] on icon "button" at bounding box center [1291, 283] width 12 height 12
click at [1118, 295] on div "Por enviar" at bounding box center [860, 288] width 732 height 15
click at [1295, 99] on button "Descargar PDF" at bounding box center [1261, 97] width 101 height 28
click at [71, 389] on span "Remisiones" at bounding box center [68, 396] width 51 height 15
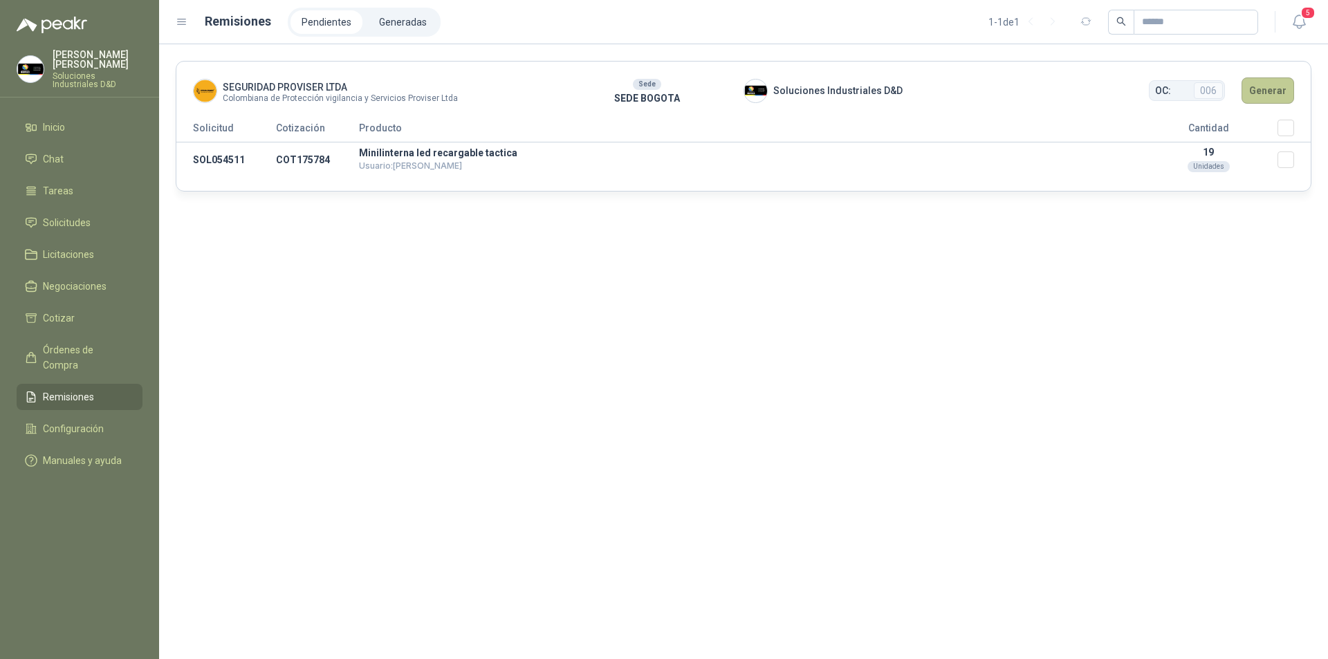
click at [1283, 90] on button "Generar" at bounding box center [1267, 90] width 53 height 26
click at [1274, 162] on td "19 Unidades" at bounding box center [1208, 159] width 138 height 35
click at [1267, 86] on button "Generar" at bounding box center [1267, 90] width 53 height 26
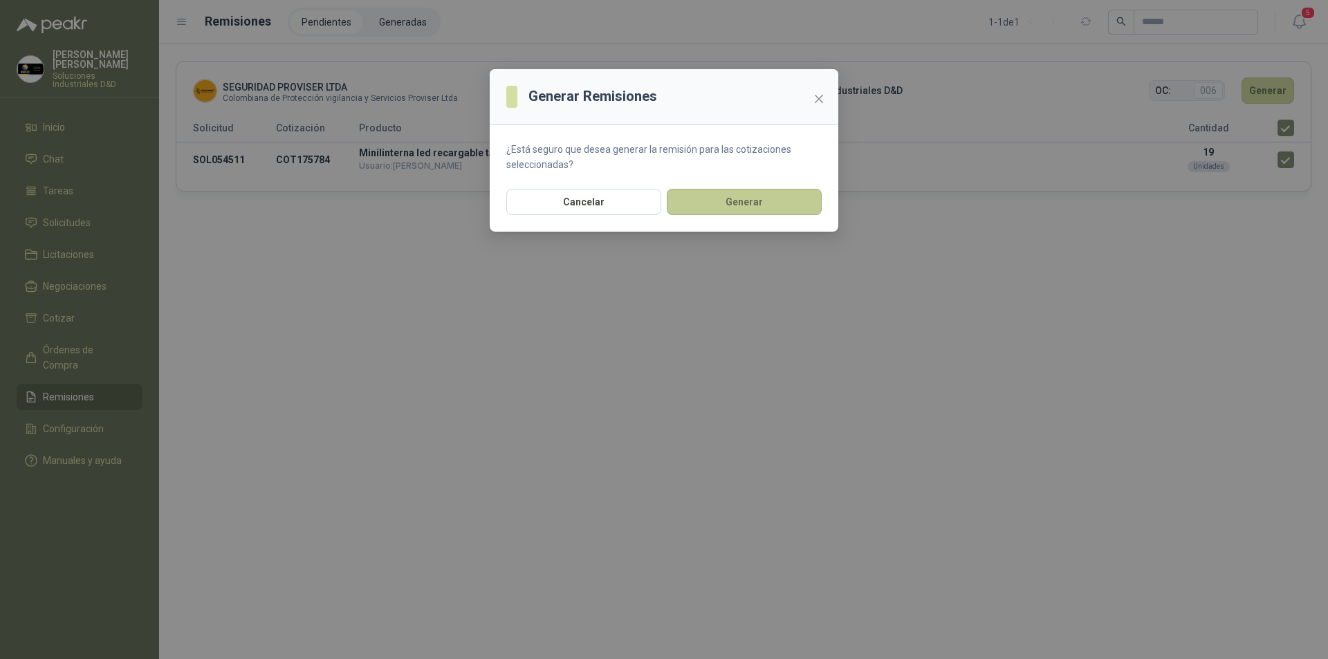
click at [706, 203] on button "Generar" at bounding box center [744, 202] width 155 height 26
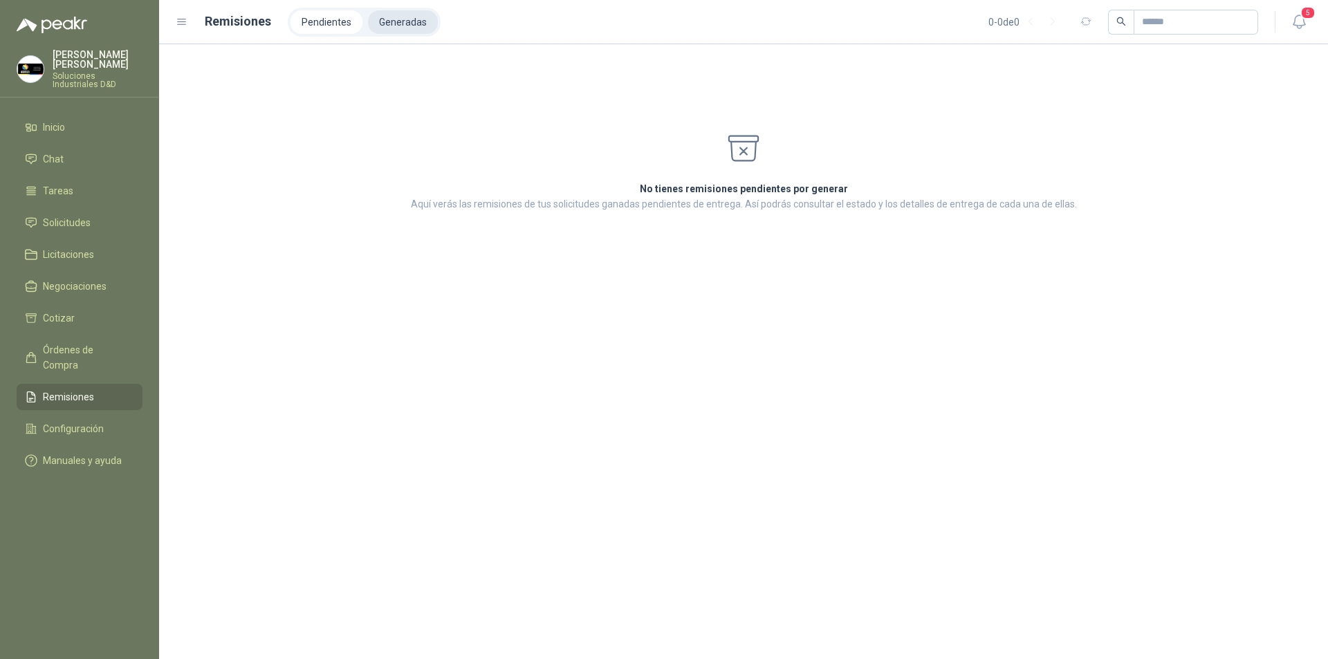
click at [396, 18] on li "Generadas" at bounding box center [403, 22] width 70 height 24
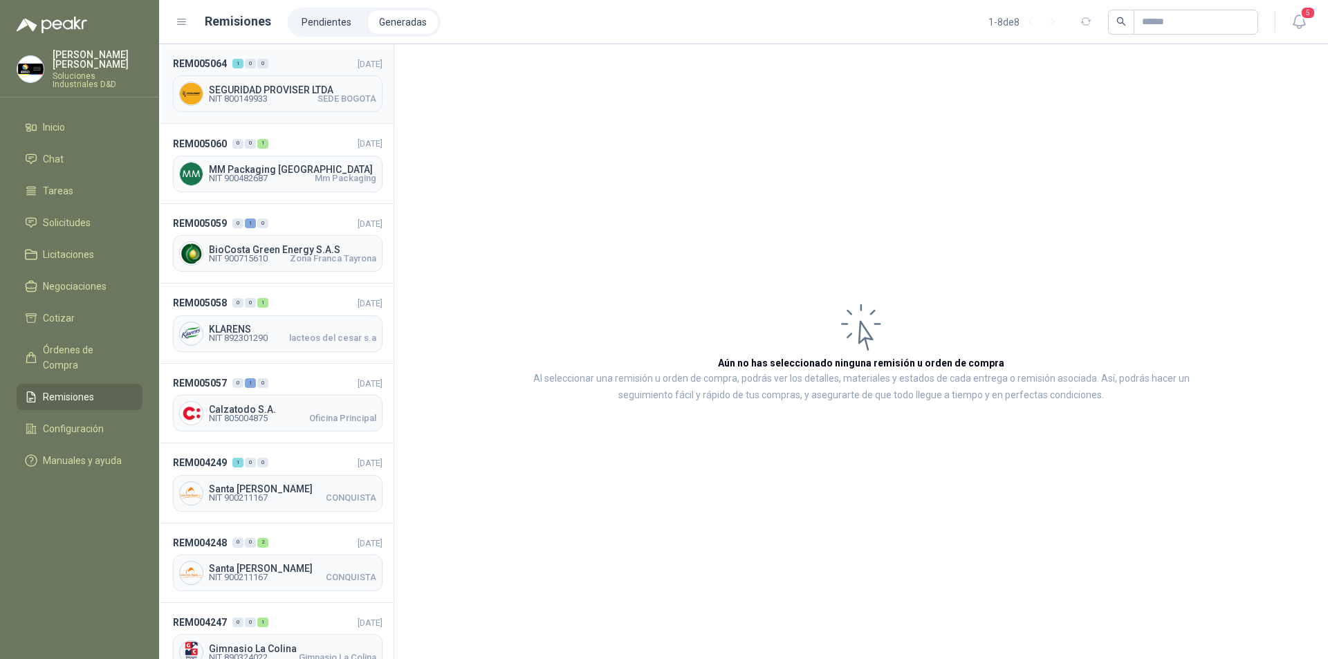
click at [322, 97] on span "SEDE BOGOTA" at bounding box center [346, 99] width 59 height 8
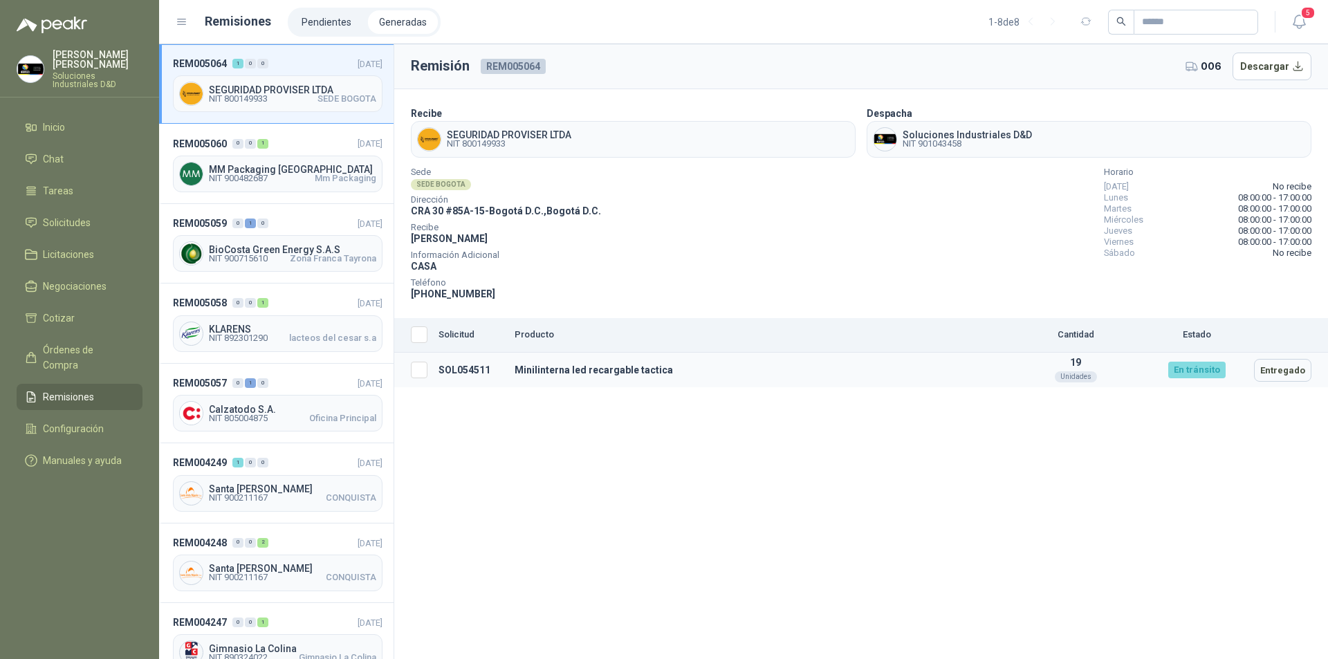
click at [416, 379] on td at bounding box center [413, 370] width 39 height 35
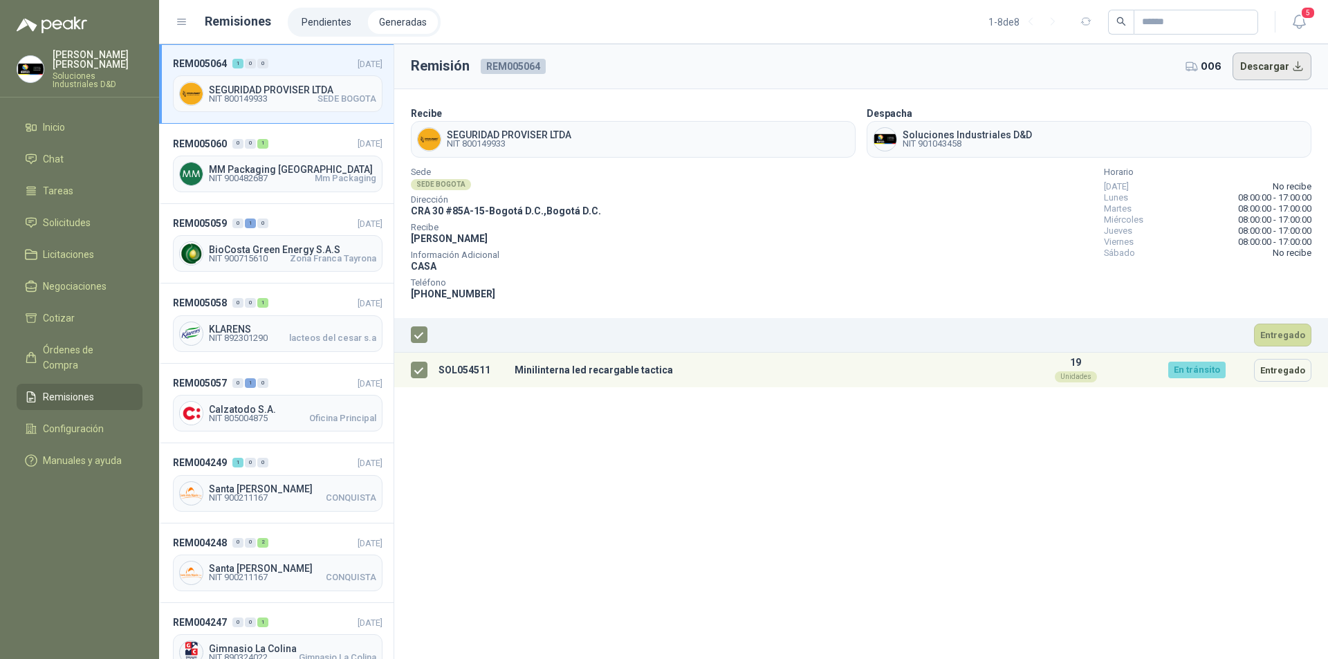
click at [1288, 68] on button "Descargar" at bounding box center [1272, 67] width 80 height 28
click at [64, 120] on span "Inicio" at bounding box center [54, 127] width 22 height 15
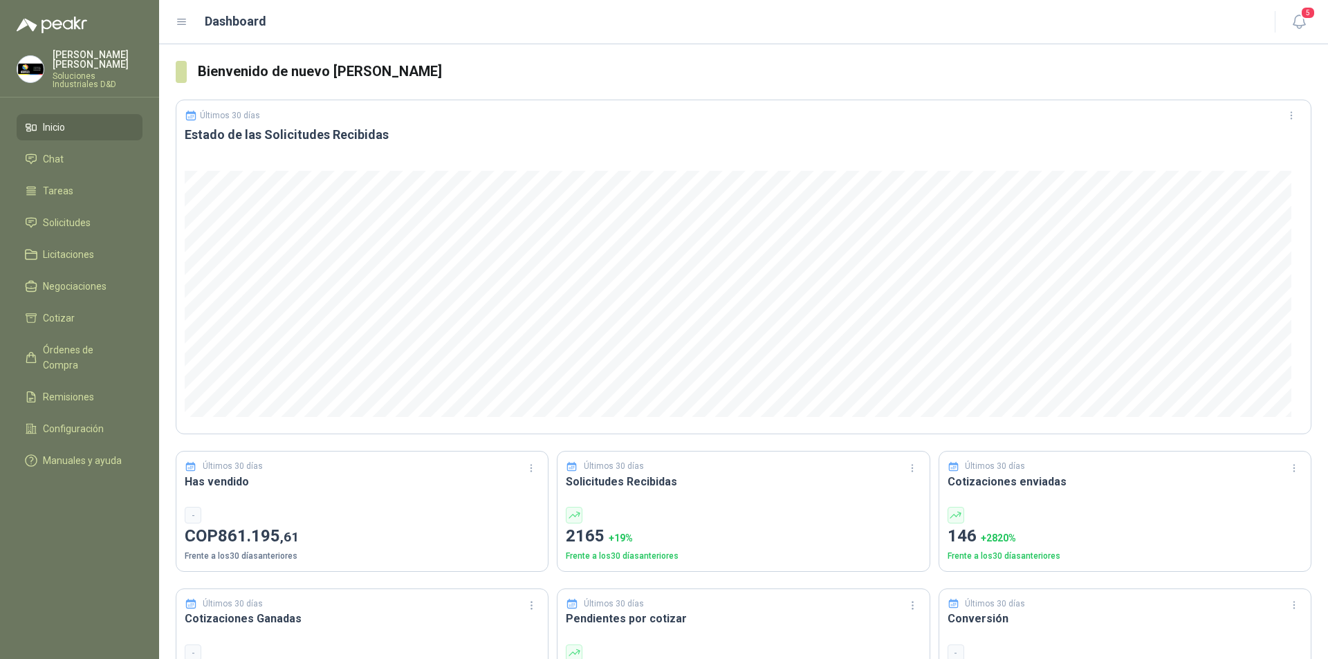
click at [65, 120] on span "Inicio" at bounding box center [54, 127] width 22 height 15
click at [68, 215] on span "Solicitudes" at bounding box center [67, 222] width 48 height 15
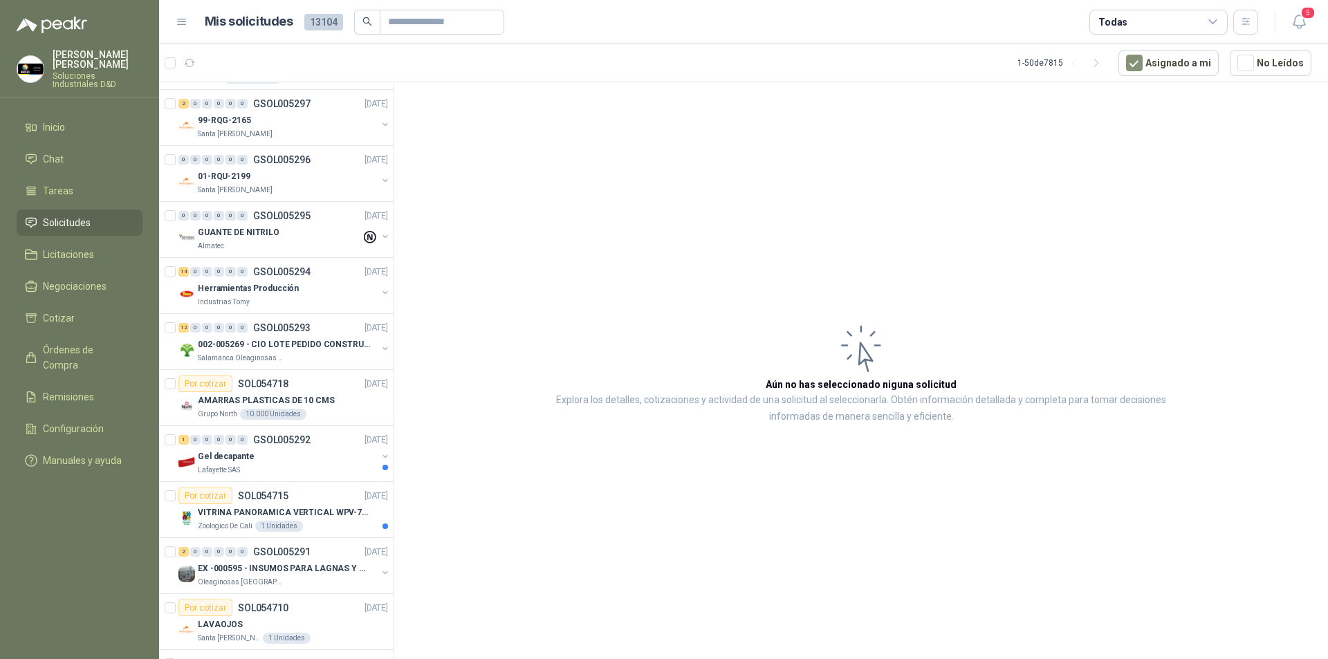
scroll to position [154, 0]
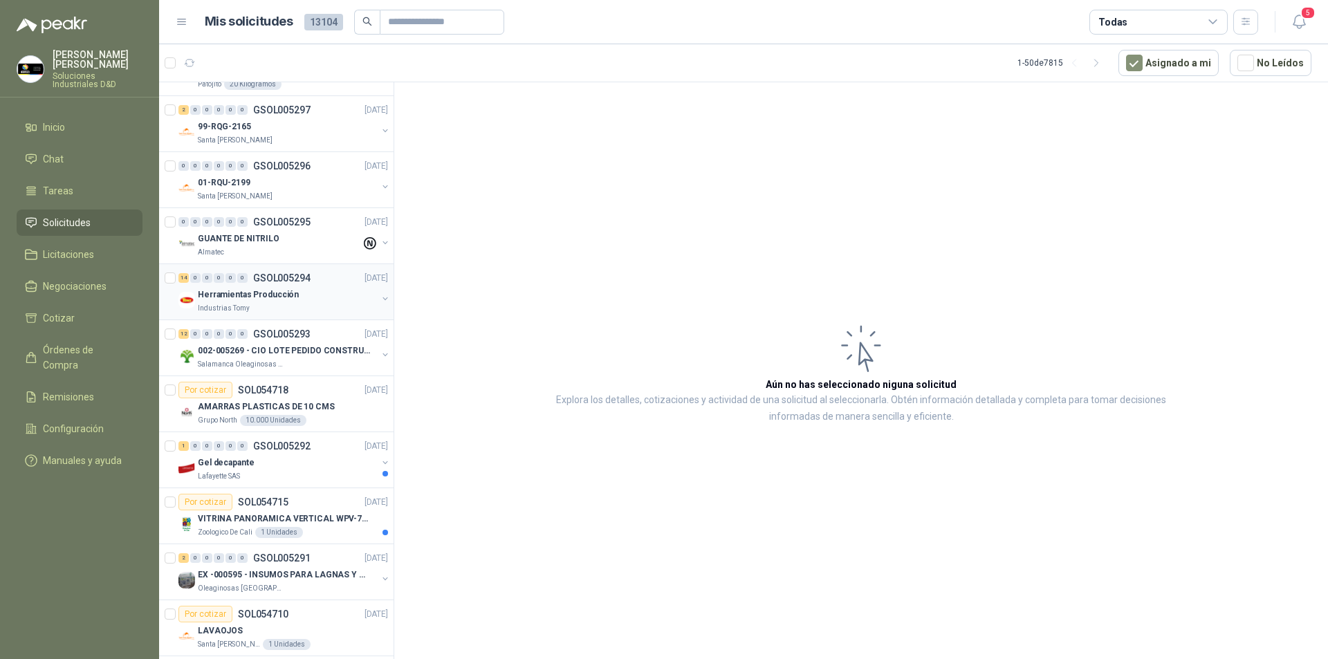
click at [222, 300] on p "Herramientas Producción" at bounding box center [248, 294] width 101 height 13
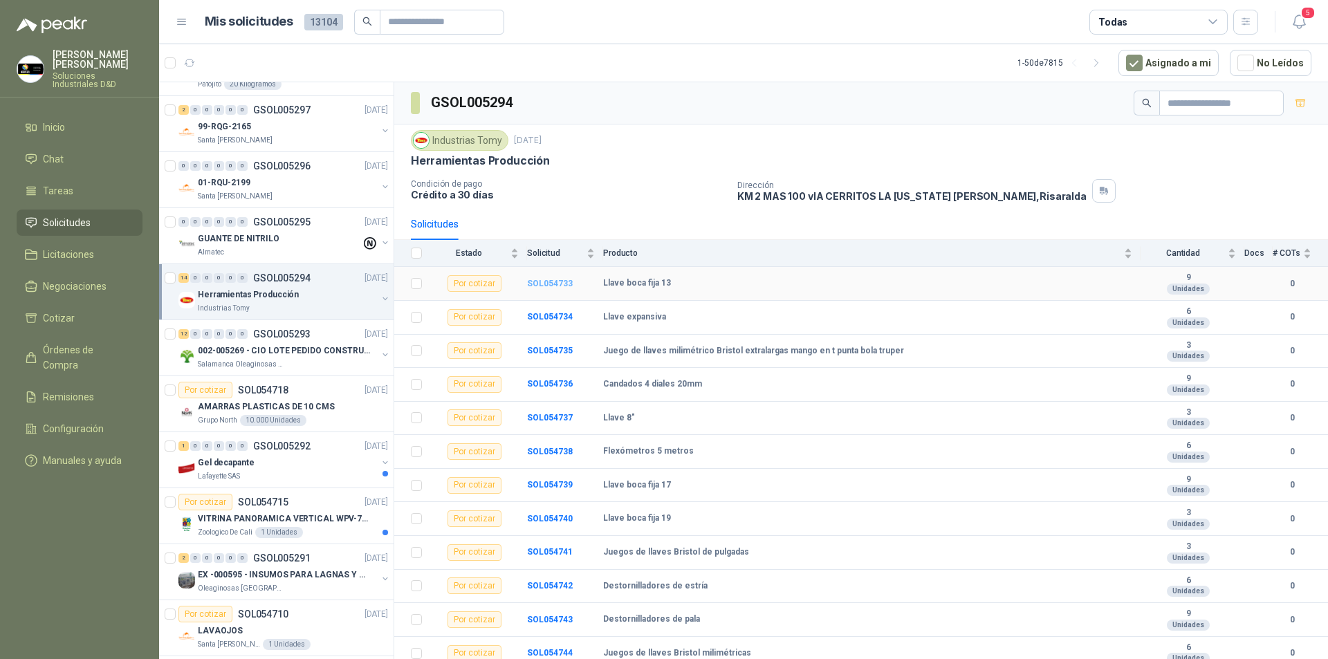
click at [537, 282] on b "SOL054733" at bounding box center [550, 284] width 46 height 10
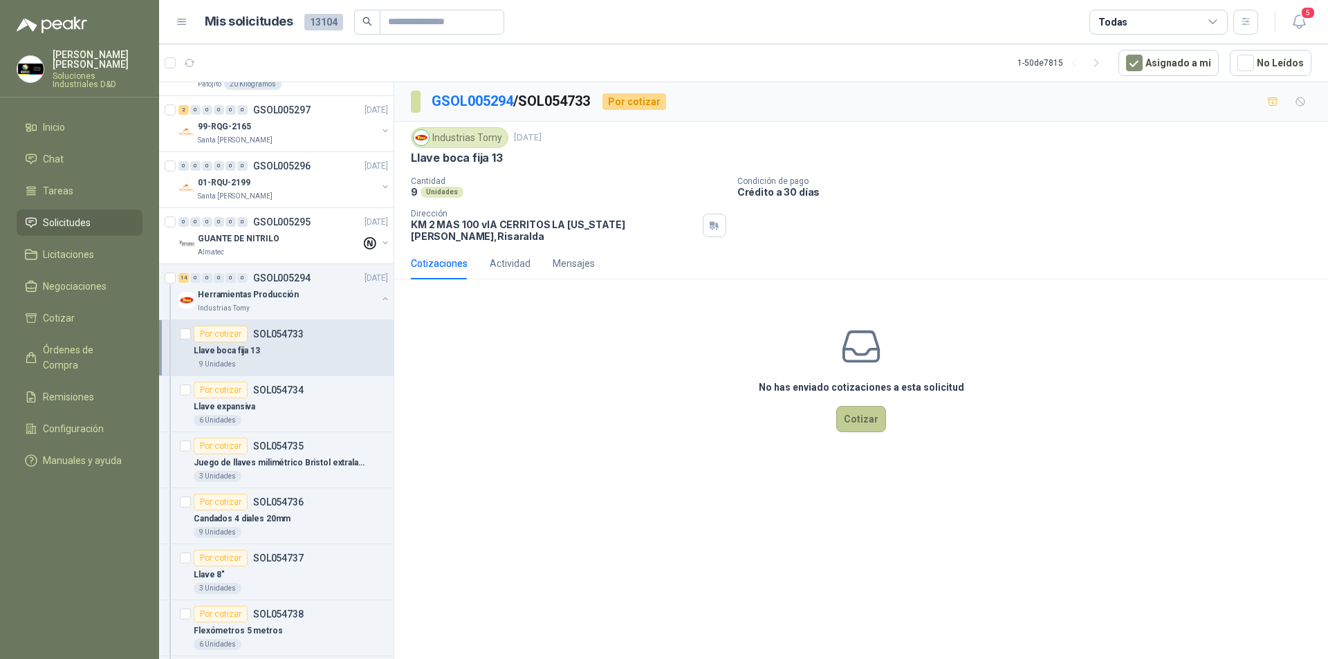
click at [858, 411] on button "Cotizar" at bounding box center [861, 419] width 50 height 26
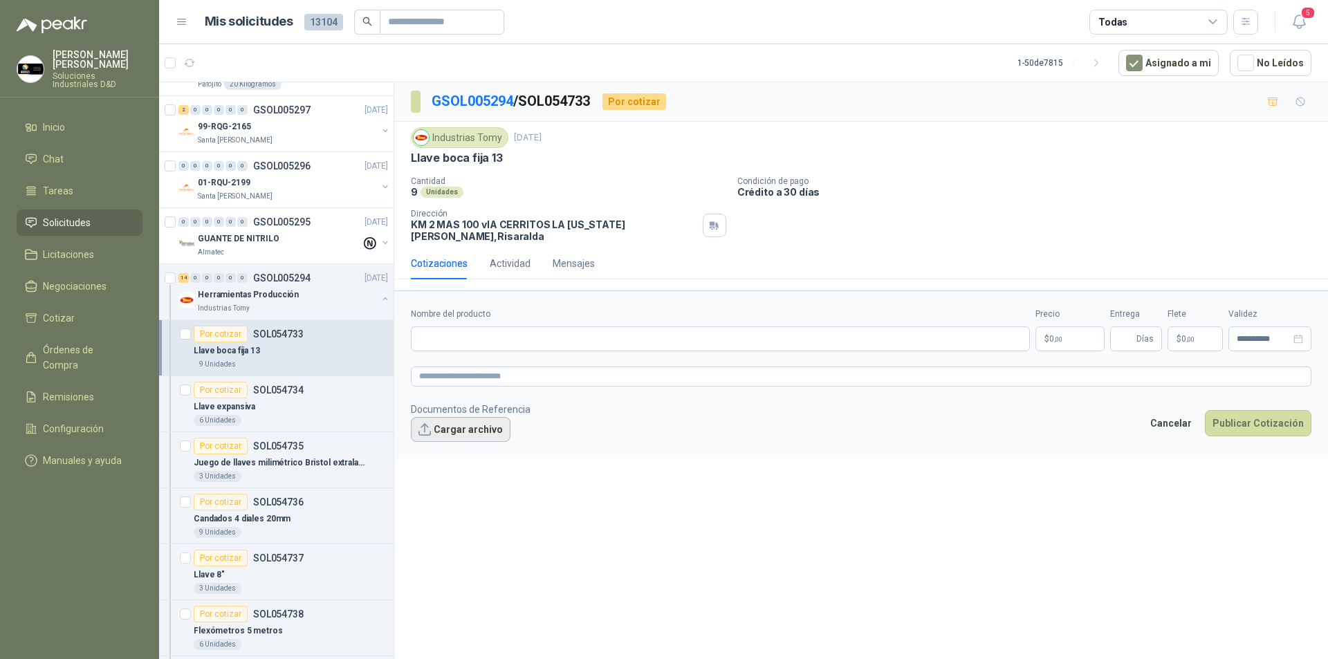
click at [434, 419] on button "Cargar archivo" at bounding box center [461, 429] width 100 height 25
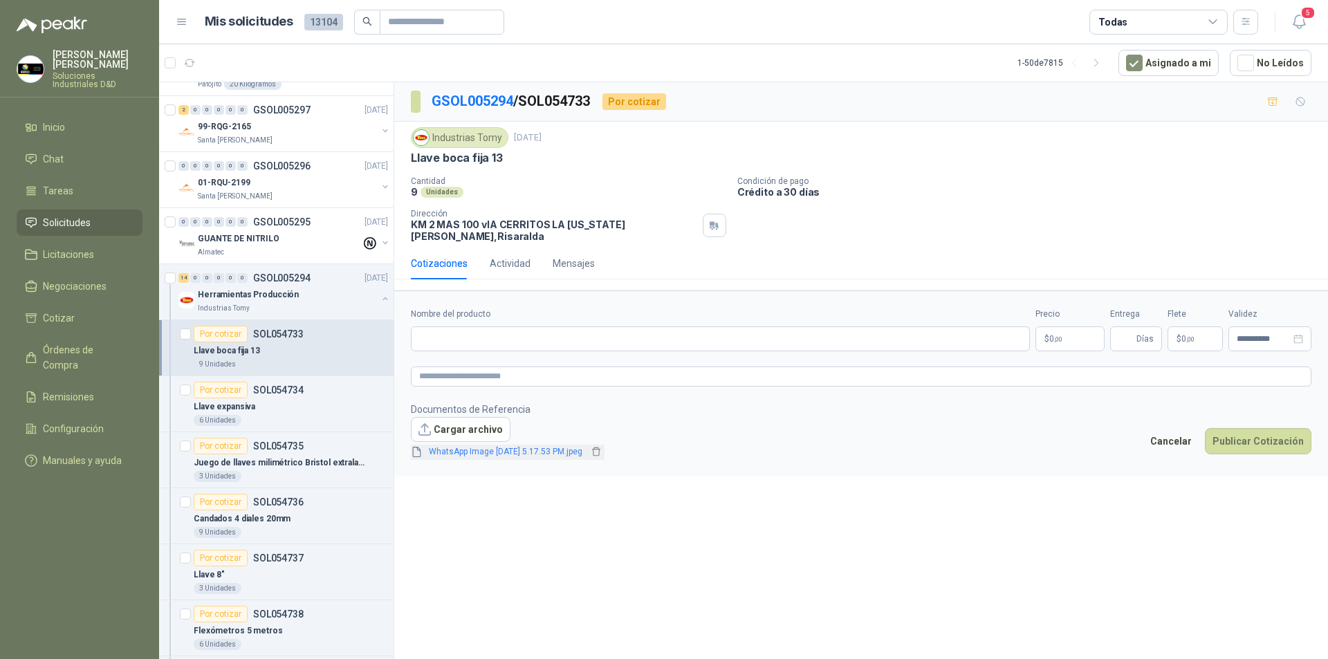
click at [530, 445] on link "WhatsApp Image [DATE] 5.17.53 PM.jpeg" at bounding box center [505, 451] width 165 height 13
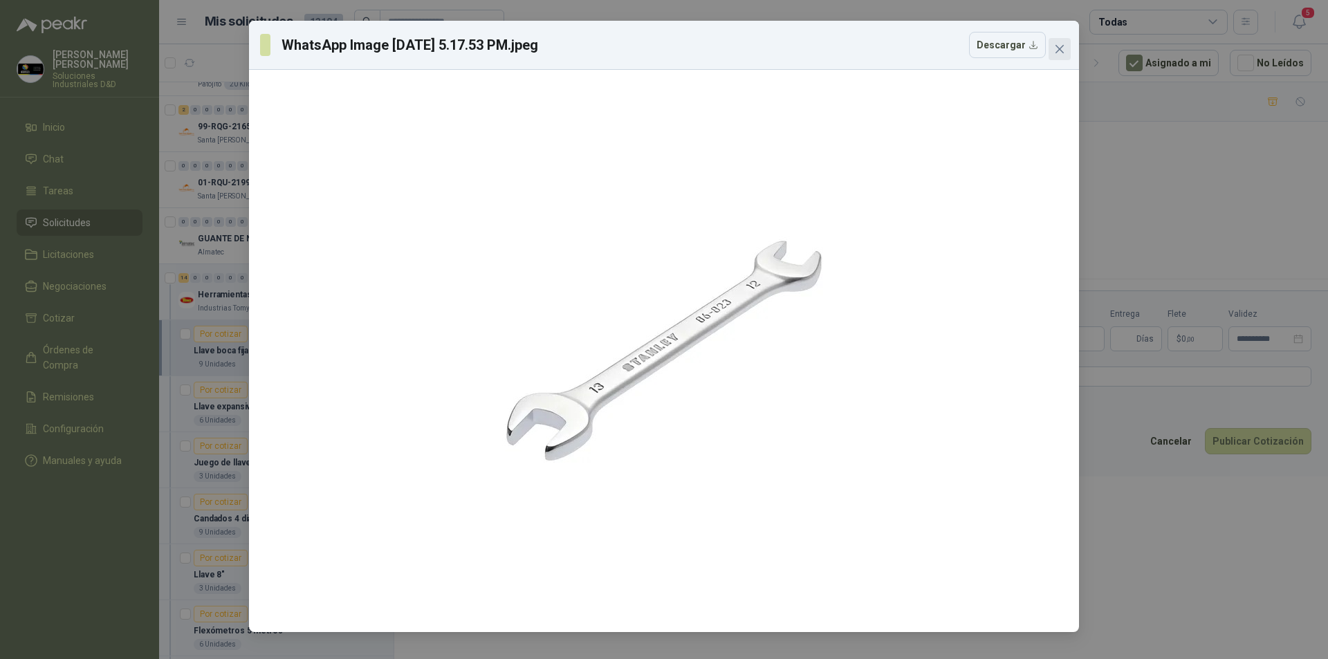
click at [1060, 47] on icon "close" at bounding box center [1059, 49] width 11 height 11
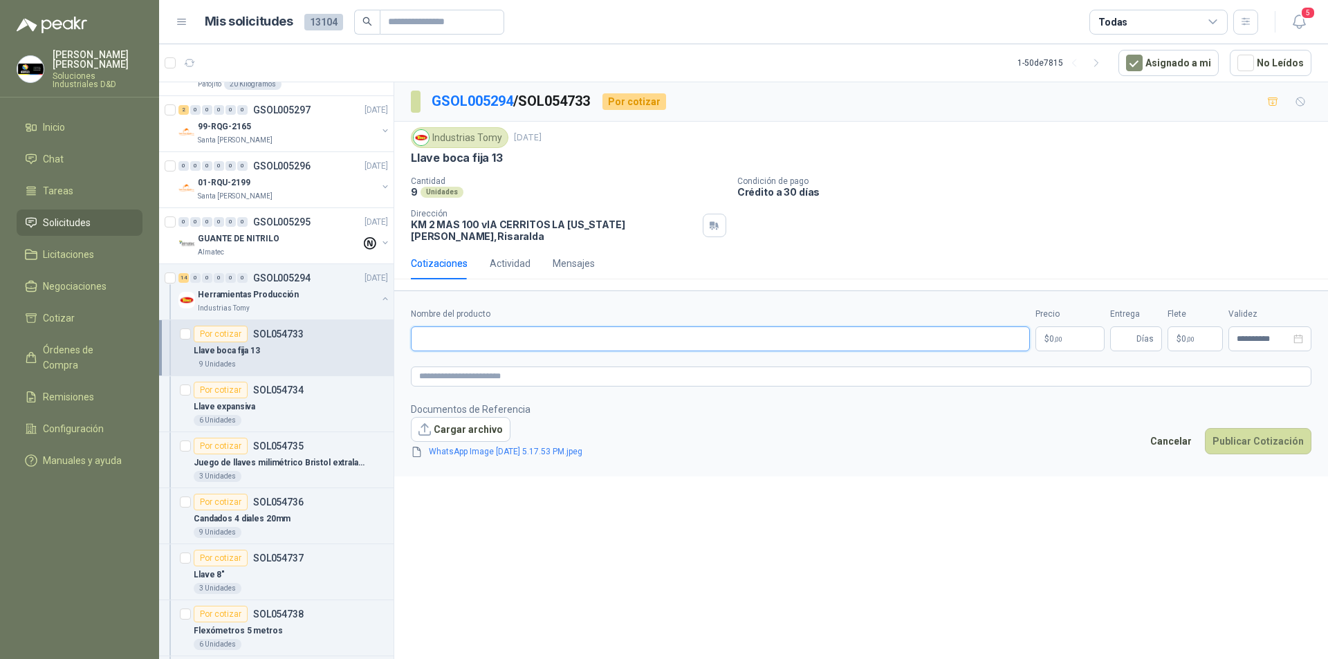
click at [476, 332] on input "Nombre del producto" at bounding box center [720, 338] width 619 height 25
click at [476, 367] on textarea at bounding box center [861, 376] width 900 height 20
click at [1060, 330] on body "[PERSON_NAME] Soluciones Industriales D&D Inicio Chat Tareas Solicitudes Licita…" at bounding box center [664, 329] width 1328 height 659
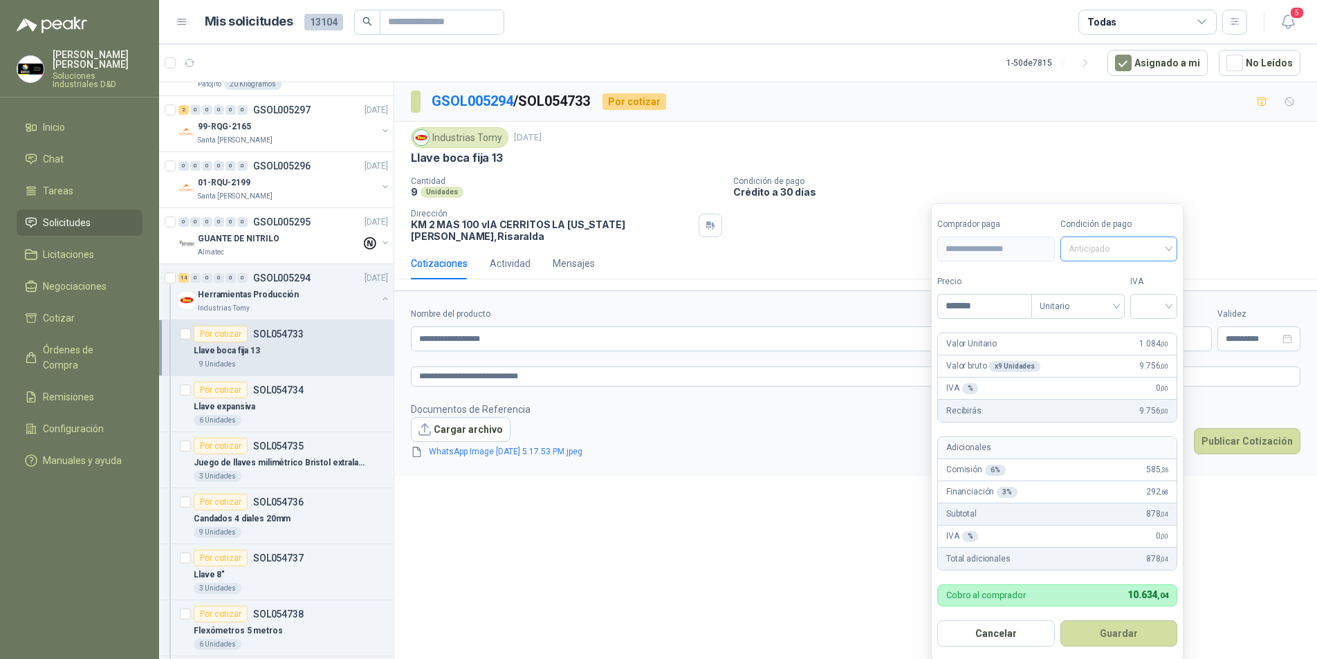
click at [1158, 246] on span "Anticipado" at bounding box center [1118, 249] width 101 height 21
click at [1128, 298] on div "Crédito a 30 días" at bounding box center [1120, 299] width 97 height 15
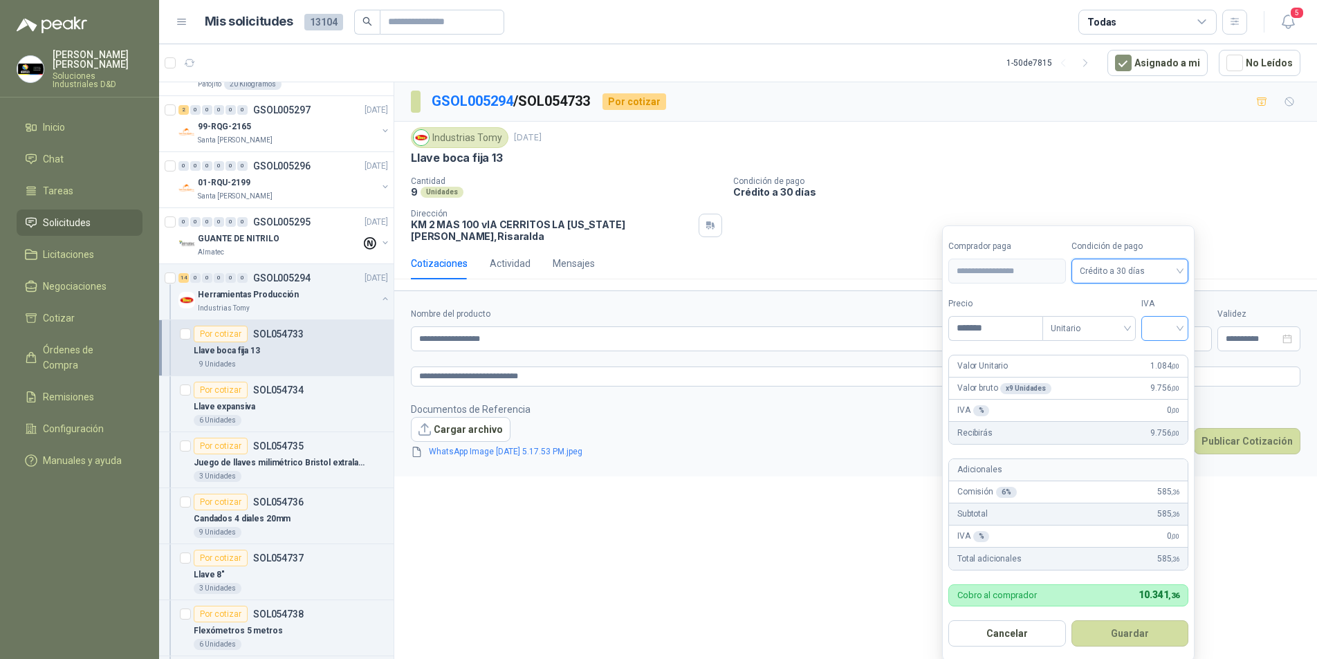
click at [1172, 328] on input "search" at bounding box center [1164, 327] width 30 height 21
click at [1164, 358] on div "19%" at bounding box center [1168, 357] width 26 height 15
click at [995, 328] on input "*******" at bounding box center [997, 329] width 96 height 24
drag, startPoint x: 989, startPoint y: 328, endPoint x: 951, endPoint y: 325, distance: 38.9
click at [951, 325] on input "*******" at bounding box center [997, 329] width 96 height 24
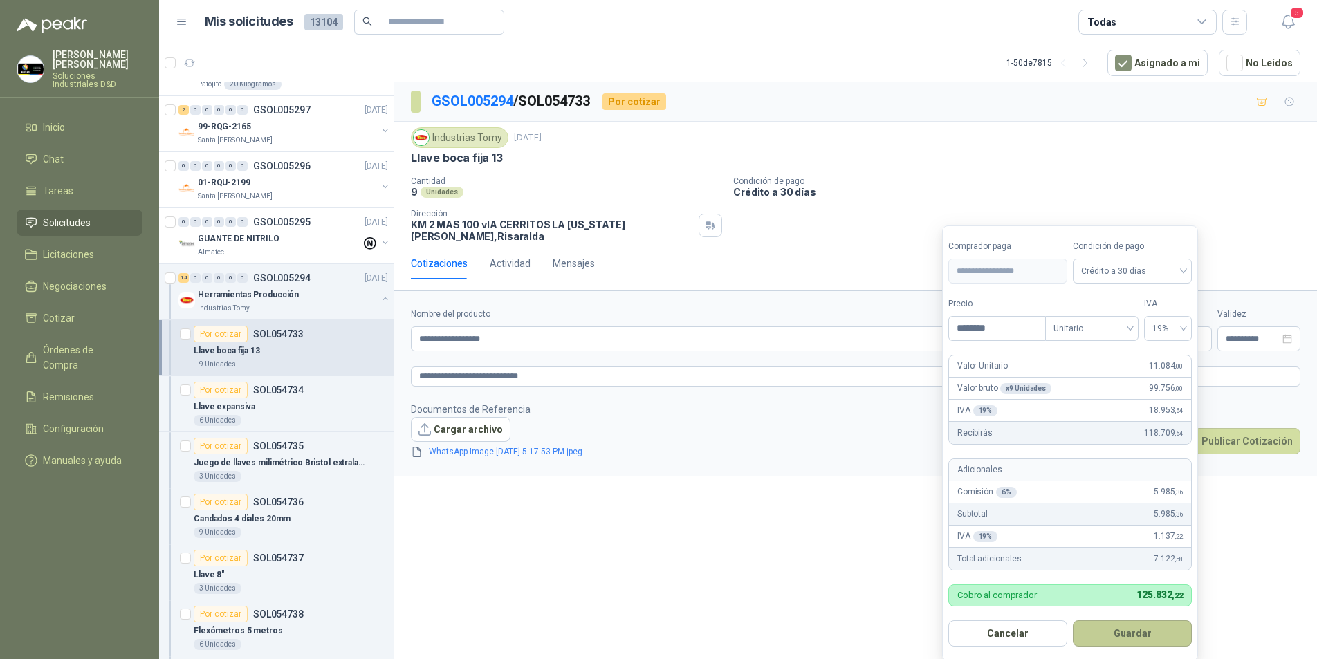
click at [1150, 631] on button "Guardar" at bounding box center [1131, 633] width 119 height 26
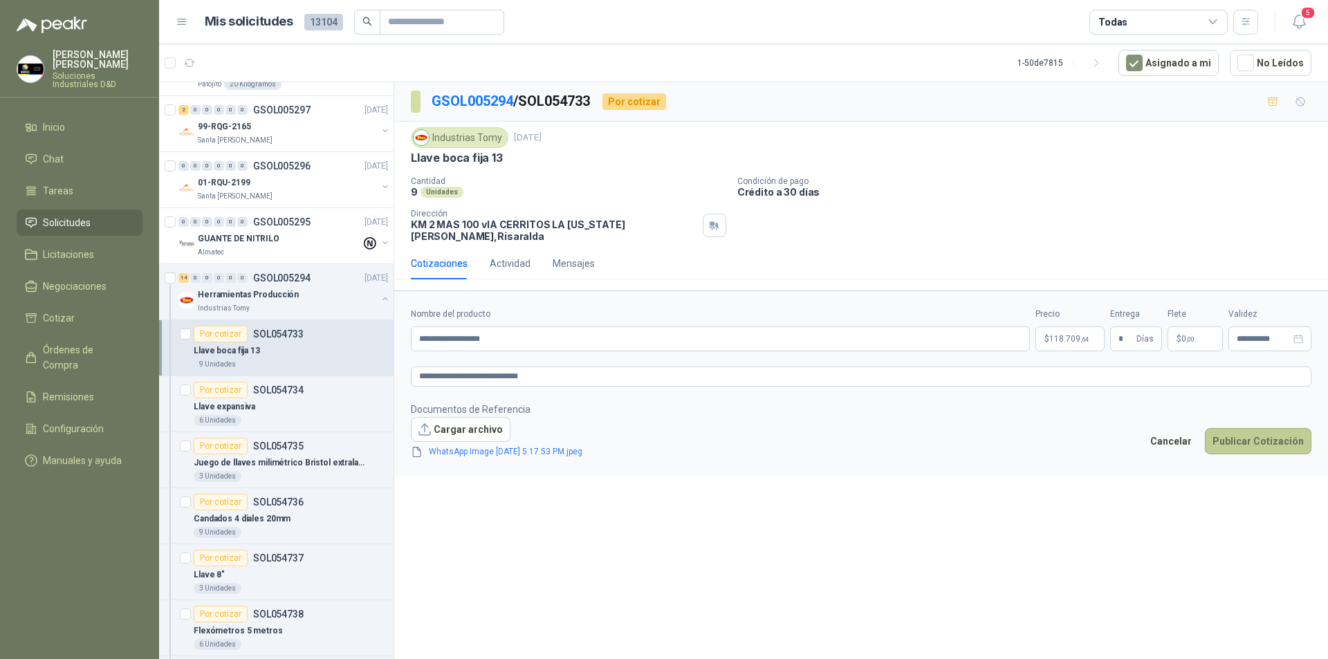
click at [1236, 433] on button "Publicar Cotización" at bounding box center [1258, 441] width 106 height 26
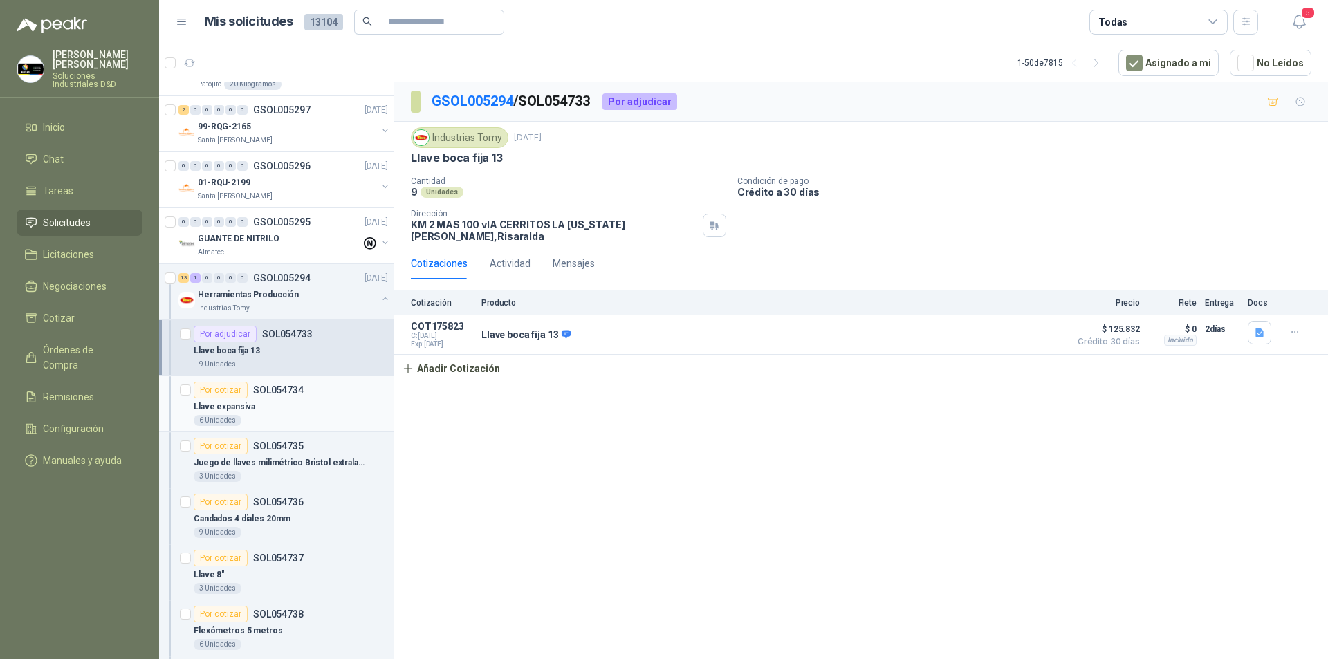
click at [227, 393] on div "Por cotizar" at bounding box center [221, 390] width 54 height 17
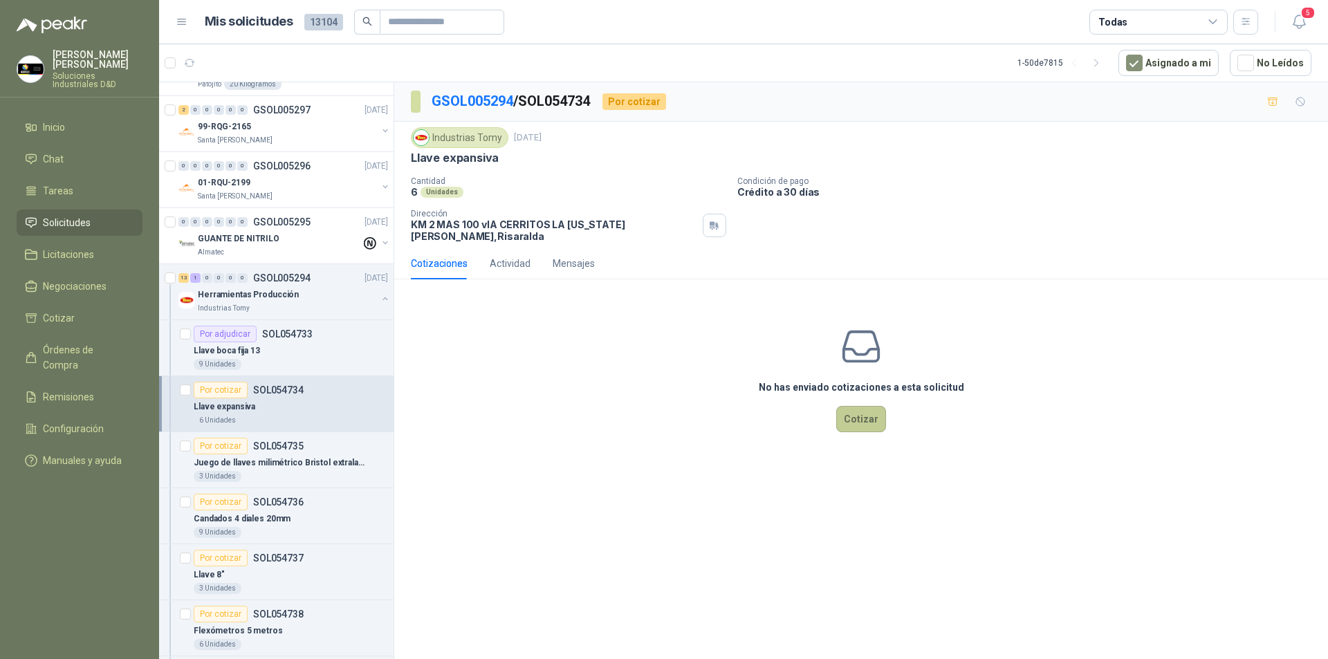
click at [870, 409] on button "Cotizar" at bounding box center [861, 419] width 50 height 26
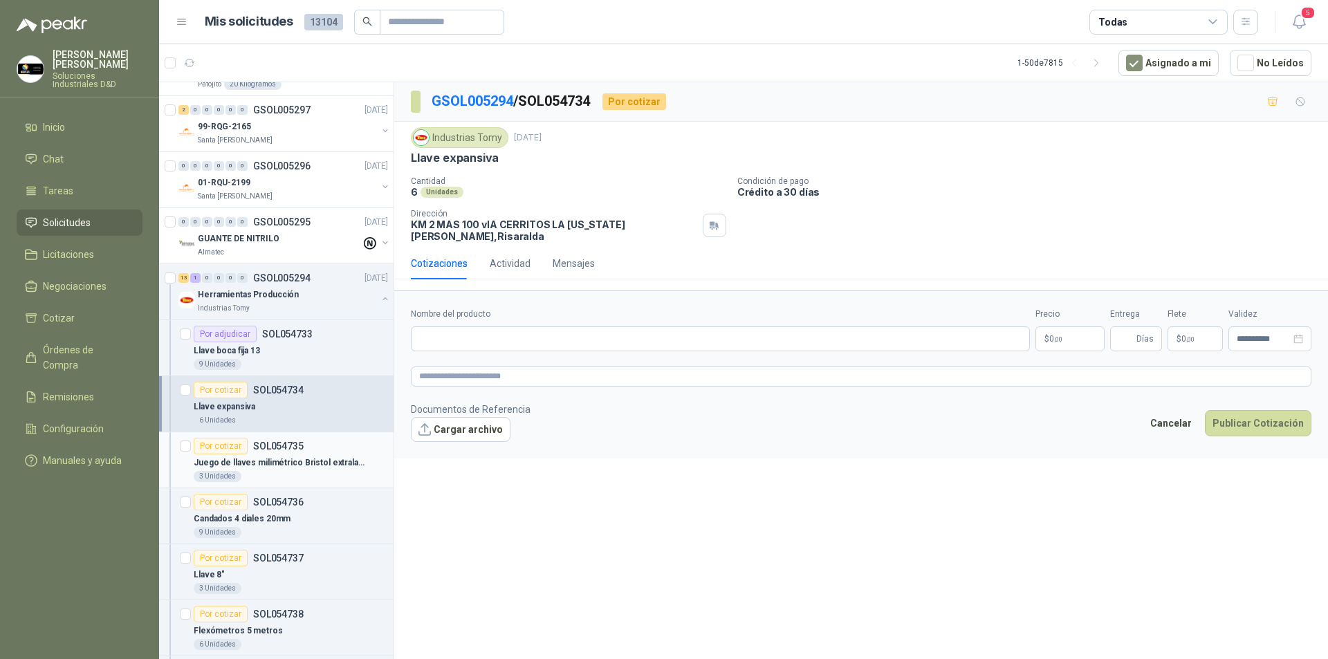
click at [296, 456] on p "Juego de llaves milimétrico Bristol extralargas mango en t punta bola truper" at bounding box center [280, 462] width 172 height 13
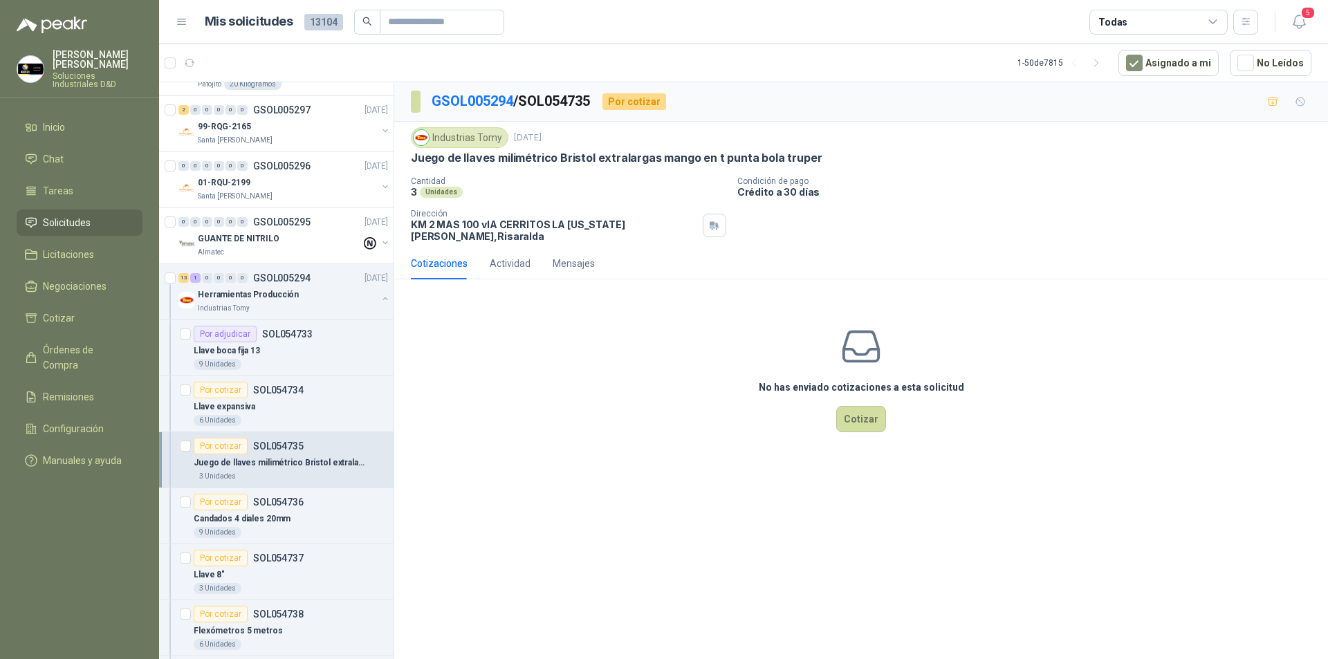
drag, startPoint x: 411, startPoint y: 159, endPoint x: 812, endPoint y: 157, distance: 401.1
click at [812, 157] on div "Juego de llaves milimétrico Bristol extralargas mango en t punta bola truper" at bounding box center [861, 158] width 900 height 15
copy p "Juego de llaves milimétrico Bristol extralargas mango en t punta bola truper"
click at [875, 416] on button "Cotizar" at bounding box center [861, 419] width 50 height 26
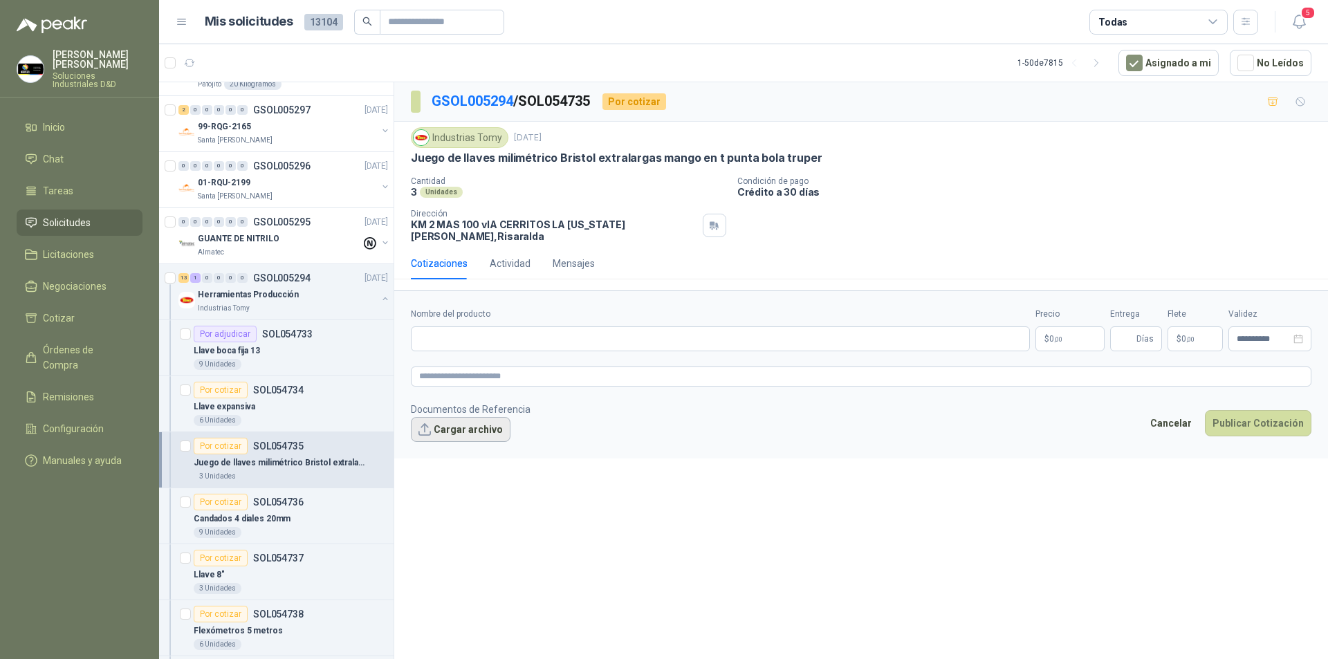
click at [458, 417] on button "Cargar archivo" at bounding box center [461, 429] width 100 height 25
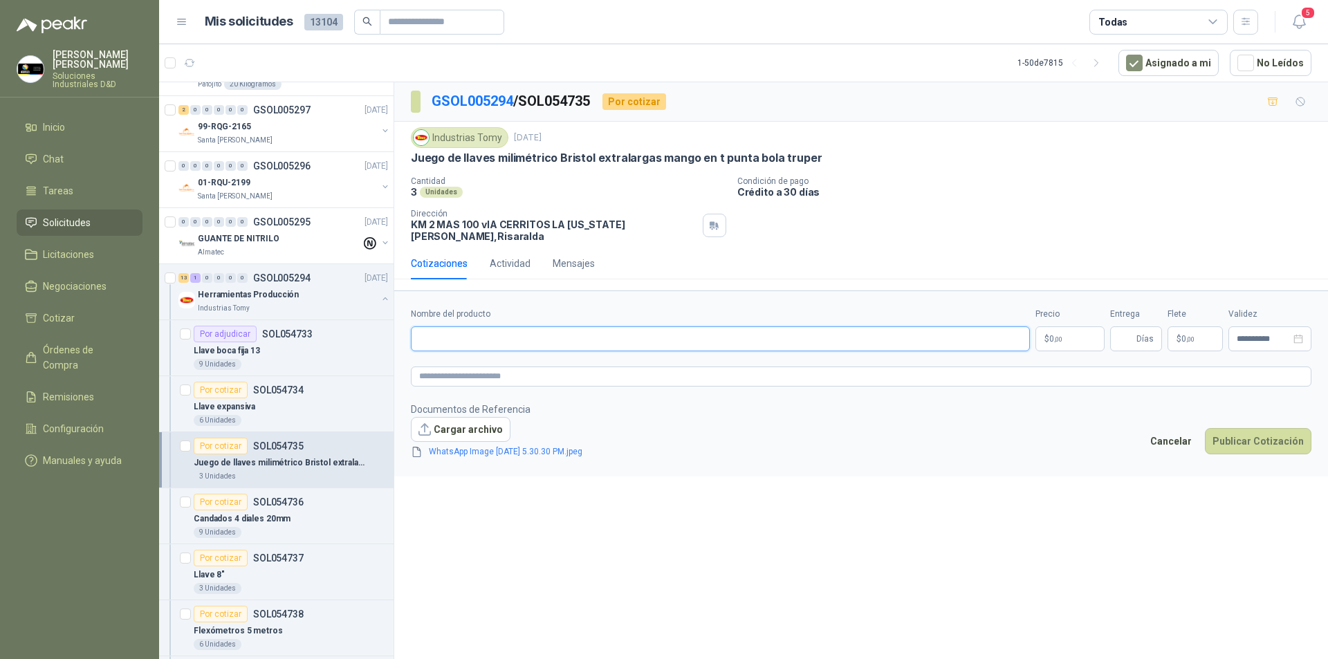
click at [503, 326] on input "Nombre del producto" at bounding box center [720, 338] width 619 height 25
drag, startPoint x: 705, startPoint y: 330, endPoint x: 286, endPoint y: 273, distance: 422.8
click at [286, 273] on div "Por adjudicar SOL054776 [DATE] Rollo Papel [PERSON_NAME] 40 Pulgadas (101 Cm) X…" at bounding box center [743, 373] width 1169 height 582
click at [440, 366] on textarea at bounding box center [861, 376] width 900 height 20
paste textarea "**********"
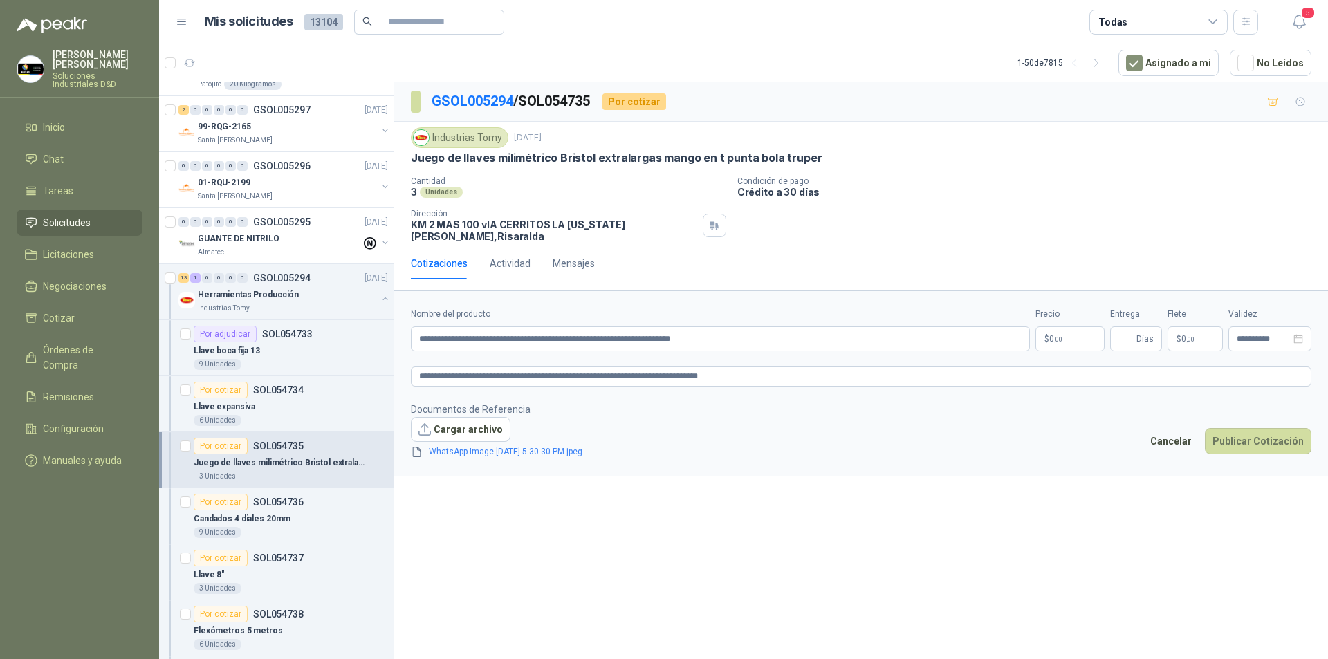
click at [1056, 335] on span ",00" at bounding box center [1058, 339] width 8 height 8
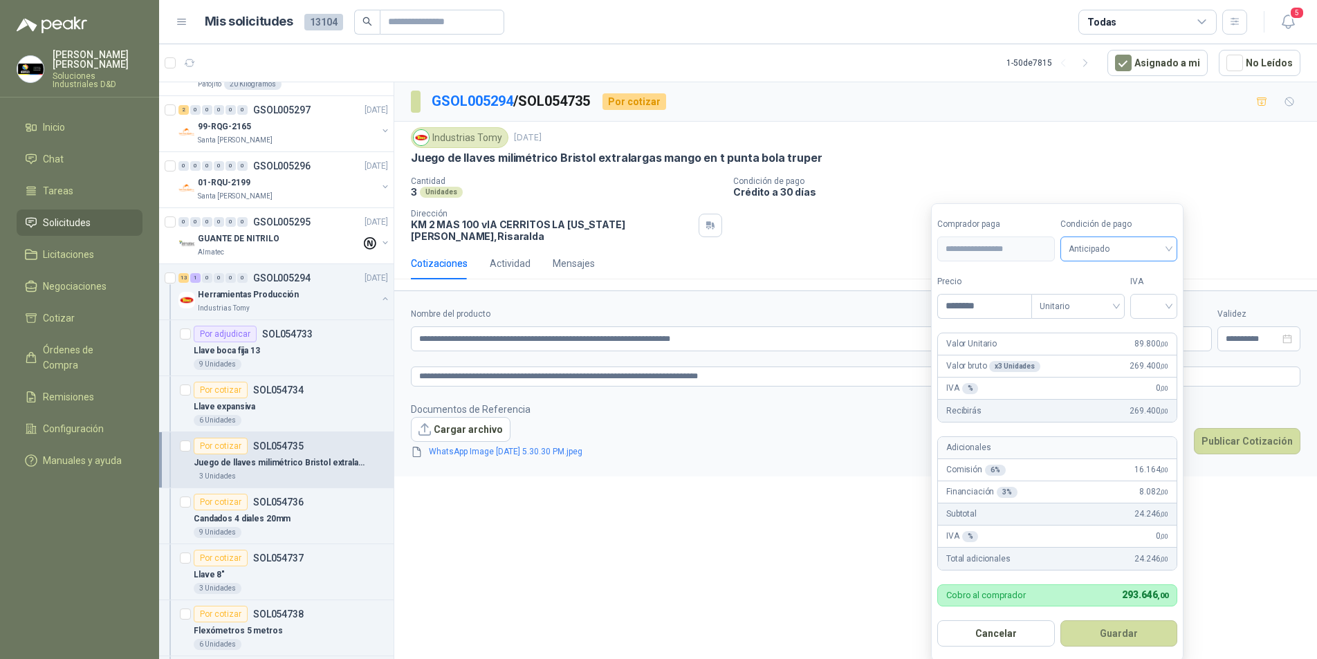
click at [1155, 249] on span "Anticipado" at bounding box center [1118, 249] width 101 height 21
click at [1109, 297] on div "Crédito a 30 días" at bounding box center [1120, 299] width 97 height 15
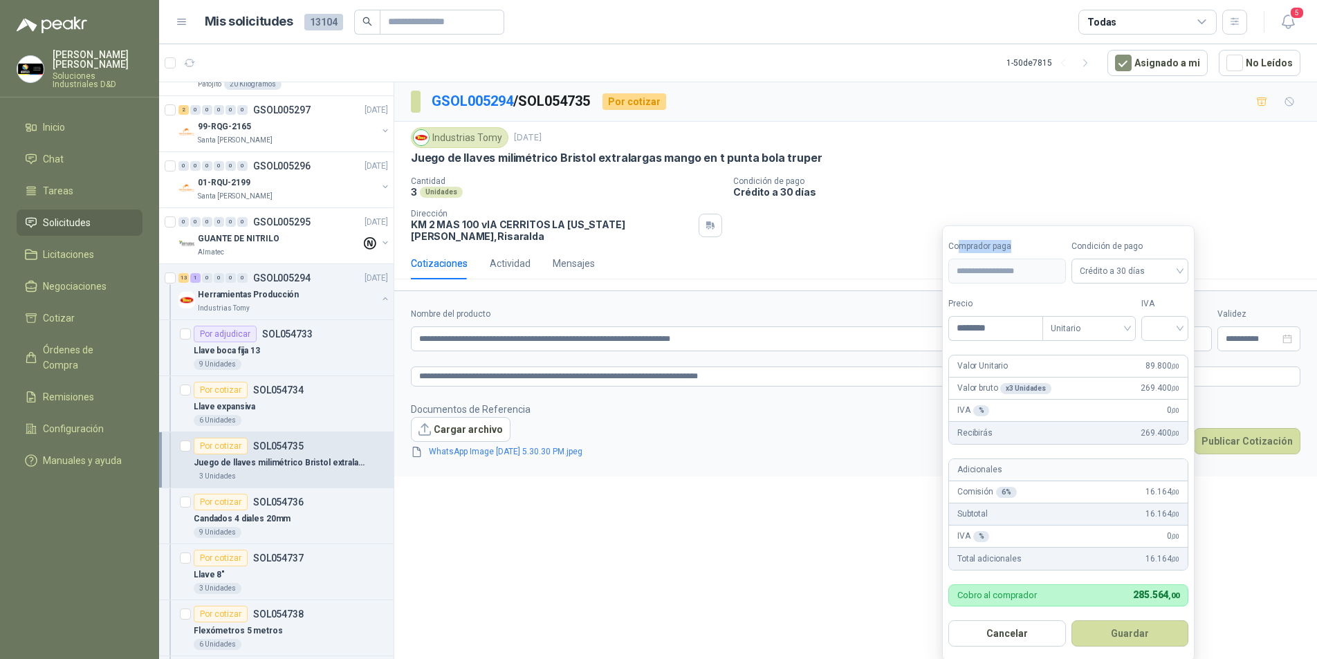
drag, startPoint x: 1043, startPoint y: 247, endPoint x: 956, endPoint y: 233, distance: 87.5
click at [956, 233] on form "**********" at bounding box center [1068, 443] width 252 height 436
click at [966, 332] on input "********" at bounding box center [995, 329] width 93 height 24
click at [1159, 330] on input "search" at bounding box center [1153, 327] width 30 height 21
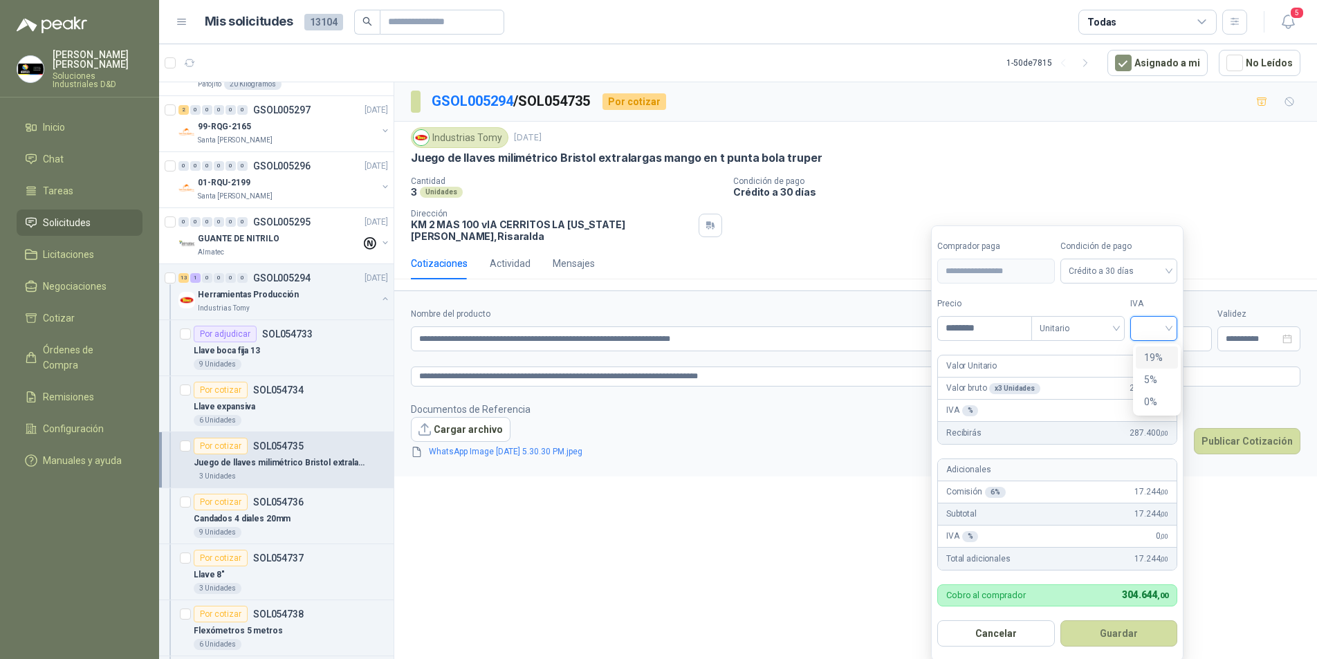
click at [1153, 356] on div "19%" at bounding box center [1157, 357] width 26 height 15
click at [1110, 625] on button "Guardar" at bounding box center [1120, 633] width 119 height 26
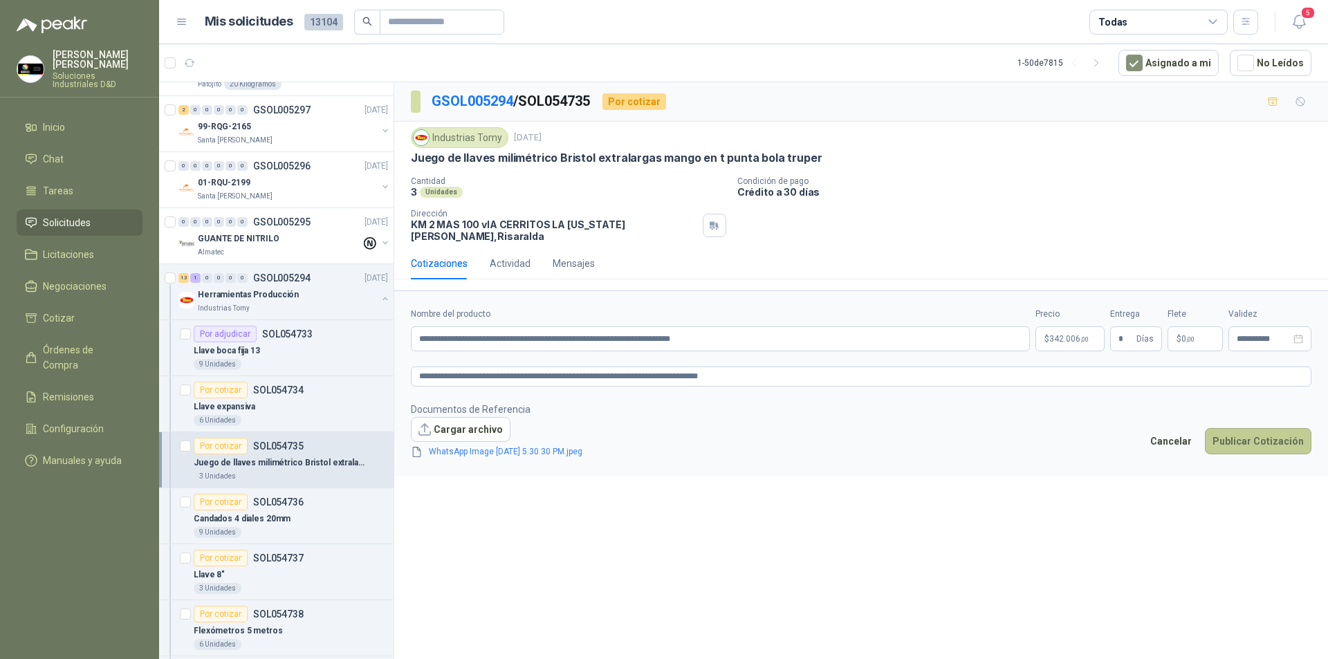
click at [1253, 434] on button "Publicar Cotización" at bounding box center [1258, 441] width 106 height 26
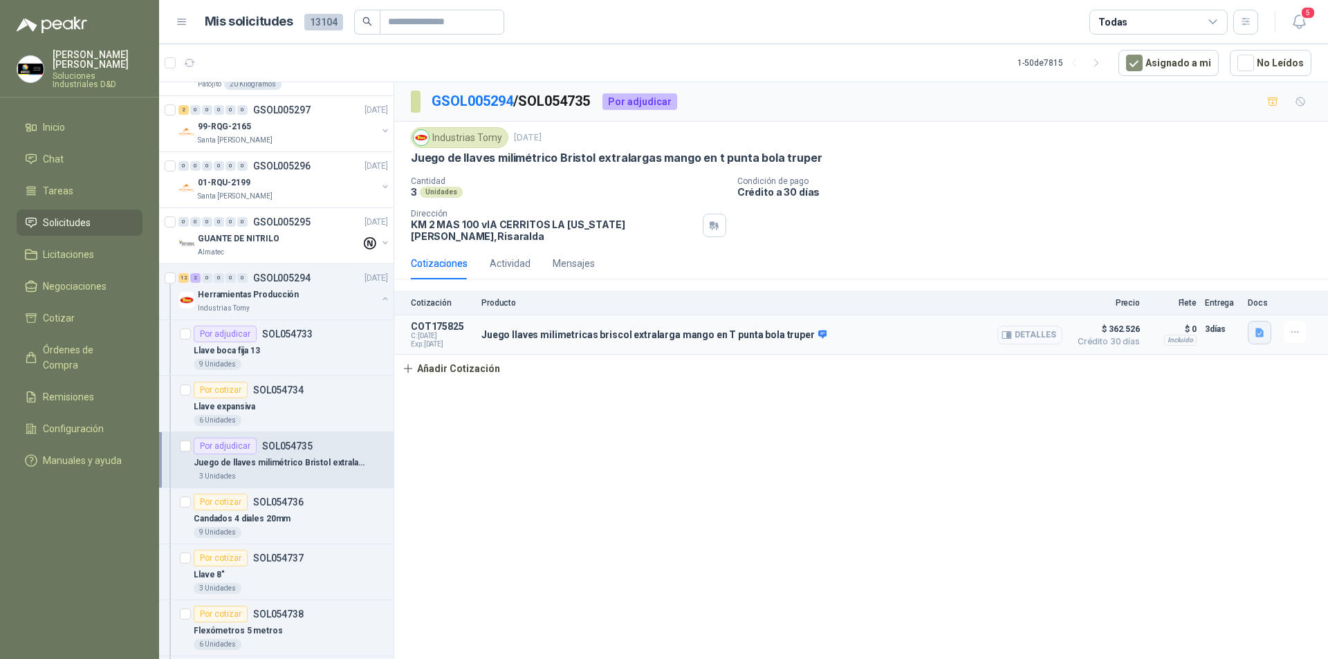
click at [1257, 328] on icon "button" at bounding box center [1259, 332] width 8 height 9
click at [1072, 400] on div "GSOL005294 / SOL054735 Por adjudicar Industrias Tomy [DATE] Juego de llaves mil…" at bounding box center [860, 373] width 933 height 582
click at [249, 297] on p "Herramientas Producción" at bounding box center [248, 294] width 101 height 13
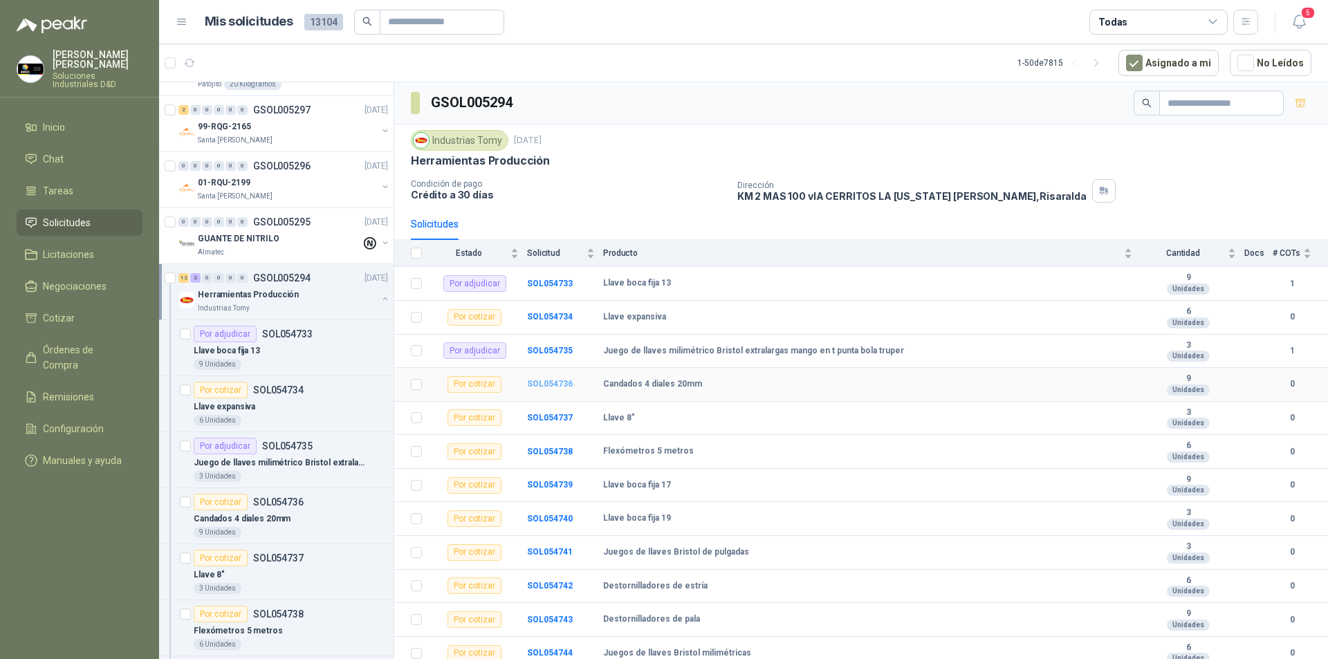
click at [532, 382] on b "SOL054736" at bounding box center [550, 384] width 46 height 10
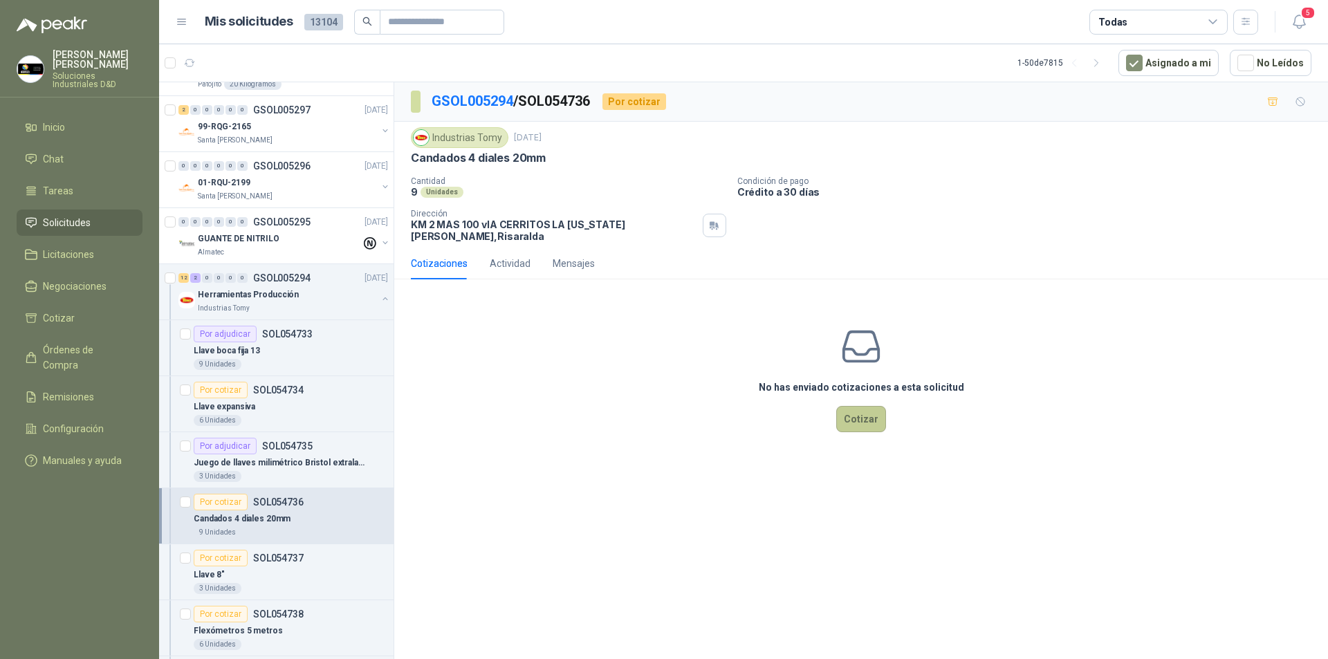
click at [858, 408] on button "Cotizar" at bounding box center [861, 419] width 50 height 26
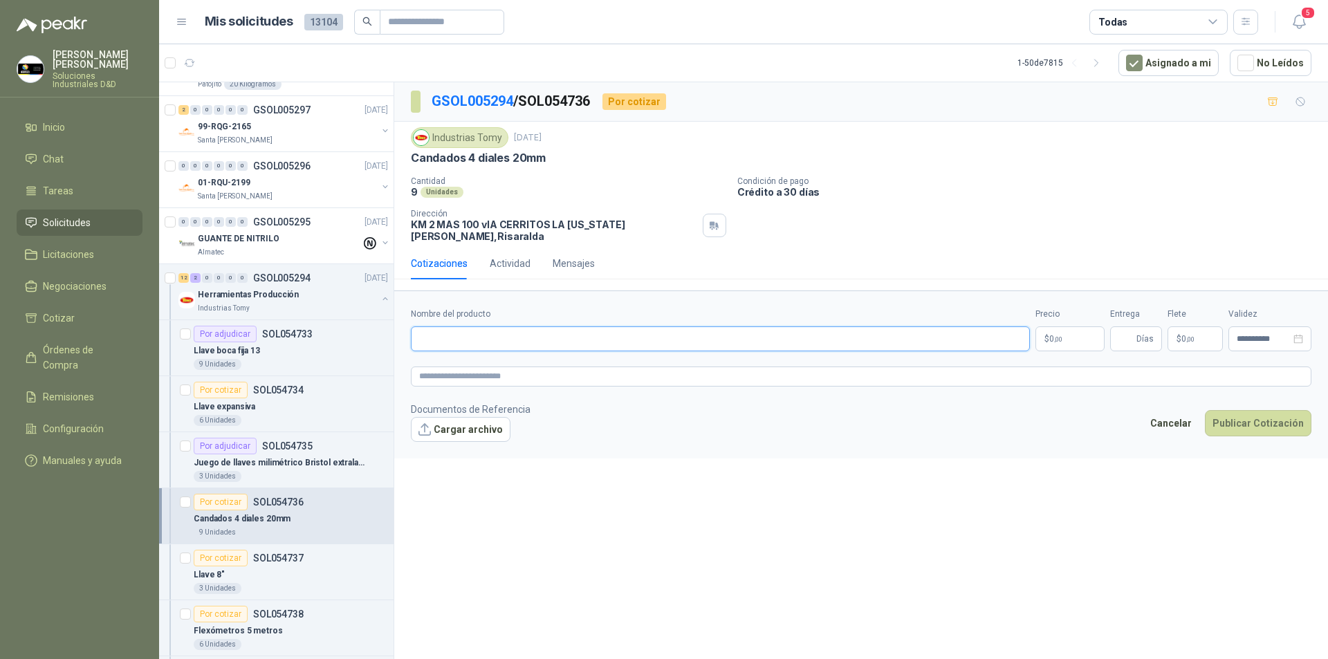
click at [463, 326] on input "Nombre del producto" at bounding box center [720, 338] width 619 height 25
drag, startPoint x: 510, startPoint y: 325, endPoint x: 396, endPoint y: 310, distance: 115.8
click at [396, 310] on form "**********" at bounding box center [860, 373] width 933 height 167
click at [483, 366] on textarea at bounding box center [861, 376] width 900 height 20
paste textarea "**********"
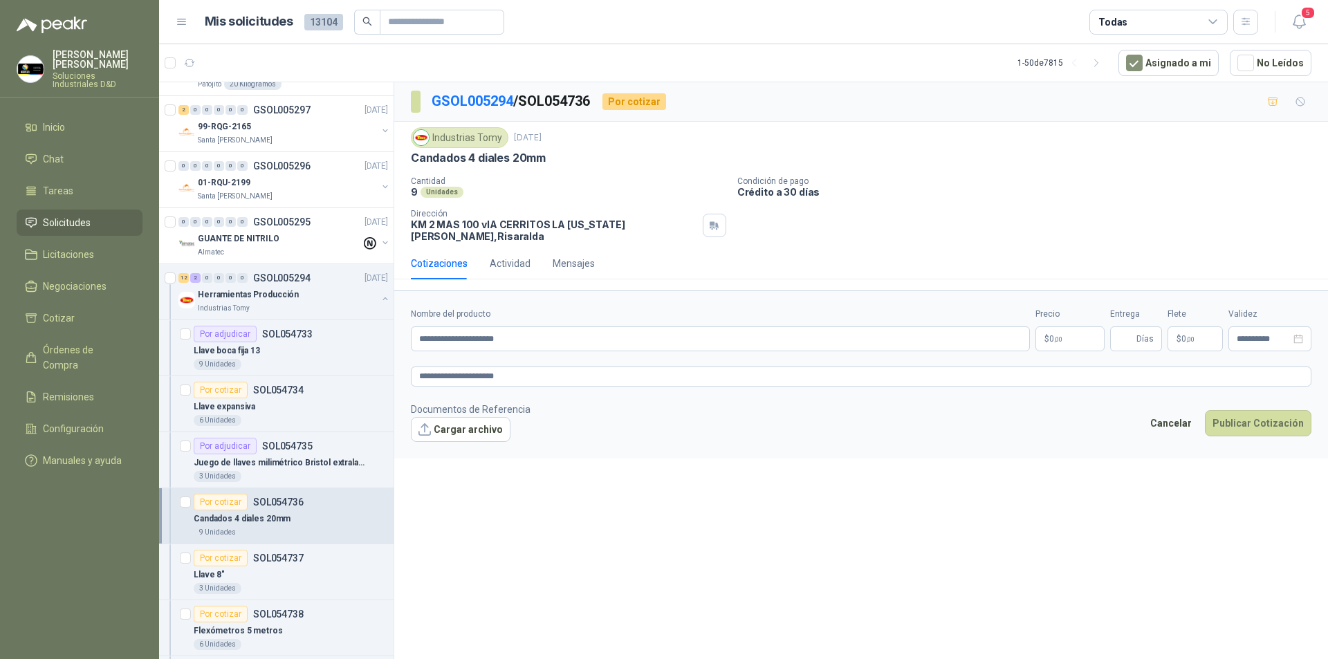
click at [1066, 330] on body "[PERSON_NAME] Soluciones Industriales D&D Inicio Chat Tareas Solicitudes Licita…" at bounding box center [664, 329] width 1328 height 659
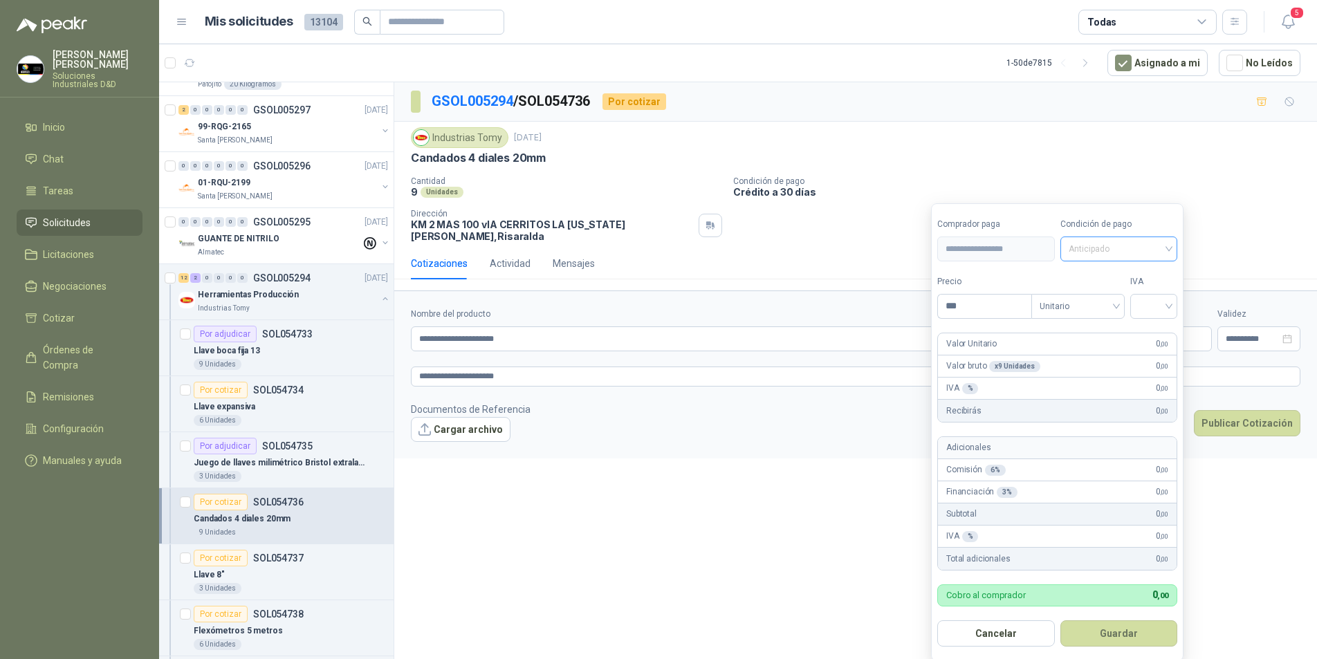
click at [1123, 251] on span "Anticipado" at bounding box center [1118, 249] width 101 height 21
click at [1113, 297] on div "Crédito a 30 días" at bounding box center [1120, 299] width 97 height 15
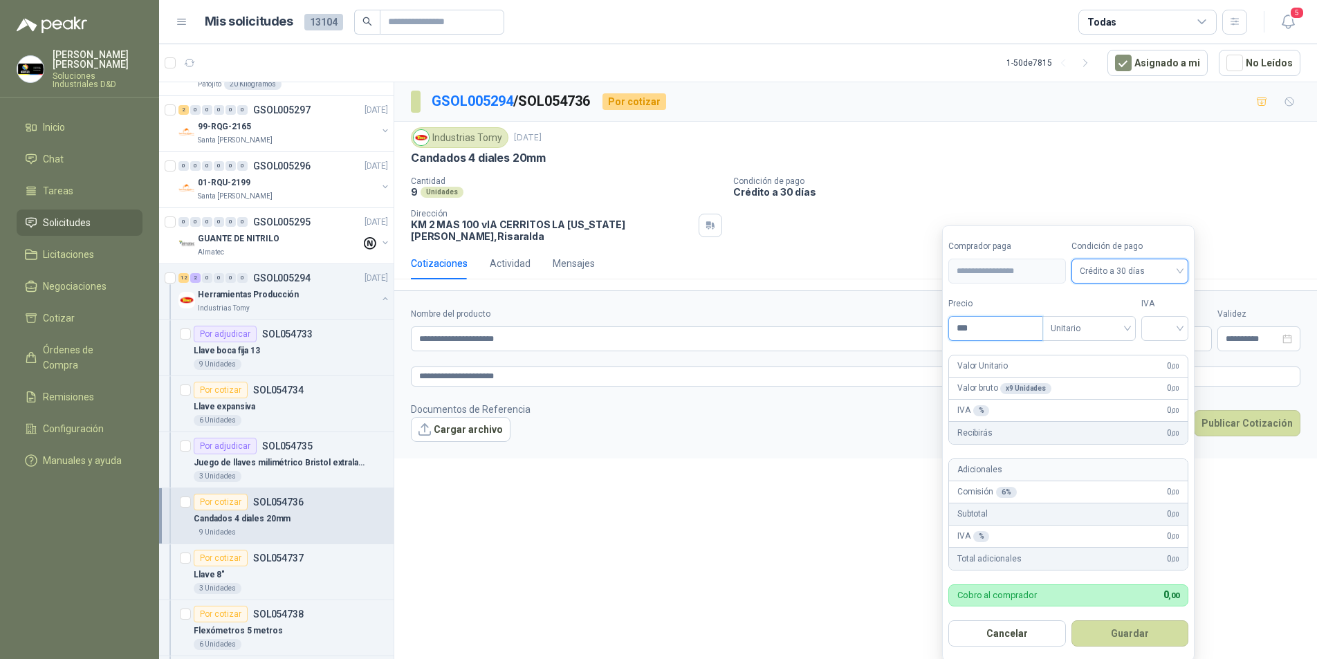
click at [974, 322] on input "***" at bounding box center [995, 329] width 93 height 24
drag, startPoint x: 992, startPoint y: 325, endPoint x: 946, endPoint y: 323, distance: 46.4
click at [946, 323] on form "**********" at bounding box center [1068, 443] width 252 height 436
click at [1166, 330] on input "search" at bounding box center [1164, 327] width 30 height 21
click at [1160, 358] on div "19%" at bounding box center [1168, 357] width 26 height 15
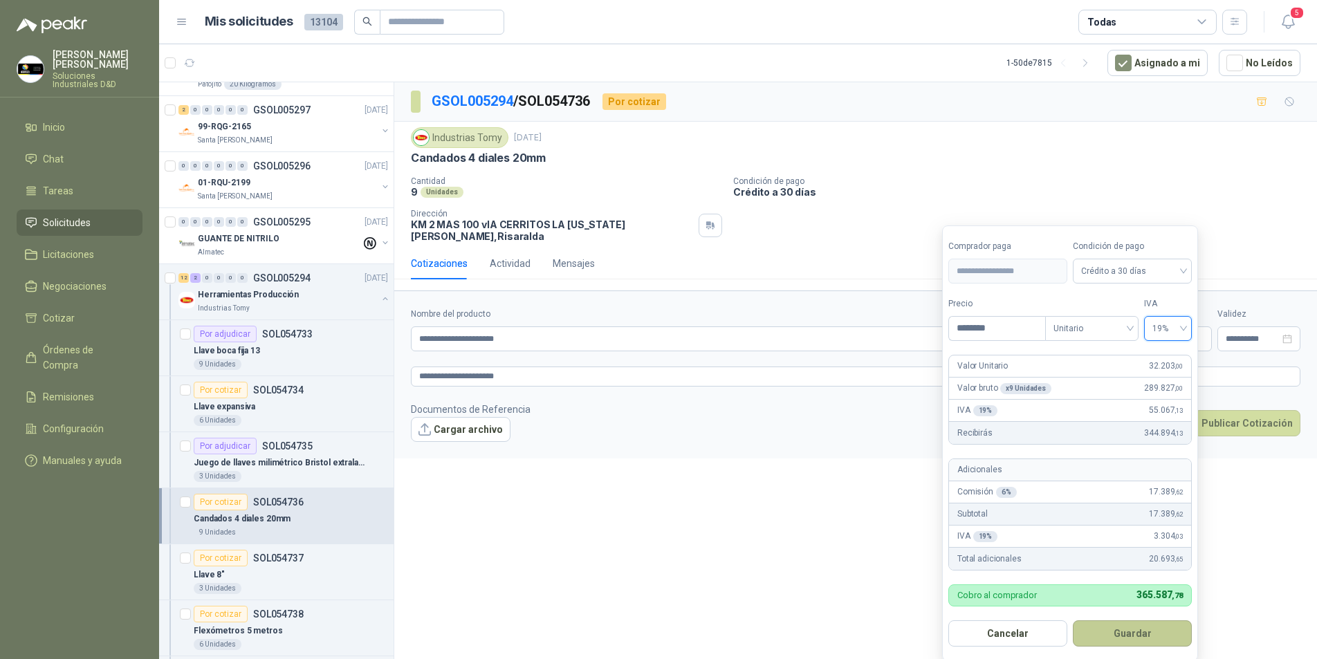
click at [1099, 625] on button "Guardar" at bounding box center [1131, 633] width 119 height 26
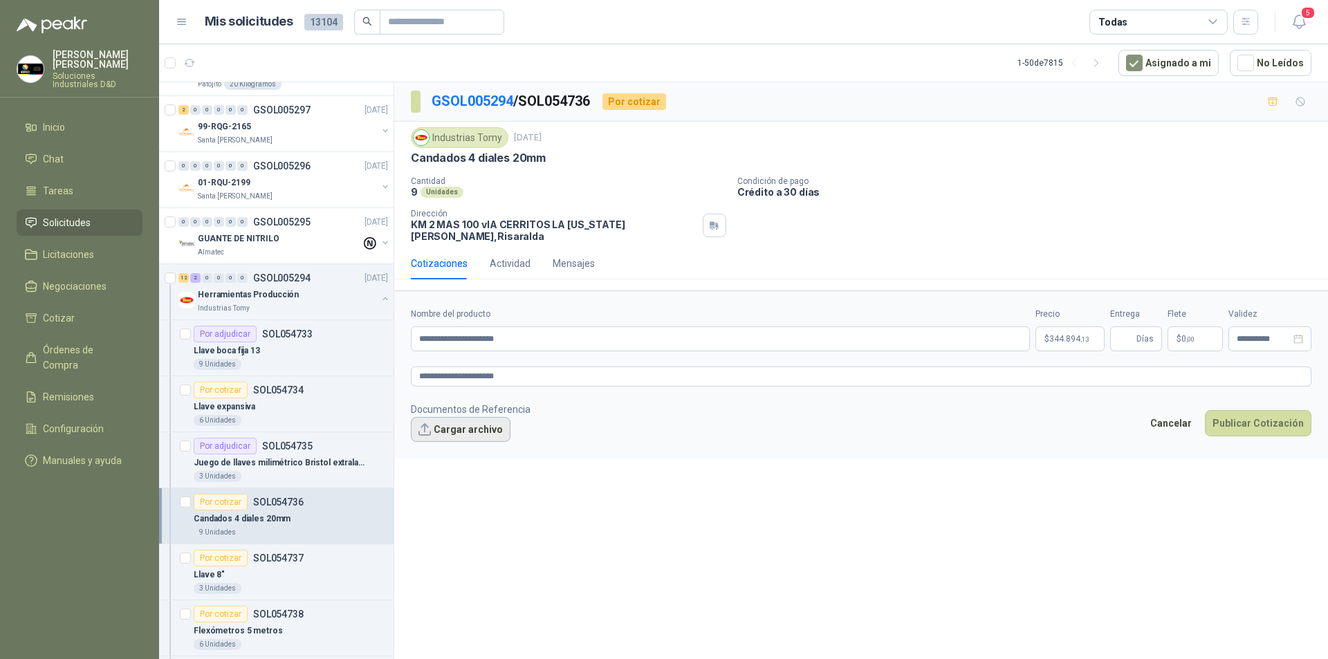
click at [444, 417] on button "Cargar archivo" at bounding box center [461, 429] width 100 height 25
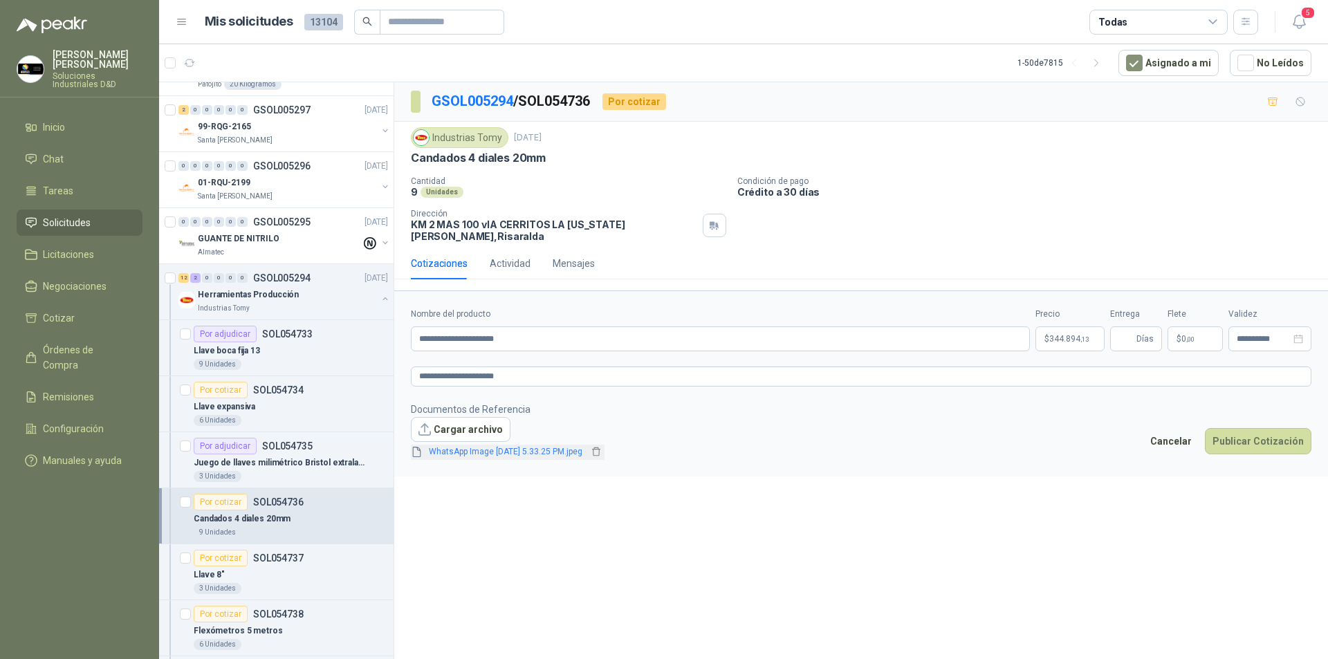
click at [530, 445] on link "WhatsApp Image [DATE] 5.33.25 PM.jpeg" at bounding box center [505, 451] width 165 height 13
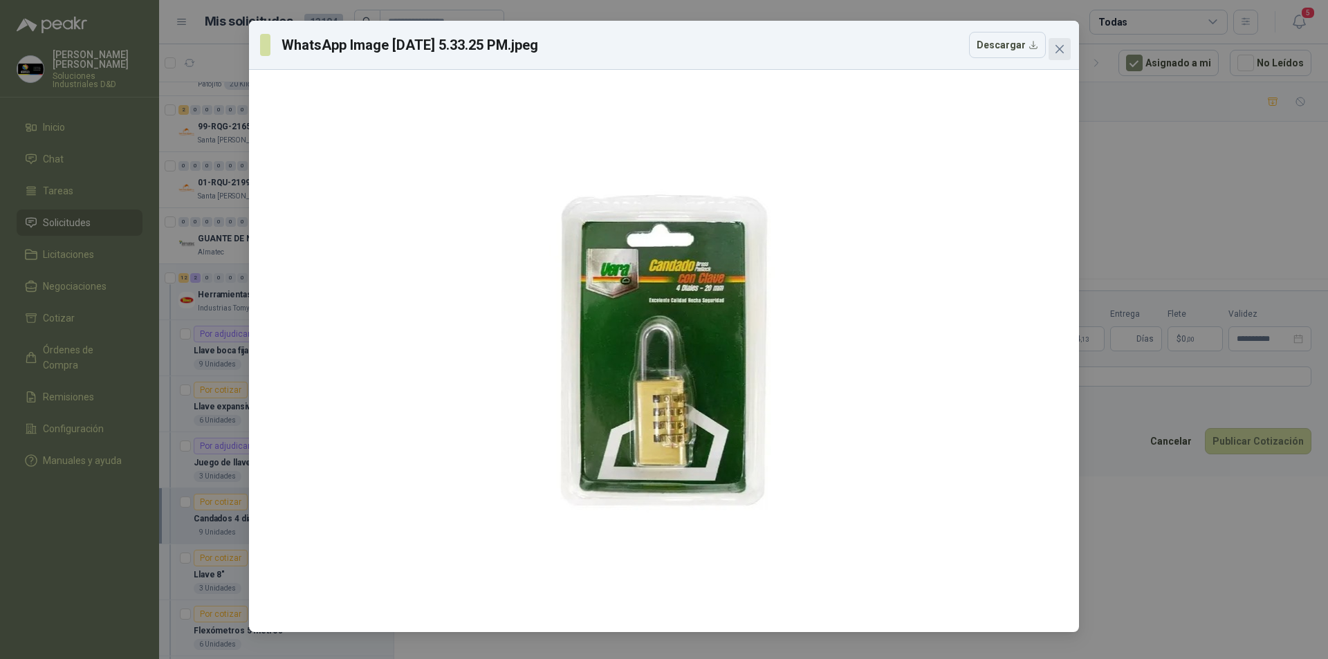
click at [1068, 45] on span "Close" at bounding box center [1059, 49] width 22 height 11
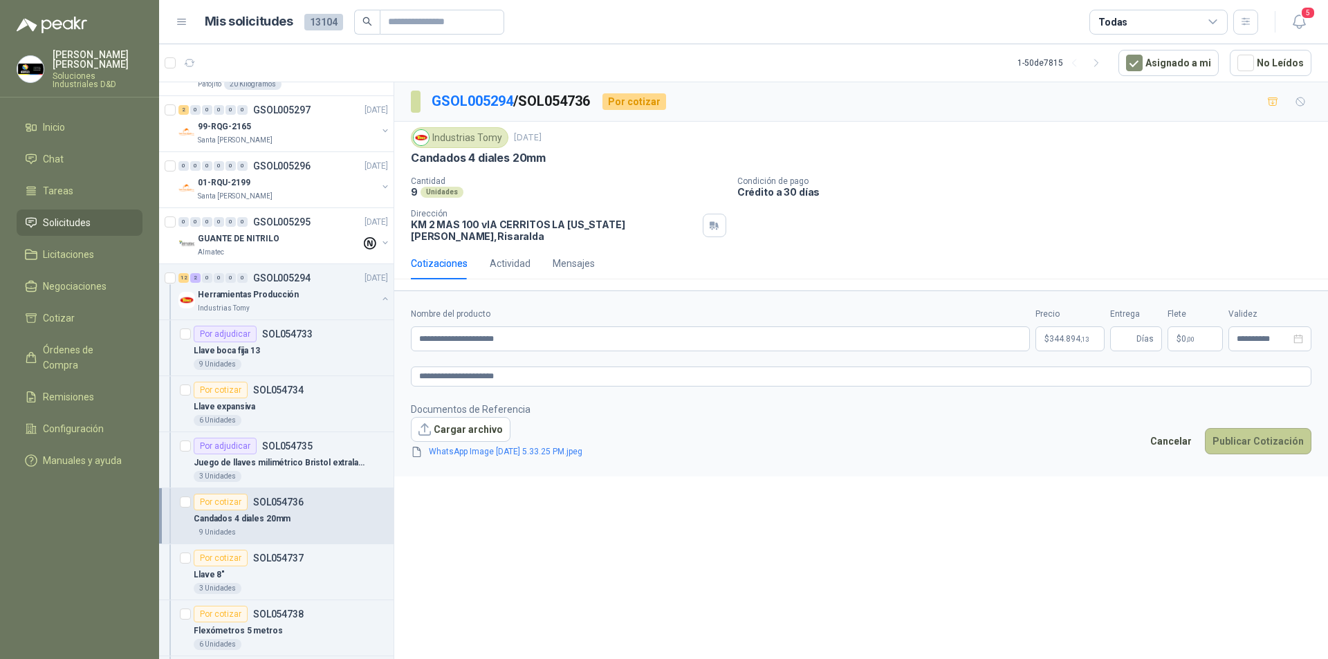
click at [1267, 428] on button "Publicar Cotización" at bounding box center [1258, 441] width 106 height 26
click at [1105, 461] on form "**********" at bounding box center [860, 382] width 933 height 185
click at [1117, 326] on span "* Días" at bounding box center [1136, 338] width 52 height 25
click at [1077, 500] on div "**********" at bounding box center [860, 373] width 933 height 582
click at [1255, 433] on button "Publicar Cotización" at bounding box center [1258, 441] width 106 height 26
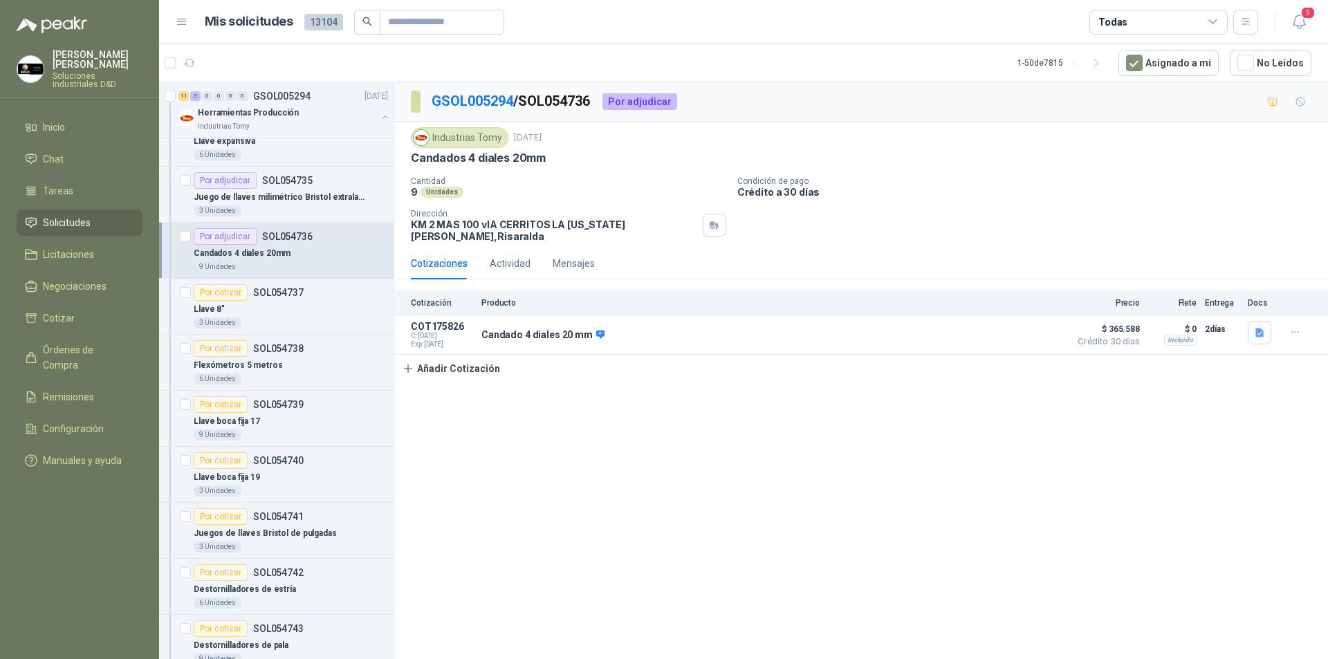
scroll to position [428, 0]
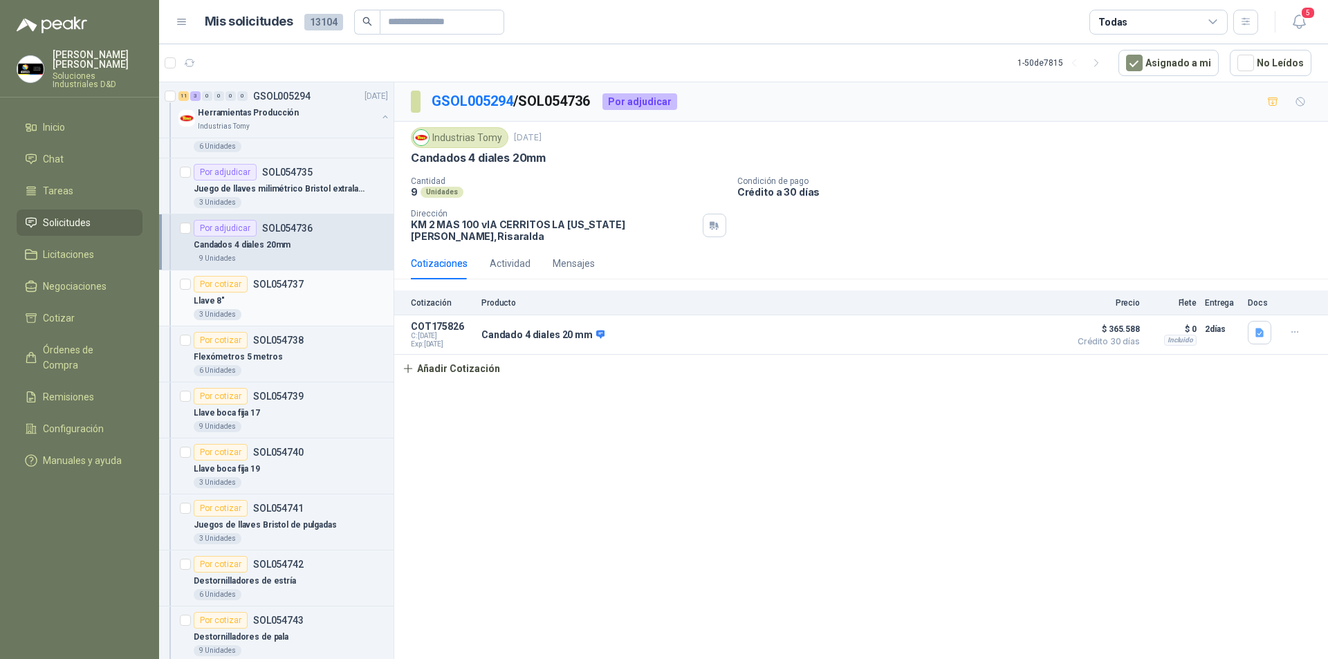
click at [222, 283] on div "Por cotizar" at bounding box center [221, 284] width 54 height 17
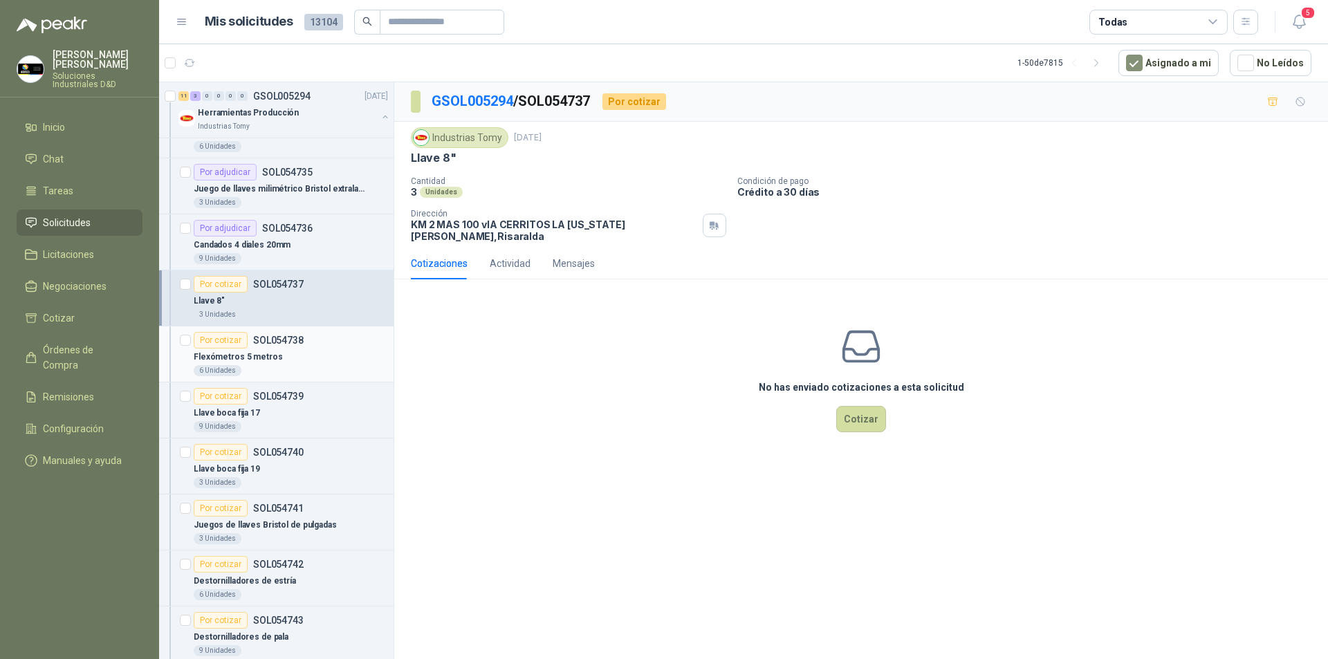
click at [236, 338] on div "Por cotizar" at bounding box center [221, 340] width 54 height 17
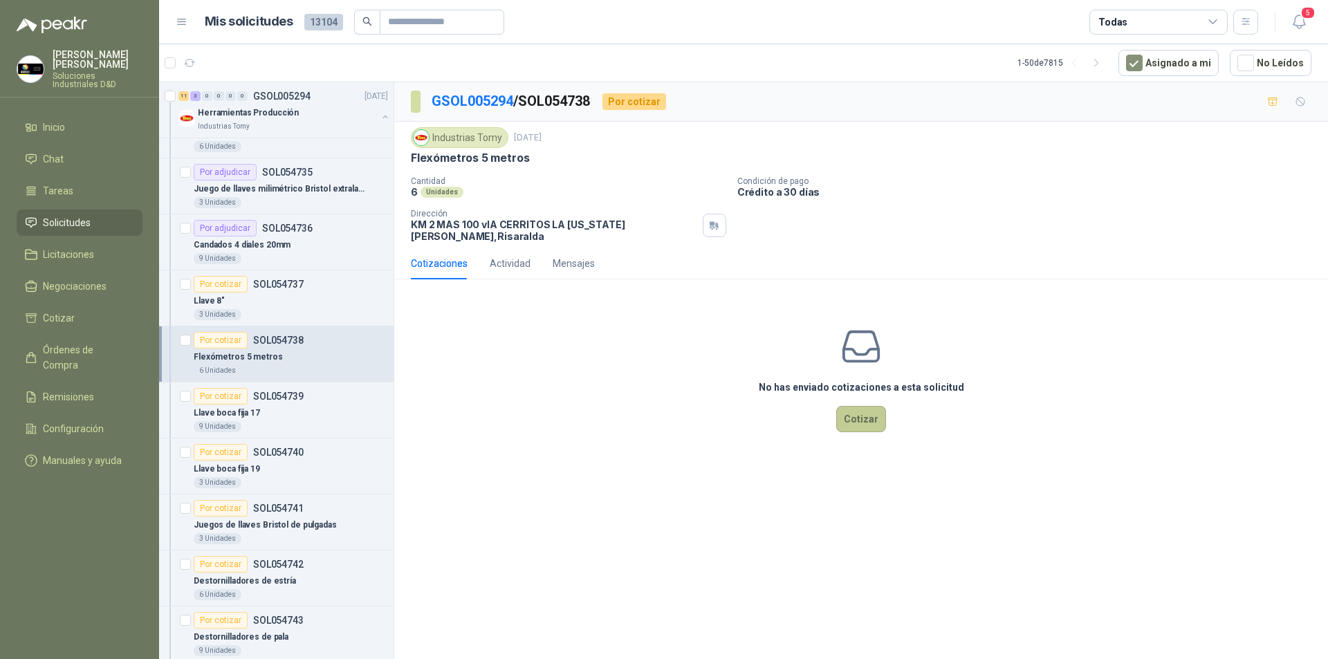
click at [853, 406] on button "Cotizar" at bounding box center [861, 419] width 50 height 26
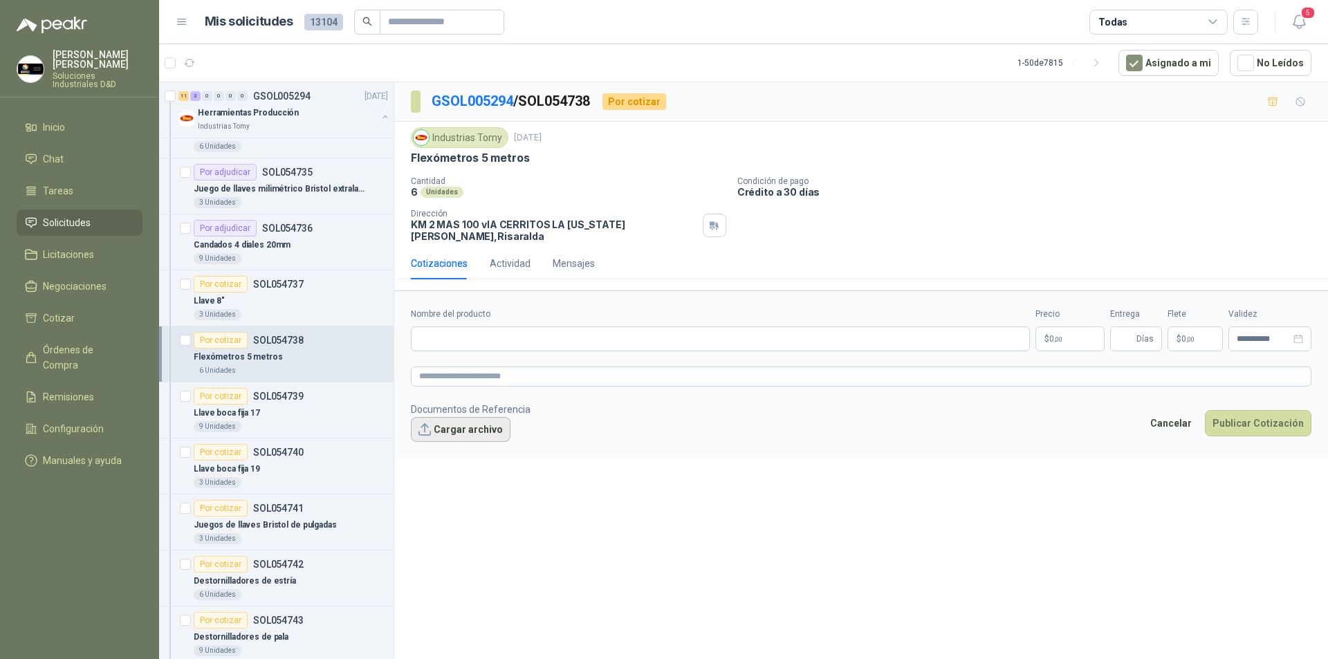
click at [481, 417] on button "Cargar archivo" at bounding box center [461, 429] width 100 height 25
click at [427, 422] on button "Cargar archivo" at bounding box center [461, 429] width 100 height 25
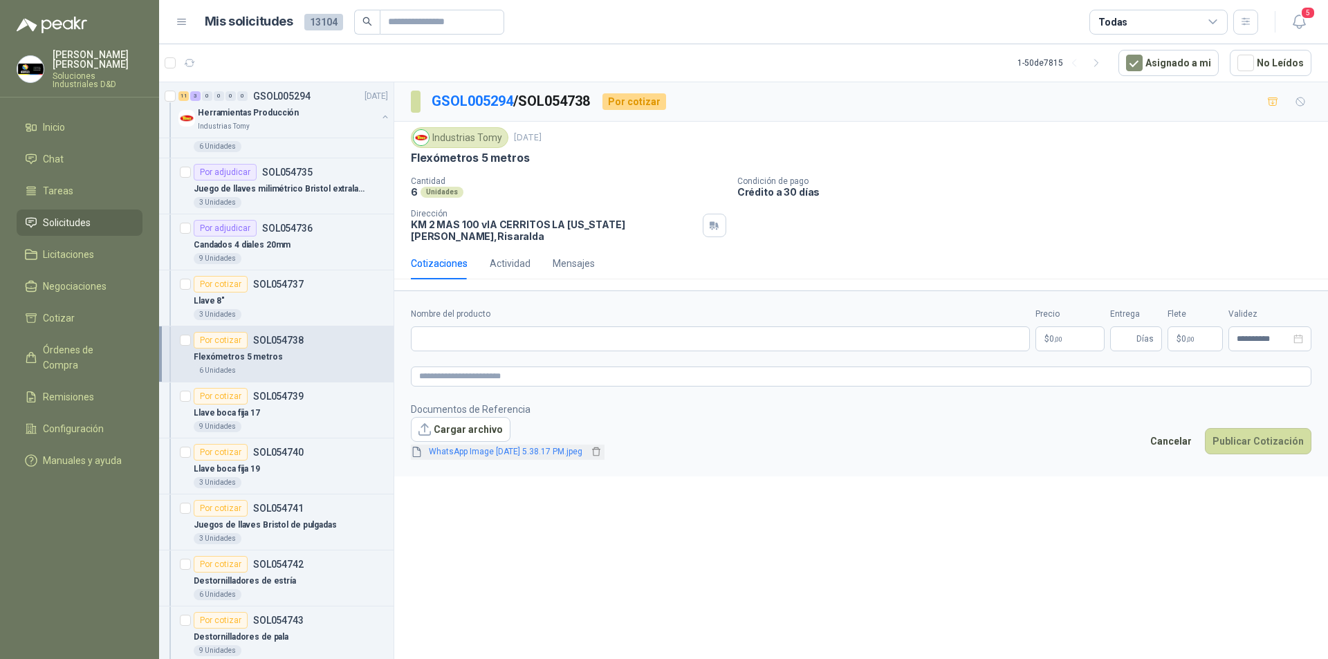
click at [500, 445] on link "WhatsApp Image [DATE] 5.38.17 PM.jpeg" at bounding box center [505, 451] width 165 height 13
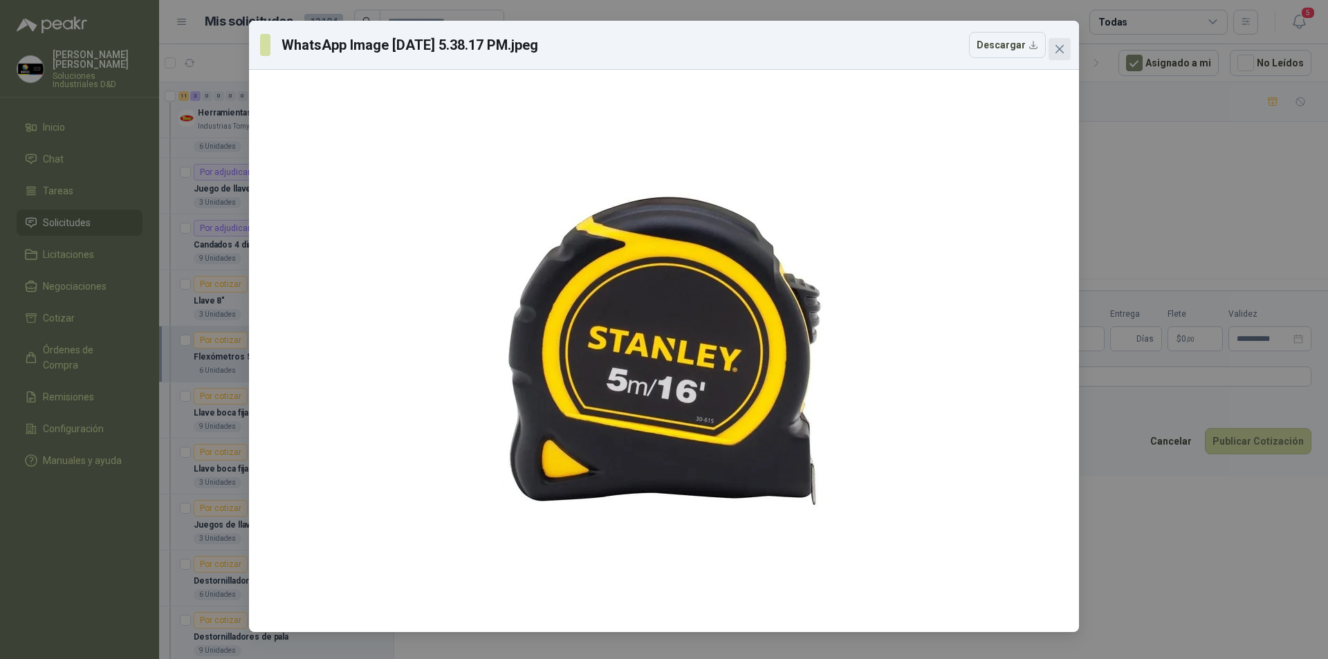
click at [1056, 44] on icon "close" at bounding box center [1059, 49] width 11 height 11
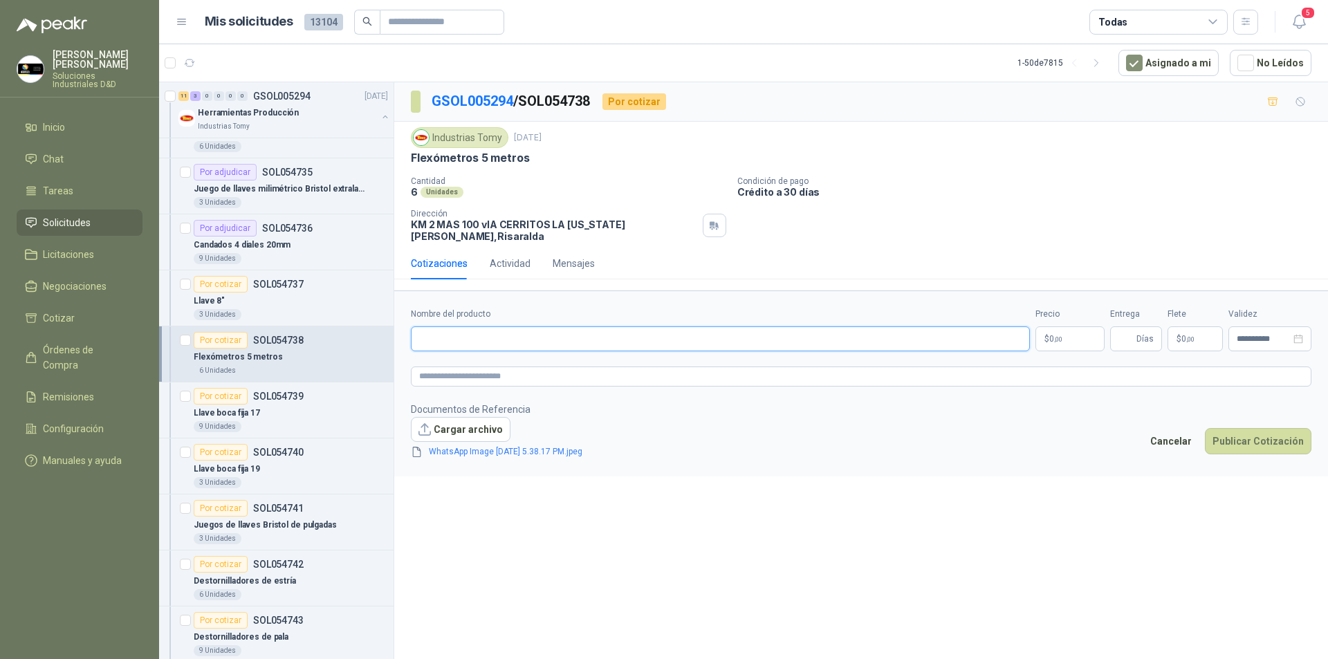
click at [449, 334] on input "Nombre del producto" at bounding box center [720, 338] width 619 height 25
drag, startPoint x: 482, startPoint y: 332, endPoint x: 418, endPoint y: 328, distance: 64.4
click at [418, 328] on input "**********" at bounding box center [720, 338] width 619 height 25
click at [437, 366] on textarea at bounding box center [861, 376] width 900 height 20
paste textarea "**********"
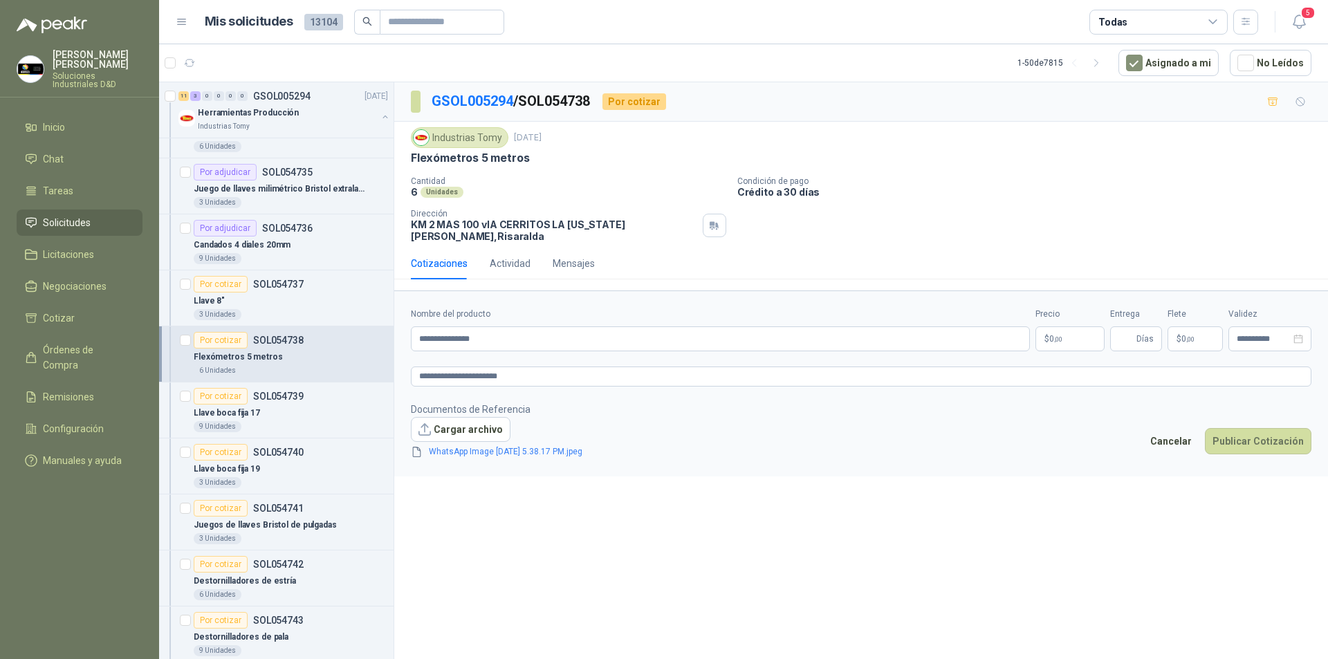
click at [1048, 331] on body "[PERSON_NAME] Soluciones Industriales D&D Inicio Chat Tareas Solicitudes Licita…" at bounding box center [664, 329] width 1328 height 659
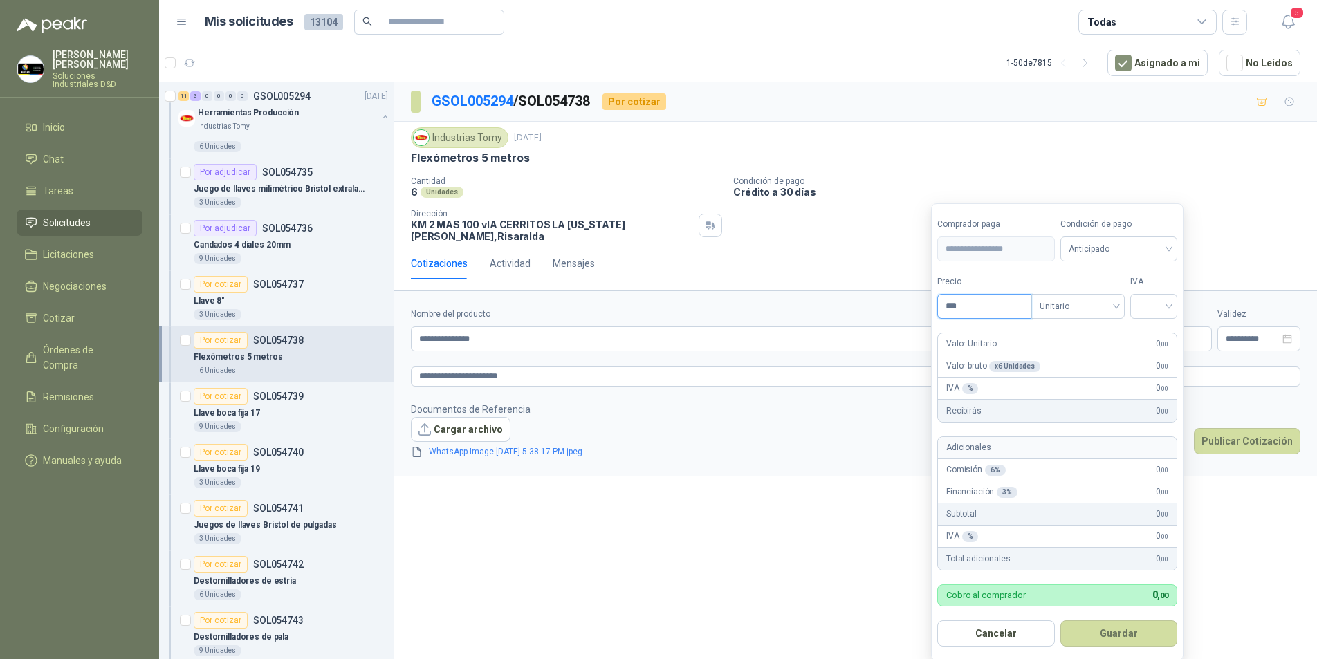
click at [970, 308] on input "***" at bounding box center [984, 307] width 93 height 24
click at [1173, 304] on div at bounding box center [1153, 306] width 47 height 25
click at [1147, 338] on div "19%" at bounding box center [1157, 335] width 26 height 15
click at [1105, 243] on span "Anticipado" at bounding box center [1121, 249] width 102 height 21
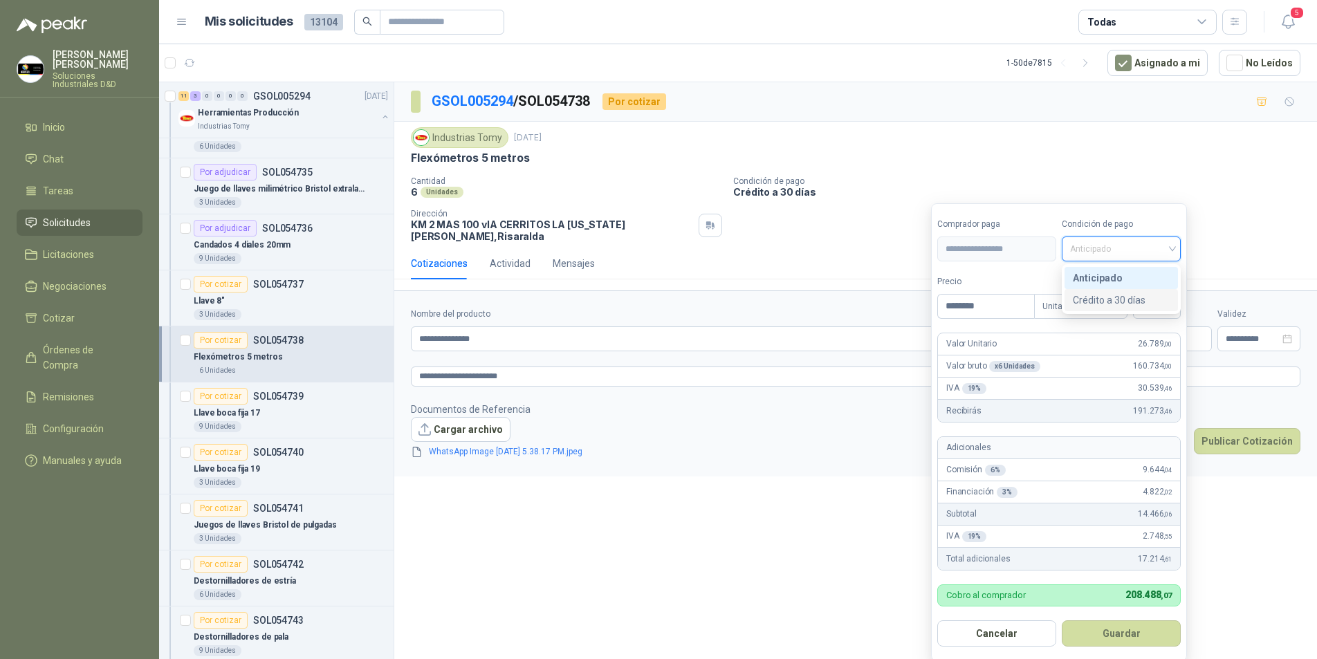
click at [1101, 299] on div "Crédito a 30 días" at bounding box center [1120, 299] width 97 height 15
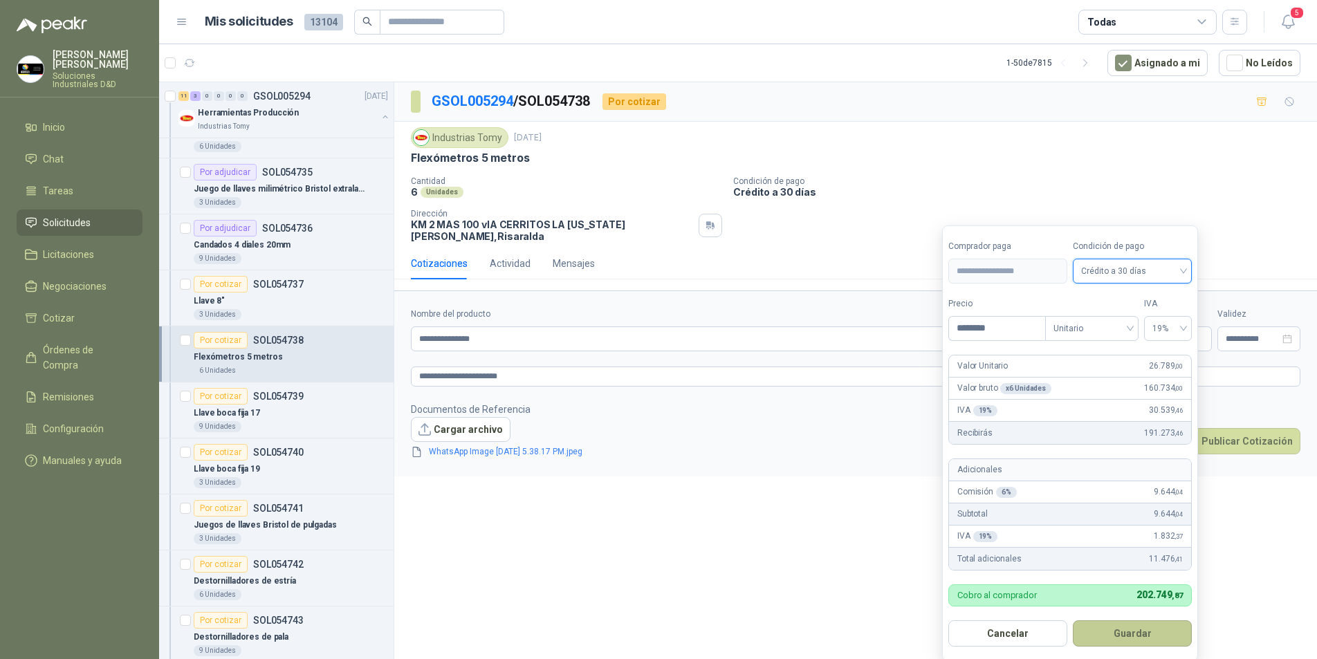
click at [1128, 635] on button "Guardar" at bounding box center [1131, 633] width 119 height 26
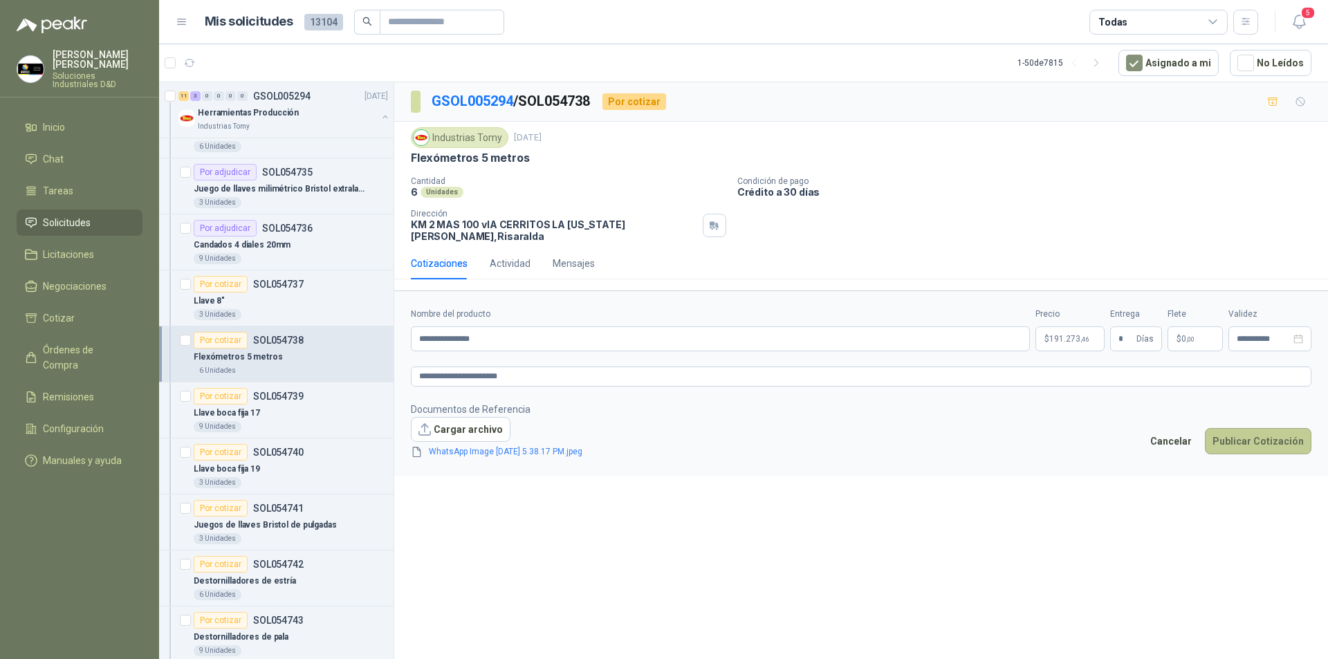
click at [1252, 429] on button "Publicar Cotización" at bounding box center [1258, 441] width 106 height 26
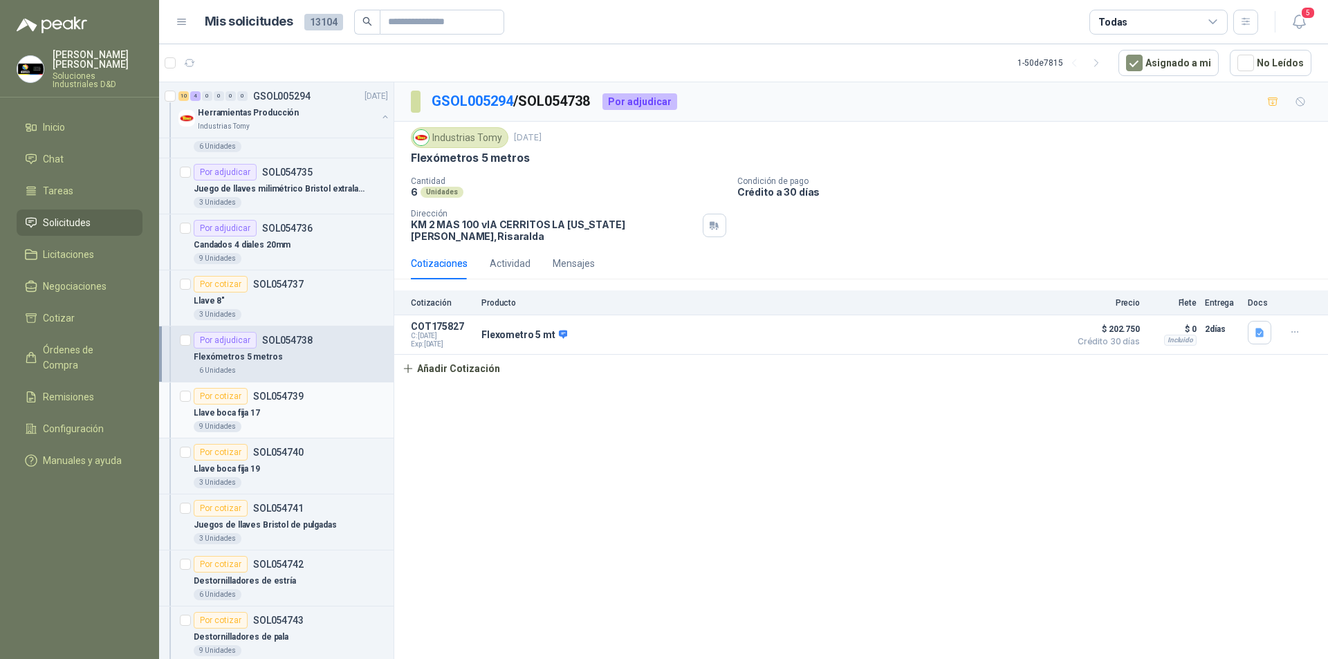
click at [221, 400] on div "Por cotizar" at bounding box center [221, 396] width 54 height 17
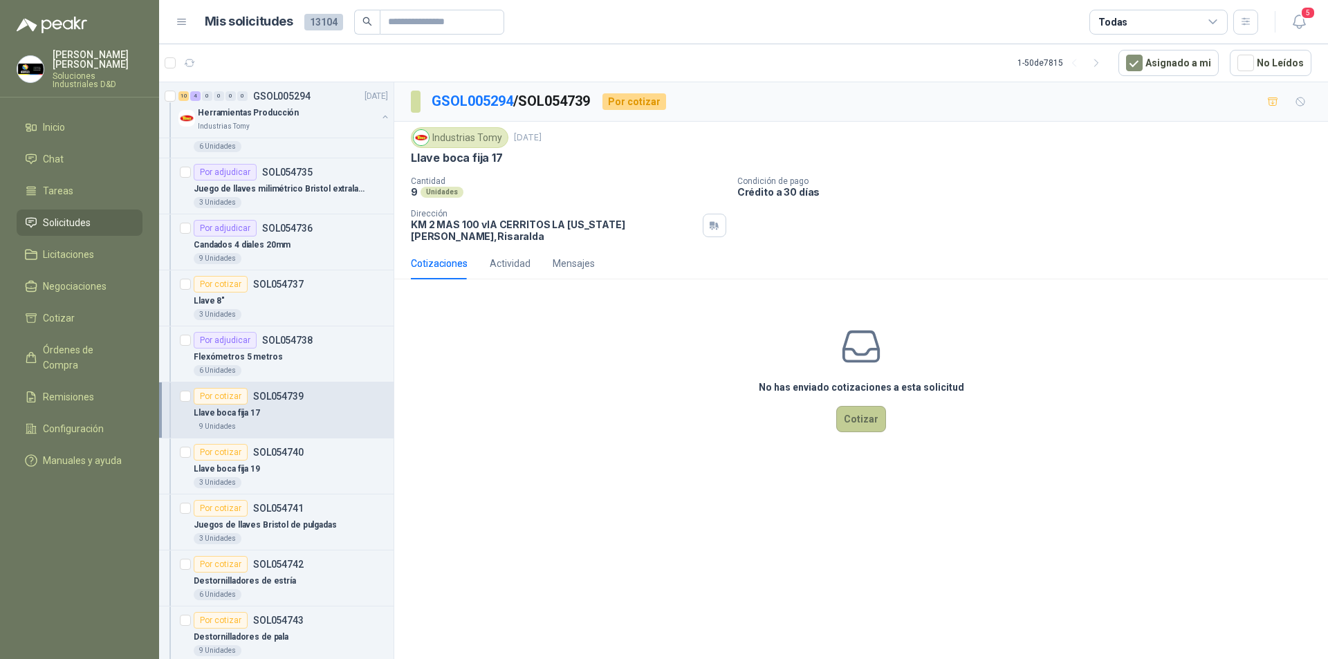
click at [866, 411] on button "Cotizar" at bounding box center [861, 419] width 50 height 26
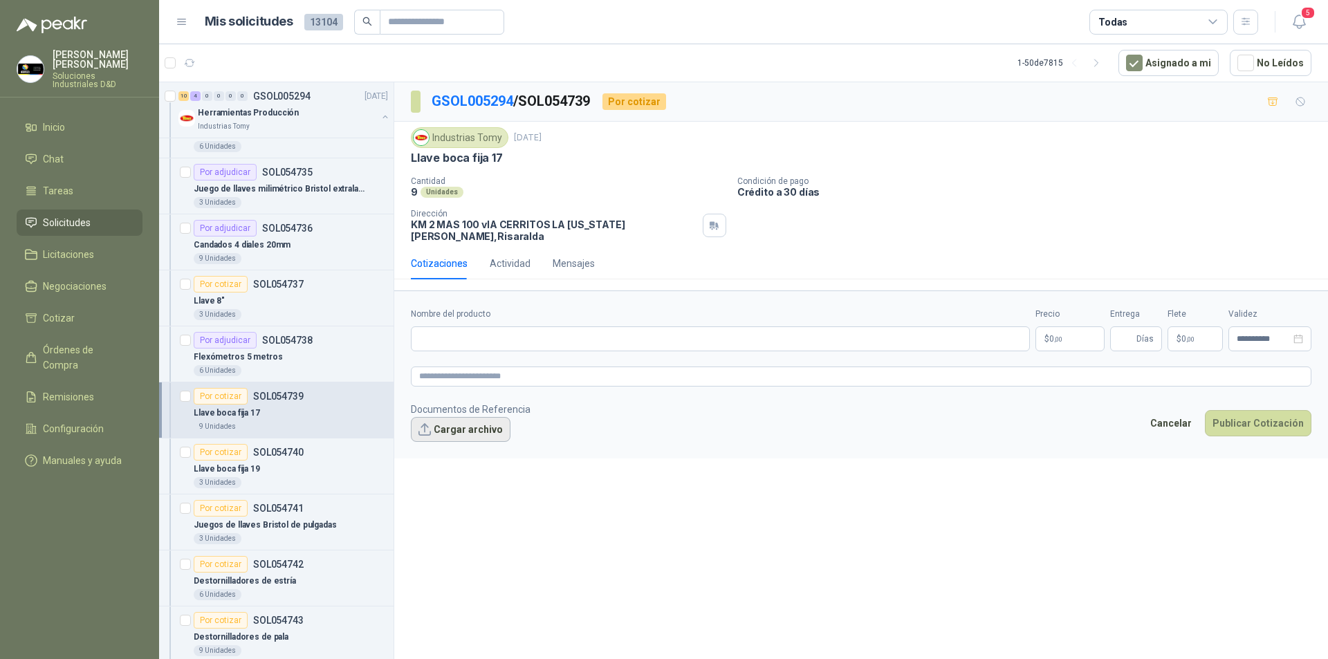
click at [474, 419] on button "Cargar archivo" at bounding box center [461, 429] width 100 height 25
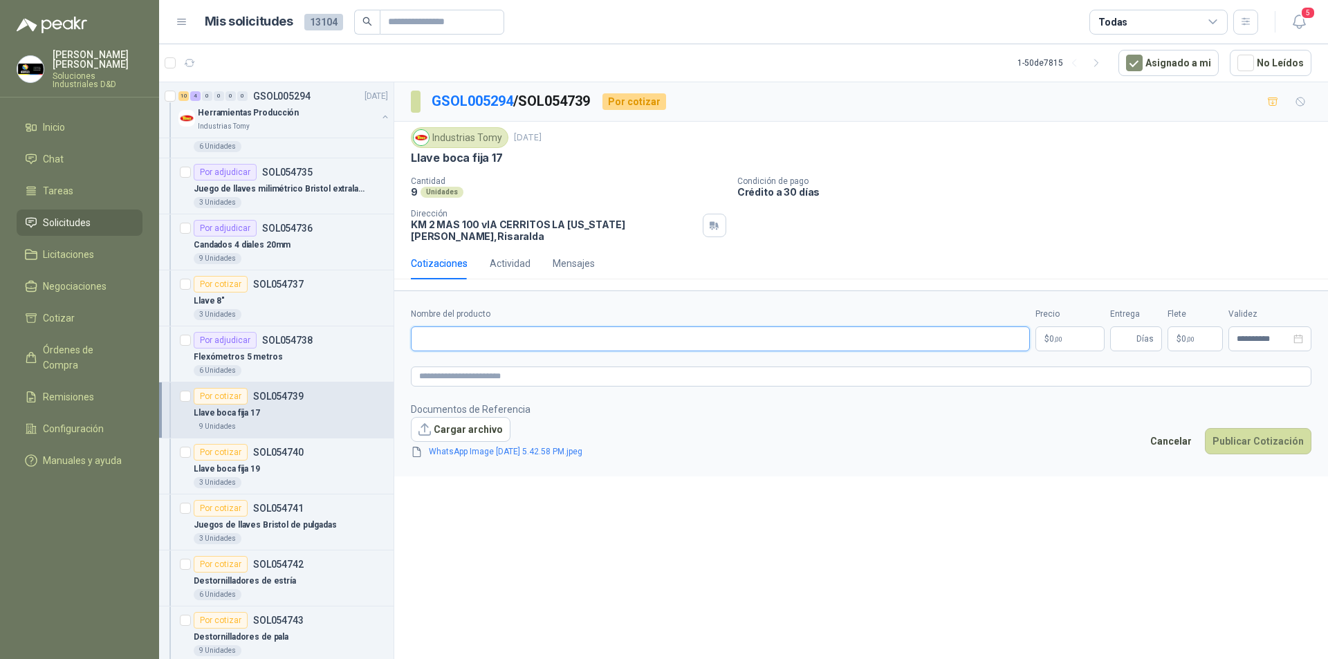
click at [439, 334] on input "Nombre del producto" at bounding box center [720, 338] width 619 height 25
drag, startPoint x: 490, startPoint y: 326, endPoint x: 428, endPoint y: 319, distance: 62.0
click at [428, 326] on input "**********" at bounding box center [720, 338] width 619 height 25
click at [419, 373] on textarea at bounding box center [861, 376] width 900 height 20
paste textarea "**********"
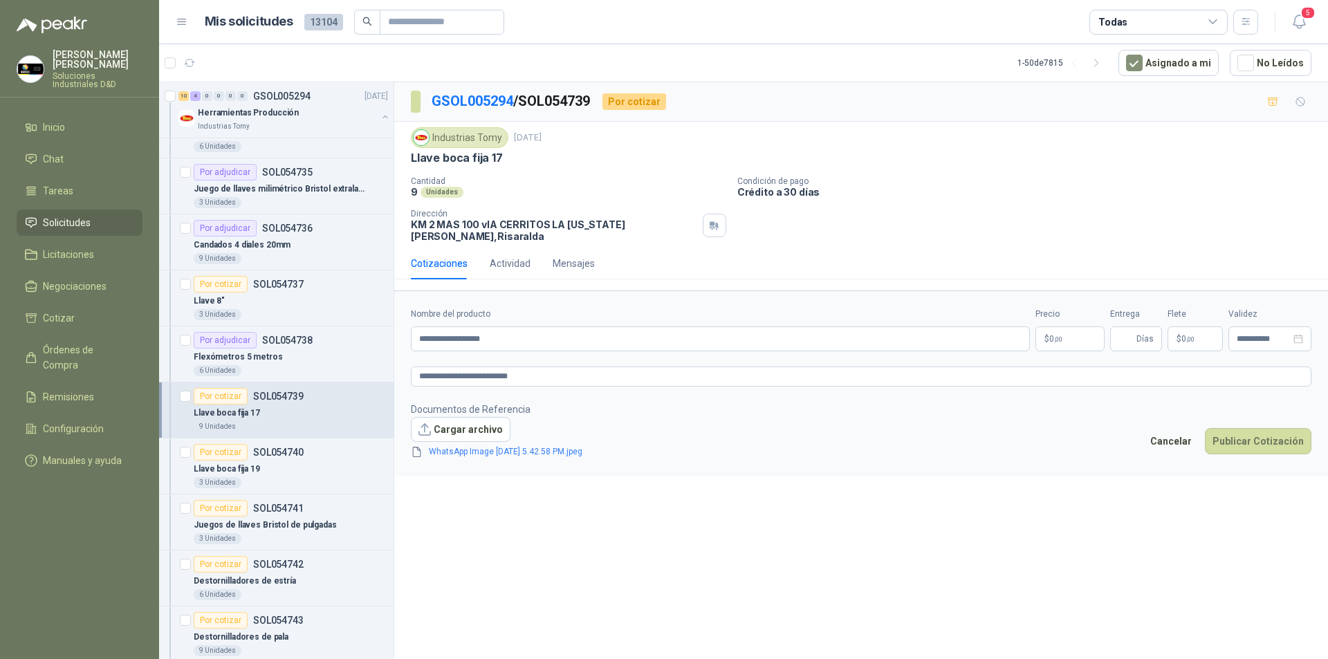
click at [1062, 335] on span ",00" at bounding box center [1058, 339] width 8 height 8
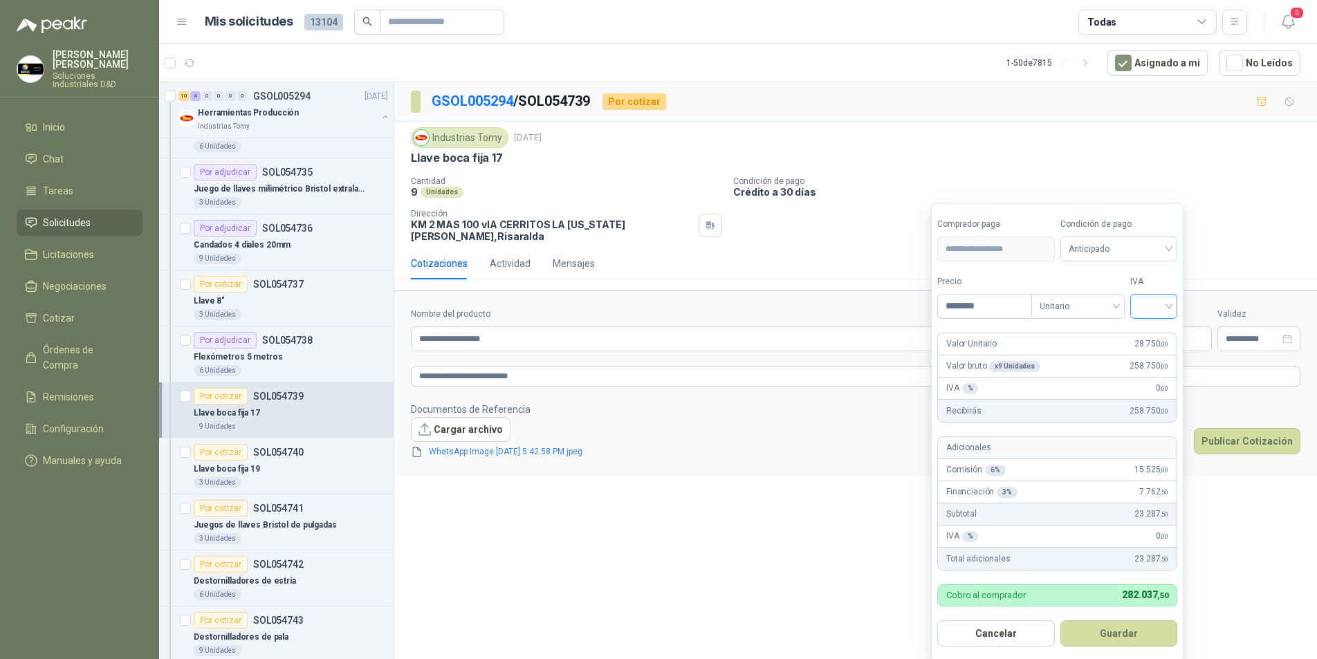
click at [1163, 304] on input "search" at bounding box center [1153, 305] width 30 height 21
click at [1144, 335] on div "19%" at bounding box center [1157, 335] width 26 height 15
click at [1119, 252] on span "Anticipado" at bounding box center [1121, 249] width 102 height 21
click at [1093, 295] on div "Crédito a 30 días" at bounding box center [1120, 299] width 97 height 15
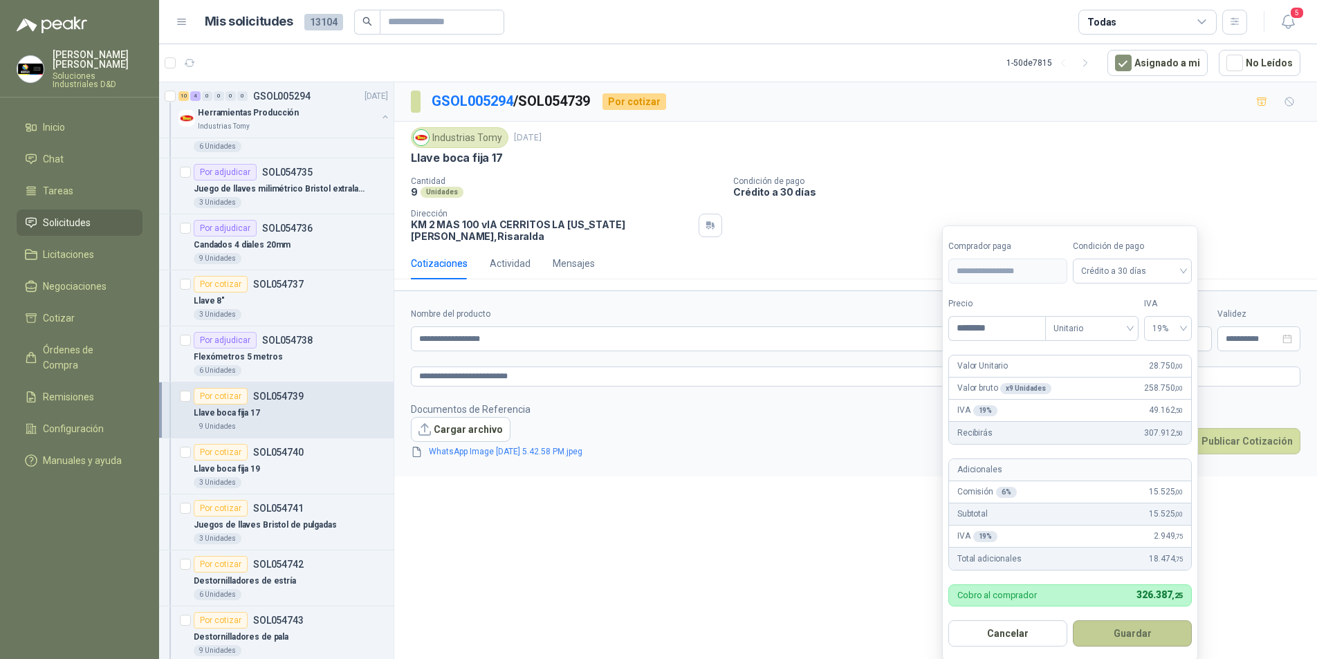
click at [1106, 633] on button "Guardar" at bounding box center [1131, 633] width 119 height 26
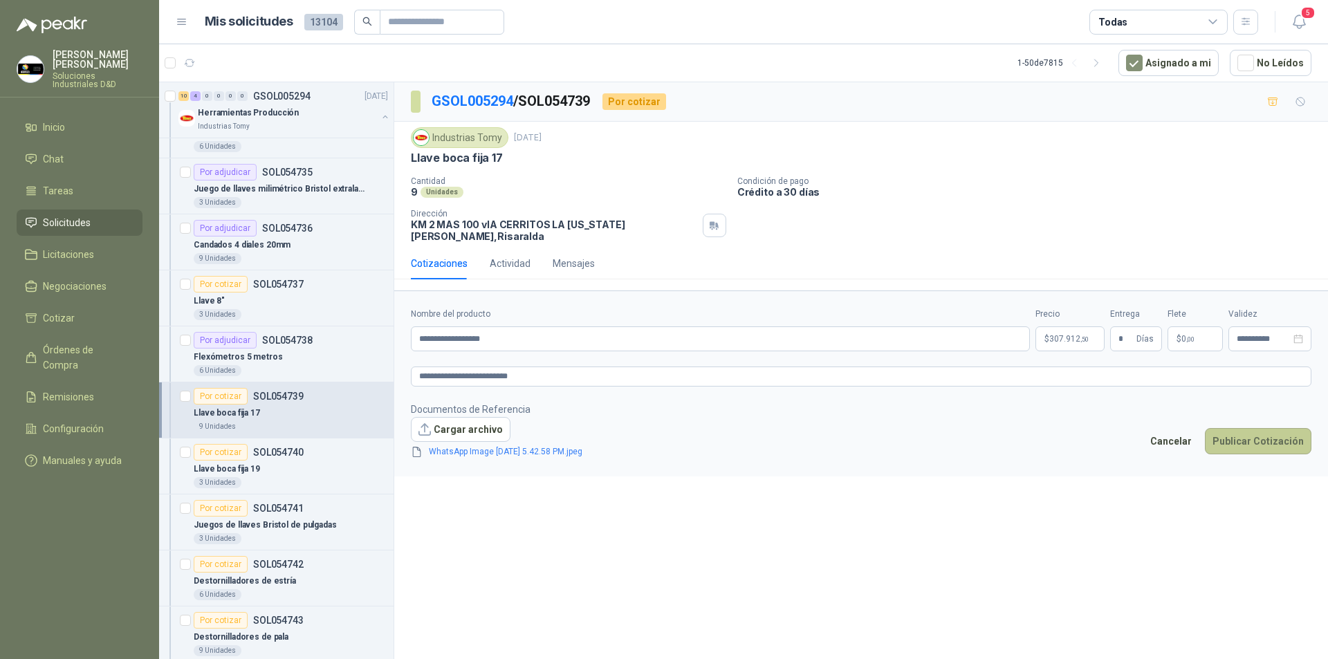
click at [1245, 436] on button "Publicar Cotización" at bounding box center [1258, 441] width 106 height 26
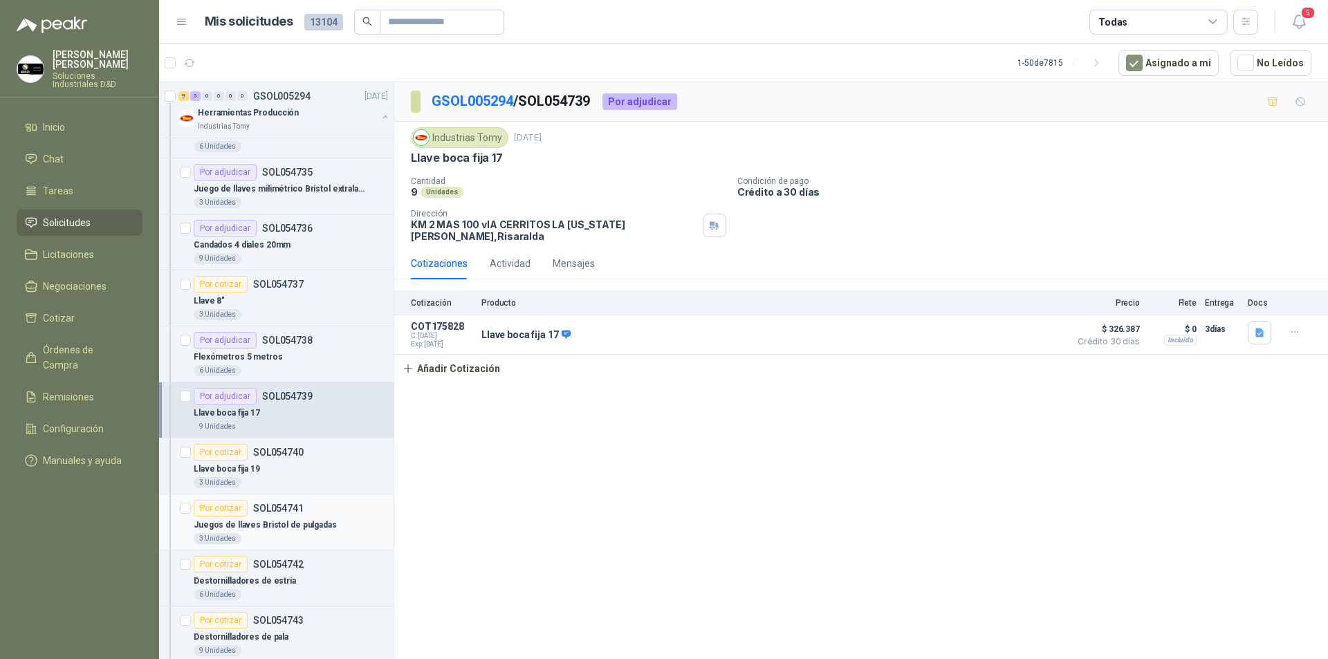
click at [236, 510] on div "Por cotizar" at bounding box center [221, 508] width 54 height 17
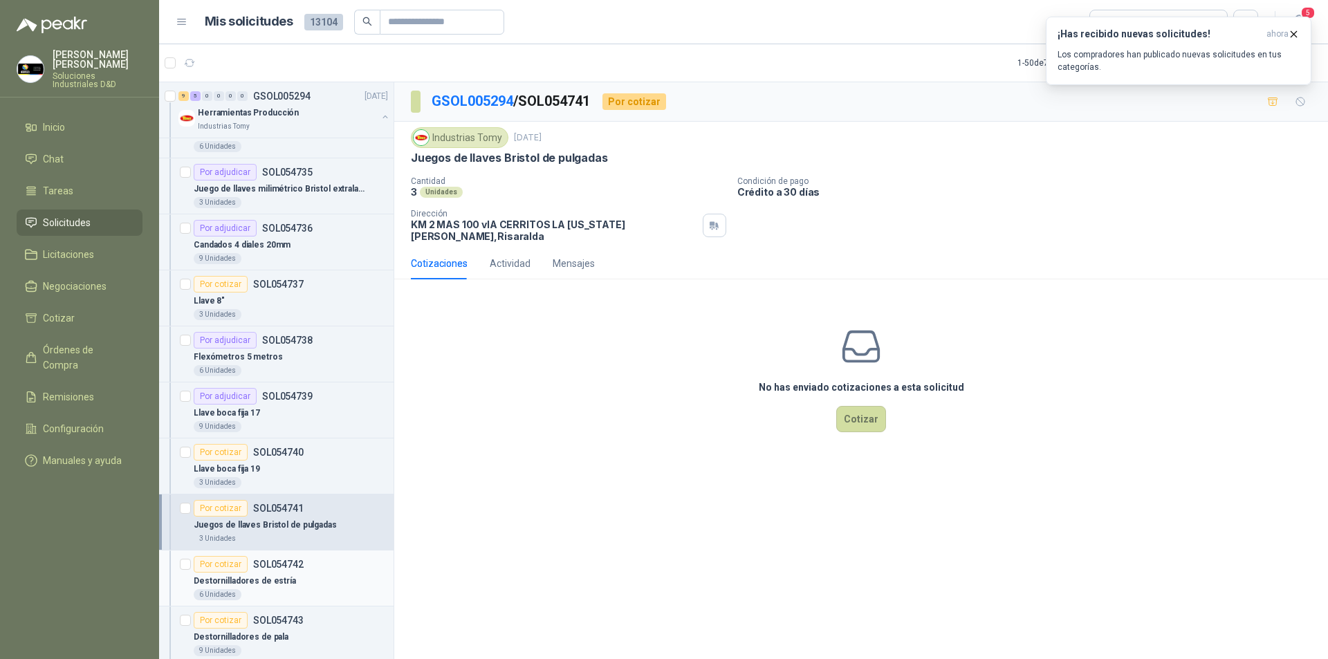
click at [223, 568] on div "Por cotizar" at bounding box center [221, 564] width 54 height 17
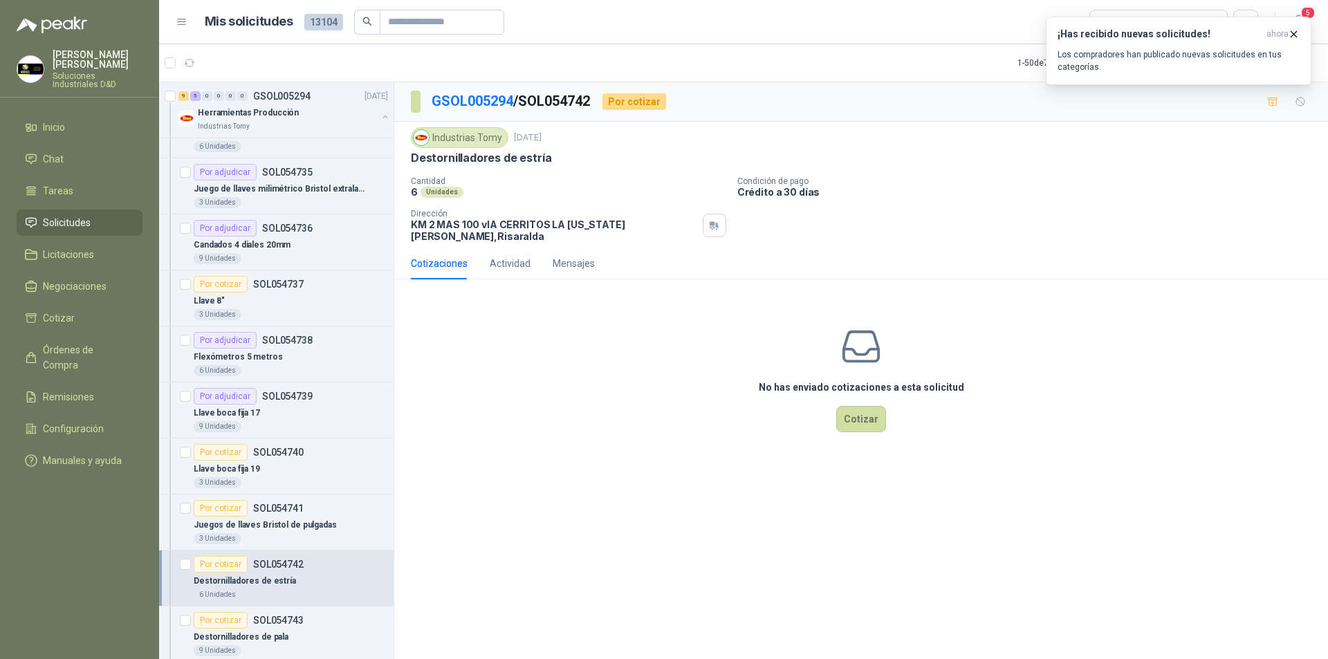
click at [223, 579] on p "Destornilladores de estría" at bounding box center [245, 581] width 102 height 13
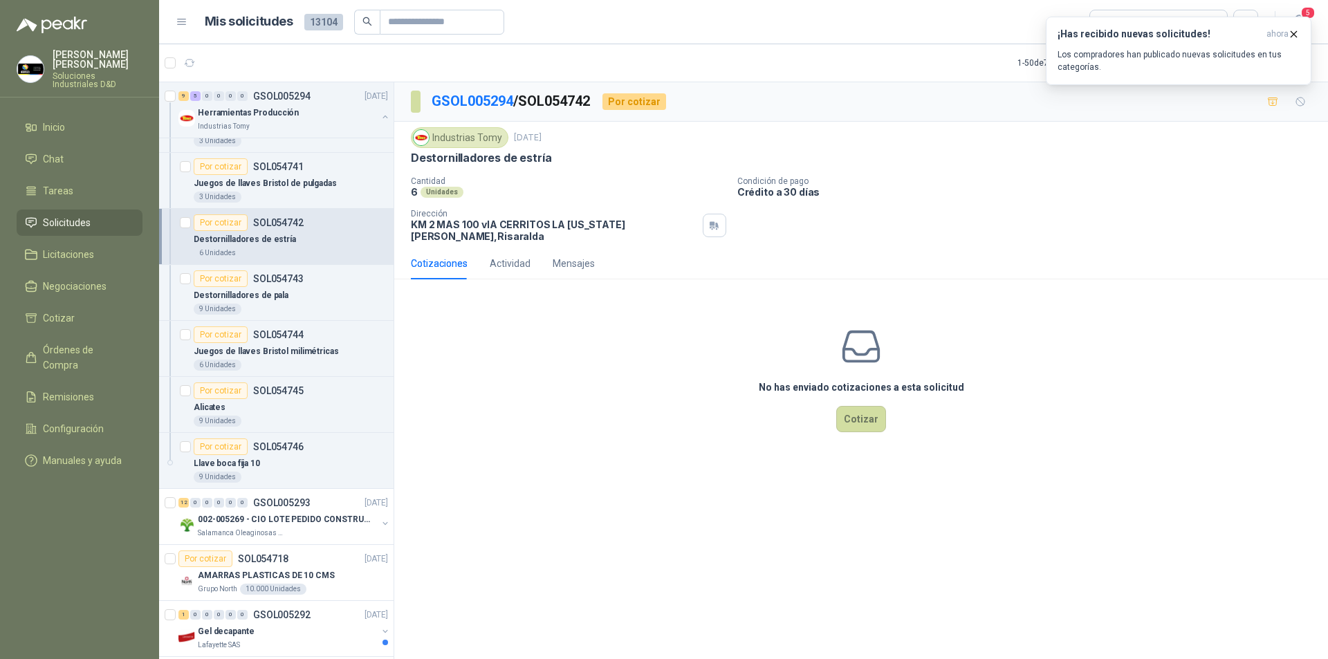
scroll to position [774, 0]
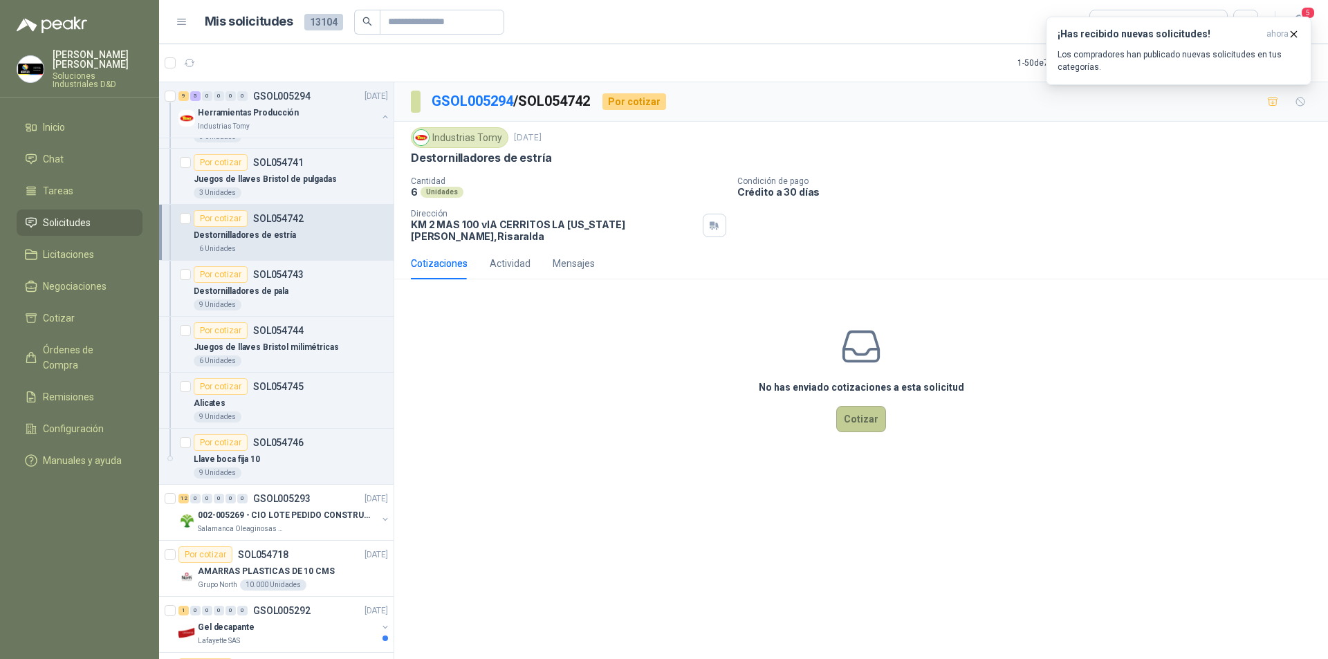
click at [862, 407] on button "Cotizar" at bounding box center [861, 419] width 50 height 26
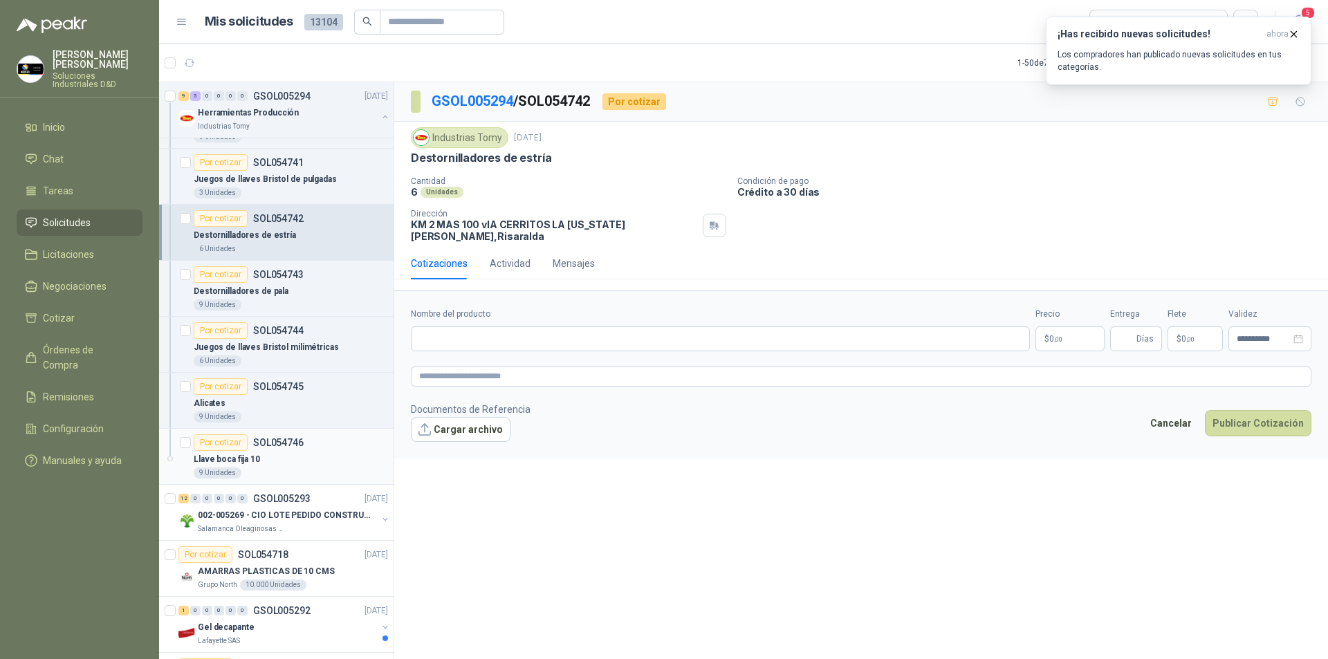
click at [239, 453] on p "Llave boca fija 10" at bounding box center [227, 459] width 66 height 13
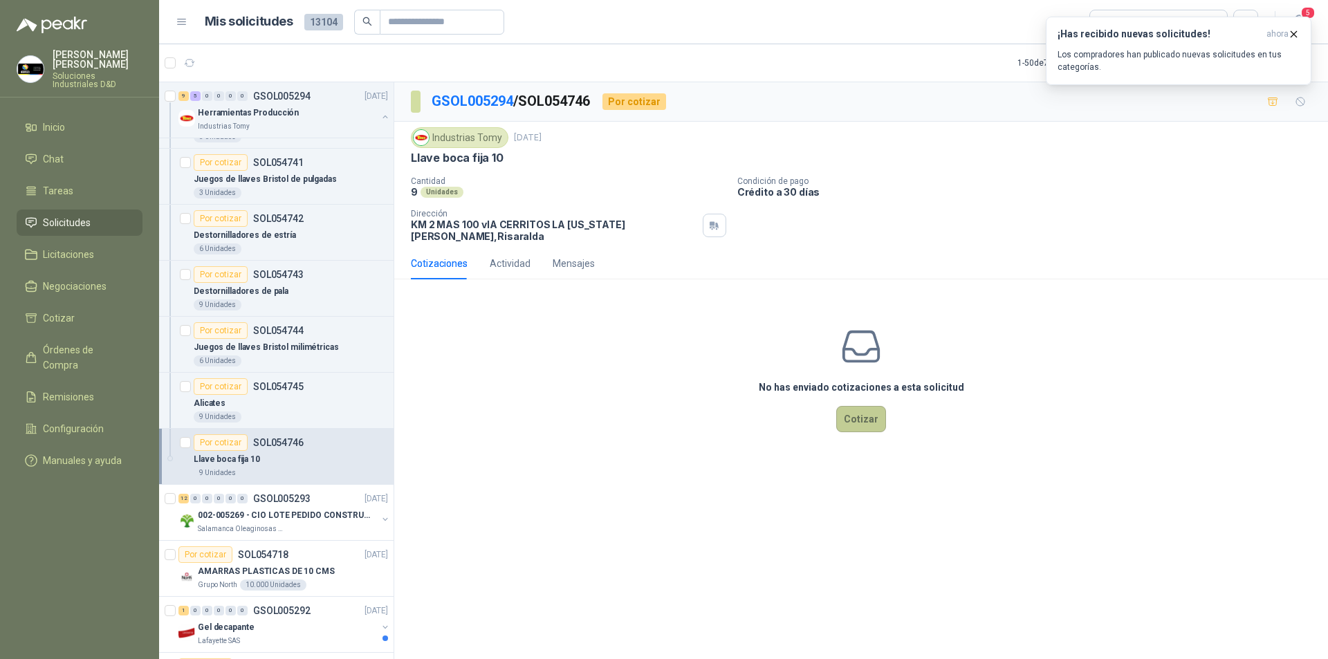
click at [856, 406] on button "Cotizar" at bounding box center [861, 419] width 50 height 26
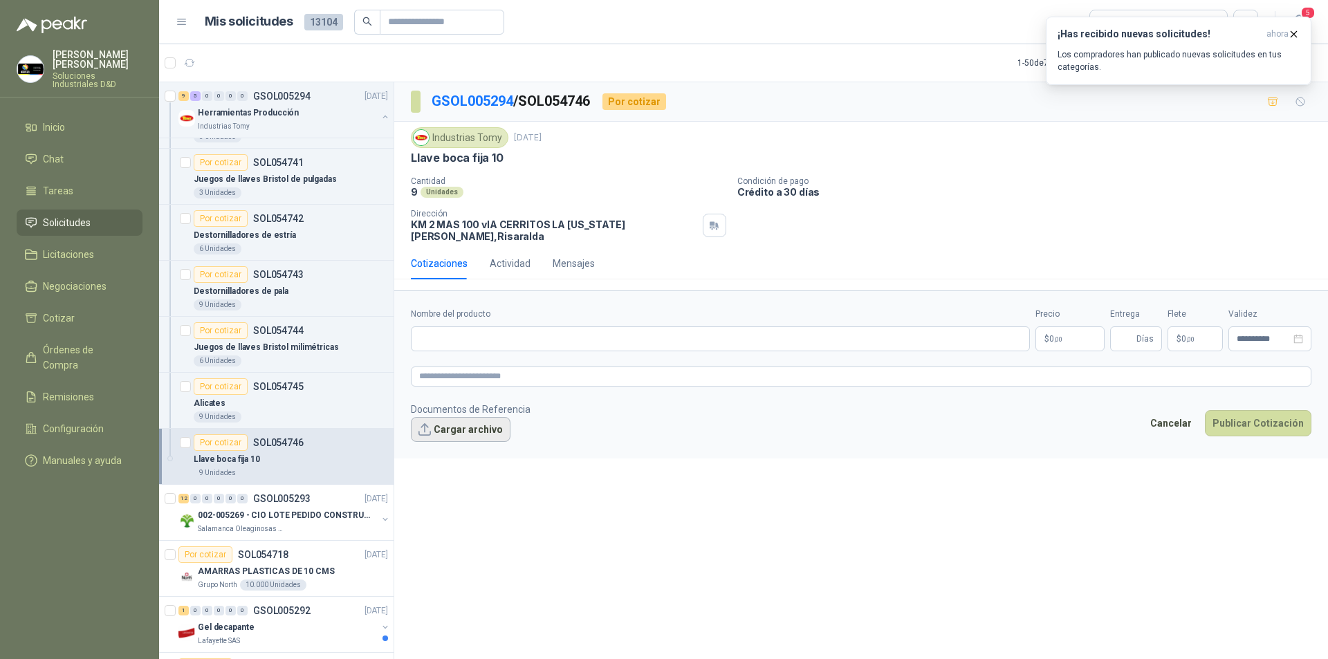
click at [446, 419] on button "Cargar archivo" at bounding box center [461, 429] width 100 height 25
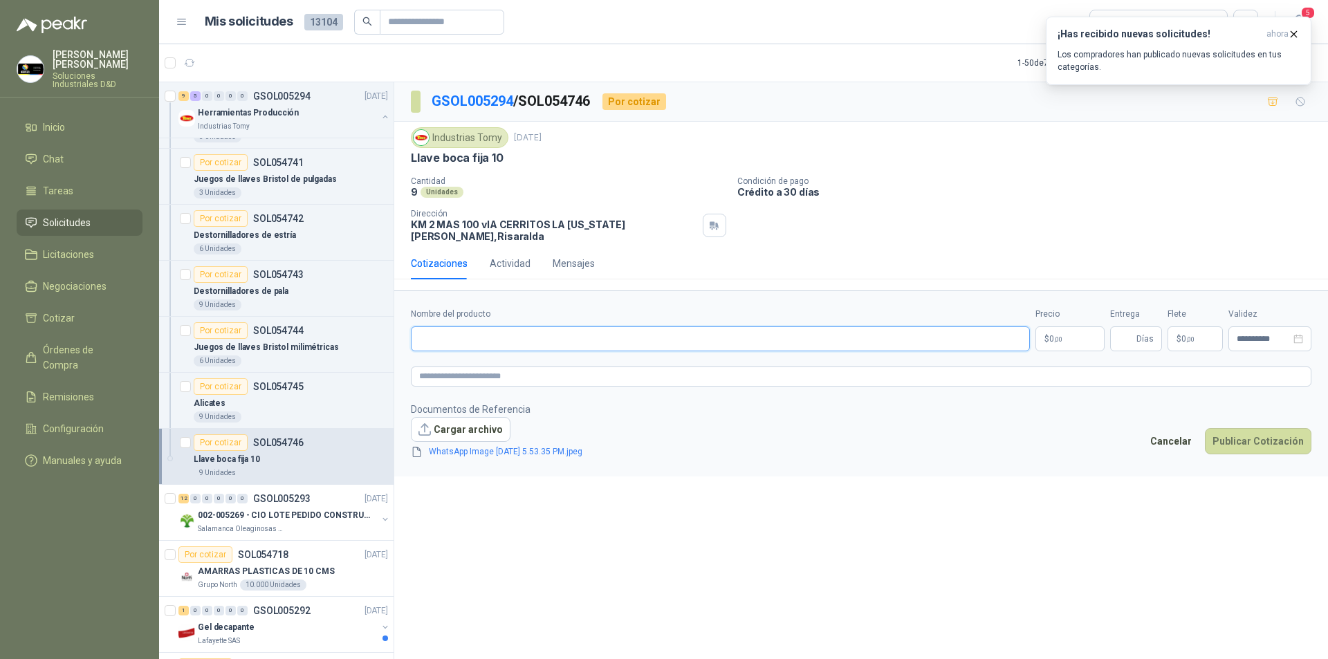
click at [545, 326] on input "Nombre del producto" at bounding box center [720, 338] width 619 height 25
drag, startPoint x: 478, startPoint y: 334, endPoint x: 416, endPoint y: 324, distance: 63.0
click at [416, 326] on input "**********" at bounding box center [720, 338] width 619 height 25
click at [446, 366] on textarea at bounding box center [861, 376] width 900 height 20
paste textarea "**********"
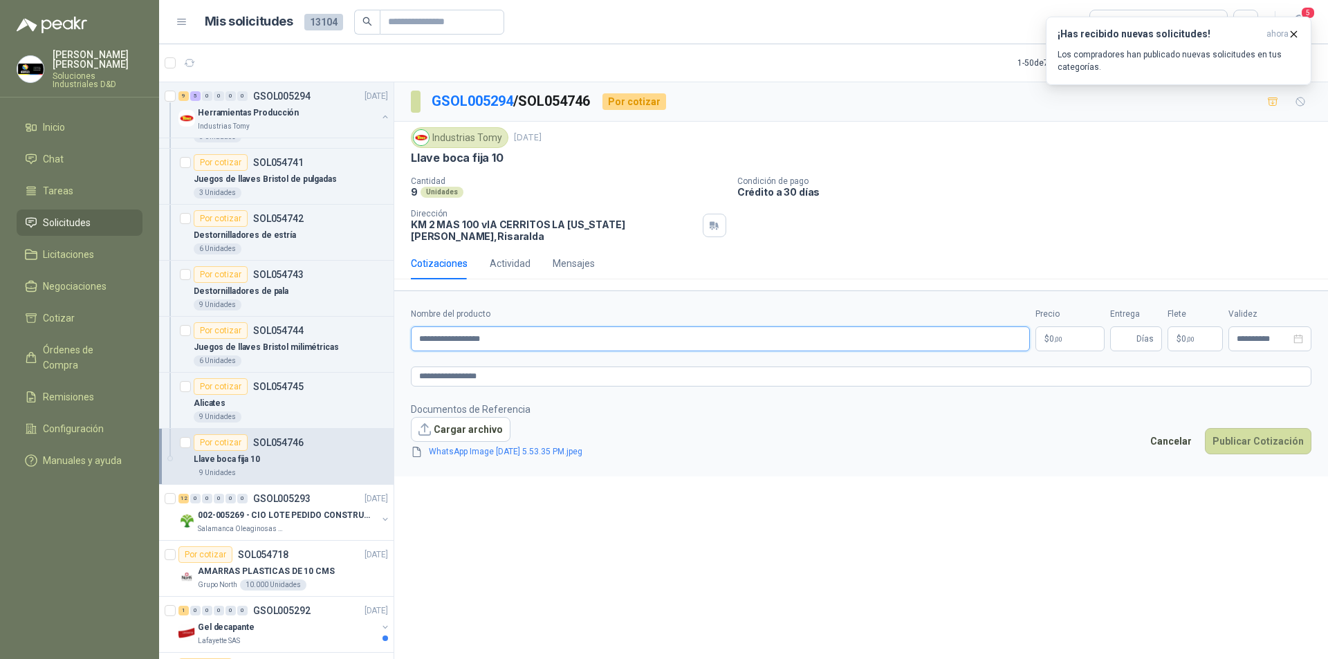
click at [435, 328] on input "**********" at bounding box center [720, 338] width 619 height 25
click at [434, 371] on textarea "**********" at bounding box center [861, 376] width 900 height 20
click at [494, 369] on textarea "**********" at bounding box center [861, 376] width 900 height 20
click at [1048, 326] on body "[PERSON_NAME] Soluciones Industriales D&D Inicio Chat Tareas Solicitudes Licita…" at bounding box center [664, 329] width 1328 height 659
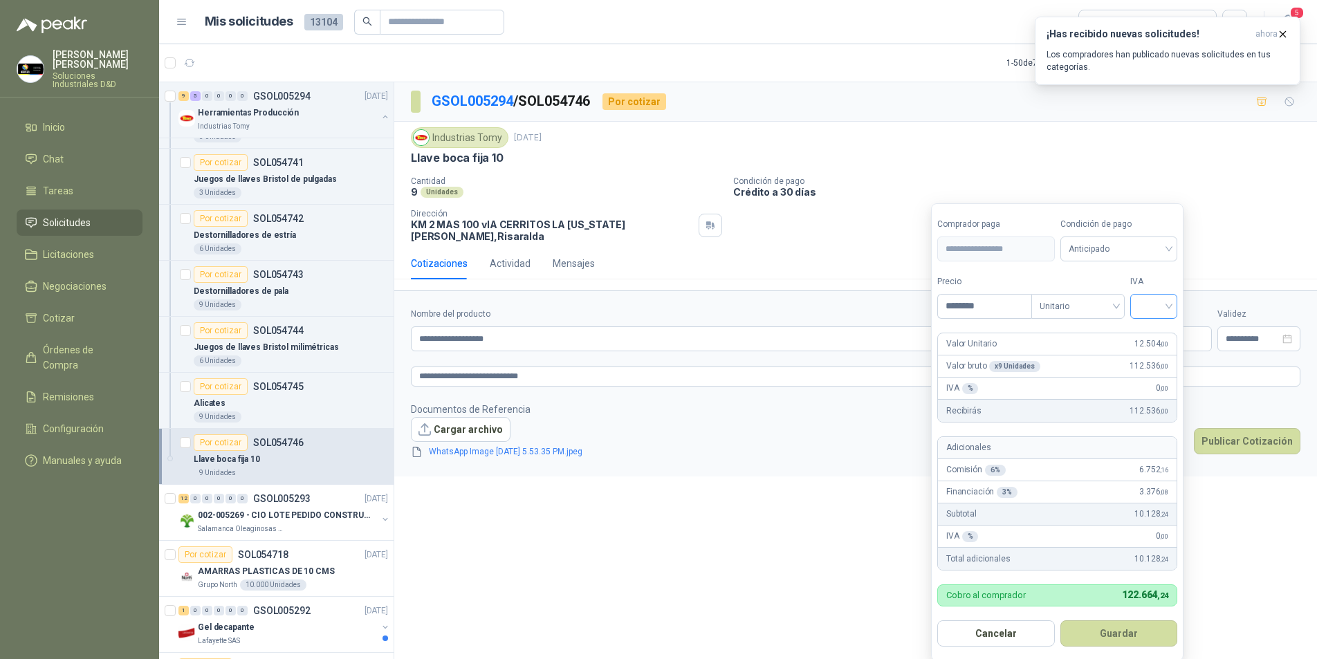
click at [1169, 313] on input "search" at bounding box center [1153, 305] width 30 height 21
click at [1149, 337] on div "19%" at bounding box center [1157, 335] width 26 height 15
click at [1145, 245] on span "Anticipado" at bounding box center [1121, 249] width 102 height 21
click at [1103, 299] on div "Crédito a 30 días" at bounding box center [1120, 299] width 97 height 15
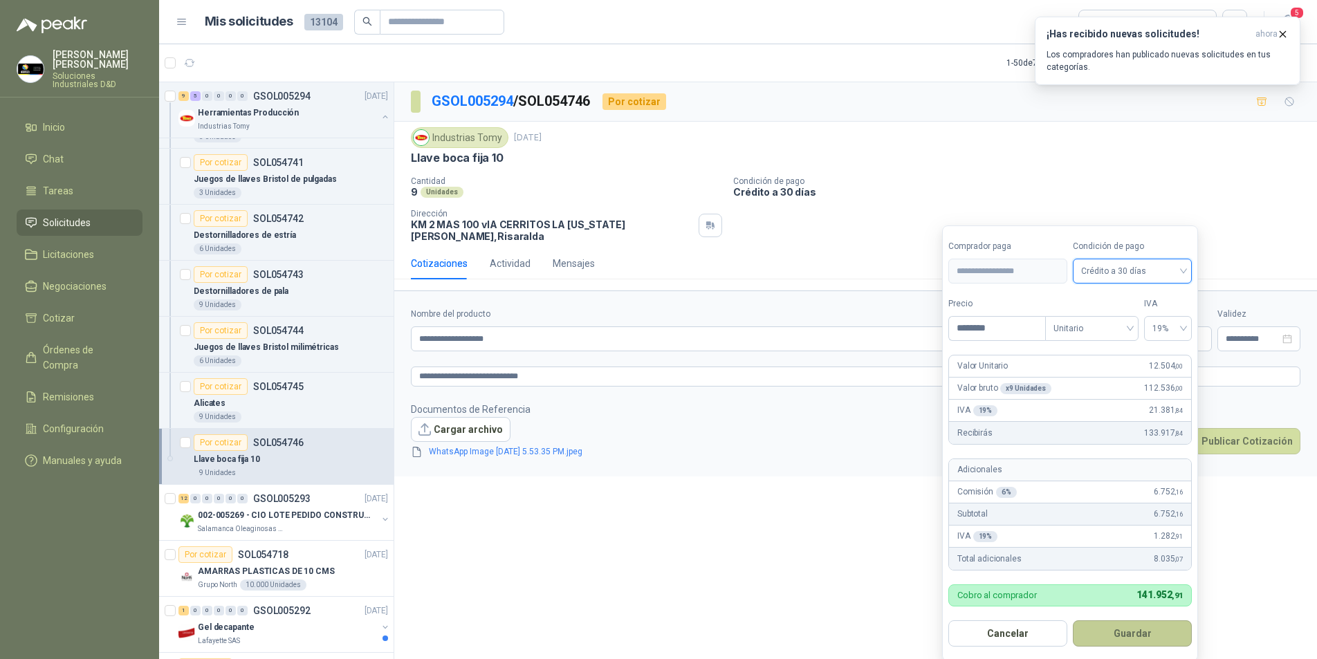
click at [1118, 638] on button "Guardar" at bounding box center [1131, 633] width 119 height 26
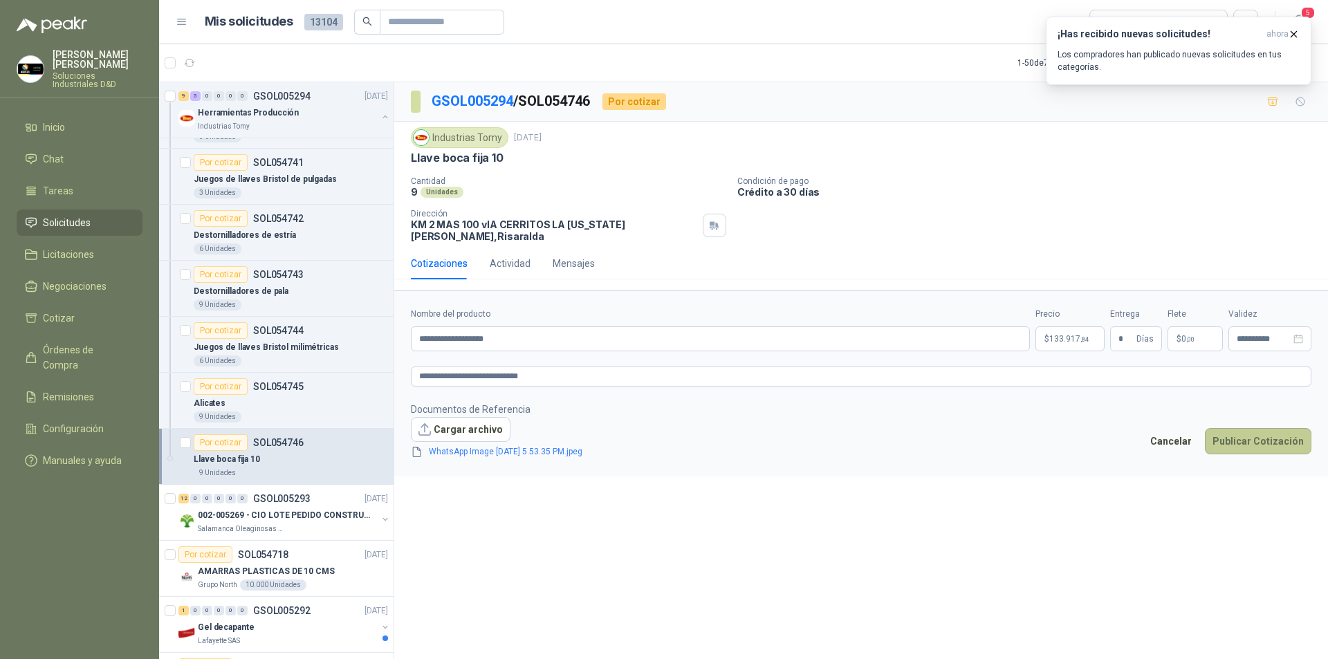
click at [1234, 428] on button "Publicar Cotización" at bounding box center [1258, 441] width 106 height 26
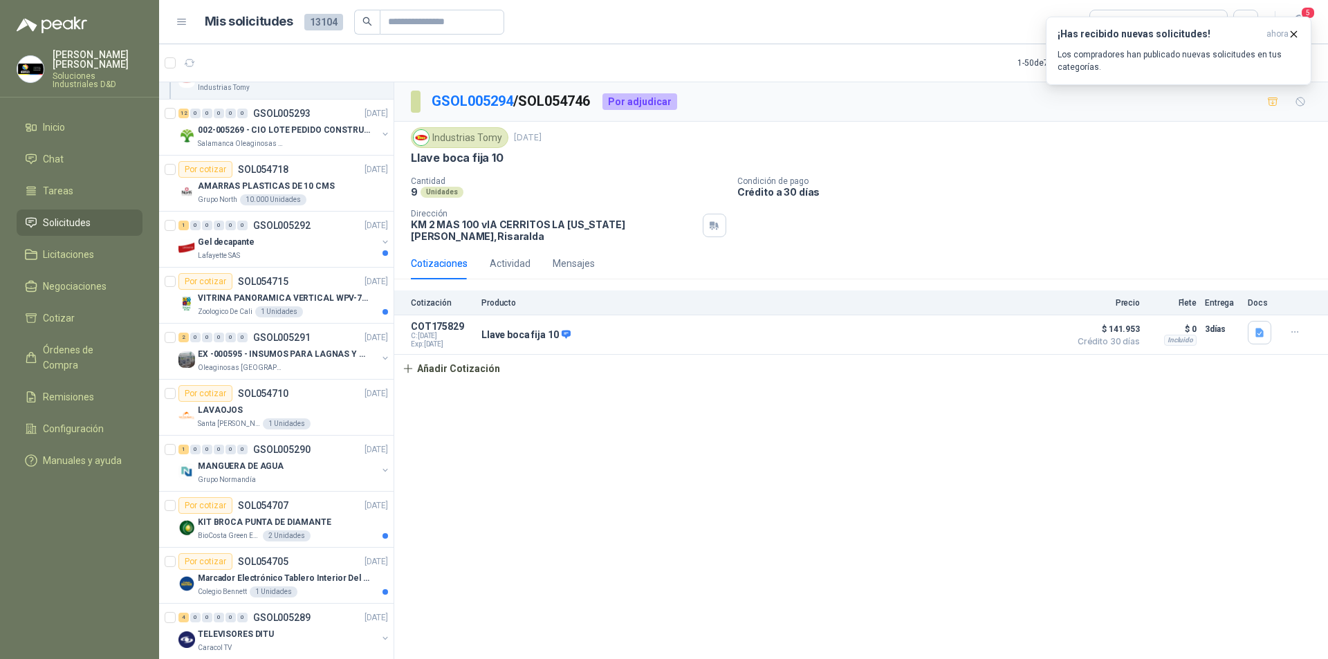
scroll to position [1180, 0]
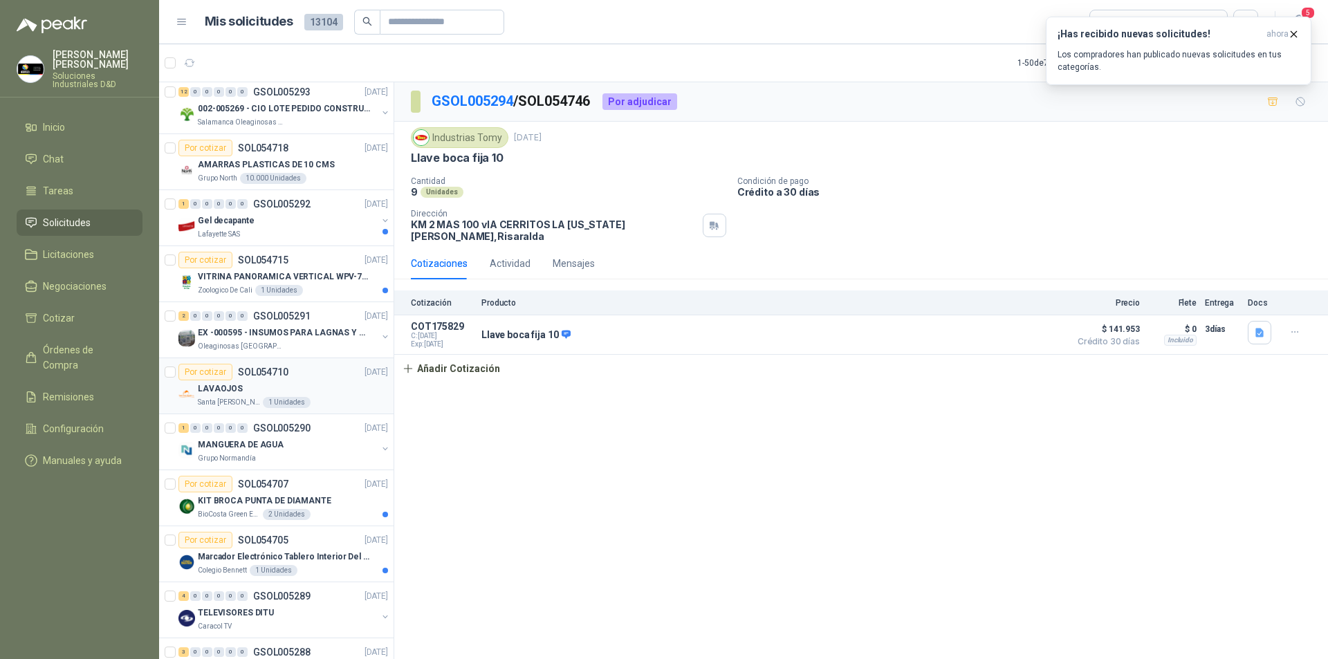
click at [240, 384] on div "LAVAOJOS" at bounding box center [293, 388] width 190 height 17
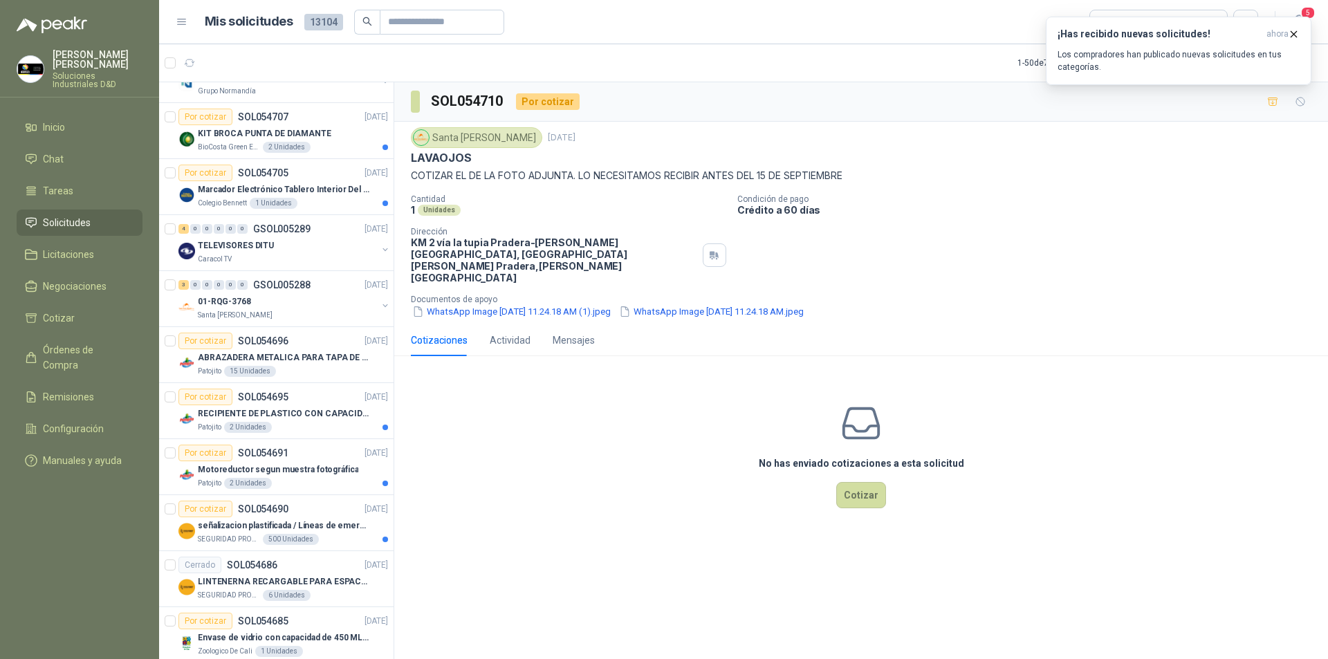
scroll to position [1552, 0]
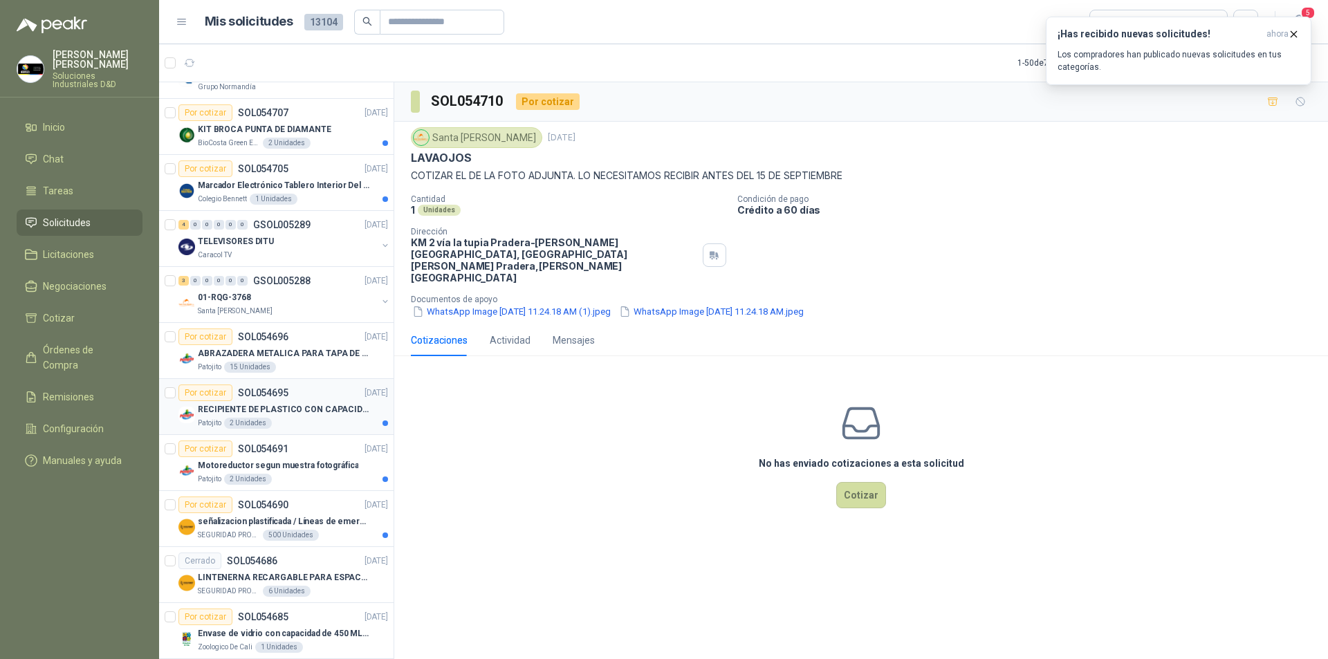
click at [316, 407] on p "RECIPIENTE DE PLASTICO CON CAPACIDAD DE 1.8 LT PARA LA EXTRACCIÓN MANUAL DE LIQ…" at bounding box center [284, 409] width 172 height 13
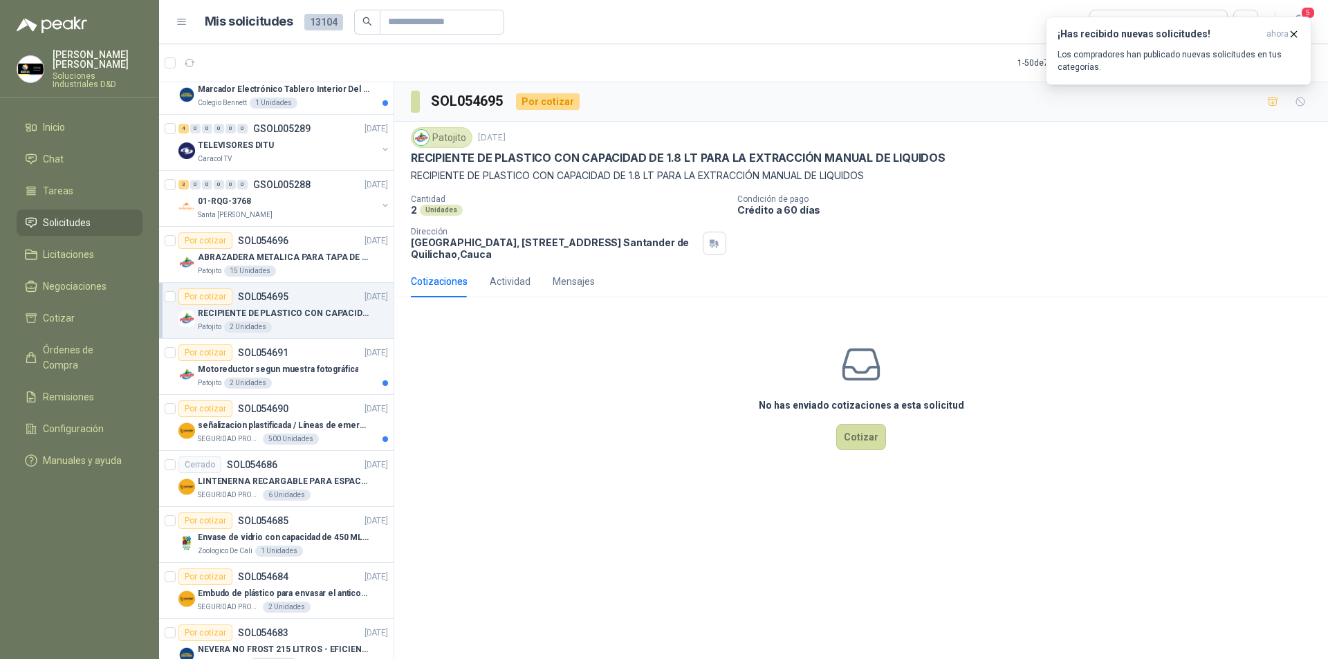
scroll to position [1657, 0]
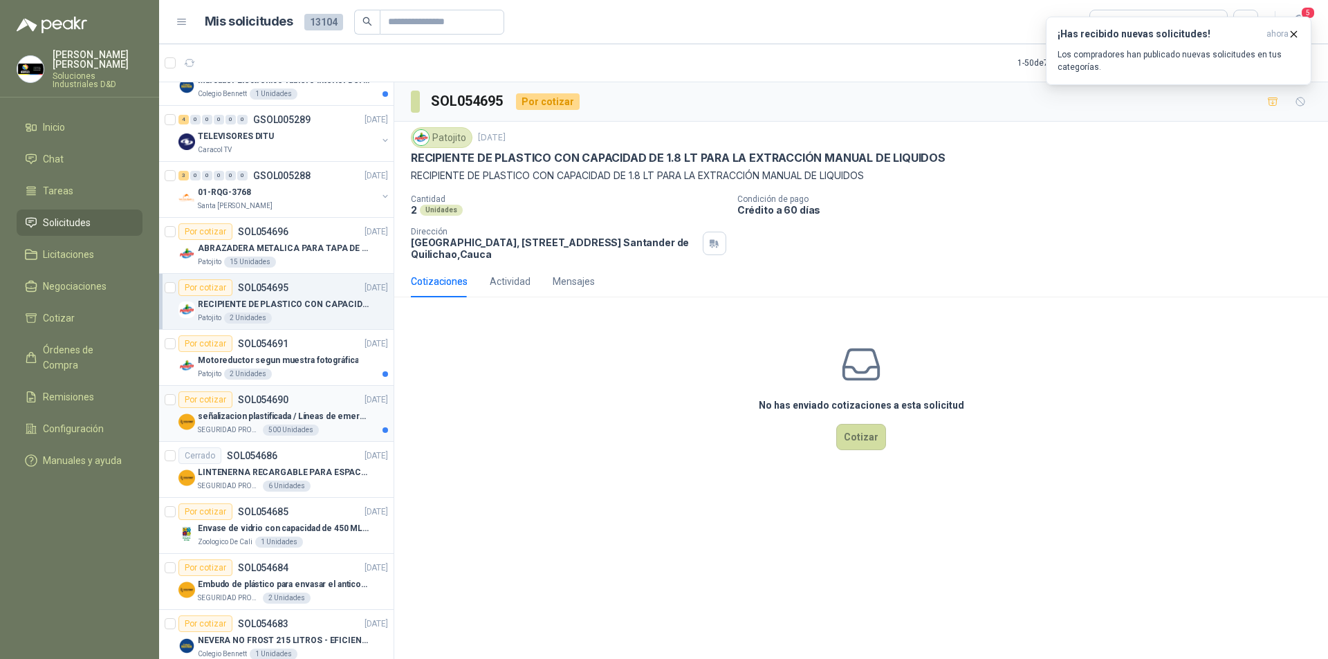
click at [220, 423] on div "señalizacion plastificada / Líneas de emergencia" at bounding box center [293, 416] width 190 height 17
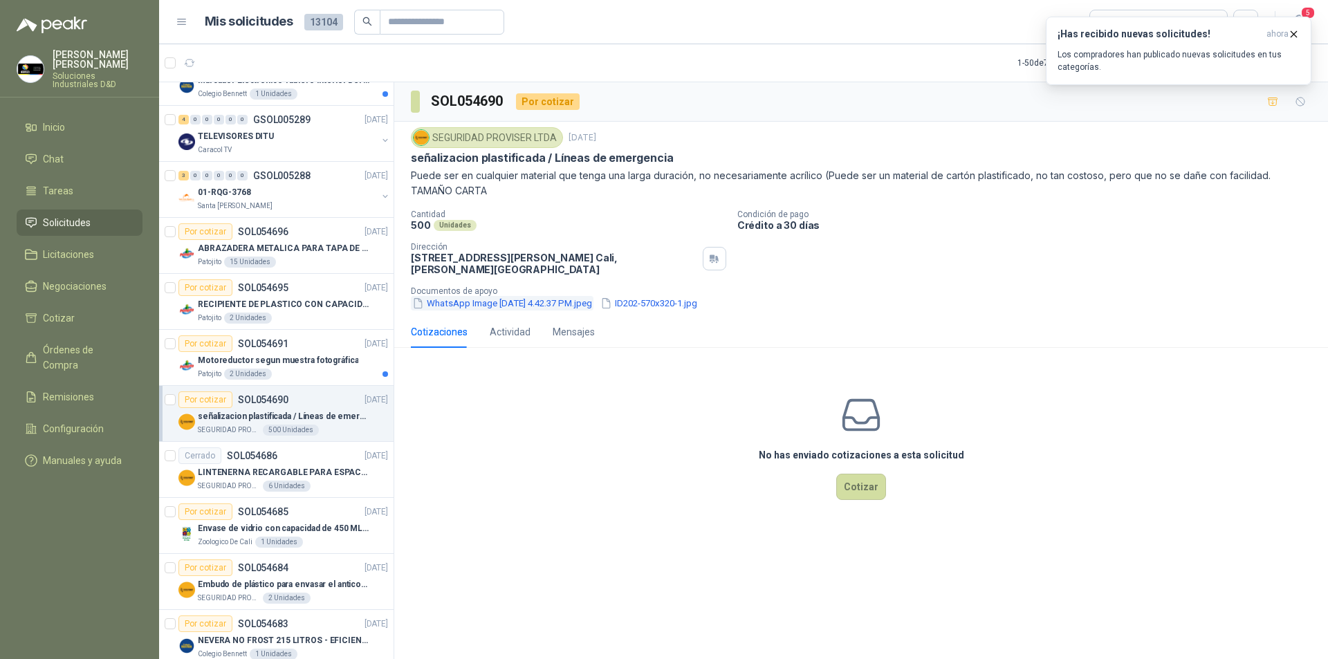
click at [490, 300] on button "WhatsApp Image [DATE] 4.42.37 PM.jpeg" at bounding box center [502, 303] width 183 height 15
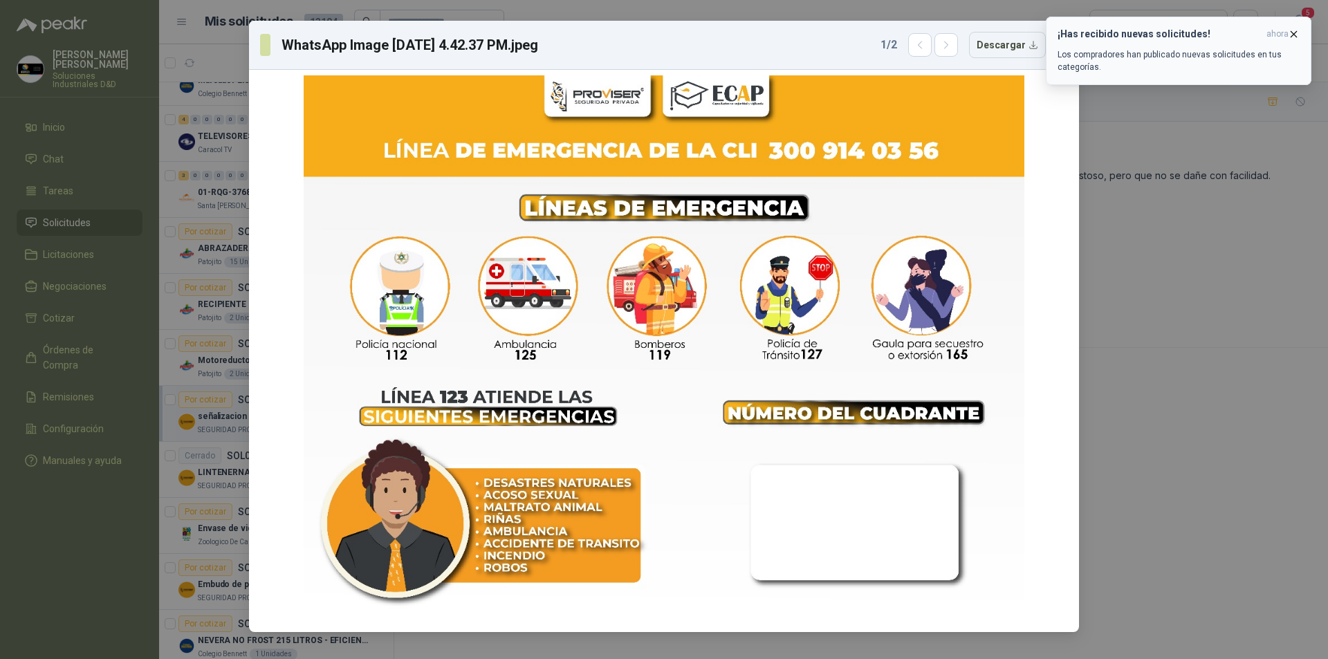
click at [1296, 32] on icon "button" at bounding box center [1294, 34] width 12 height 12
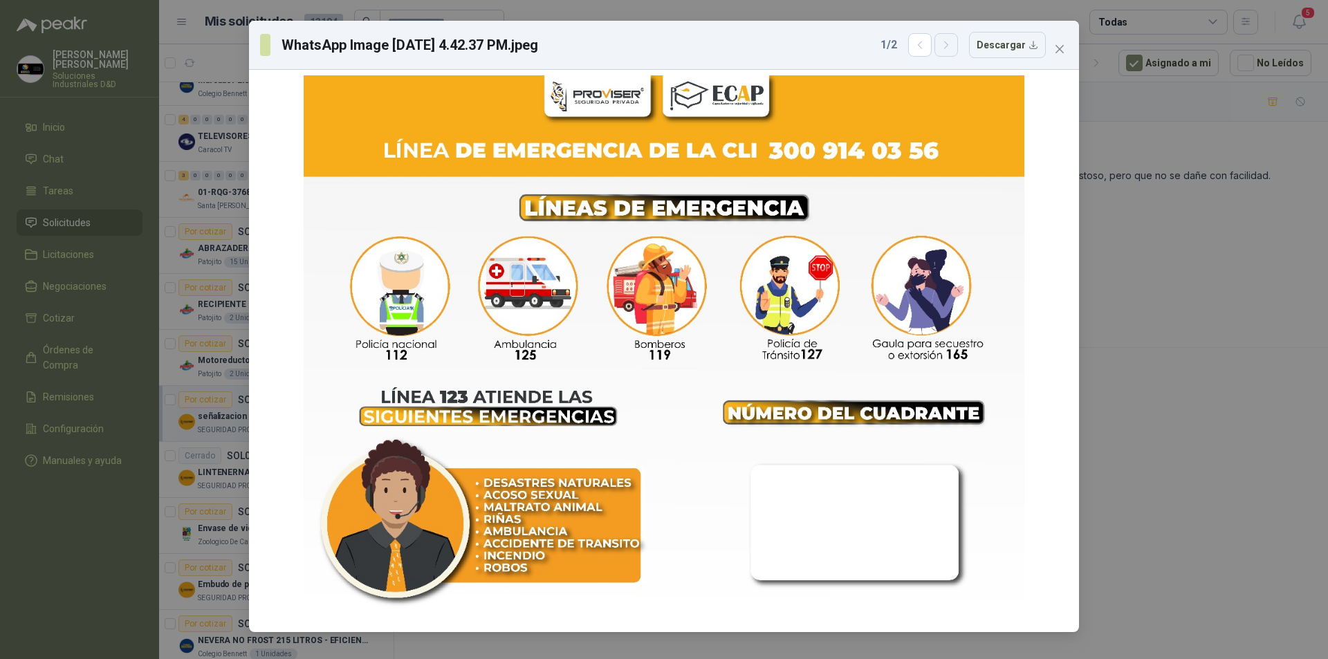
click at [950, 48] on icon "button" at bounding box center [946, 45] width 12 height 12
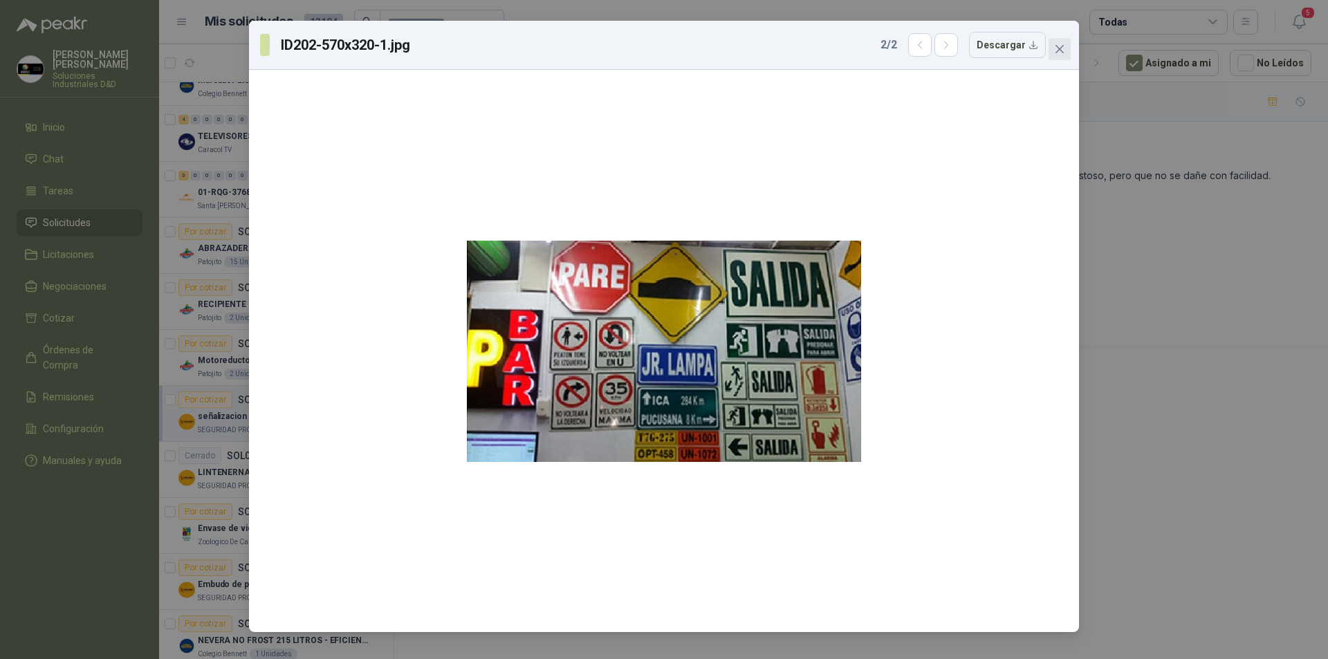
click at [1066, 47] on span "Close" at bounding box center [1059, 49] width 22 height 11
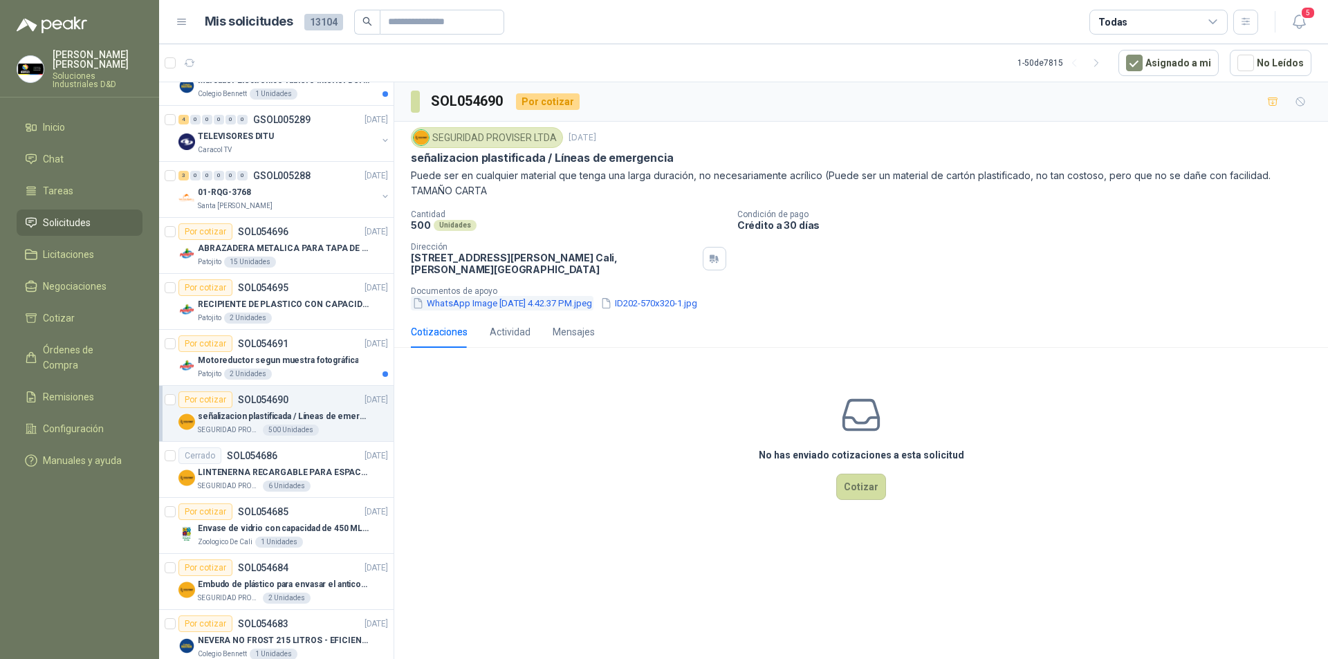
click at [588, 309] on button "WhatsApp Image [DATE] 4.42.37 PM.jpeg" at bounding box center [502, 303] width 183 height 15
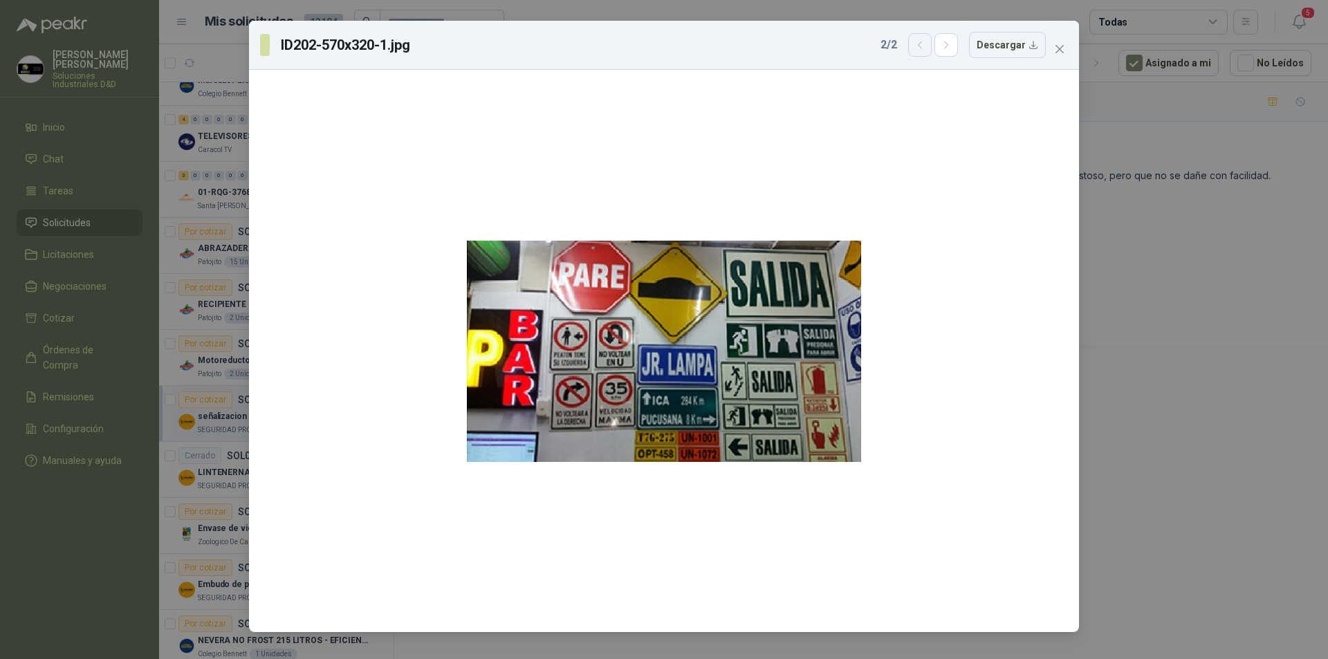
click at [926, 50] on icon "button" at bounding box center [920, 45] width 12 height 12
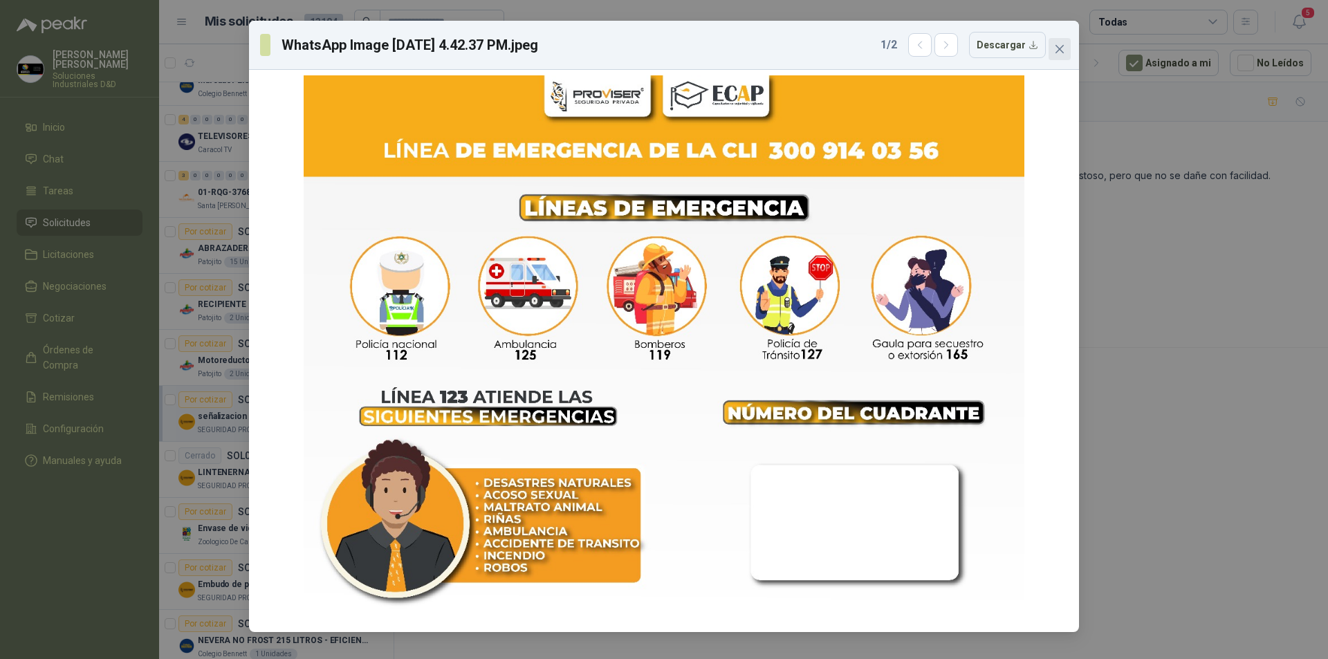
click at [1057, 48] on icon "close" at bounding box center [1059, 49] width 11 height 11
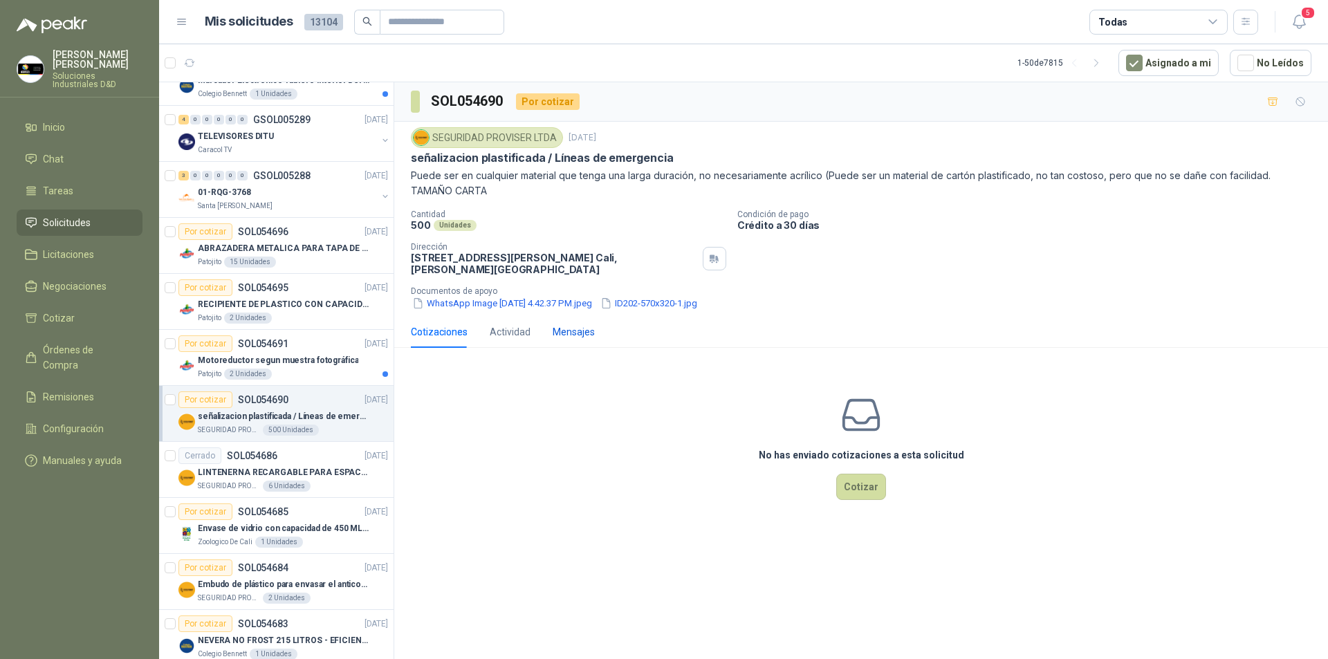
click at [572, 328] on div "Mensajes" at bounding box center [573, 331] width 42 height 15
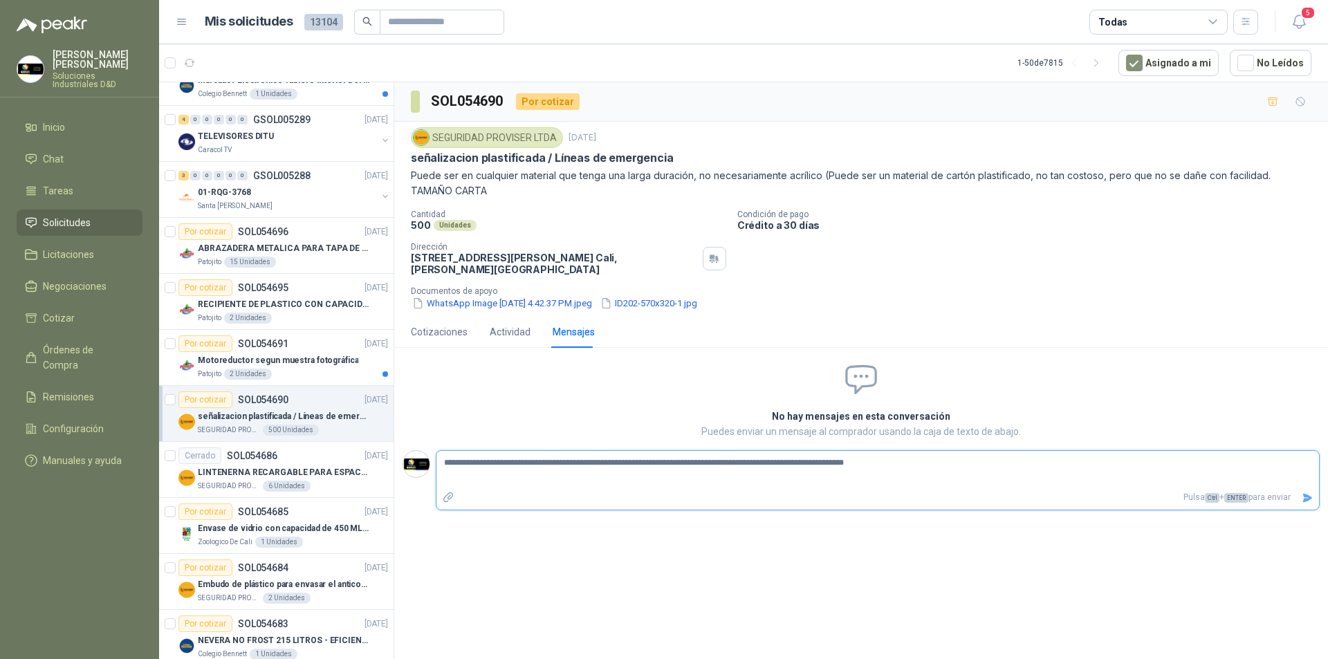
click at [1307, 496] on icon "Enviar" at bounding box center [1308, 497] width 10 height 9
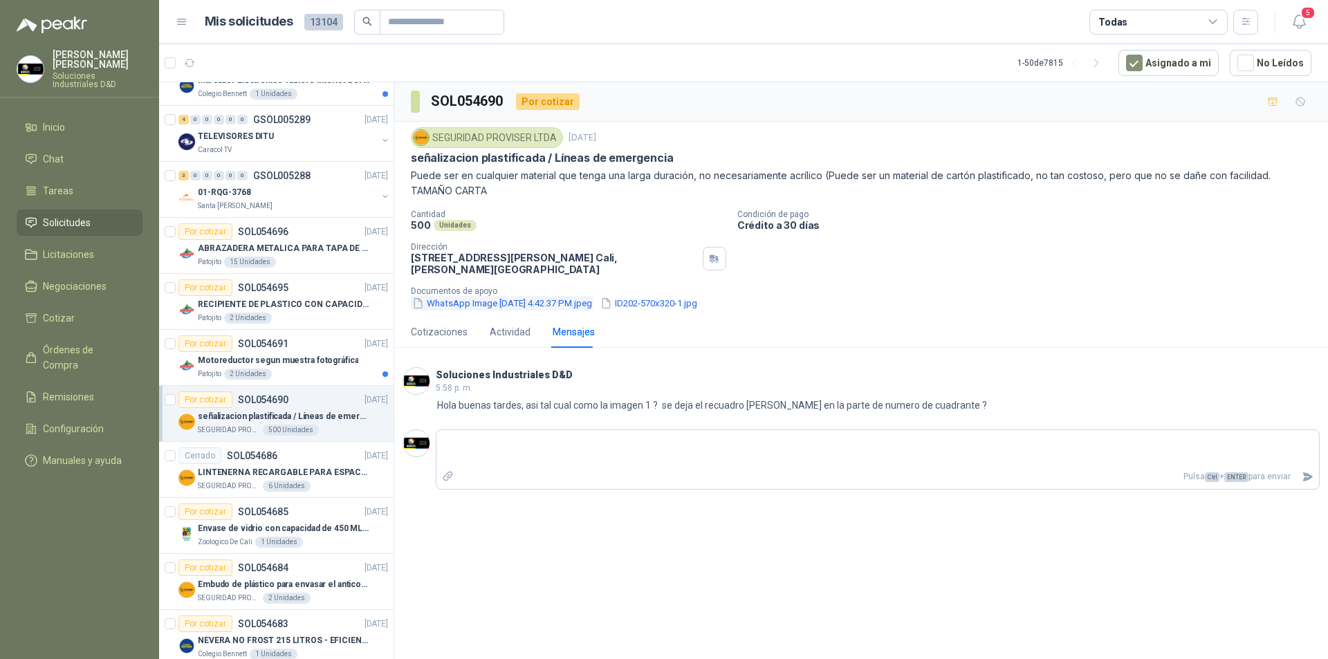
click at [479, 299] on button "WhatsApp Image [DATE] 4.42.37 PM.jpeg" at bounding box center [502, 303] width 183 height 15
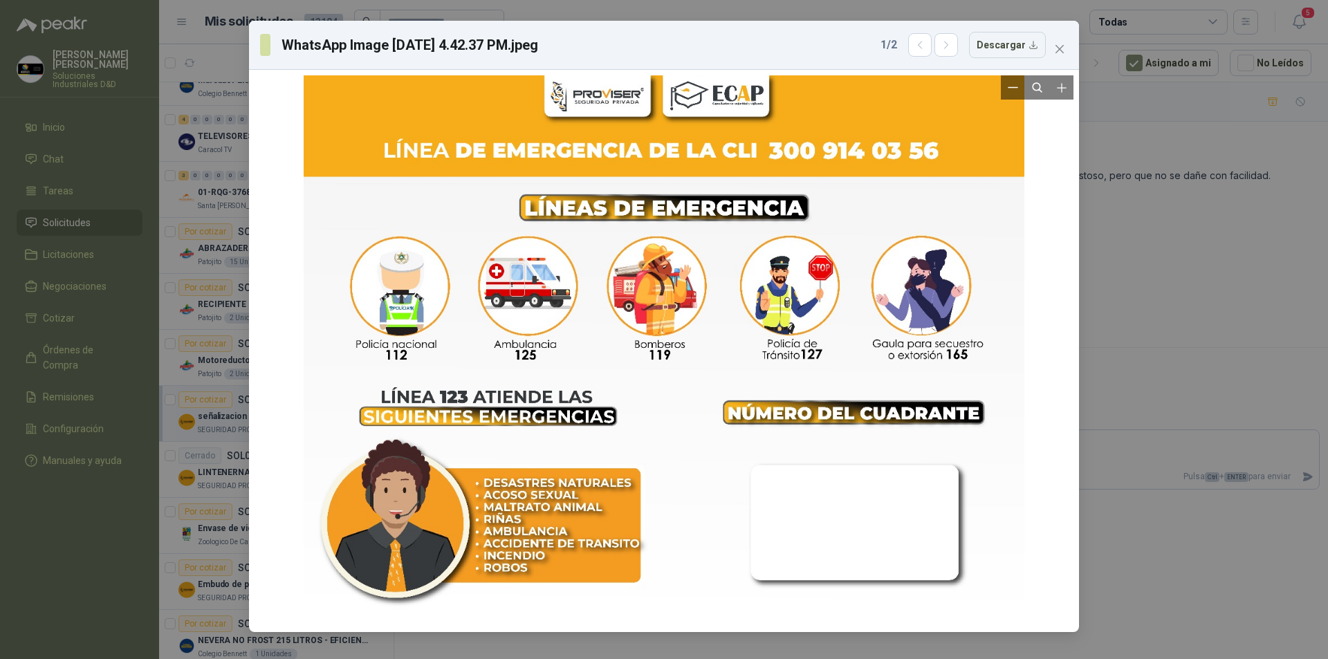
drag, startPoint x: 827, startPoint y: 340, endPoint x: 696, endPoint y: 429, distance: 158.2
click at [696, 429] on div at bounding box center [664, 350] width 721 height 551
click at [1059, 48] on icon "close" at bounding box center [1059, 49] width 8 height 8
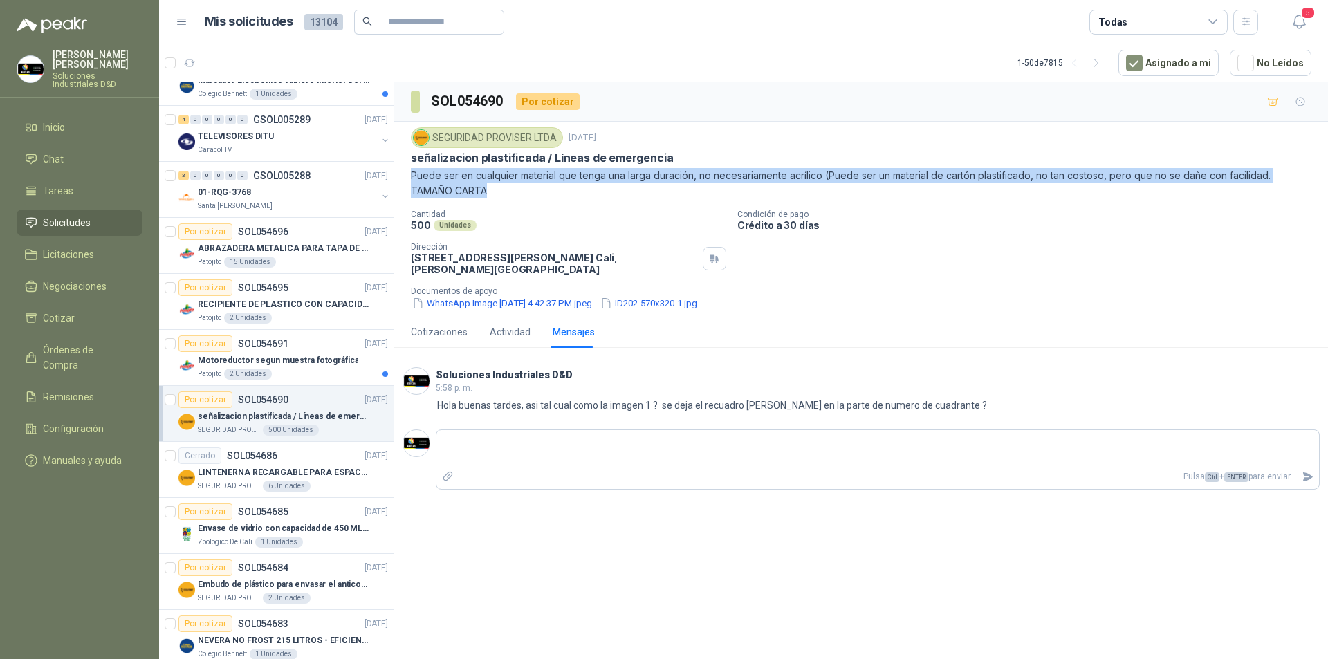
drag, startPoint x: 411, startPoint y: 179, endPoint x: 1180, endPoint y: 186, distance: 768.9
click at [1180, 186] on p "Puede ser en cualquier material que tenga una larga duración, no necesariamente…" at bounding box center [861, 183] width 900 height 30
click at [455, 178] on p "Puede ser en cualquier material que tenga una larga duración, no necesariamente…" at bounding box center [861, 183] width 900 height 30
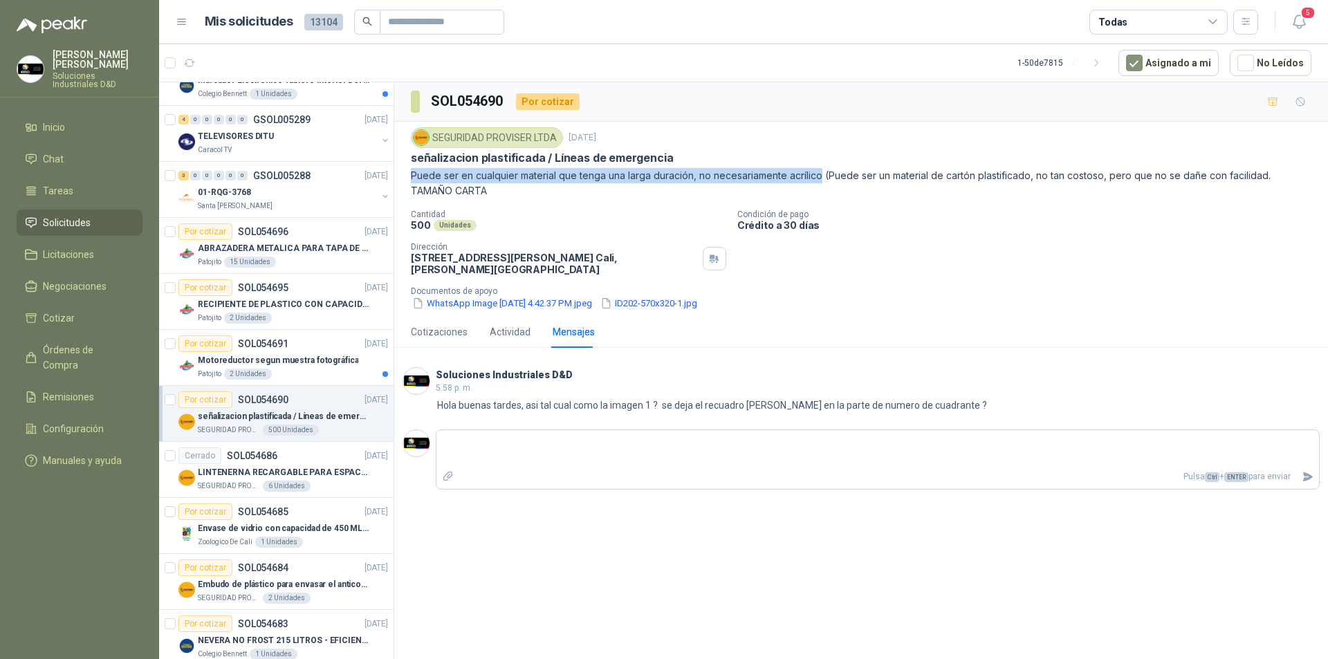
drag, startPoint x: 411, startPoint y: 176, endPoint x: 819, endPoint y: 175, distance: 408.7
click at [819, 175] on p "Puede ser en cualquier material que tenga una larga duración, no necesariamente…" at bounding box center [861, 183] width 900 height 30
copy p "Puede ser en cualquier material que tenga una larga duración, no necesariamente…"
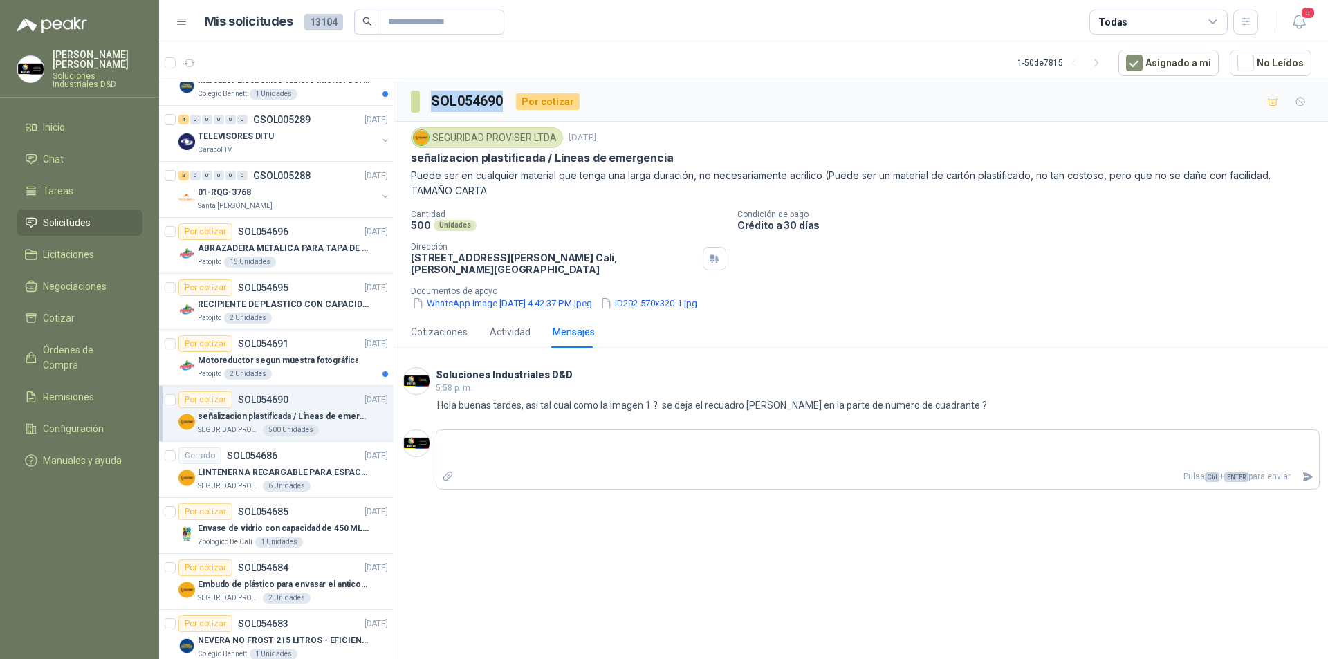
drag, startPoint x: 429, startPoint y: 95, endPoint x: 505, endPoint y: 100, distance: 76.2
click at [505, 100] on section "SOL054690" at bounding box center [458, 102] width 94 height 22
copy h3 "SOL054690"
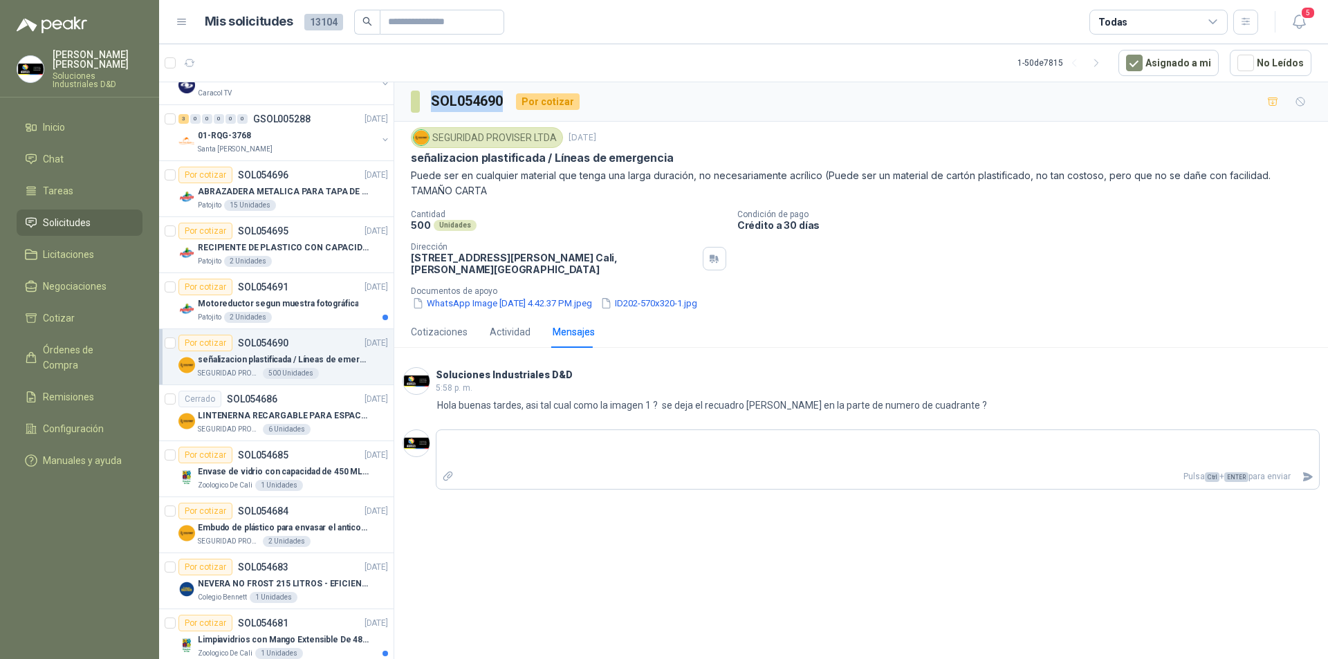
scroll to position [1727, 0]
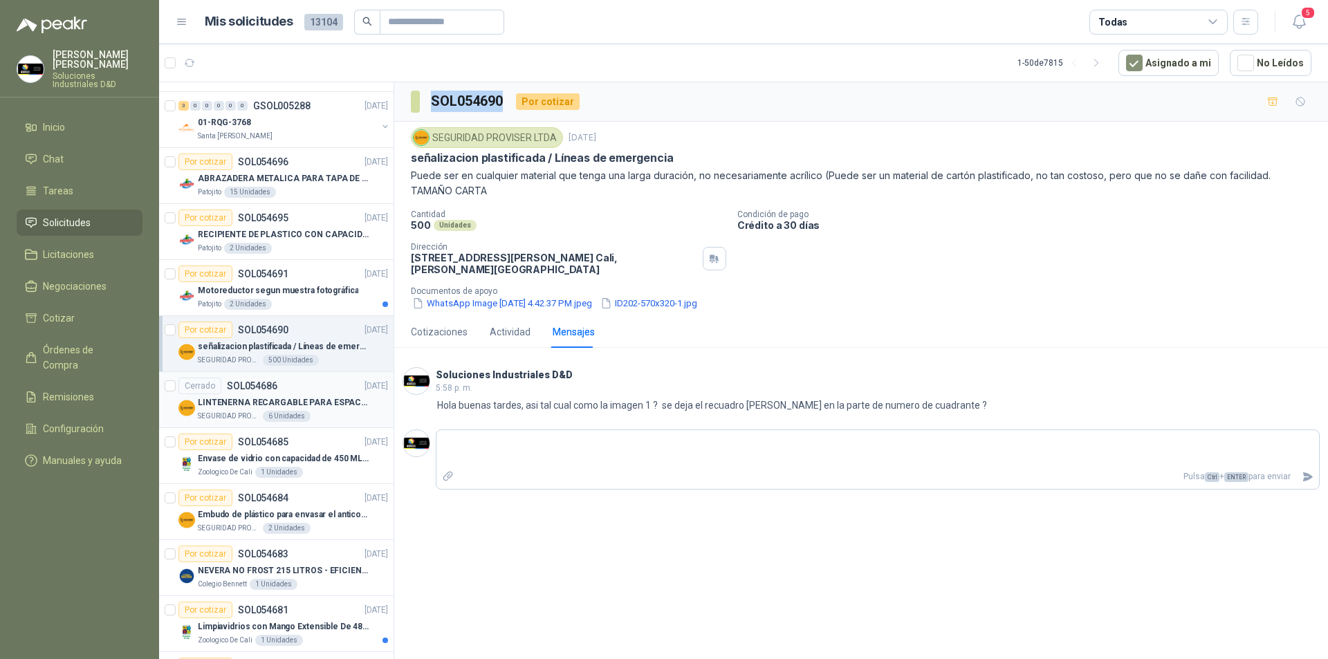
click at [283, 397] on p "LINTENERNA RECARGABLE PARA ESPACIOS ABIERTOS 100-120MTS" at bounding box center [284, 402] width 172 height 13
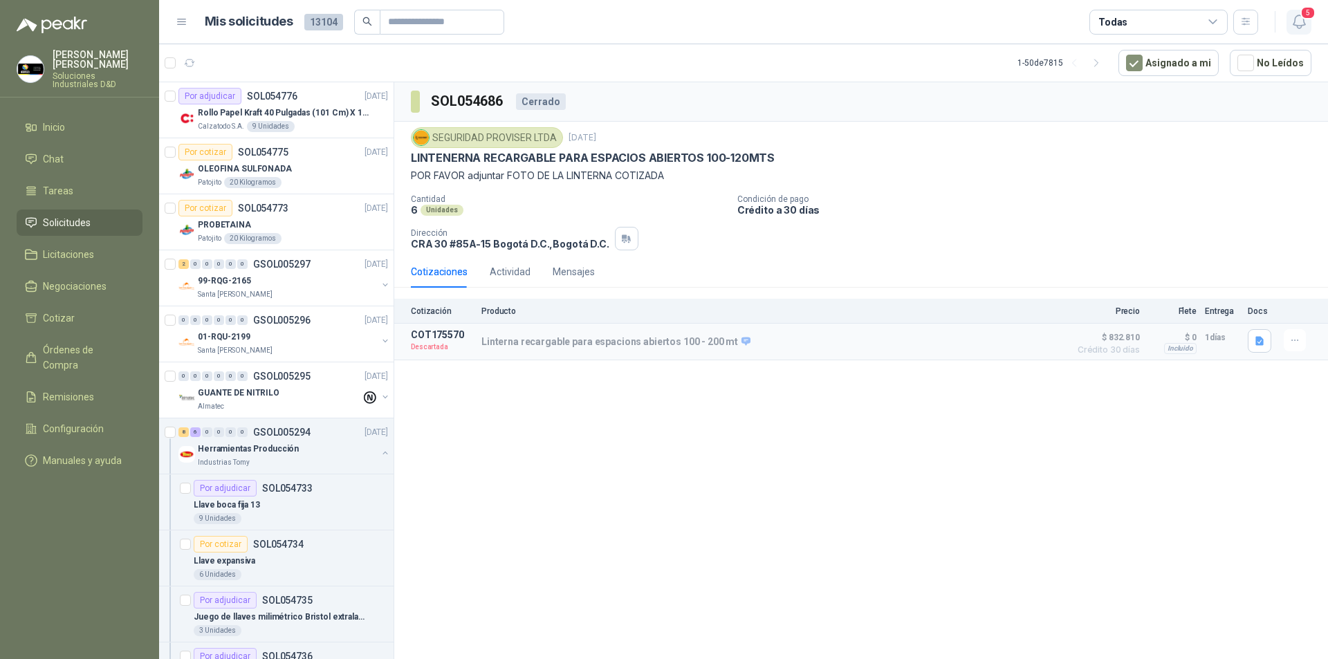
click at [1298, 16] on icon "button" at bounding box center [1298, 21] width 17 height 17
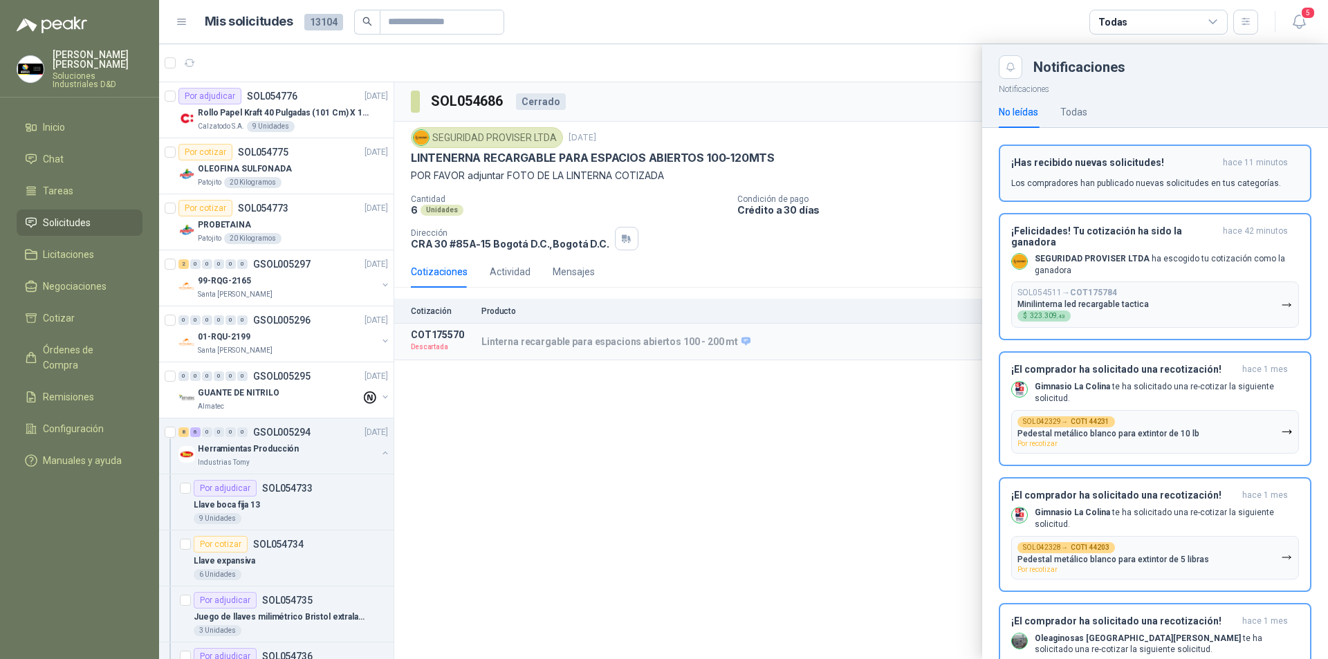
click at [1114, 166] on h3 "¡Has recibido nuevas solicitudes!" at bounding box center [1114, 163] width 206 height 12
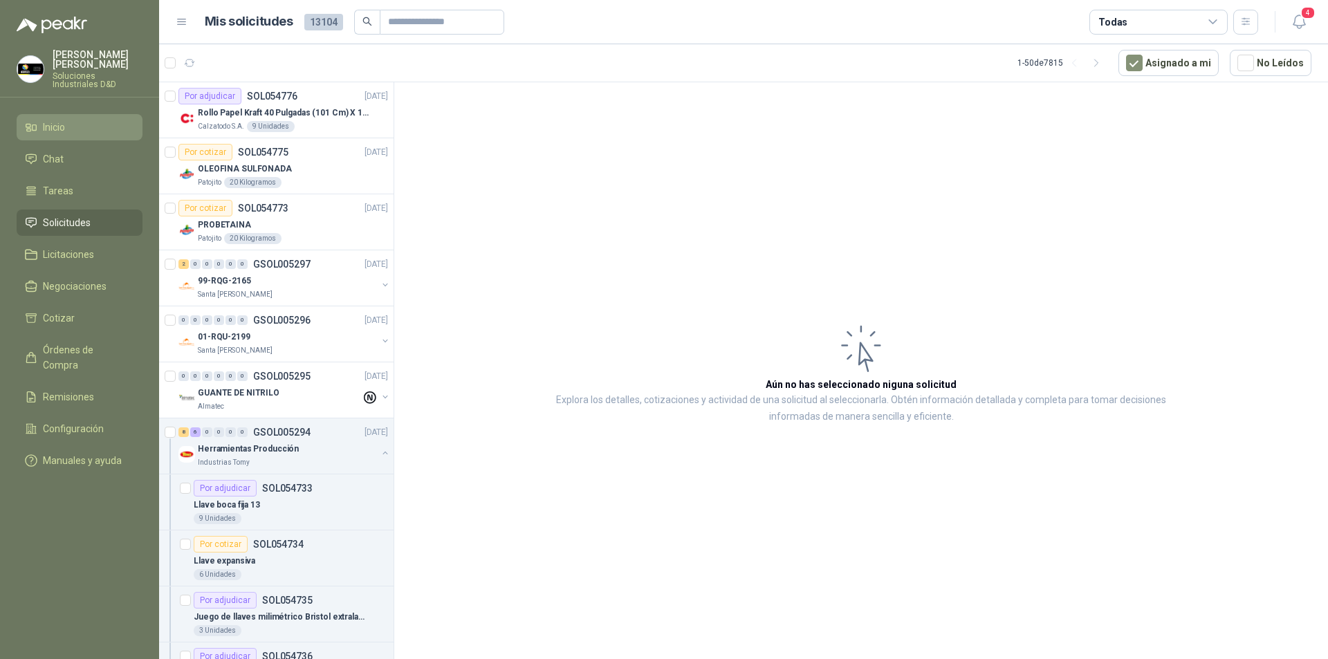
click at [50, 120] on span "Inicio" at bounding box center [54, 127] width 22 height 15
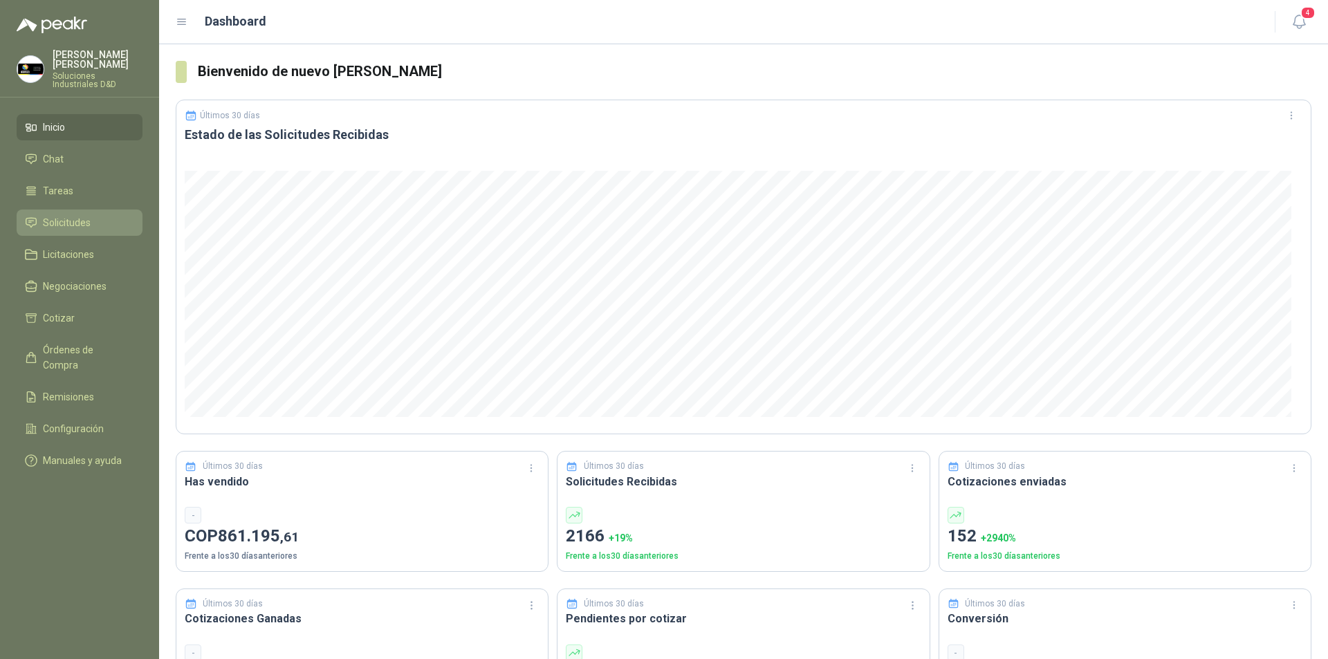
click at [73, 215] on span "Solicitudes" at bounding box center [67, 222] width 48 height 15
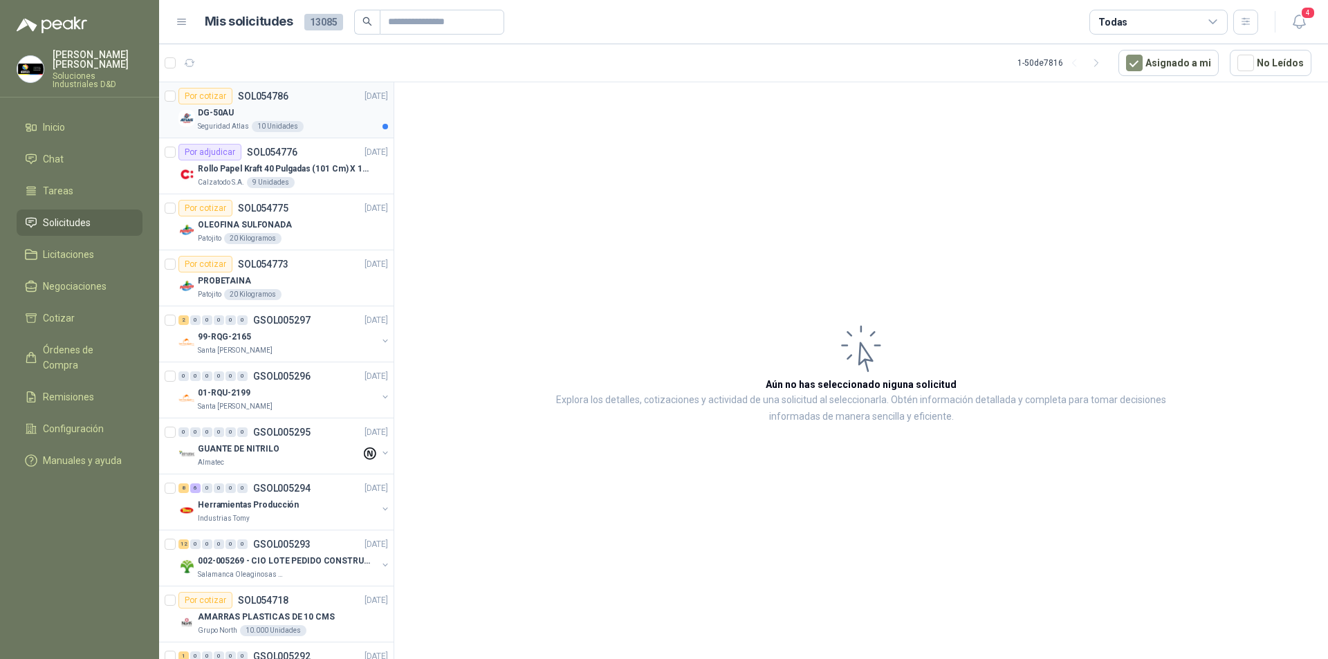
click at [210, 94] on div "Por cotizar" at bounding box center [205, 96] width 54 height 17
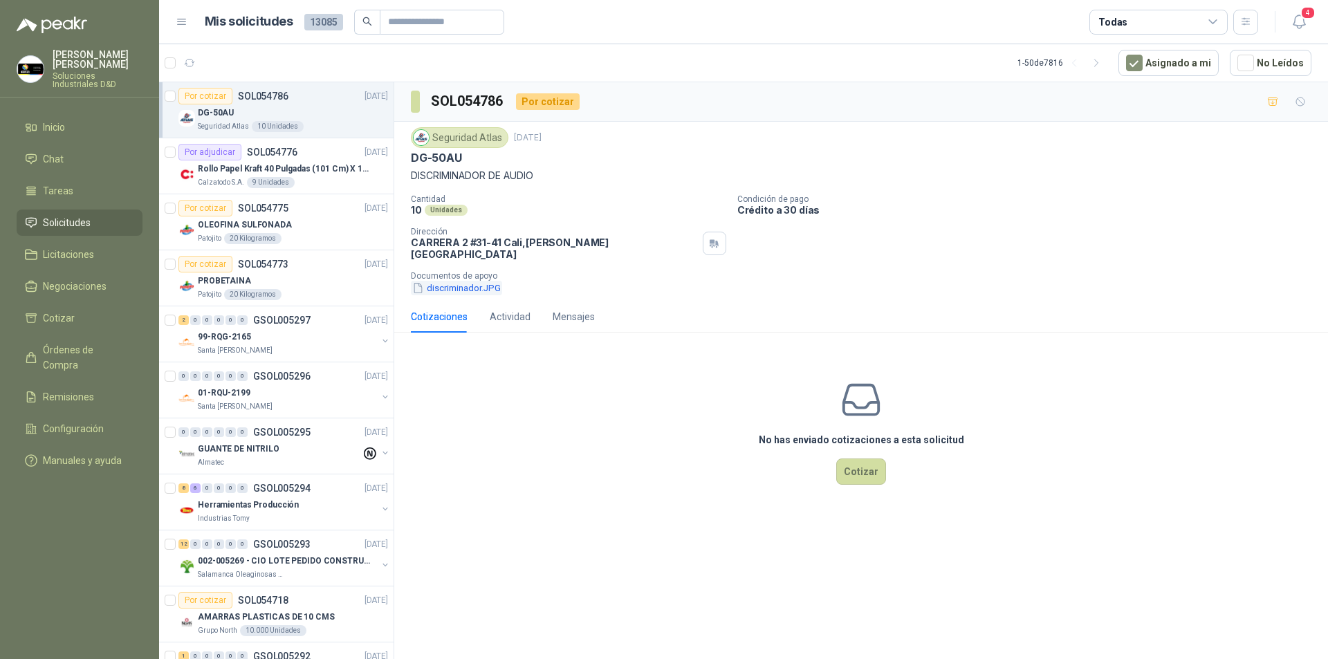
click at [461, 281] on button "discriminador.JPG" at bounding box center [456, 288] width 91 height 15
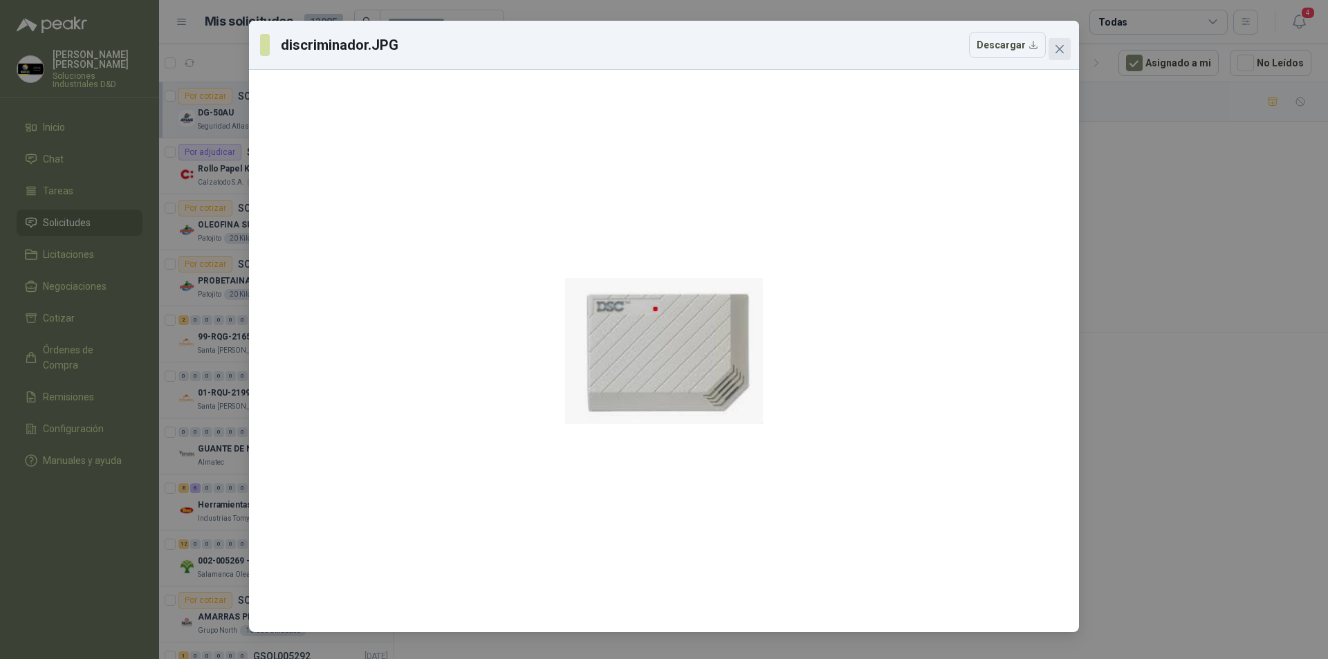
click at [1057, 48] on icon "close" at bounding box center [1059, 49] width 11 height 11
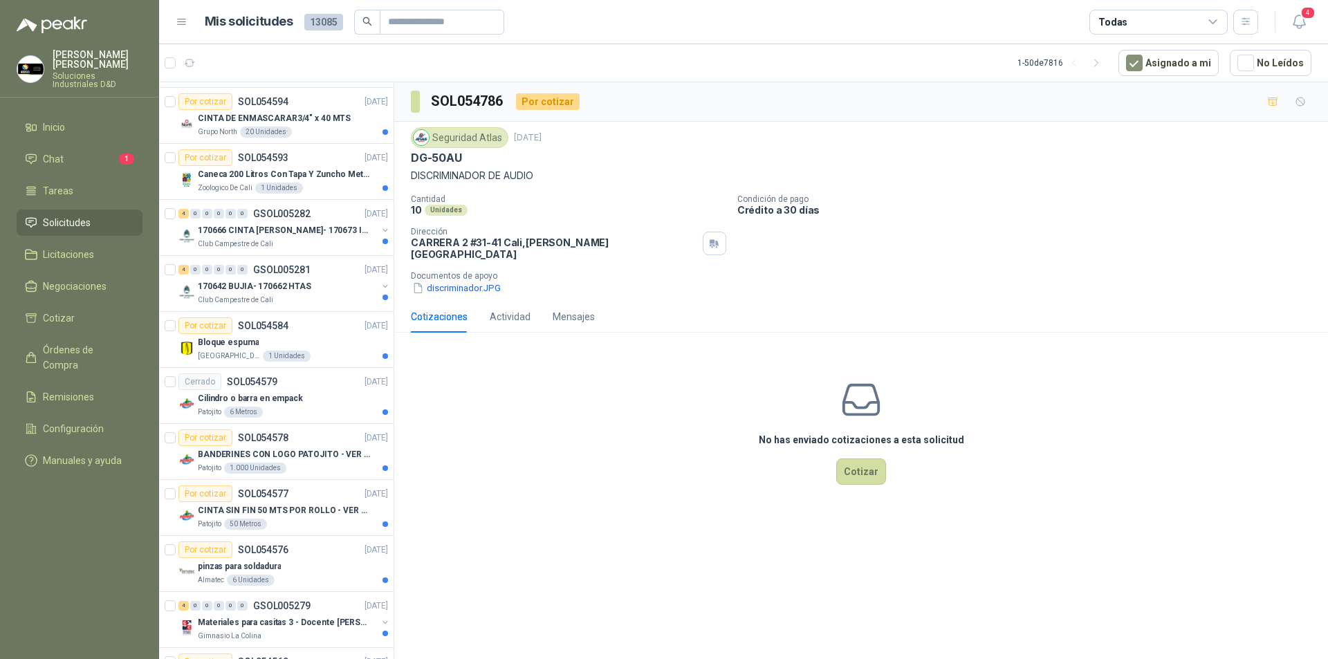
scroll to position [2249, 0]
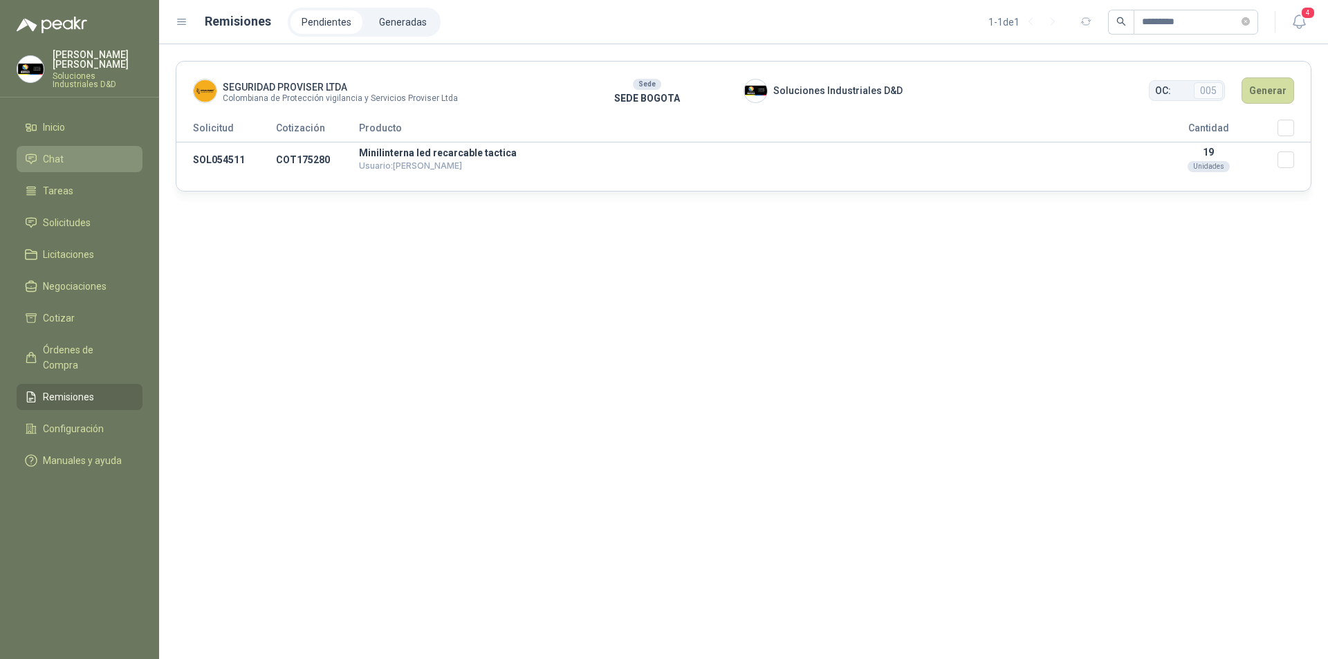
click at [75, 156] on li "Chat" at bounding box center [79, 158] width 109 height 15
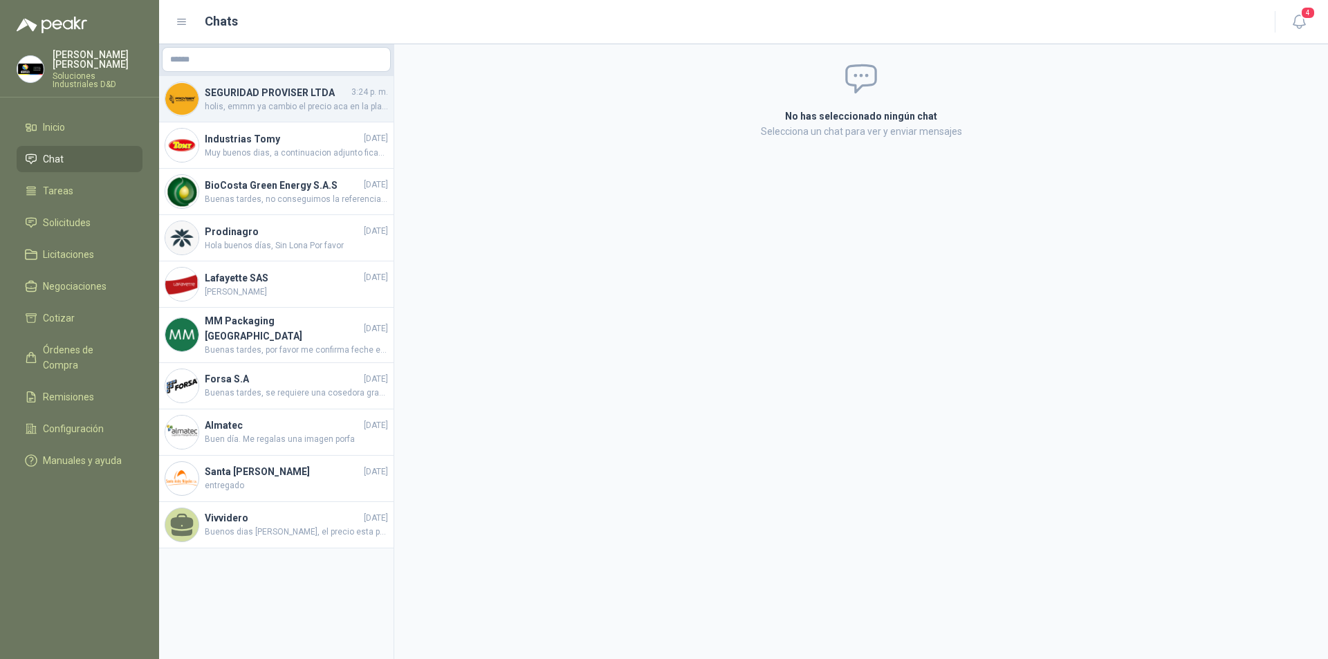
click at [227, 103] on span "holis, emmm ya cambio el precio aca en la plataforma" at bounding box center [296, 106] width 183 height 13
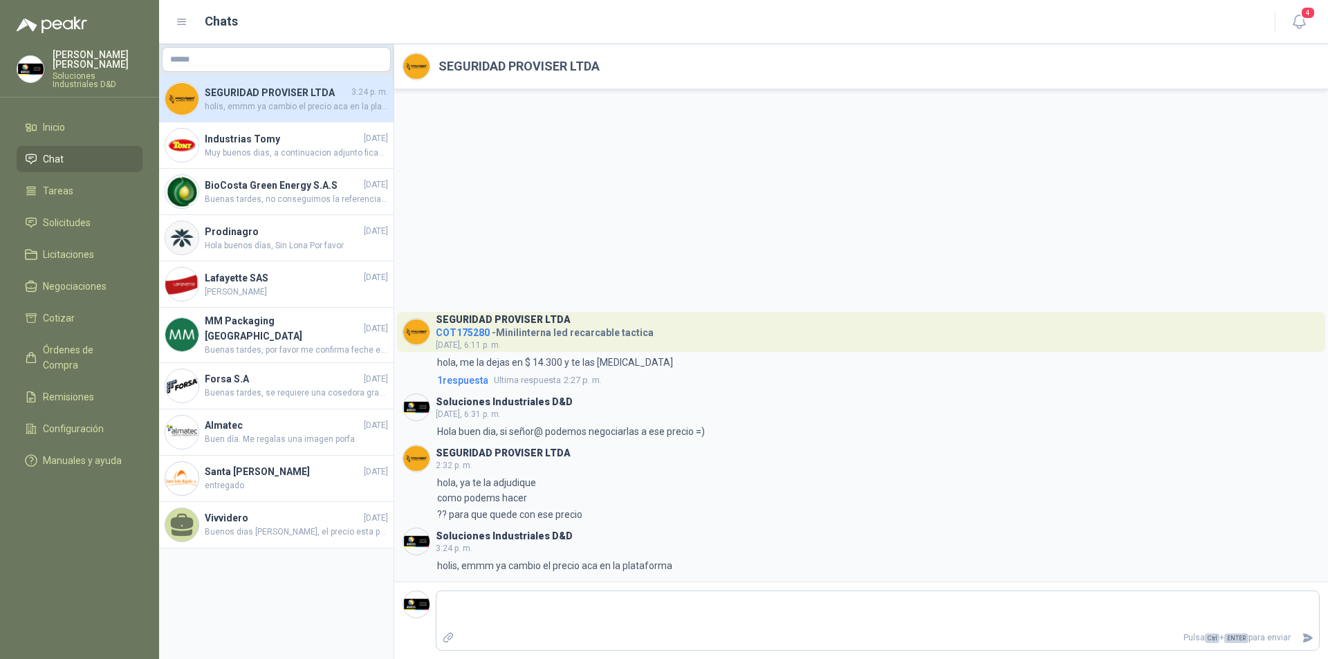
click at [464, 335] on span "COT175280" at bounding box center [463, 332] width 54 height 11
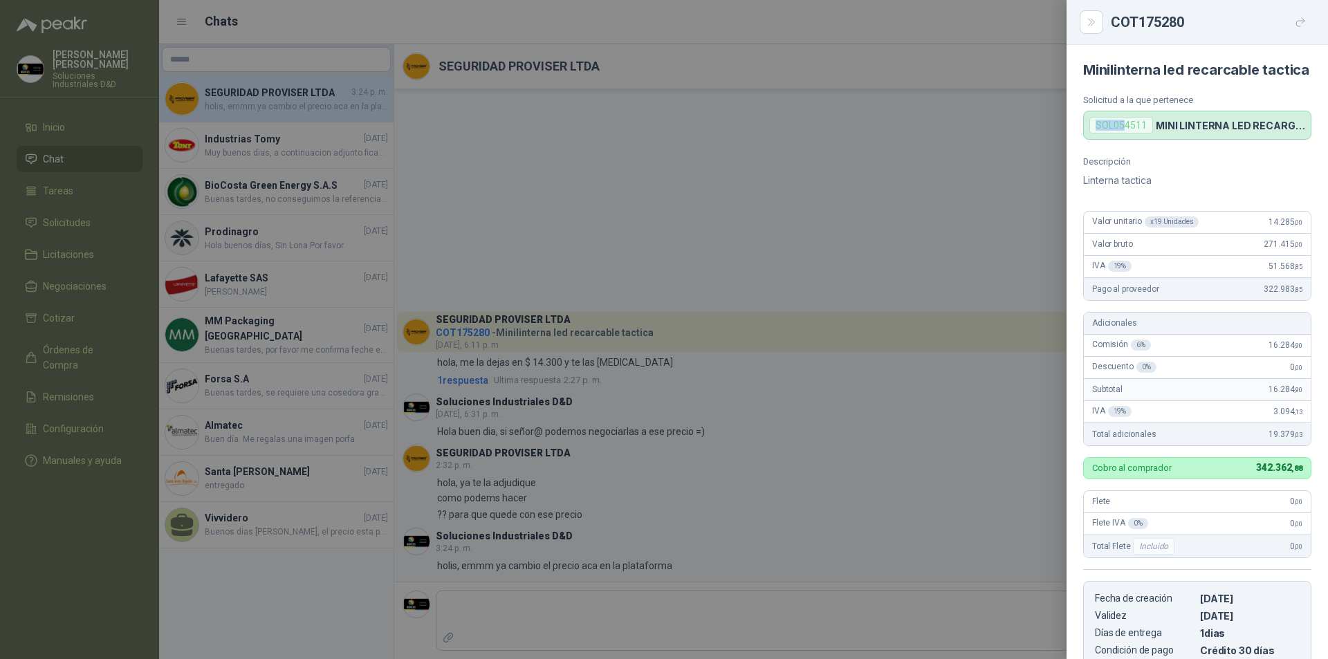
drag, startPoint x: 1093, startPoint y: 142, endPoint x: 1125, endPoint y: 142, distance: 31.8
click at [1125, 133] on div "SOL054511" at bounding box center [1121, 125] width 64 height 17
click at [1146, 133] on div "SOL054511" at bounding box center [1121, 125] width 64 height 17
click at [1140, 133] on div "SOL054511" at bounding box center [1121, 125] width 64 height 17
drag, startPoint x: 1093, startPoint y: 143, endPoint x: 1149, endPoint y: 144, distance: 55.3
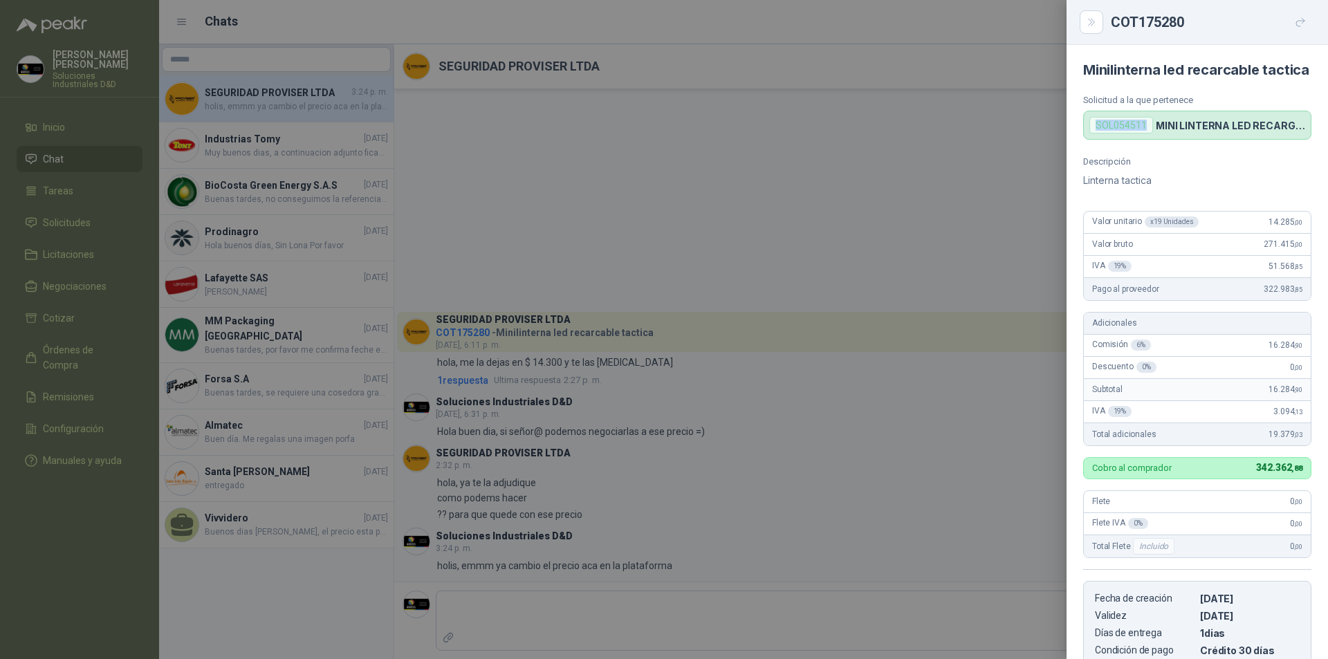
click at [1149, 133] on div "SOL054511" at bounding box center [1121, 125] width 64 height 17
copy div "SOL054511"
click at [60, 117] on div at bounding box center [664, 329] width 1328 height 659
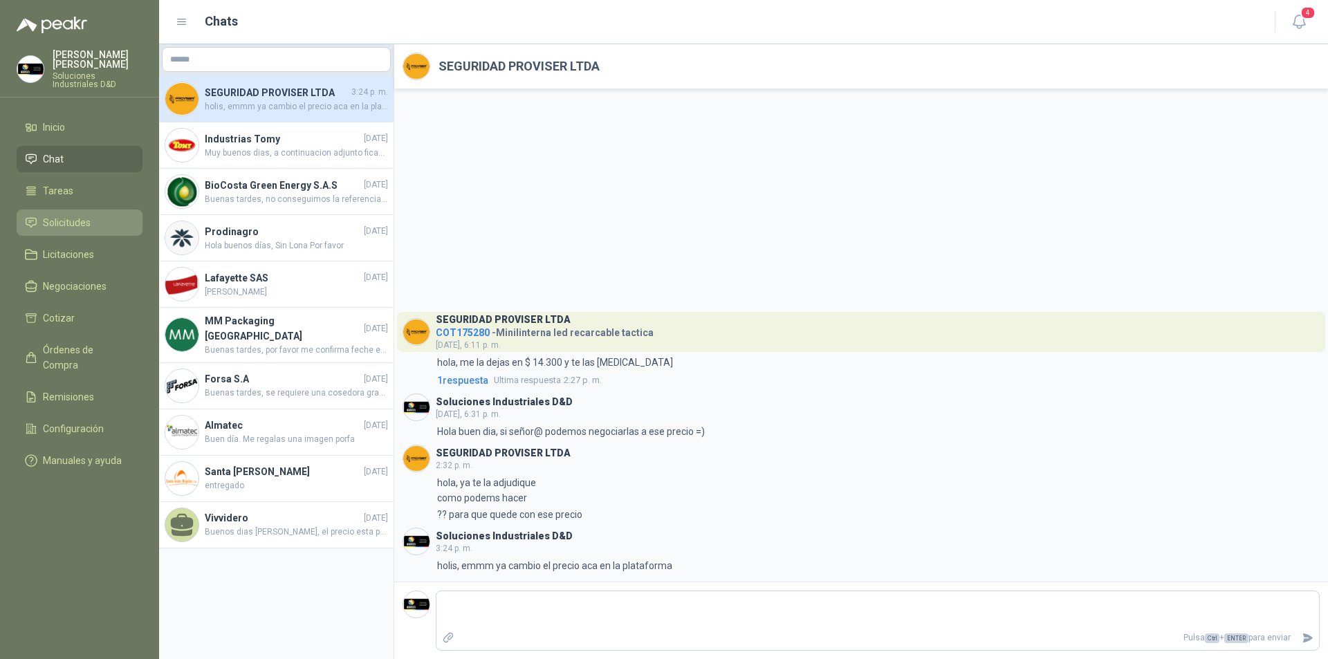
click at [62, 215] on span "Solicitudes" at bounding box center [67, 222] width 48 height 15
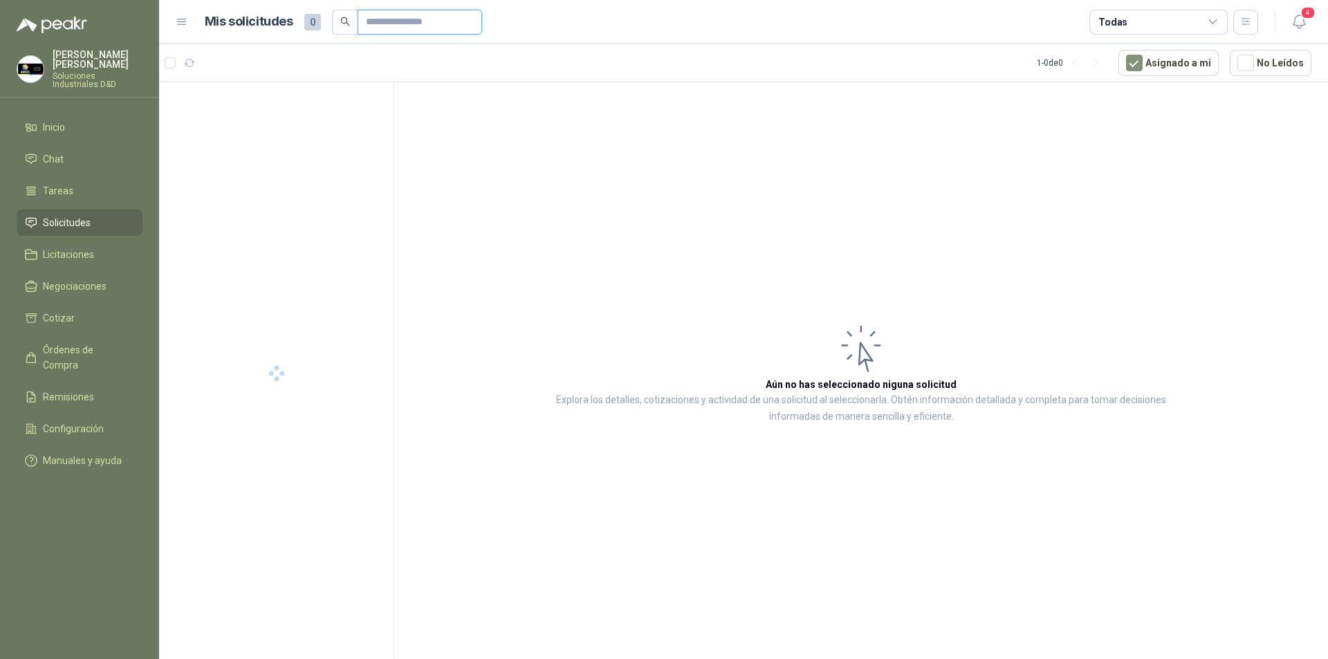
click at [388, 15] on input "text" at bounding box center [414, 22] width 97 height 24
paste input "*********"
type input "*********"
click at [223, 118] on p "MINI LINTERNA LED RECARGABLE TACTICA" at bounding box center [284, 112] width 172 height 13
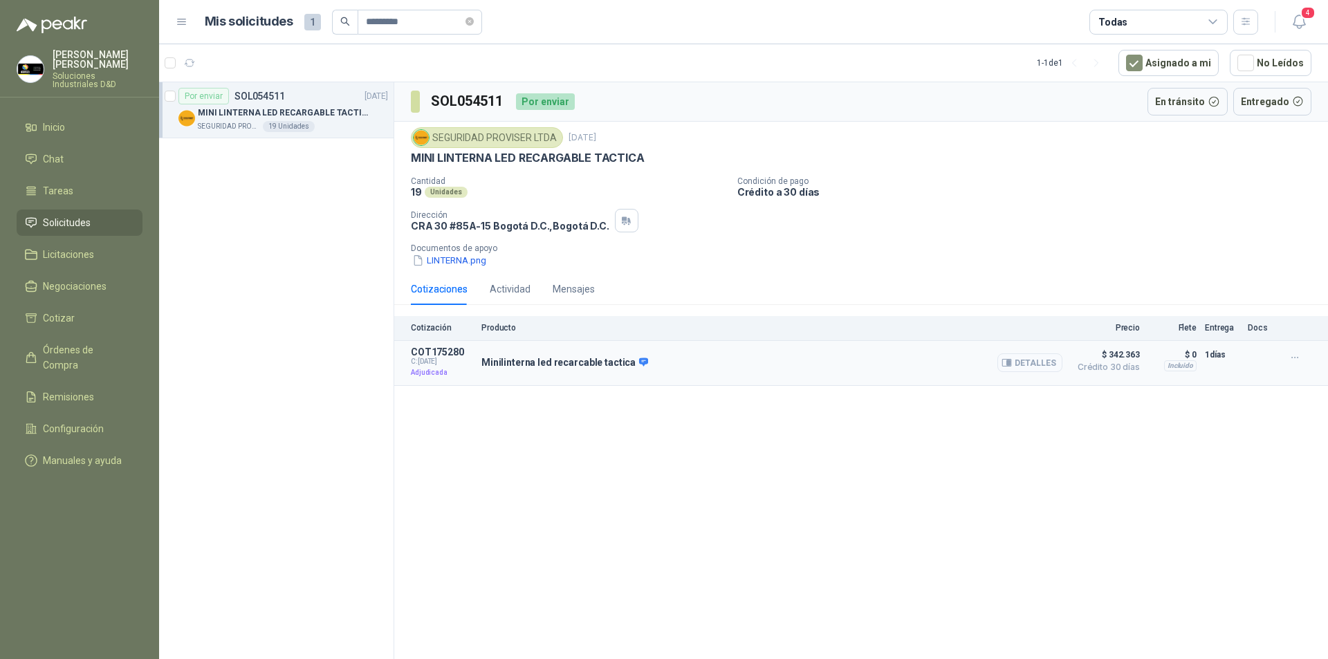
click at [1034, 364] on button "Detalles" at bounding box center [1029, 362] width 65 height 19
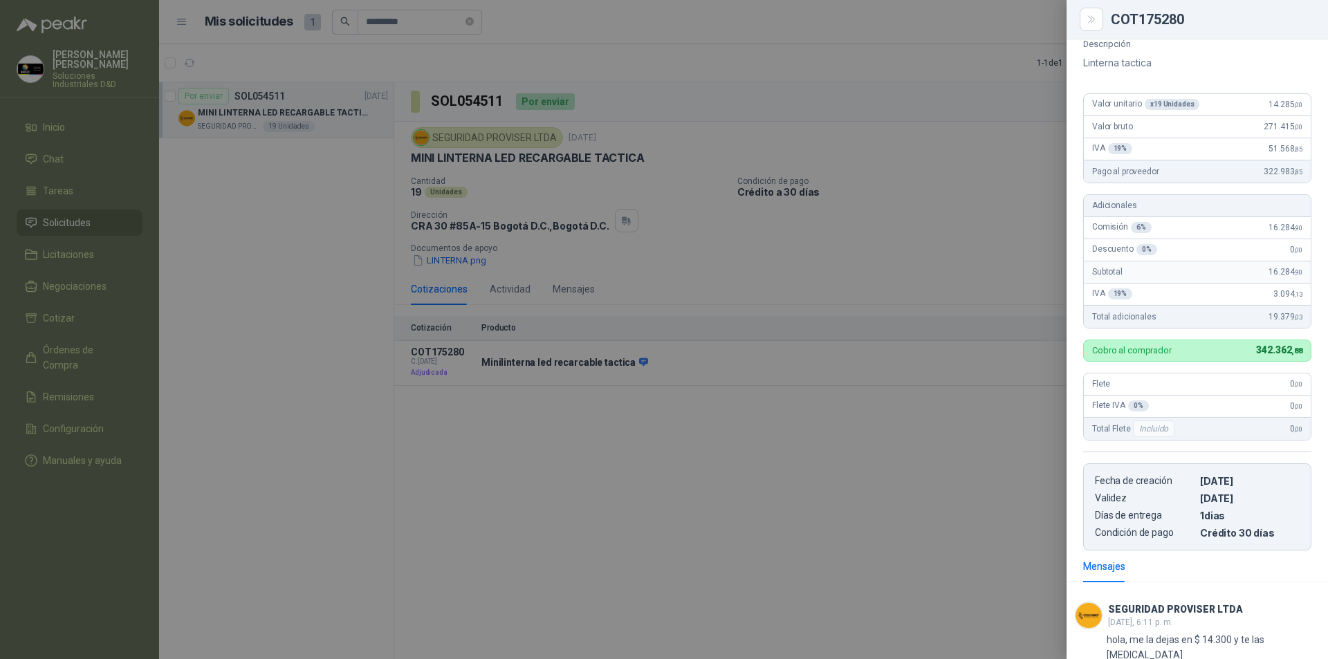
scroll to position [111, 0]
click at [1268, 111] on span "14.285 ,00" at bounding box center [1285, 106] width 34 height 10
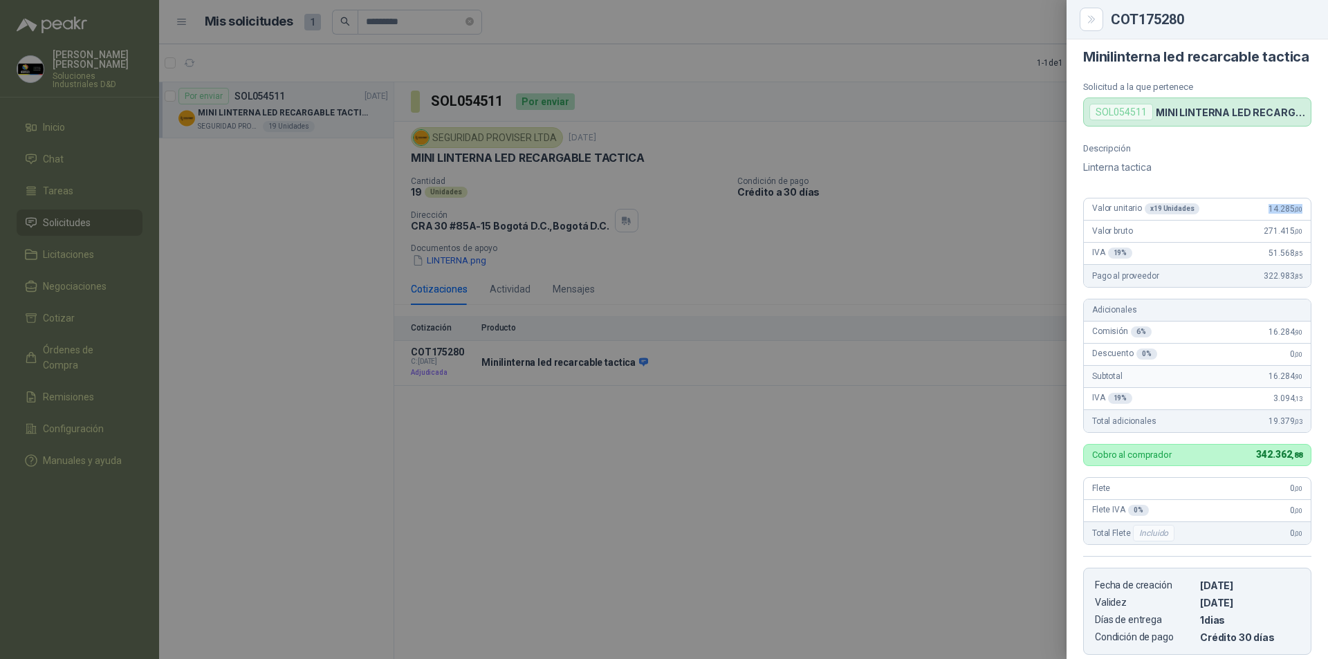
scroll to position [0, 0]
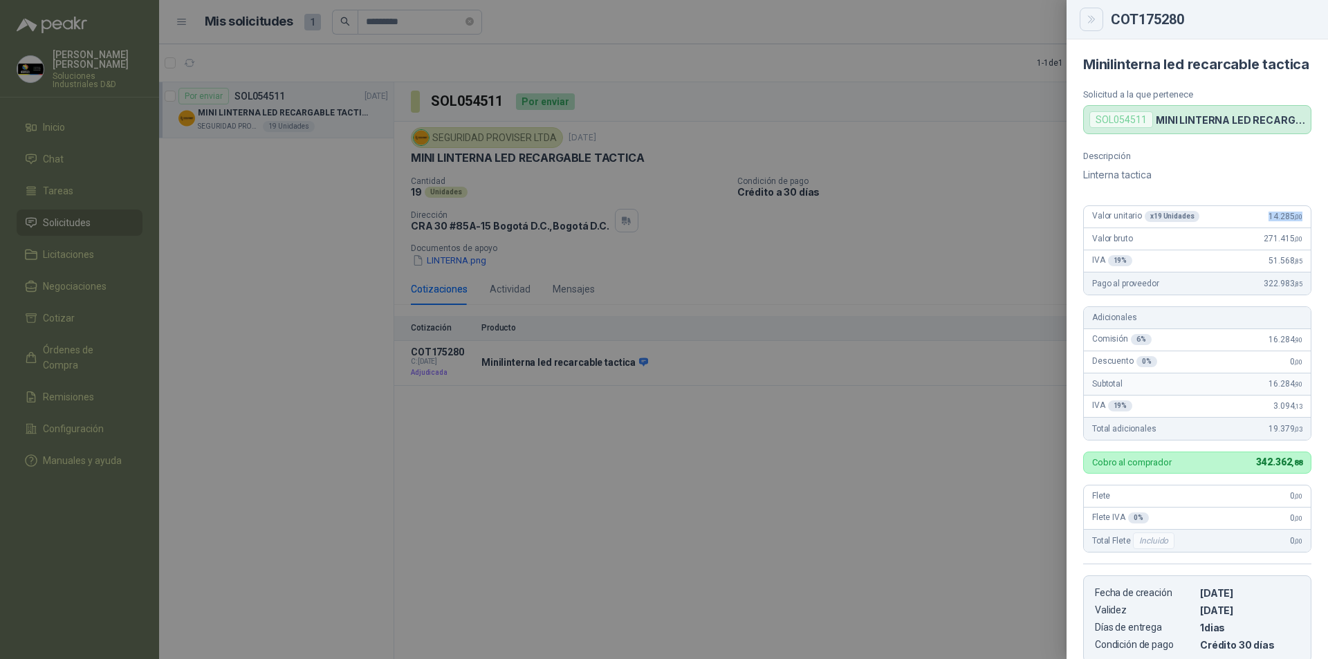
click at [1088, 18] on icon "Close" at bounding box center [1092, 20] width 12 height 12
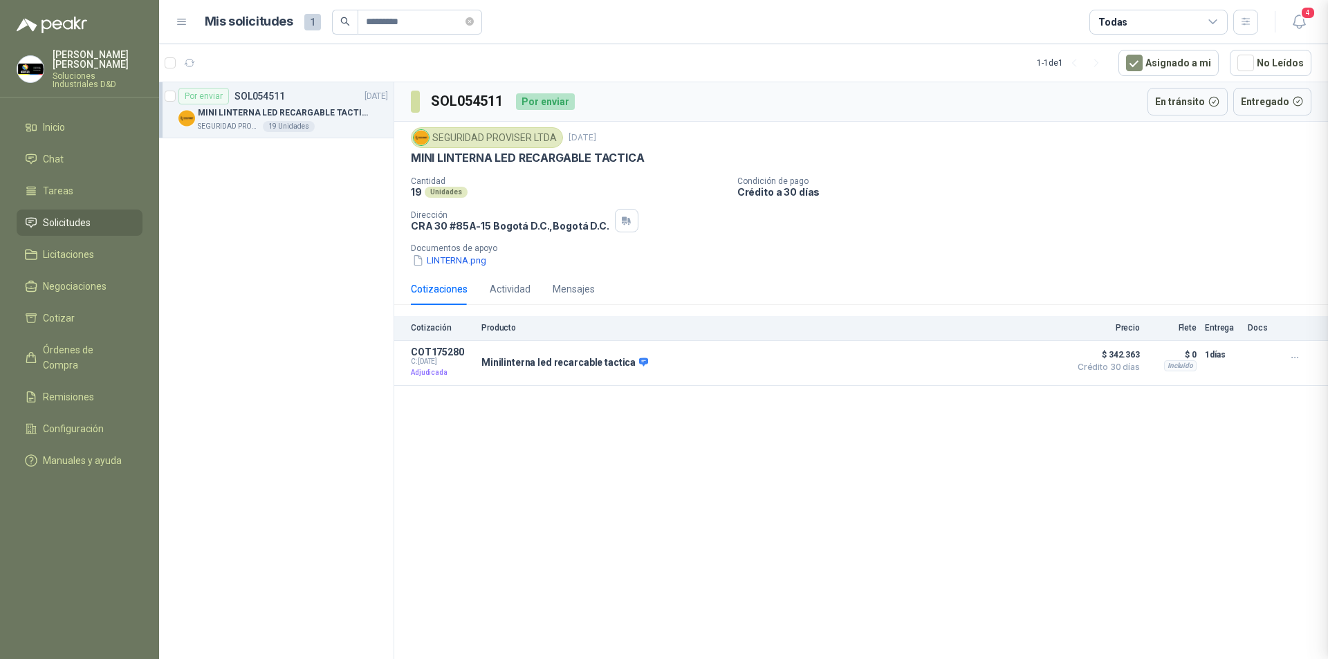
scroll to position [254, 0]
click at [557, 368] on p "Minilinterna led recarcable tactica" at bounding box center [564, 363] width 167 height 12
click at [685, 363] on div "Minilinterna led recarcable tactica Detalles" at bounding box center [771, 362] width 581 height 33
click at [718, 353] on div "Minilinterna led recarcable tactica Detalles" at bounding box center [771, 362] width 581 height 33
click at [51, 120] on span "Inicio" at bounding box center [54, 127] width 22 height 15
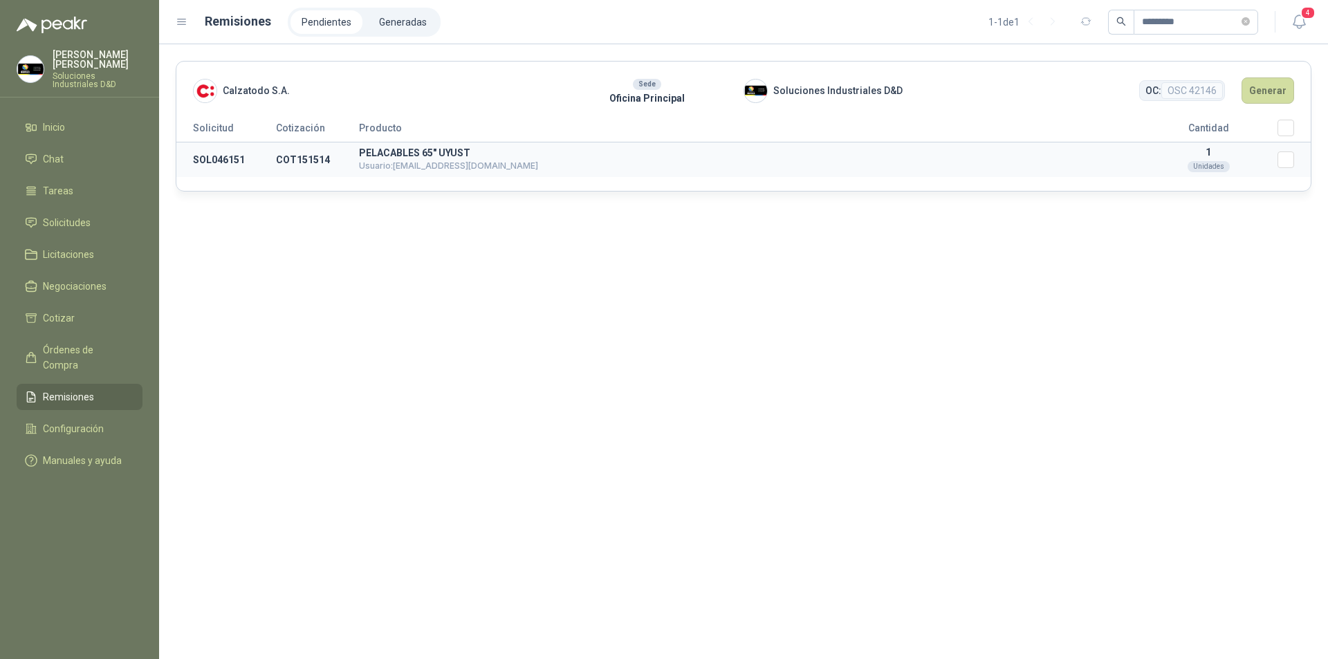
click at [404, 160] on span "Usuario: shirleygamboa@calzatodo.com.co" at bounding box center [448, 165] width 179 height 10
click at [236, 160] on td "SOL046151" at bounding box center [226, 159] width 100 height 35
click at [64, 215] on span "Solicitudes" at bounding box center [67, 222] width 48 height 15
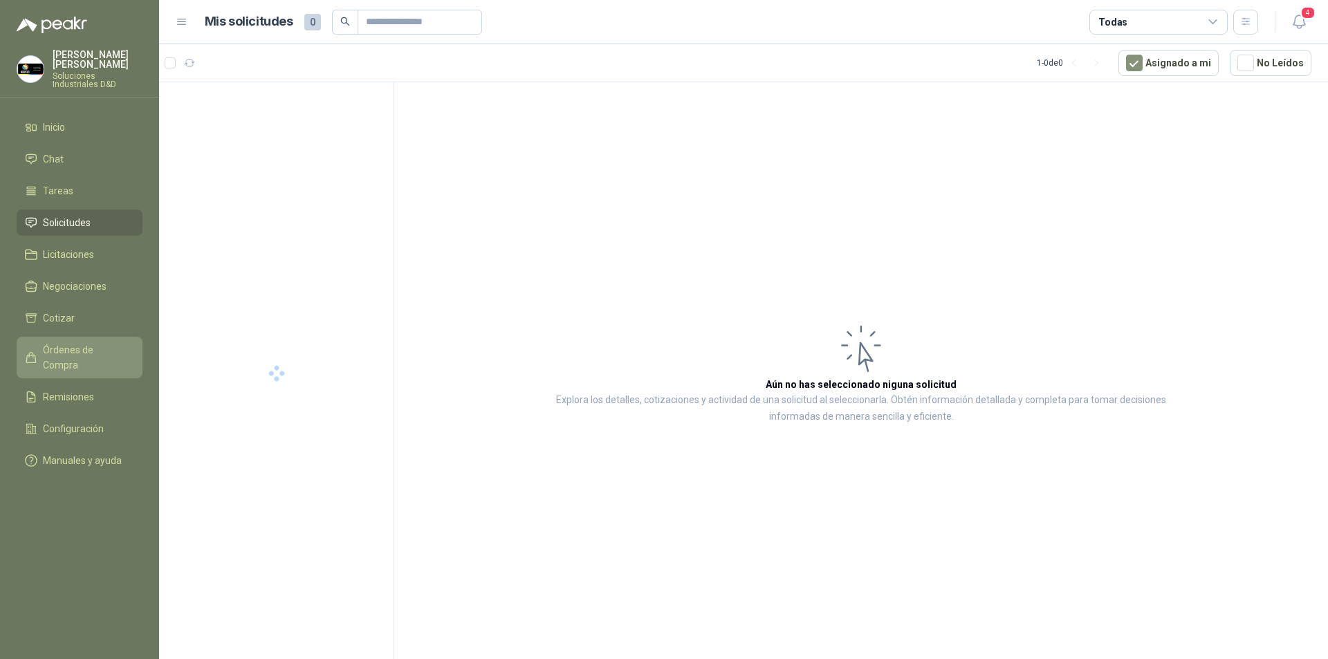
click at [81, 344] on span "Órdenes de Compra" at bounding box center [86, 357] width 86 height 30
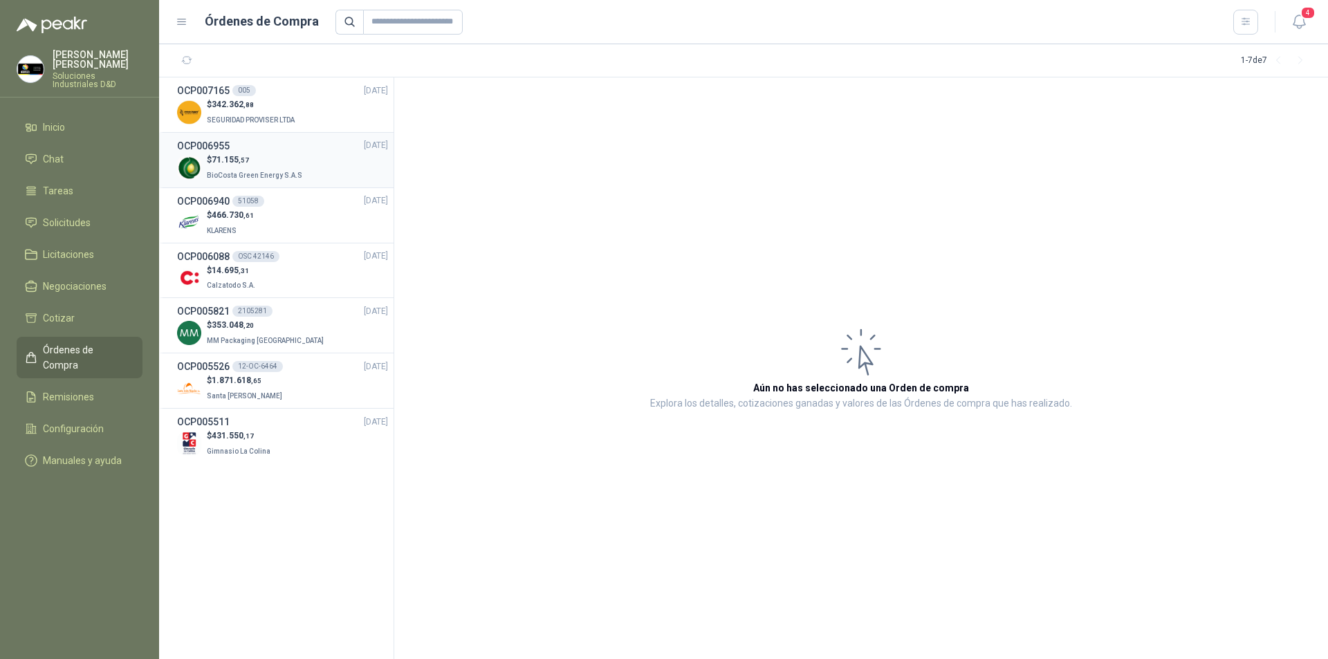
click at [259, 165] on p "$ 71.155 ,57" at bounding box center [256, 160] width 98 height 13
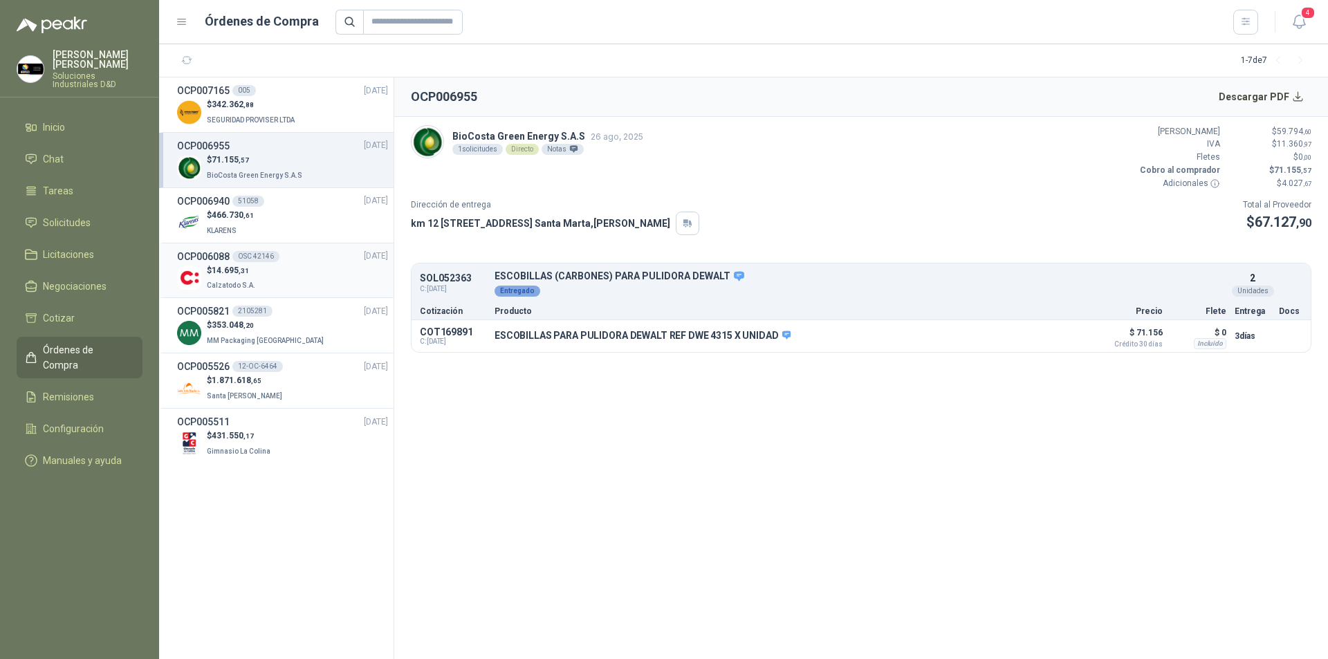
click at [300, 257] on div "OCP006088 OSC 42146 18/06/25" at bounding box center [282, 256] width 211 height 15
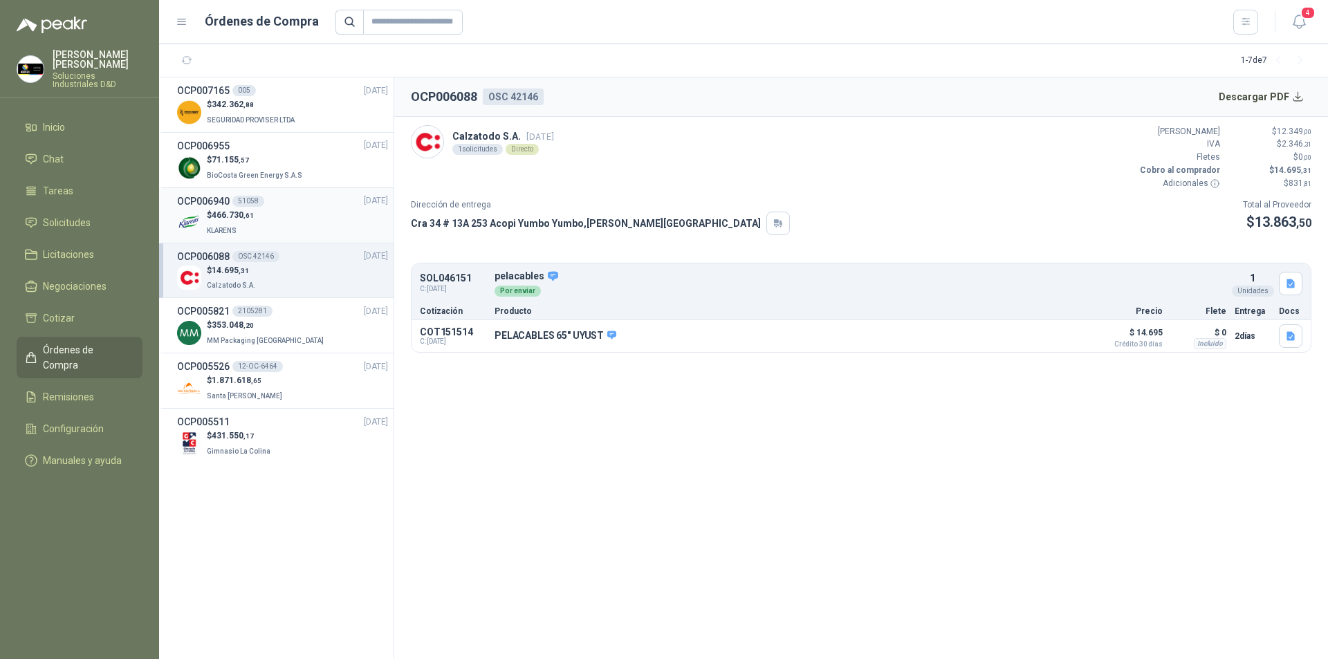
click at [216, 198] on h3 "OCP006940" at bounding box center [203, 201] width 53 height 15
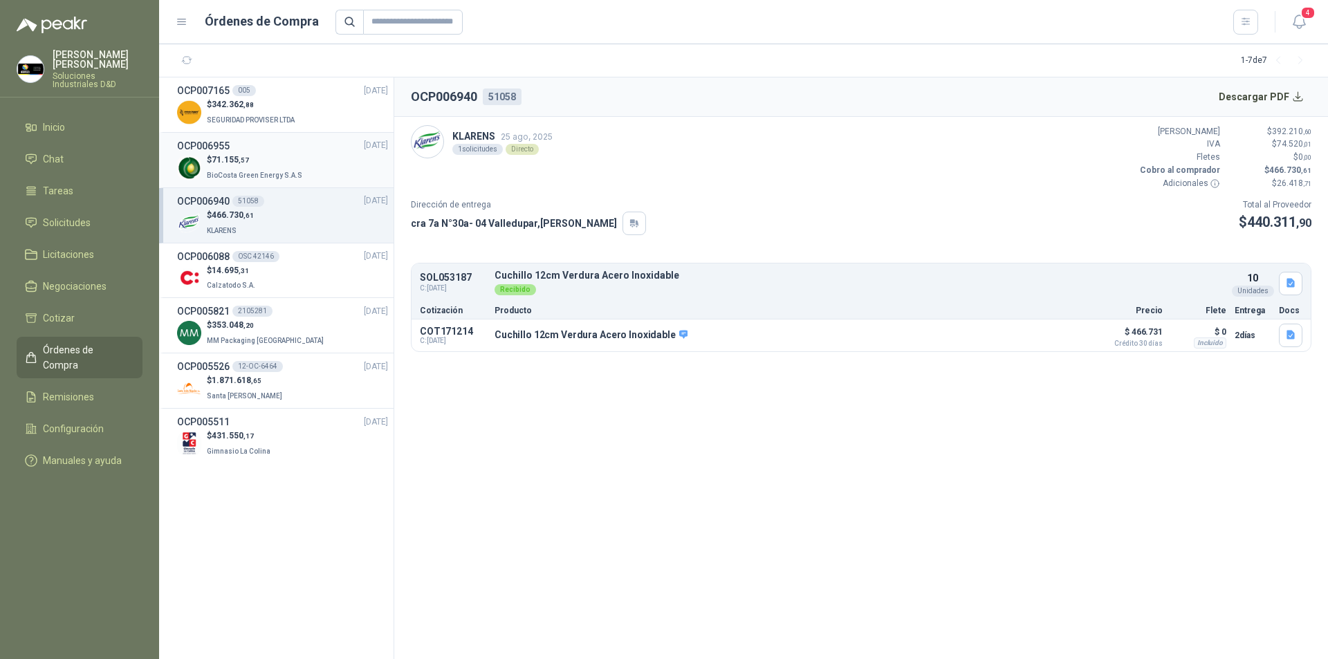
click at [232, 160] on span "71.155 ,57" at bounding box center [230, 160] width 37 height 10
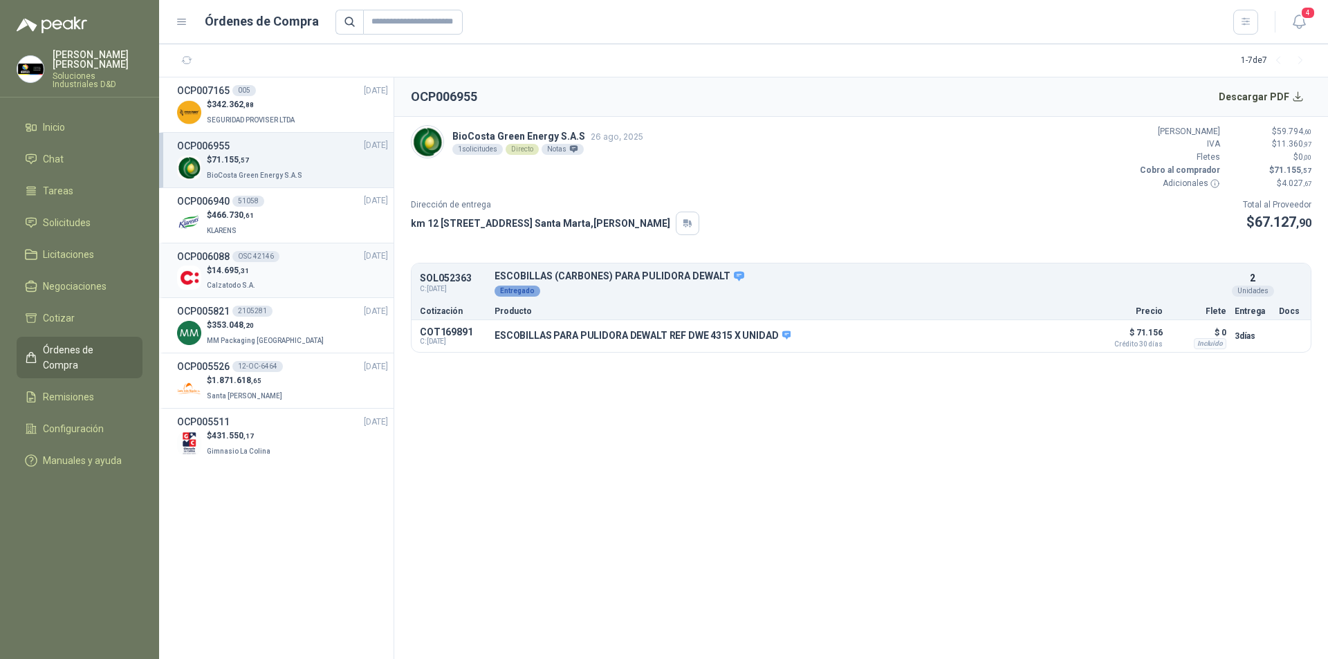
click at [230, 281] on span "Calzatodo S.A." at bounding box center [231, 285] width 48 height 8
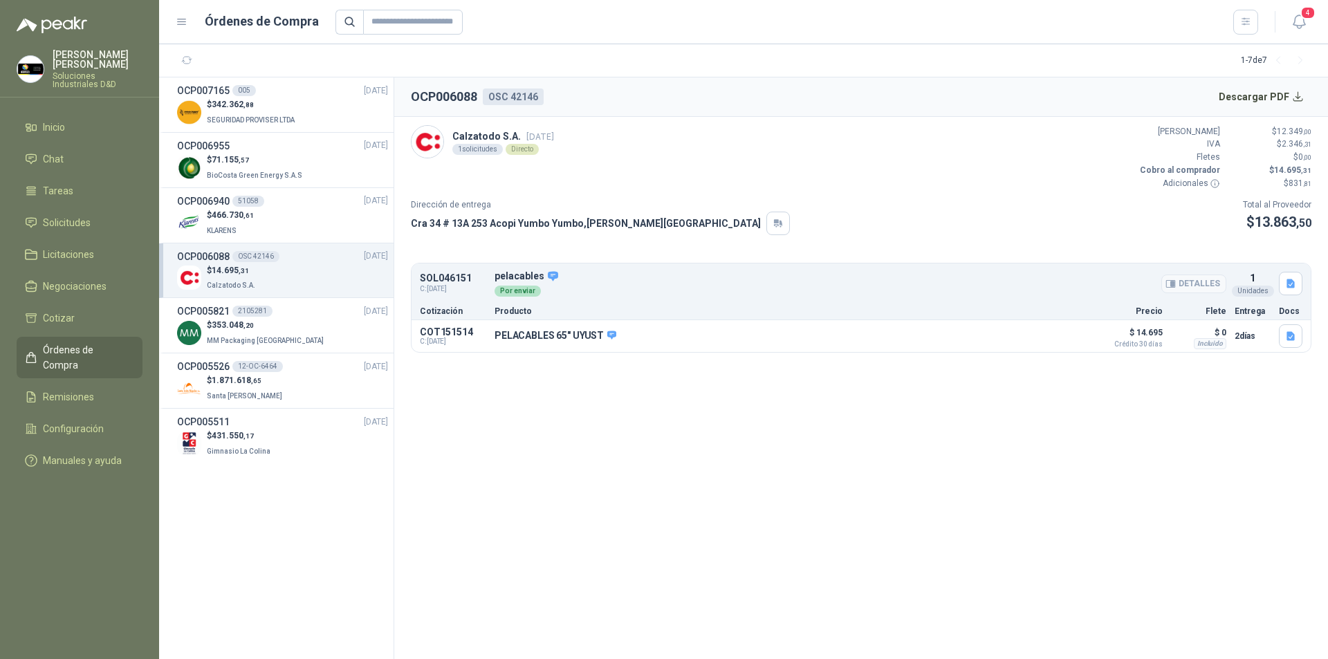
click at [503, 290] on div "Por enviar" at bounding box center [517, 291] width 46 height 11
click at [1290, 334] on icon "button" at bounding box center [1290, 335] width 8 height 9
click at [1249, 303] on button "pelacable.jpg" at bounding box center [1257, 305] width 72 height 15
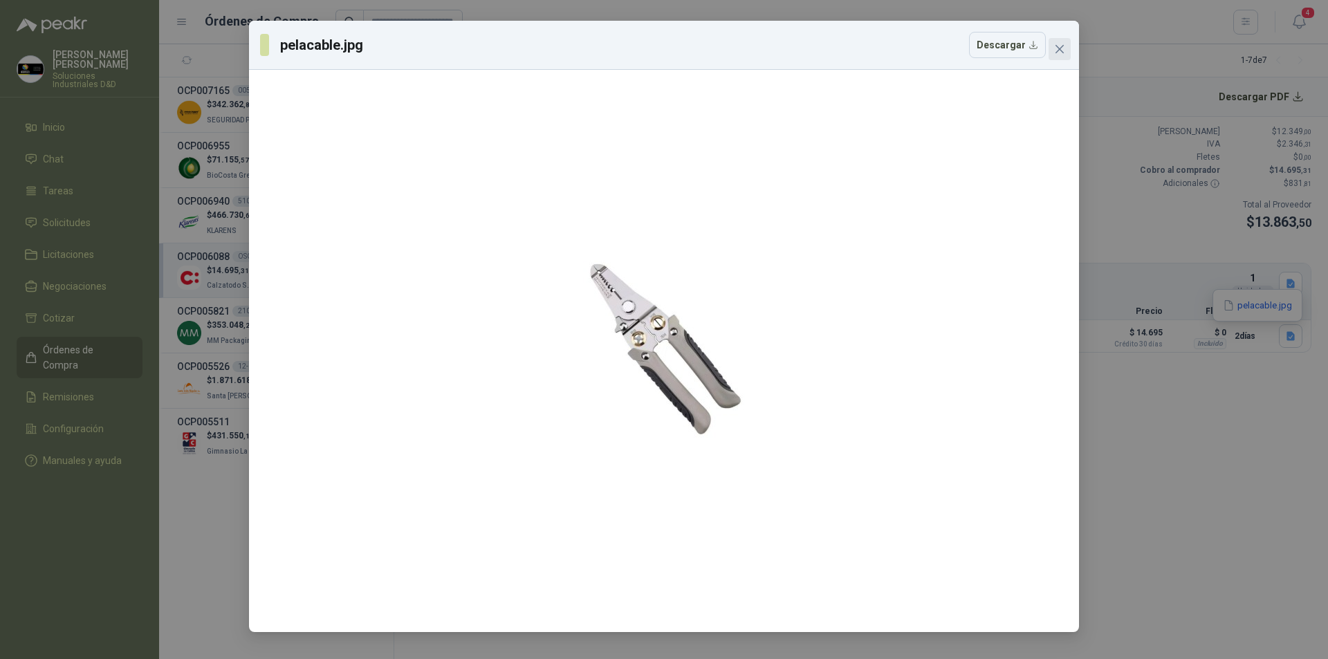
click at [1059, 51] on icon "close" at bounding box center [1059, 49] width 11 height 11
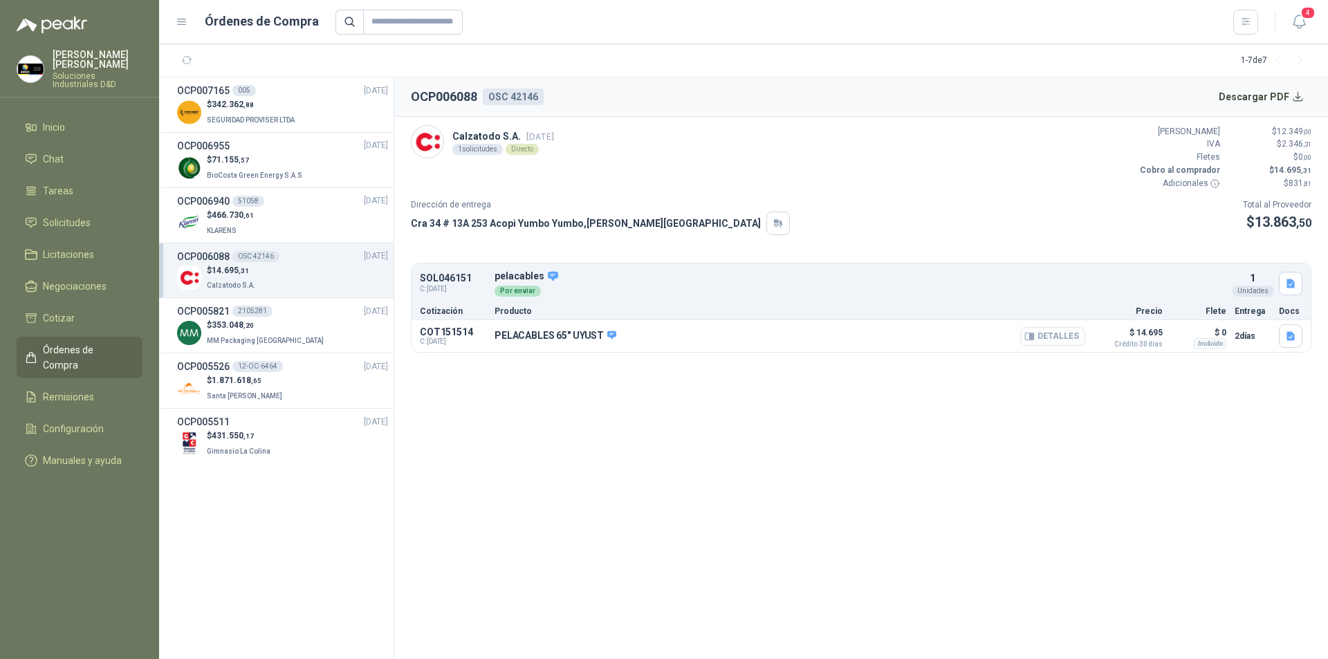
click at [1043, 337] on button "Detalles" at bounding box center [1052, 336] width 65 height 19
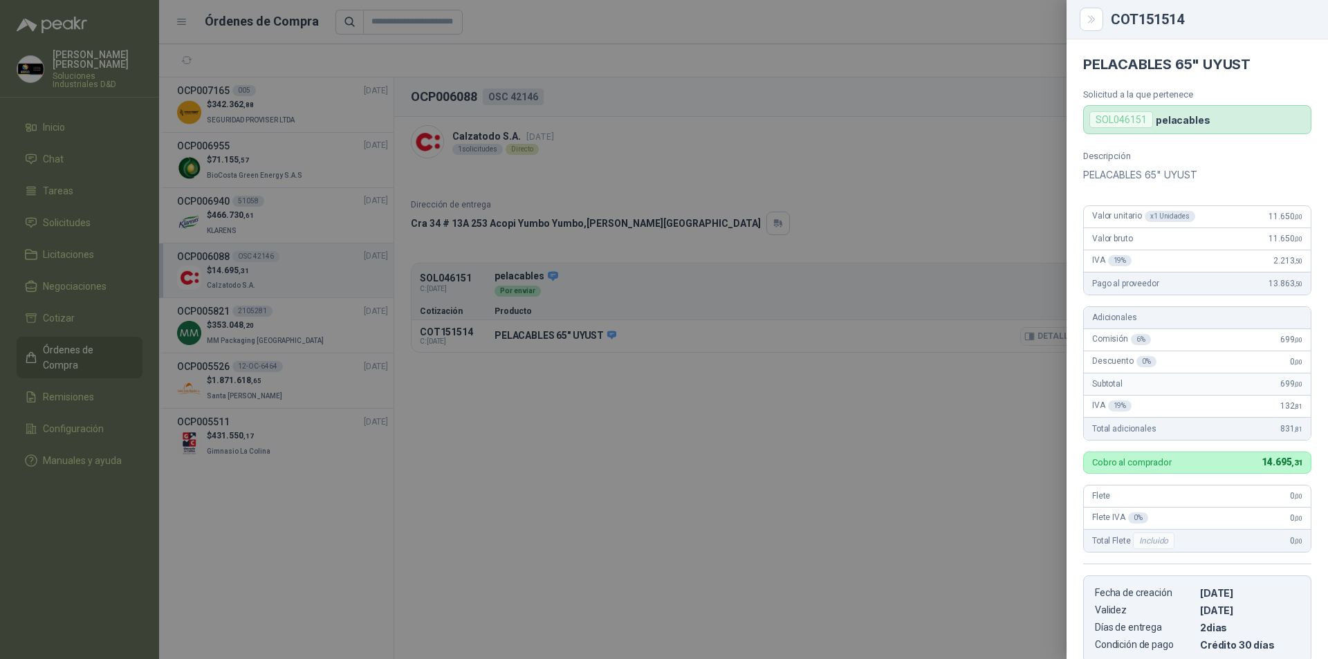
scroll to position [226, 0]
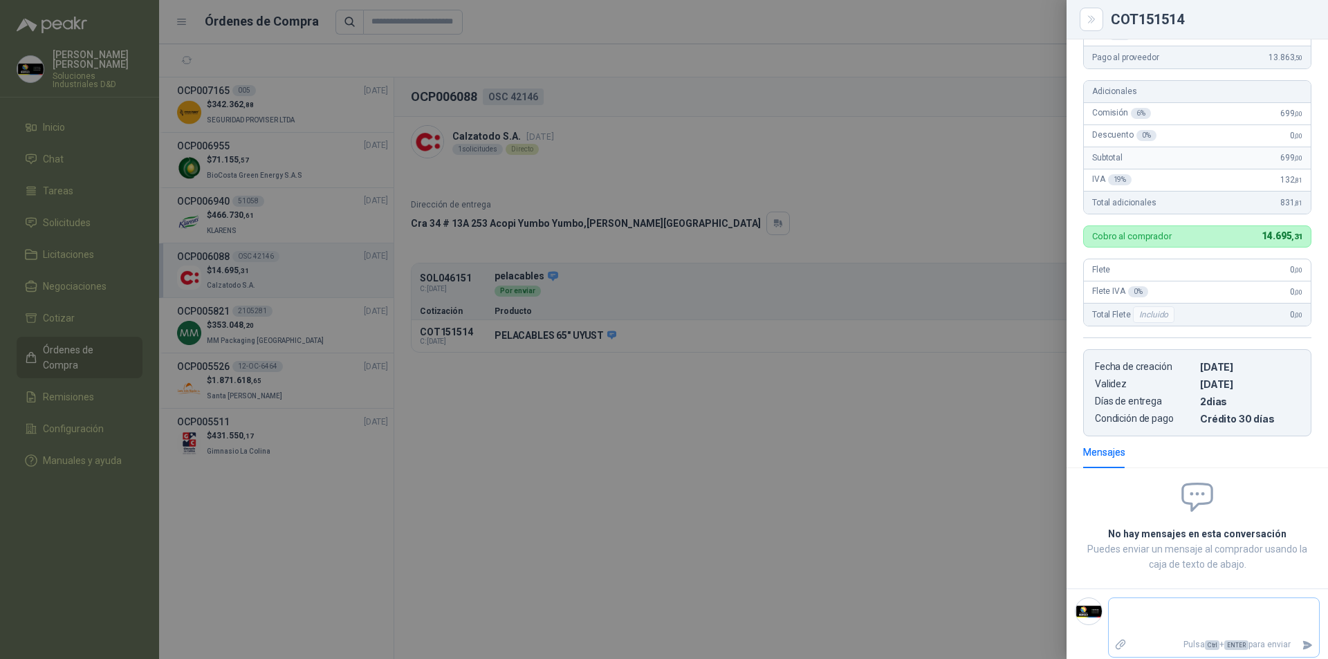
type textarea "*"
type textarea "**"
type textarea "***"
type textarea "****"
type textarea "*****"
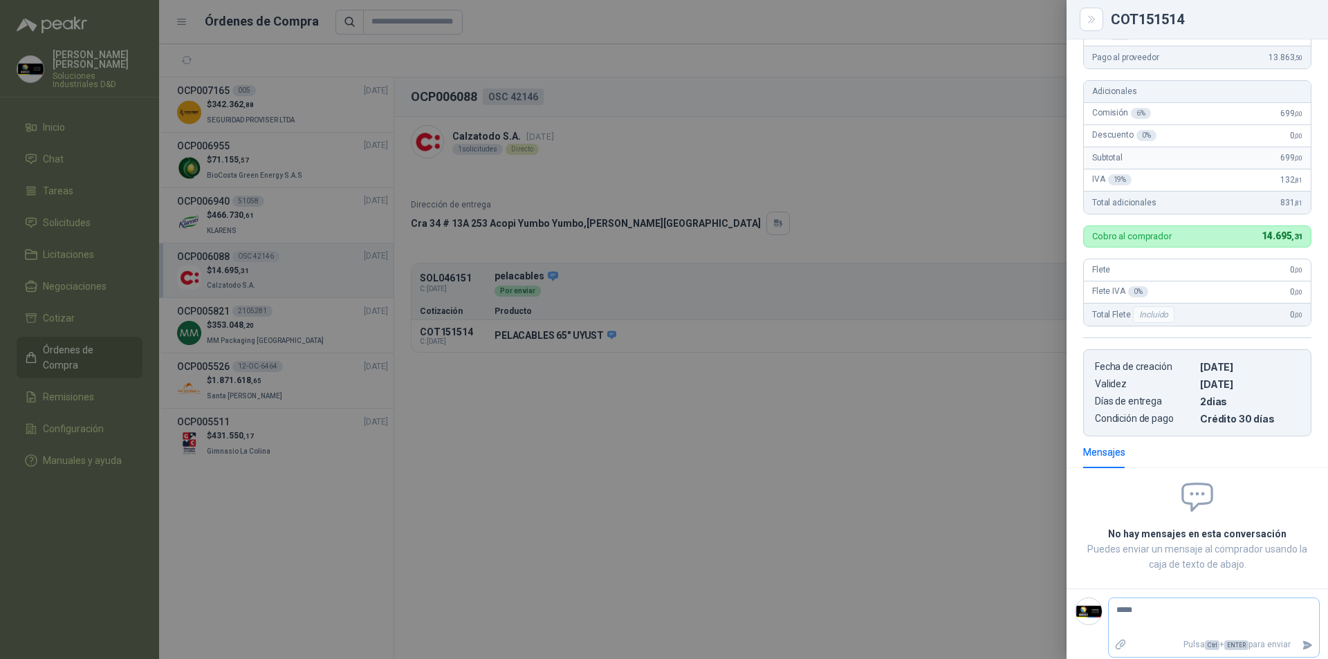
type textarea "******"
type textarea "*******"
type textarea "********"
type textarea "*******"
type textarea "******"
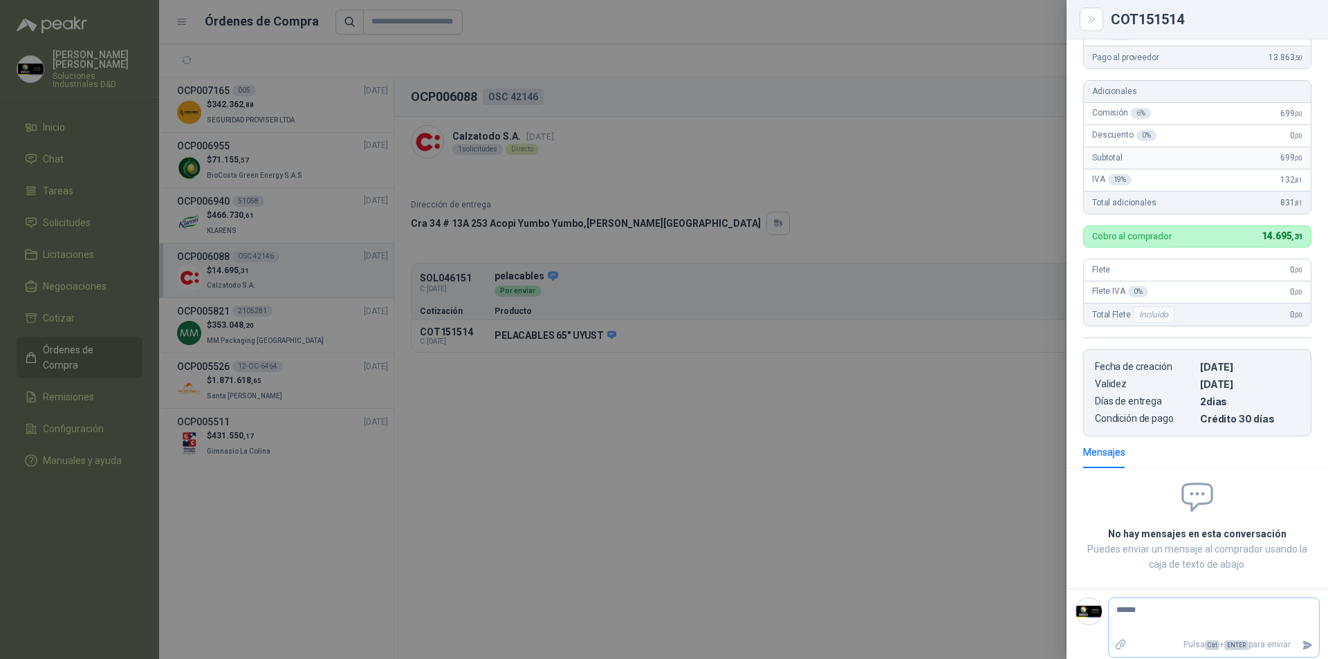
type textarea "*****"
type textarea "****"
type textarea "***"
type textarea "****"
type textarea "*****"
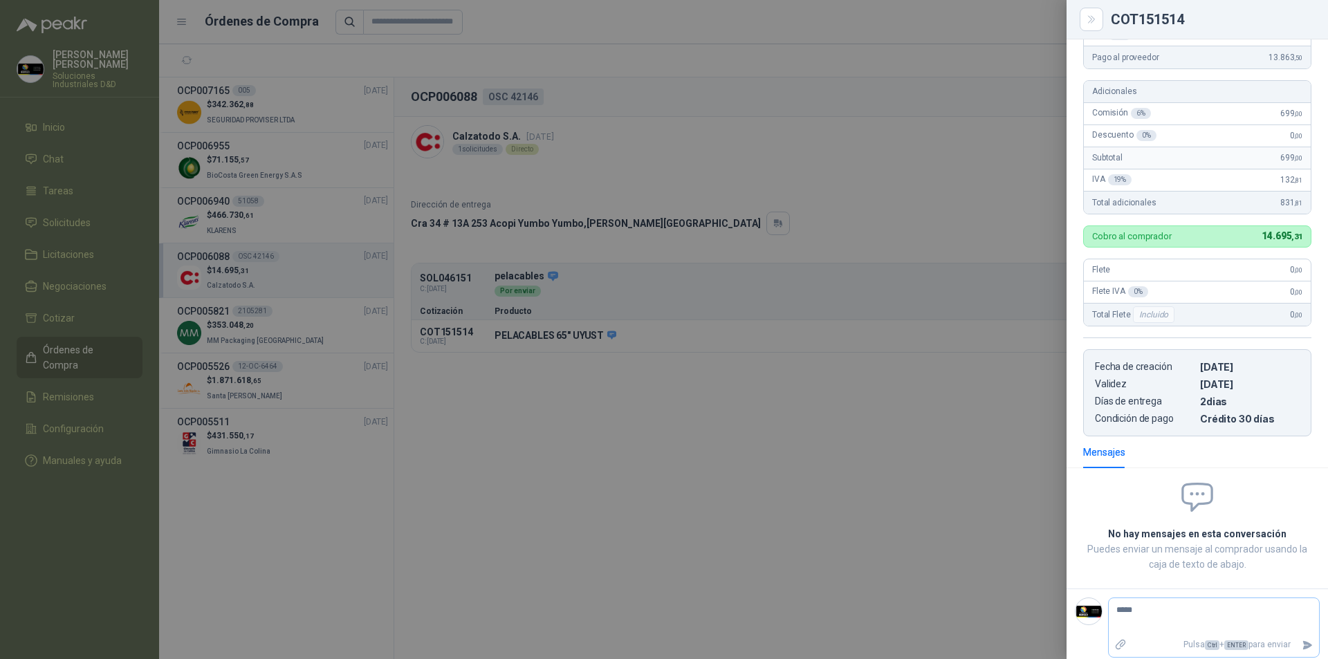
type textarea "******"
type textarea "*******"
type textarea "********"
type textarea "*********"
click at [1303, 646] on icon "Enviar" at bounding box center [1308, 644] width 10 height 9
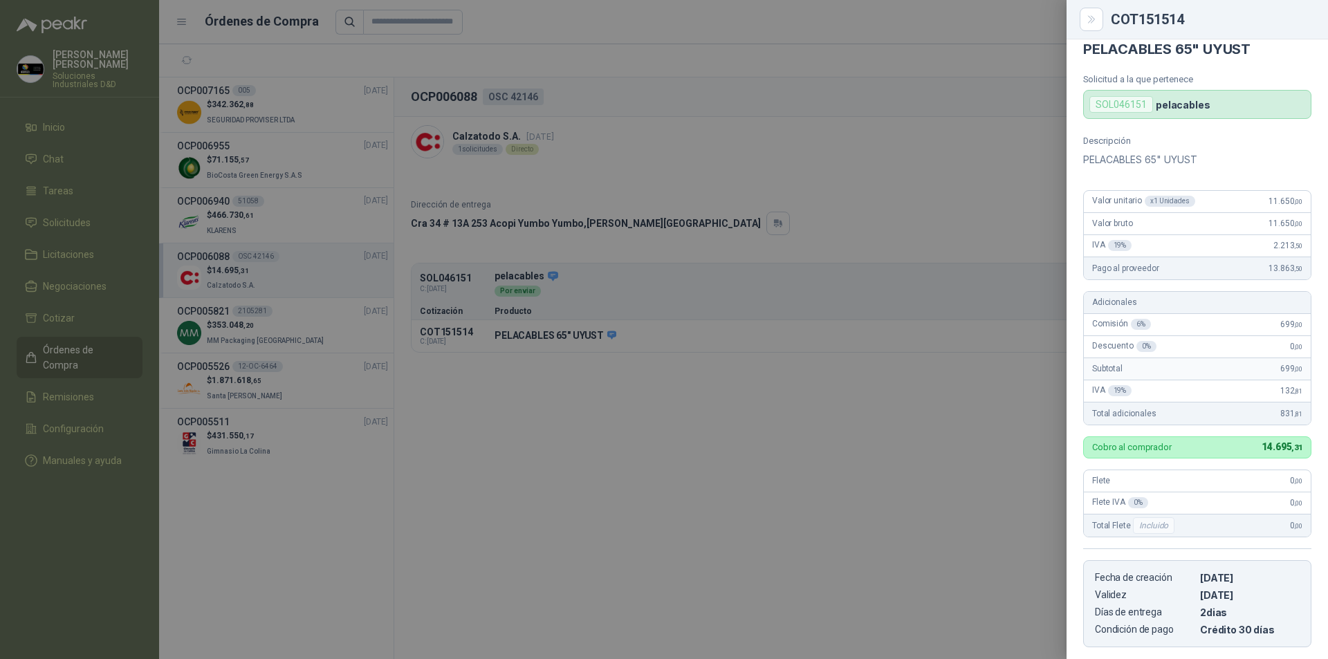
scroll to position [0, 0]
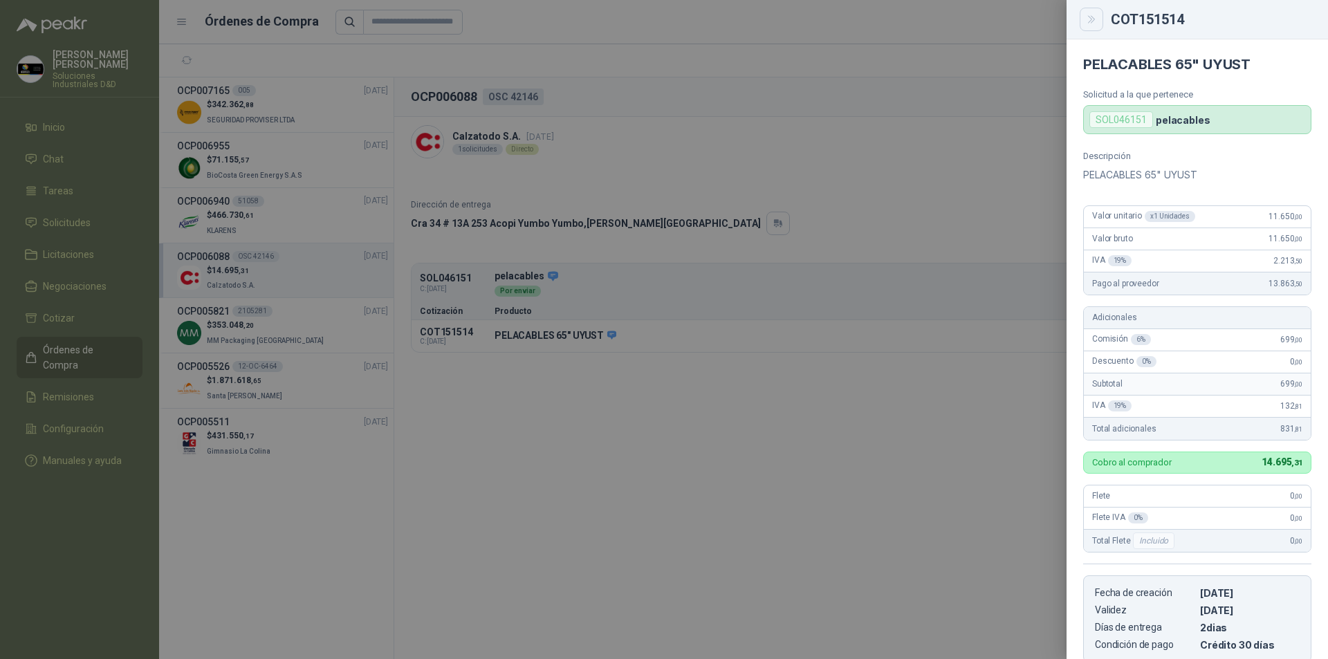
click at [1089, 21] on icon "Close" at bounding box center [1091, 19] width 6 height 7
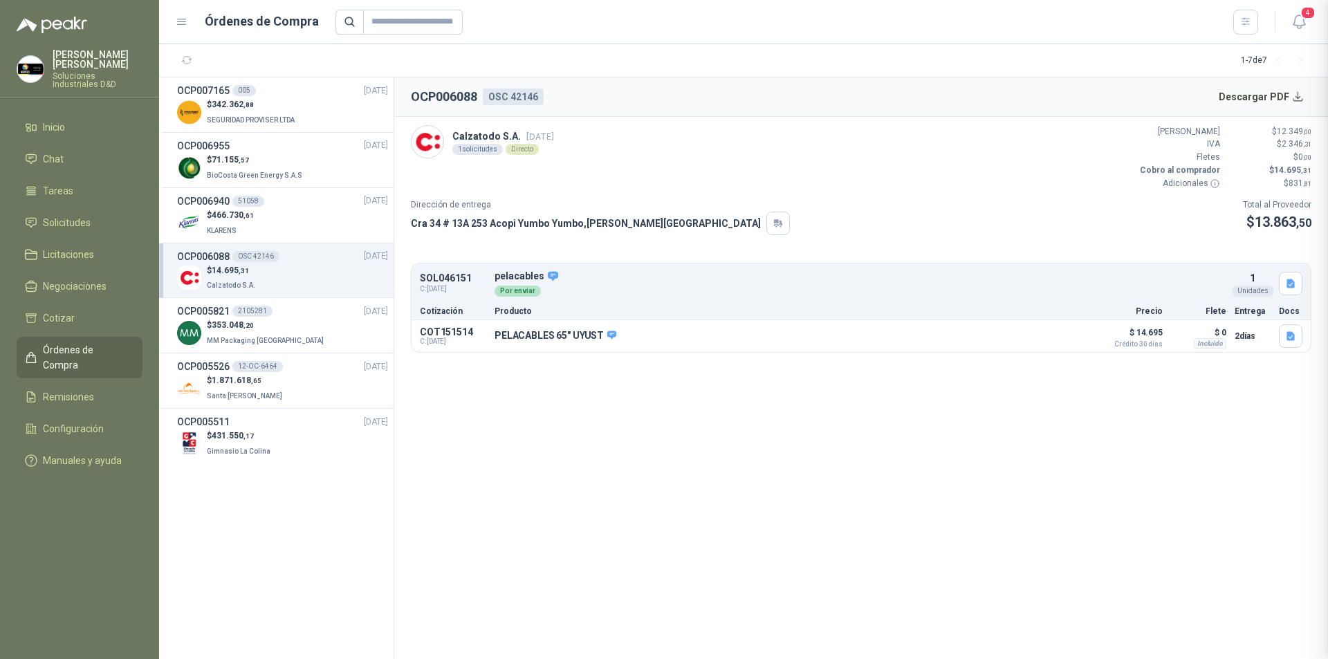
scroll to position [186, 0]
click at [523, 154] on div "Directo" at bounding box center [521, 149] width 33 height 11
click at [526, 151] on div "Directo" at bounding box center [521, 149] width 33 height 11
click at [514, 292] on div "Por enviar" at bounding box center [517, 291] width 46 height 11
click at [550, 276] on icon at bounding box center [553, 276] width 10 height 10
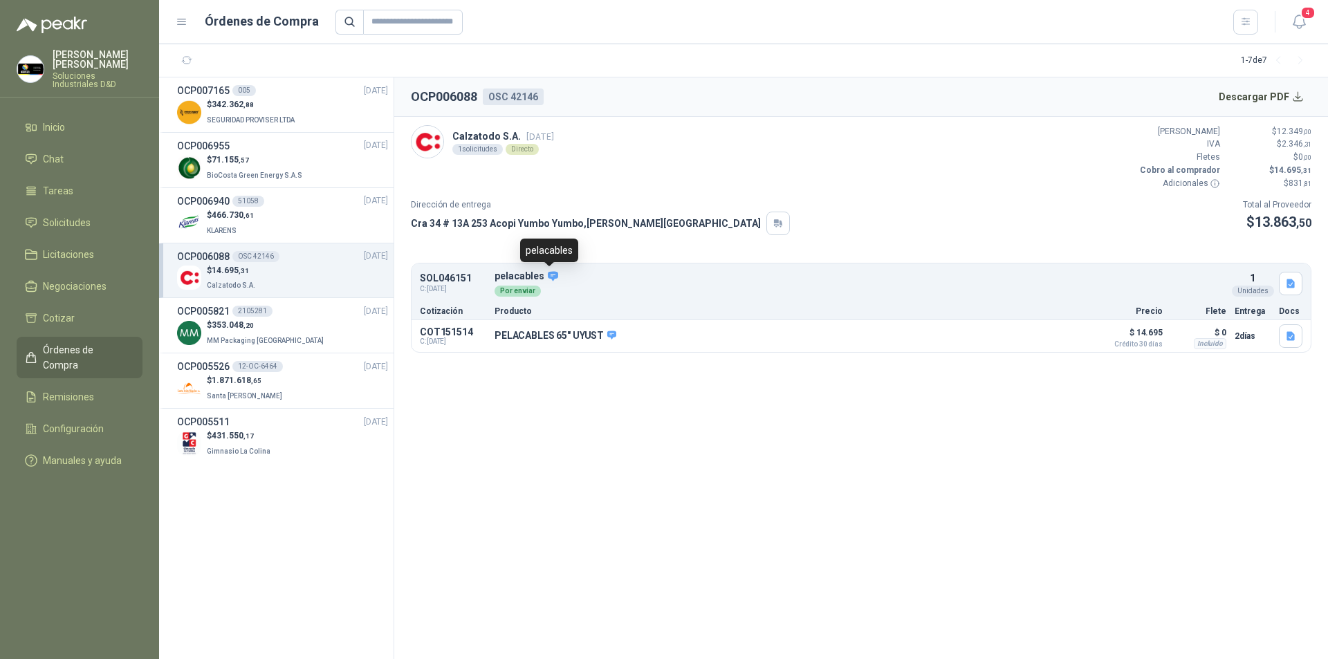
click at [550, 257] on div "pelacables" at bounding box center [549, 251] width 58 height 24
click at [442, 288] on span "C: 17/06/2025" at bounding box center [453, 288] width 66 height 11
click at [253, 114] on p "SEGURIDAD PROVISER LTDA" at bounding box center [252, 118] width 91 height 15
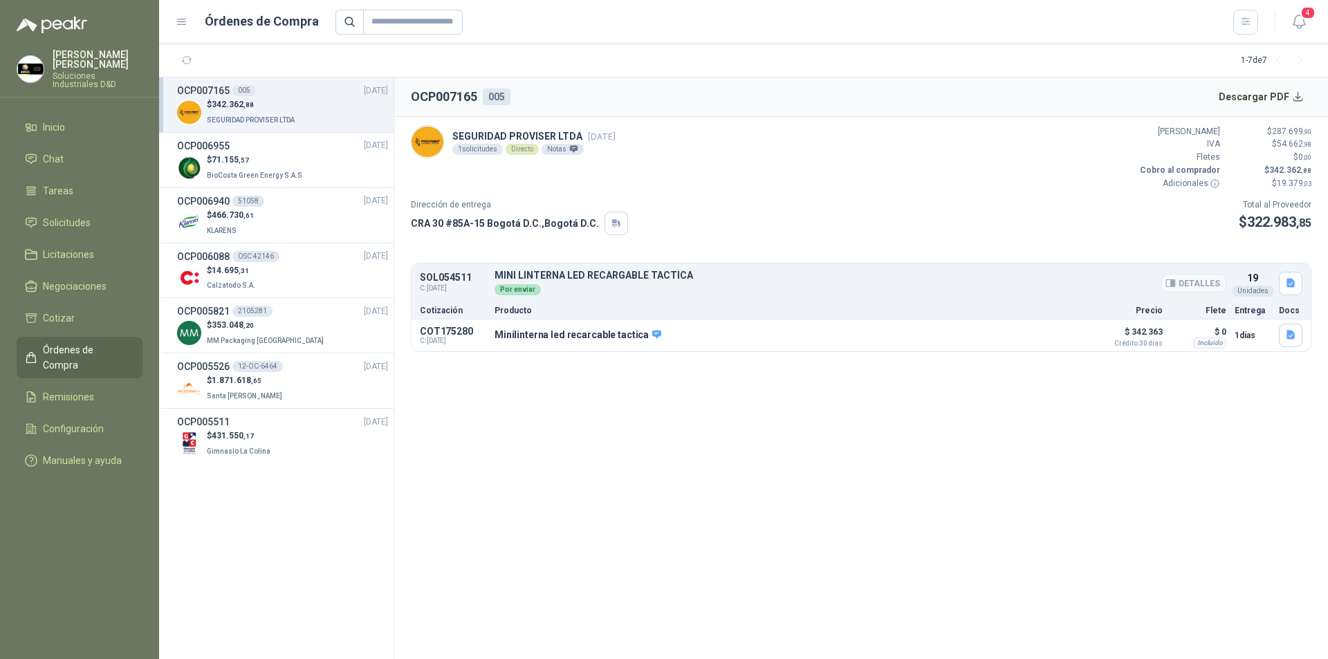
click at [504, 287] on div "Por enviar" at bounding box center [517, 289] width 46 height 11
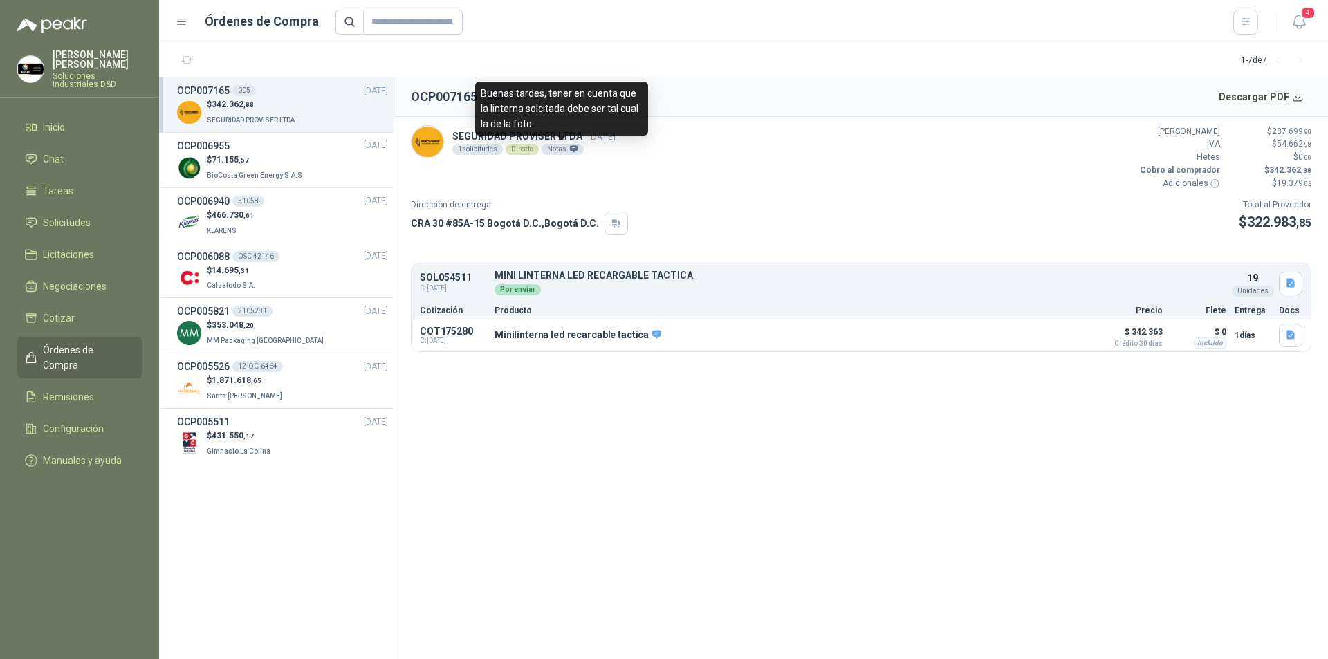
click at [571, 150] on icon at bounding box center [574, 148] width 8 height 7
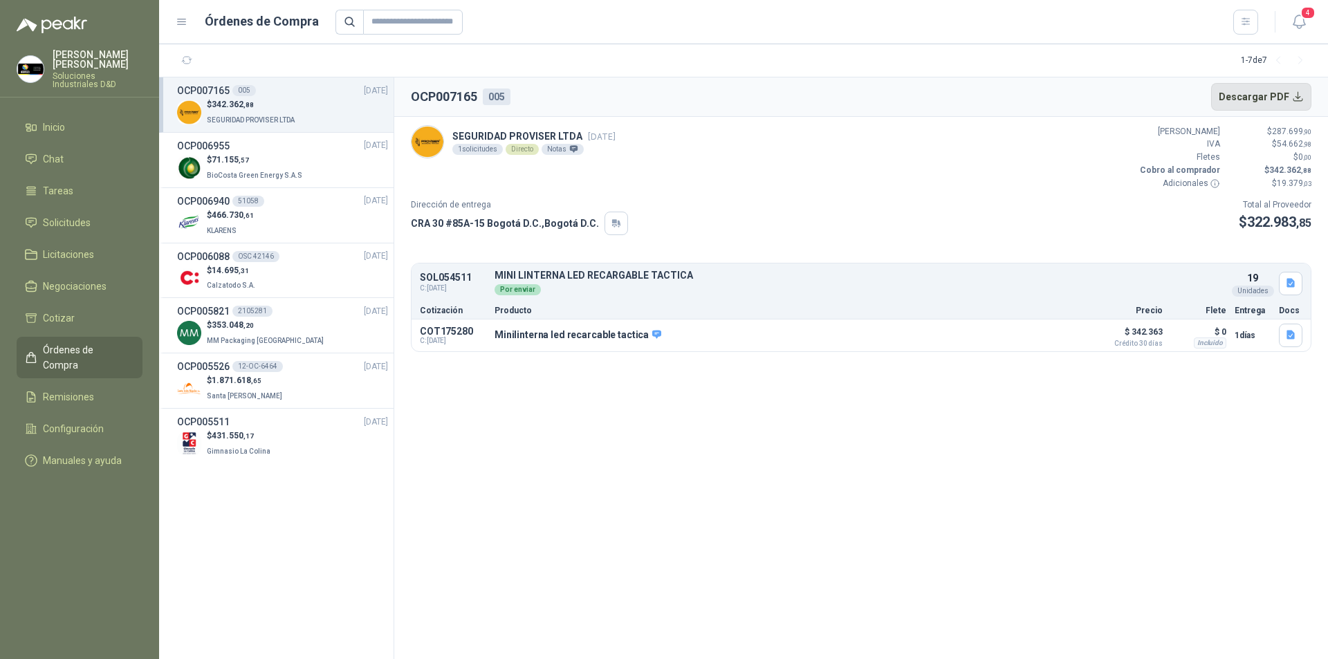
click at [1299, 99] on button "Descargar PDF" at bounding box center [1261, 97] width 101 height 28
